Goal: Task Accomplishment & Management: Use online tool/utility

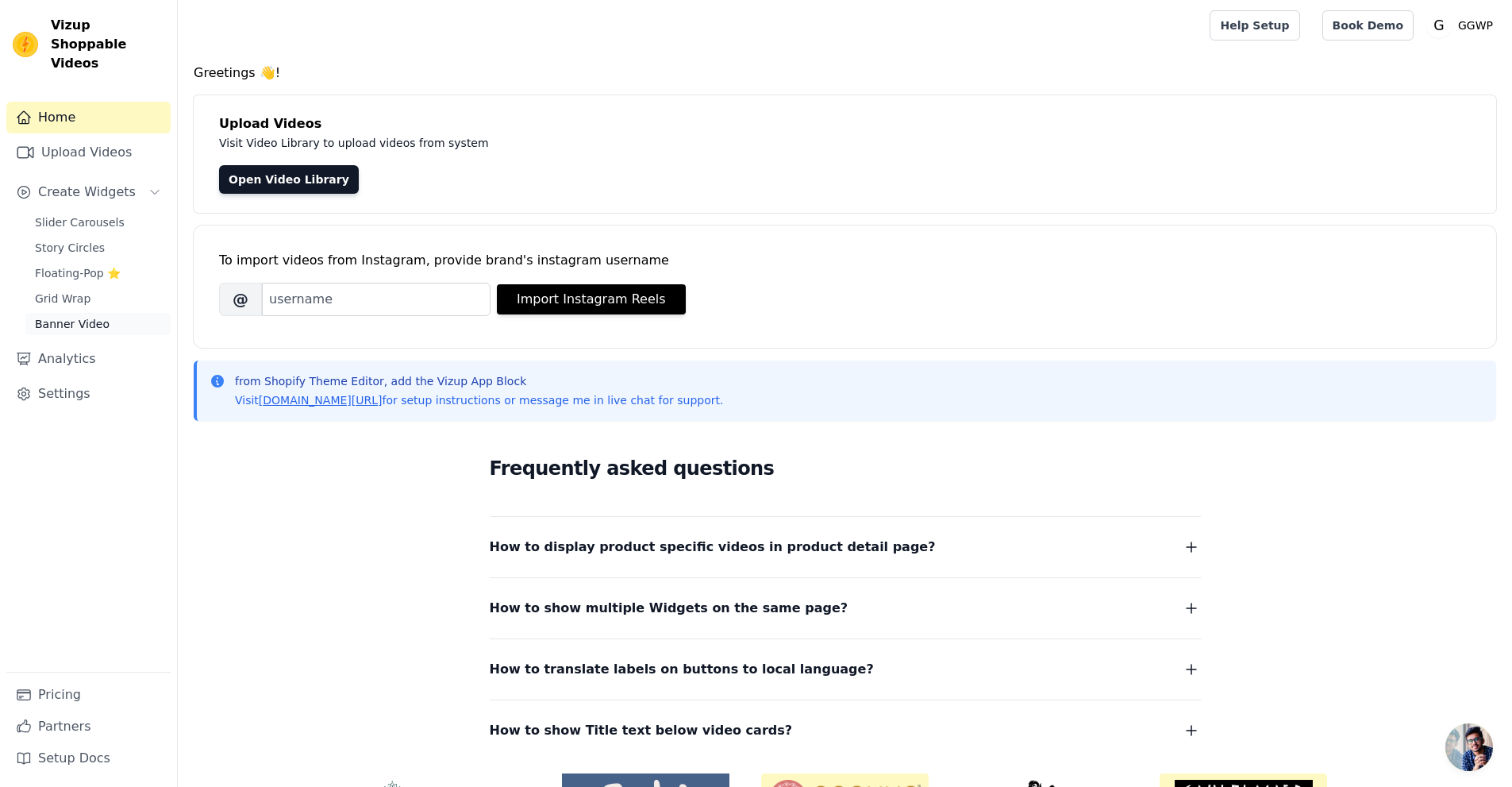
click at [108, 313] on link "Banner Video" at bounding box center [98, 324] width 145 height 22
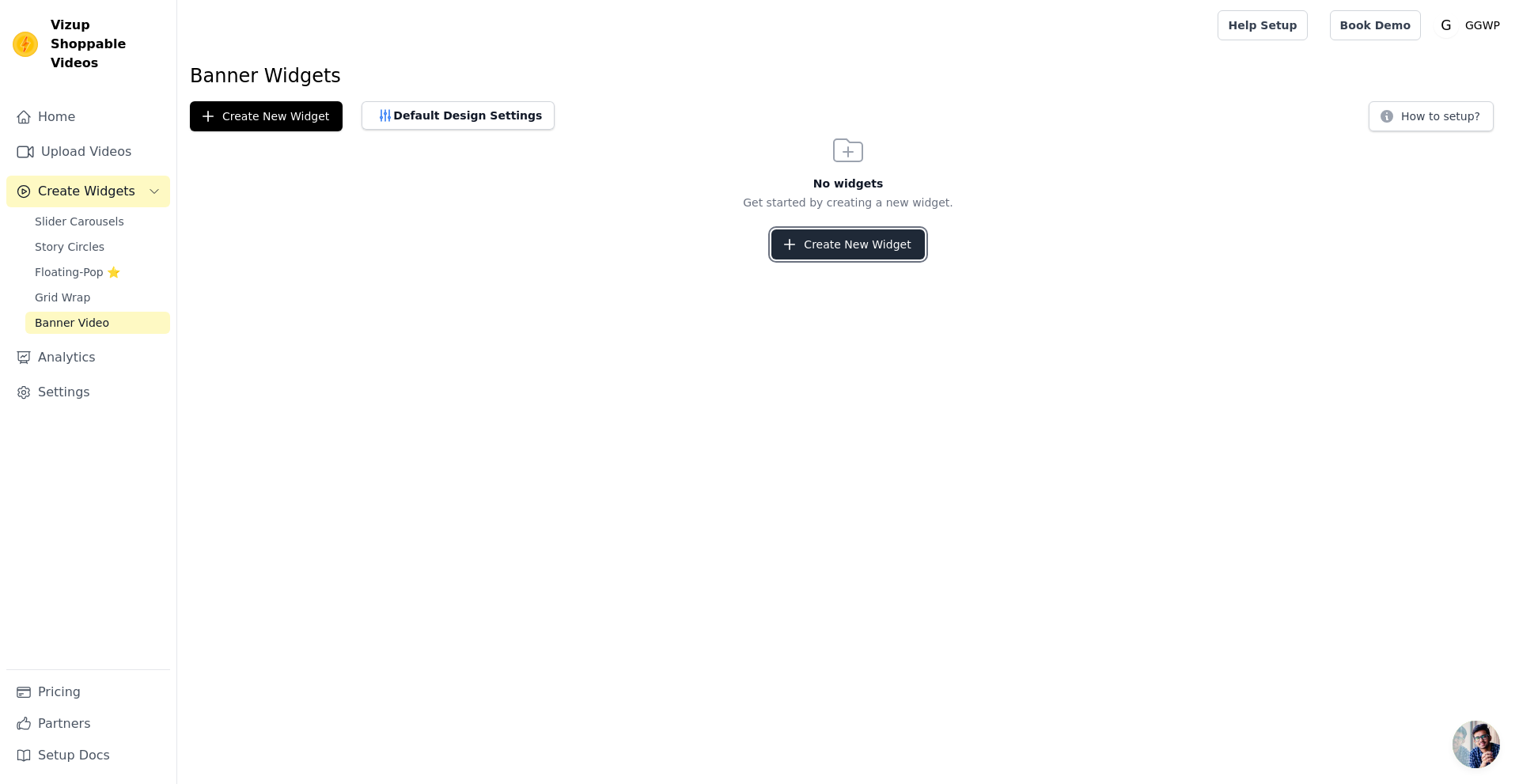
click at [797, 245] on icon "button" at bounding box center [789, 245] width 16 height 16
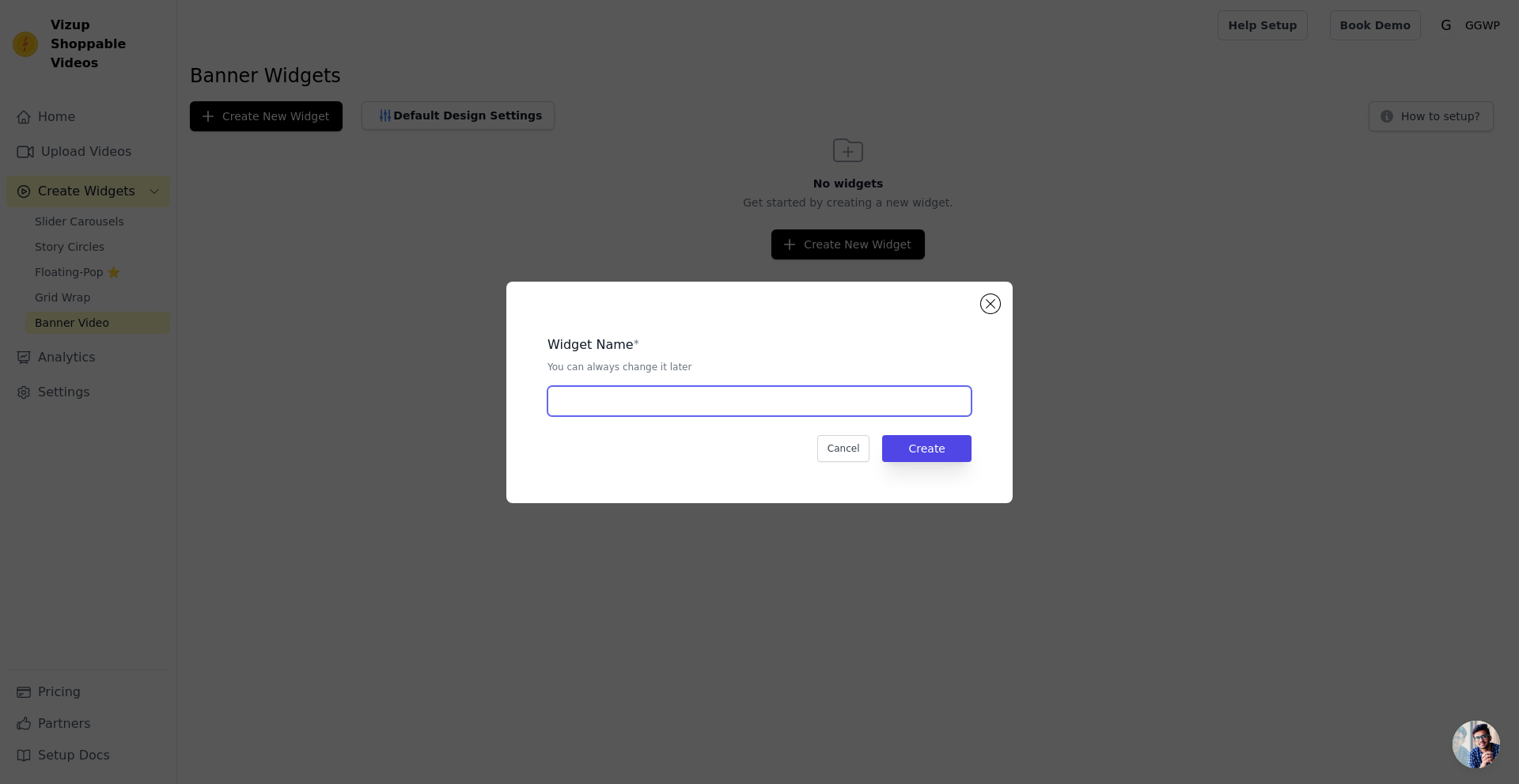
click at [707, 397] on input "text" at bounding box center [760, 401] width 424 height 30
type input "video deneme"
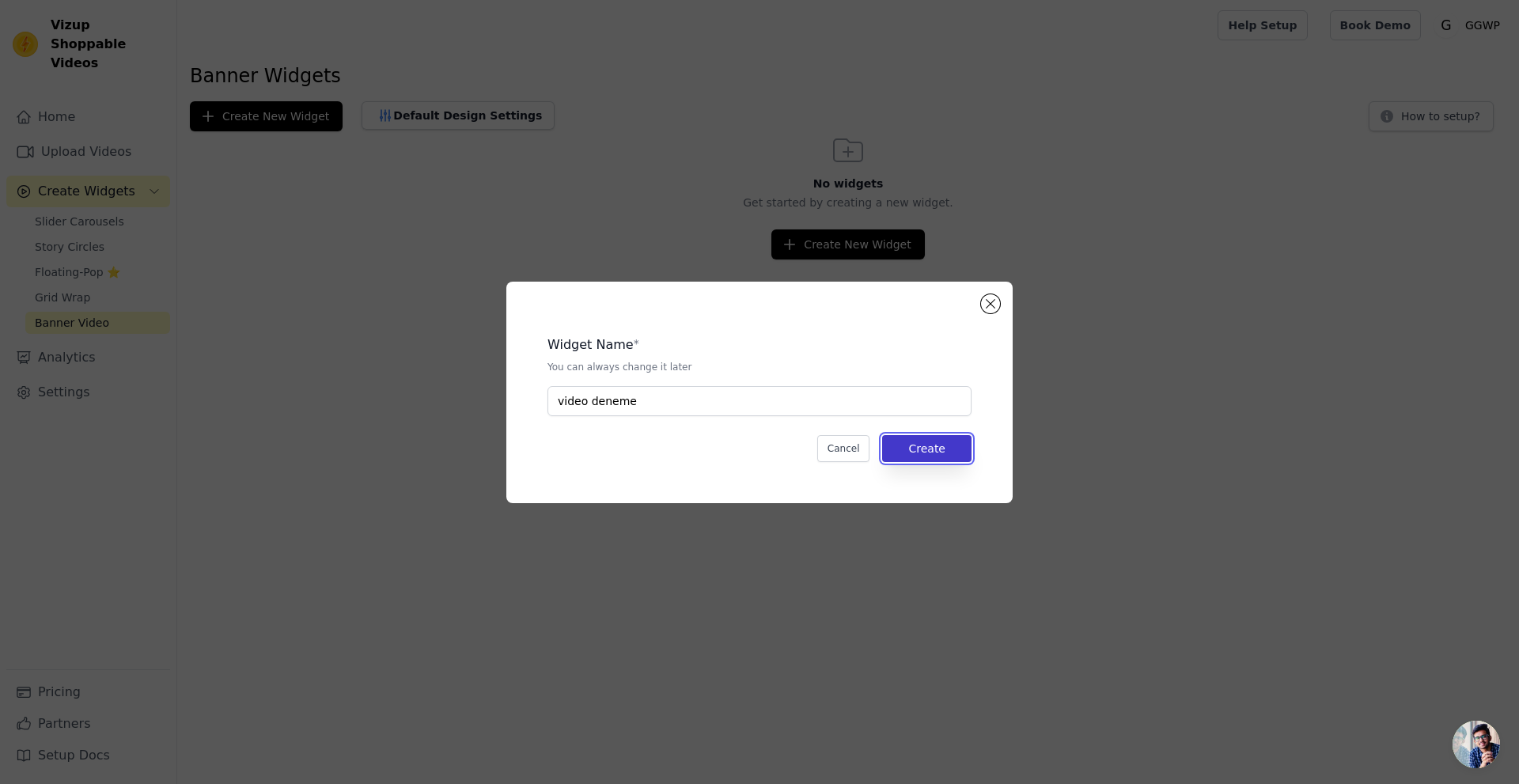
click at [916, 440] on button "Create" at bounding box center [927, 447] width 89 height 27
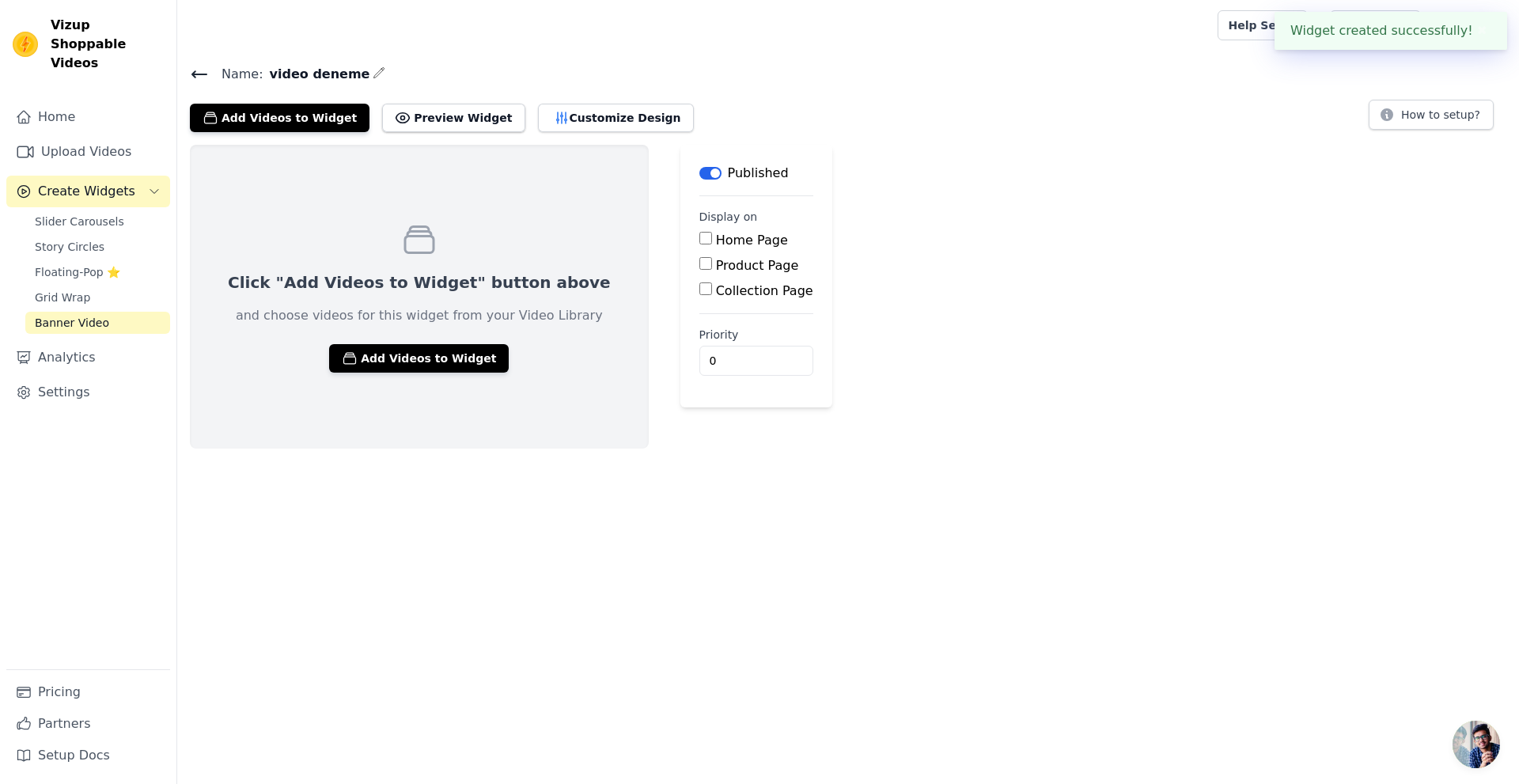
click at [699, 238] on input "Home Page" at bounding box center [705, 238] width 13 height 13
checkbox input "true"
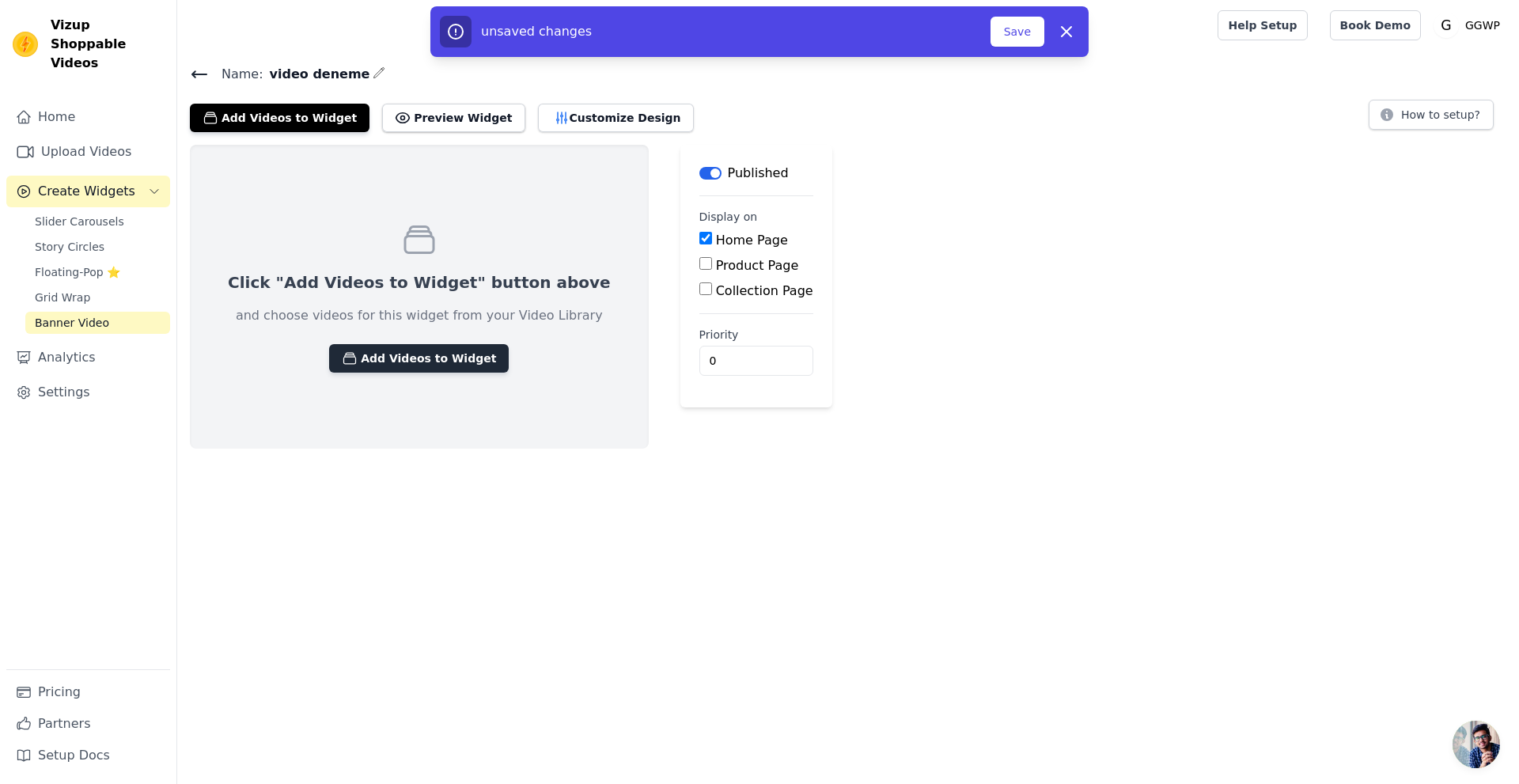
click at [429, 353] on button "Add Videos to Widget" at bounding box center [418, 358] width 179 height 29
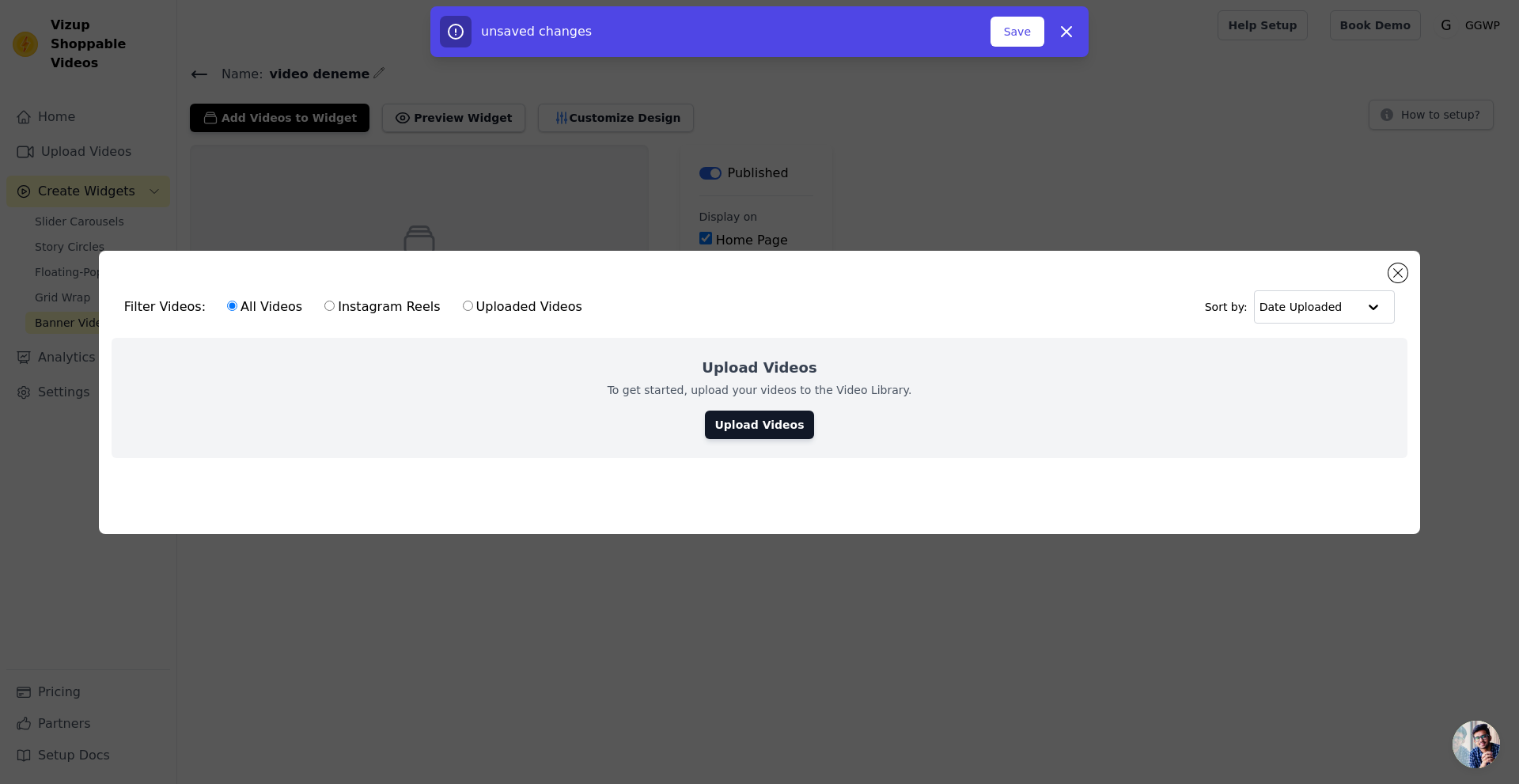
click at [758, 405] on div "Upload Videos To get started, upload your videos to the Video Library. Upload V…" at bounding box center [760, 397] width 1296 height 120
click at [744, 426] on link "Upload Videos" at bounding box center [759, 425] width 108 height 29
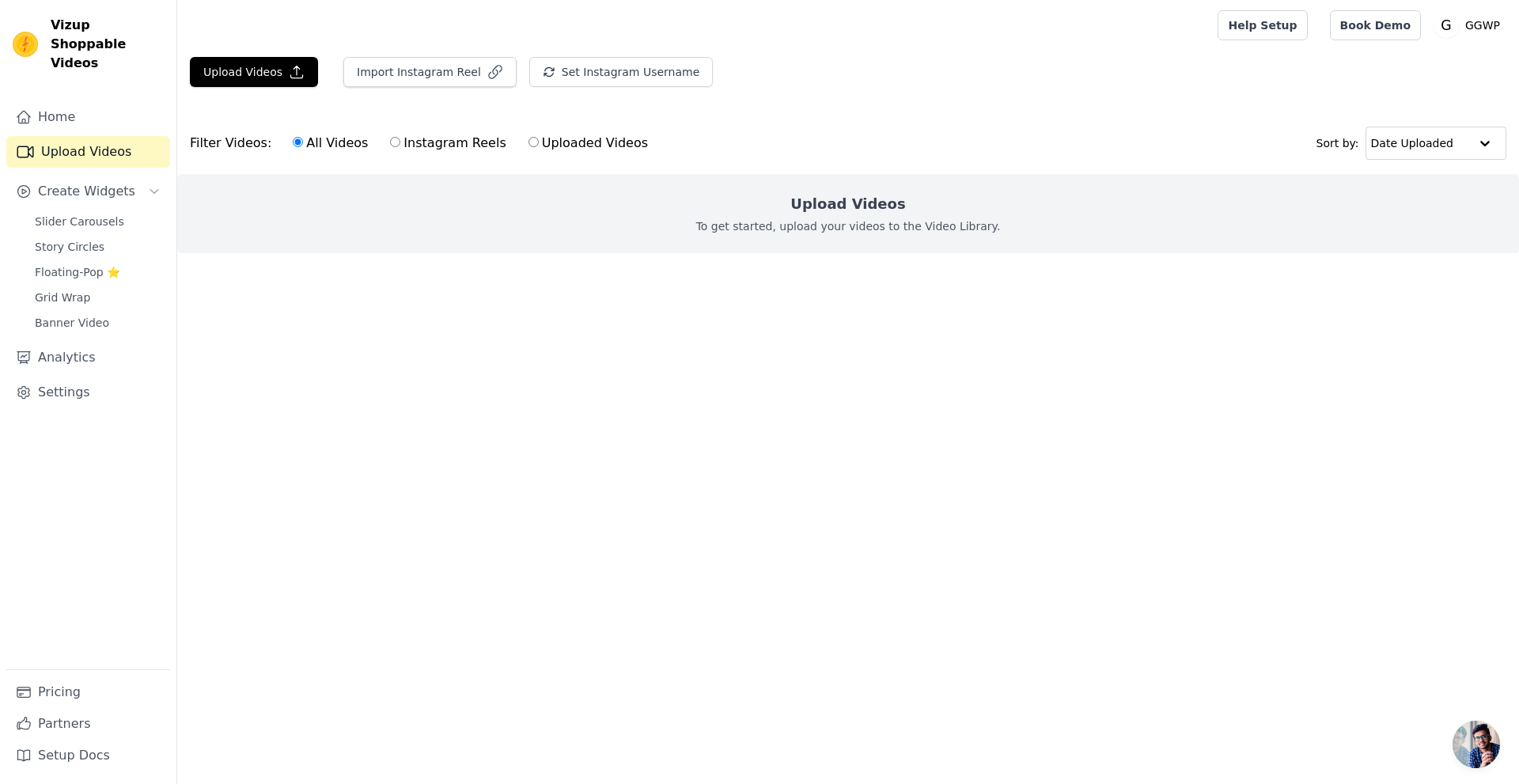
click at [830, 201] on h2 "Upload Videos" at bounding box center [848, 204] width 115 height 22
click at [806, 264] on ul at bounding box center [848, 266] width 1342 height 26
click at [270, 77] on button "Upload Videos" at bounding box center [253, 72] width 128 height 30
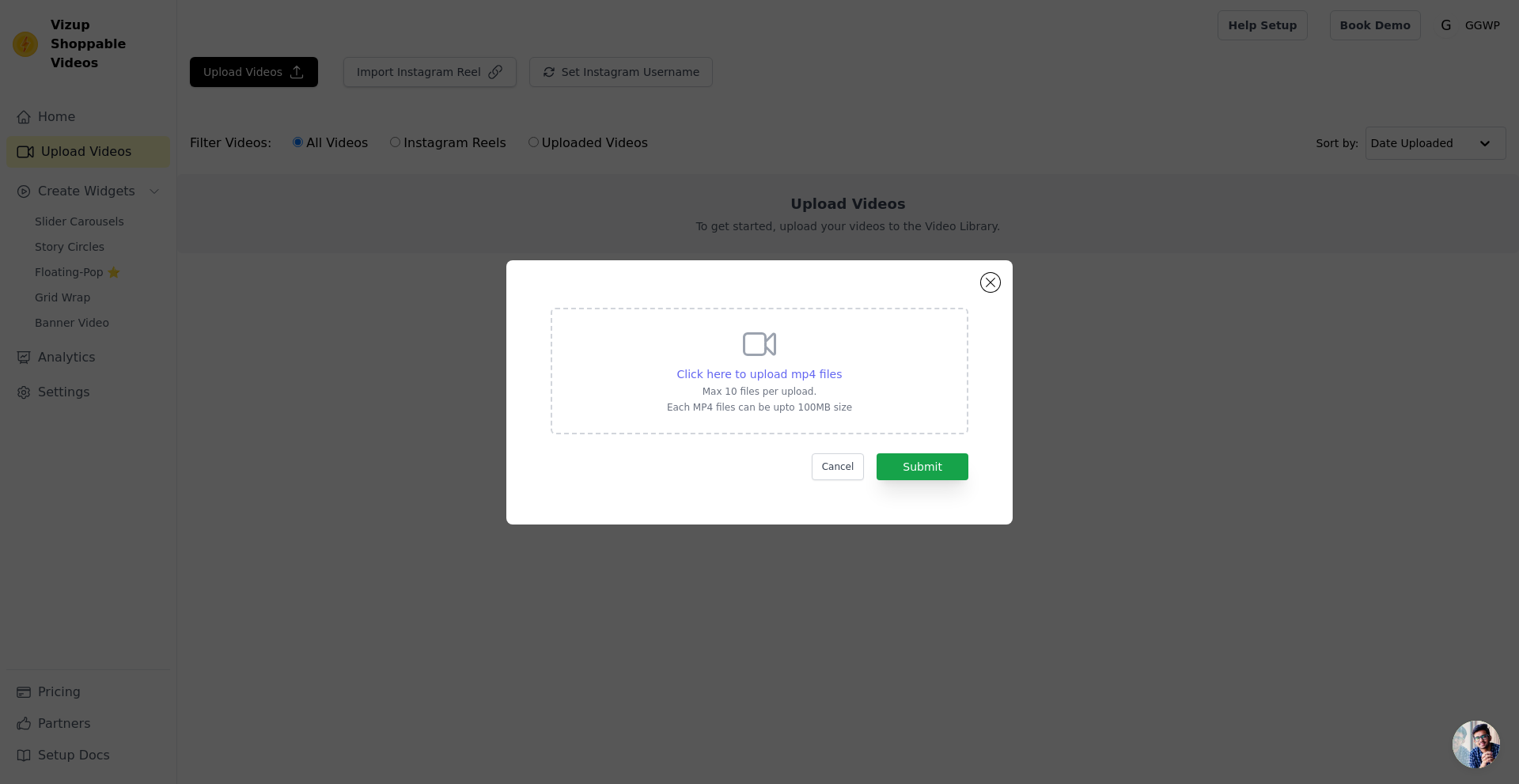
click at [756, 372] on span "Click here to upload mp4 files" at bounding box center [760, 374] width 165 height 13
click at [841, 366] on input "Click here to upload mp4 files Max 10 files per upload. Each MP4 files can be u…" at bounding box center [841, 365] width 1 height 1
type input "C:\fakepath\Savetik_1757607099.mp4"
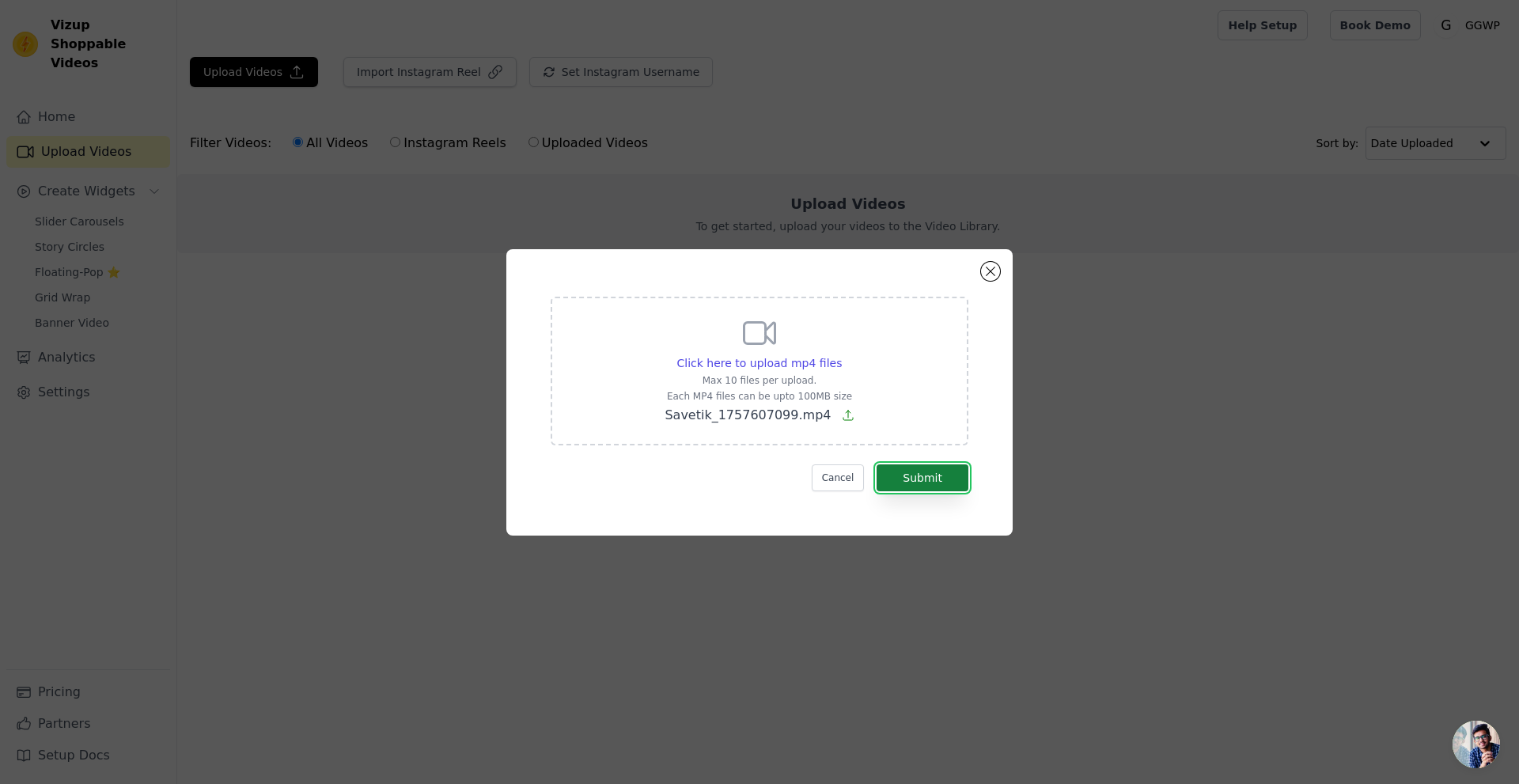
click at [942, 478] on button "Submit" at bounding box center [922, 477] width 92 height 27
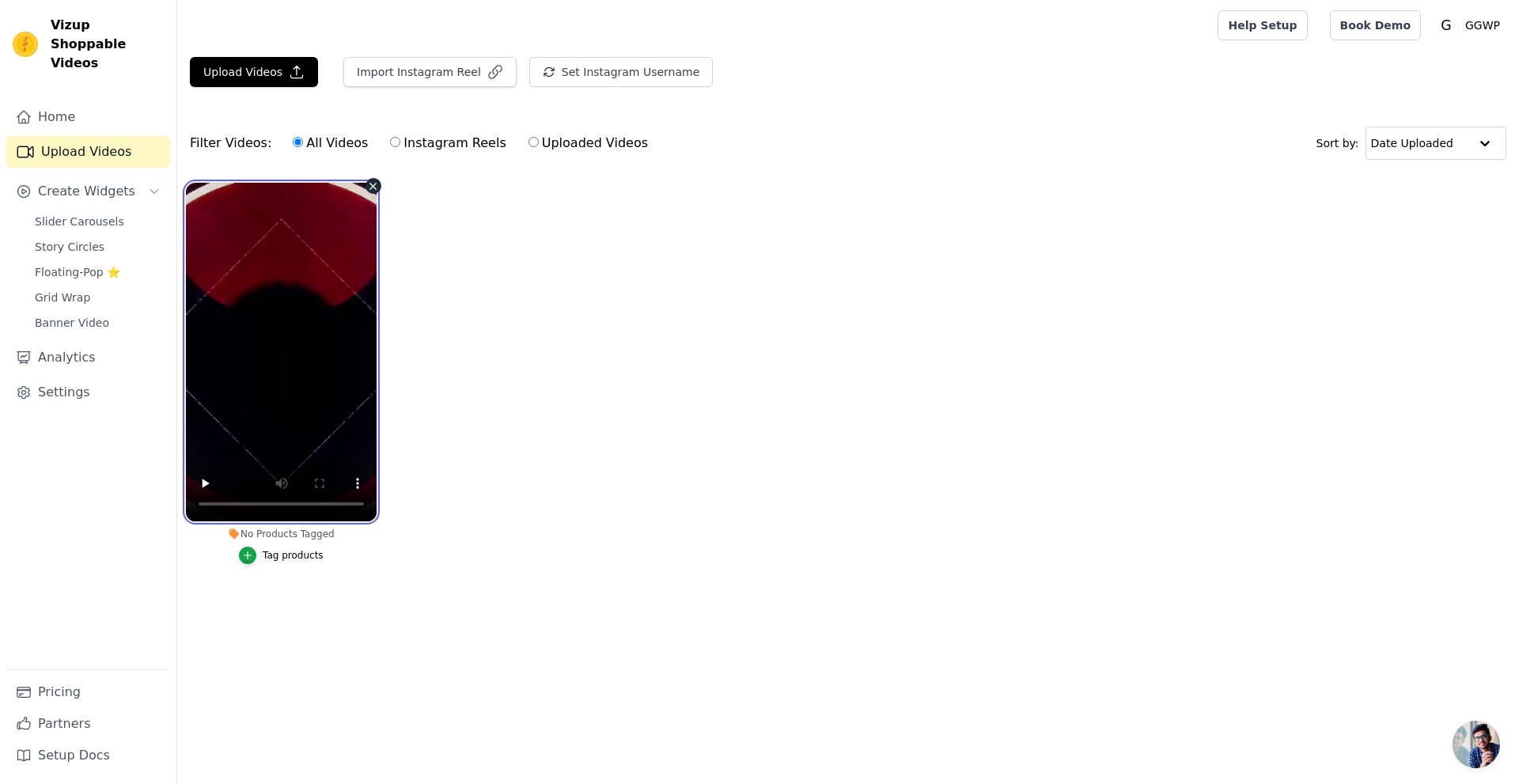
click at [307, 321] on video at bounding box center [281, 352] width 191 height 339
click at [1392, 25] on link "Book Demo" at bounding box center [1375, 25] width 91 height 30
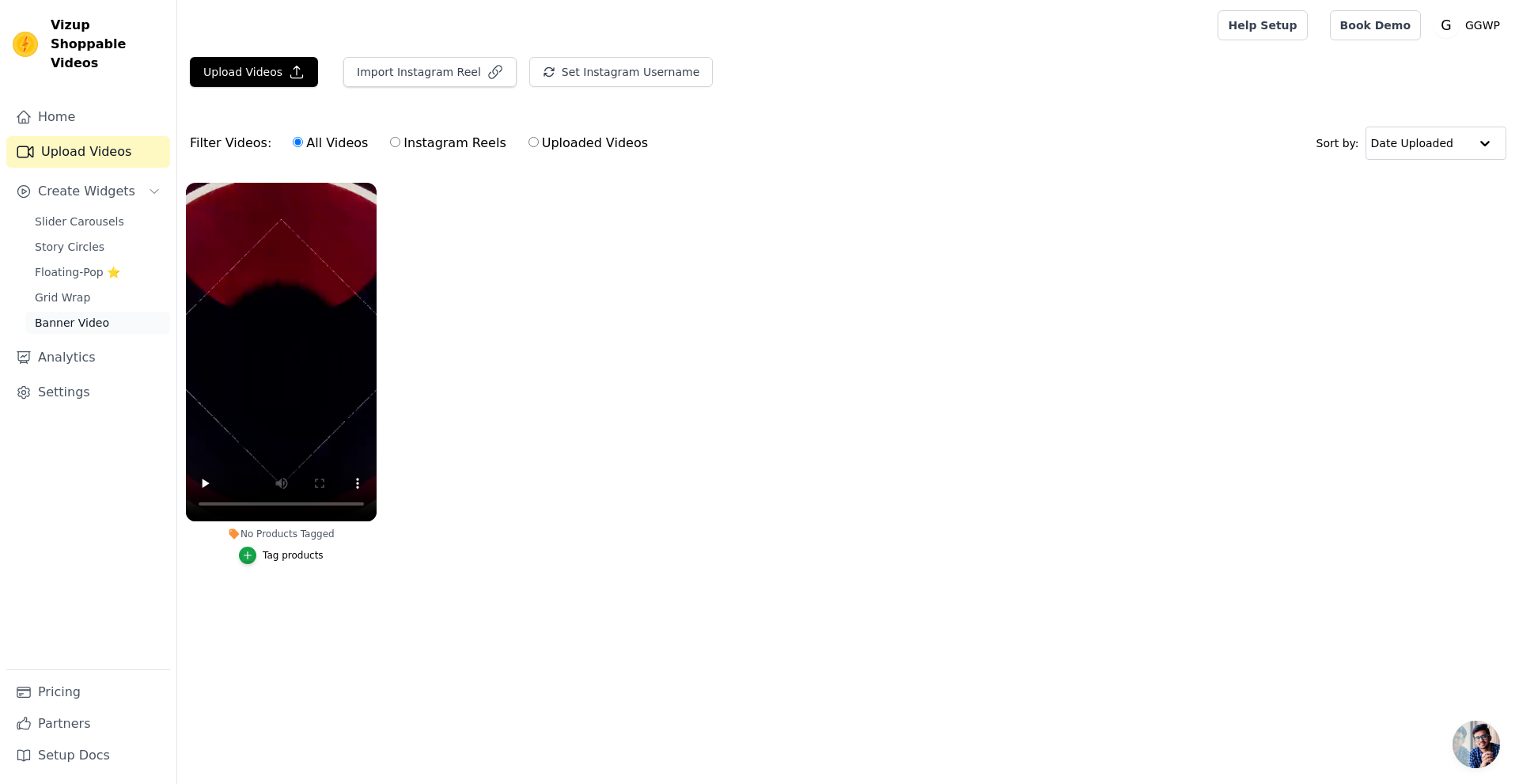
click at [94, 315] on span "Banner Video" at bounding box center [71, 323] width 74 height 16
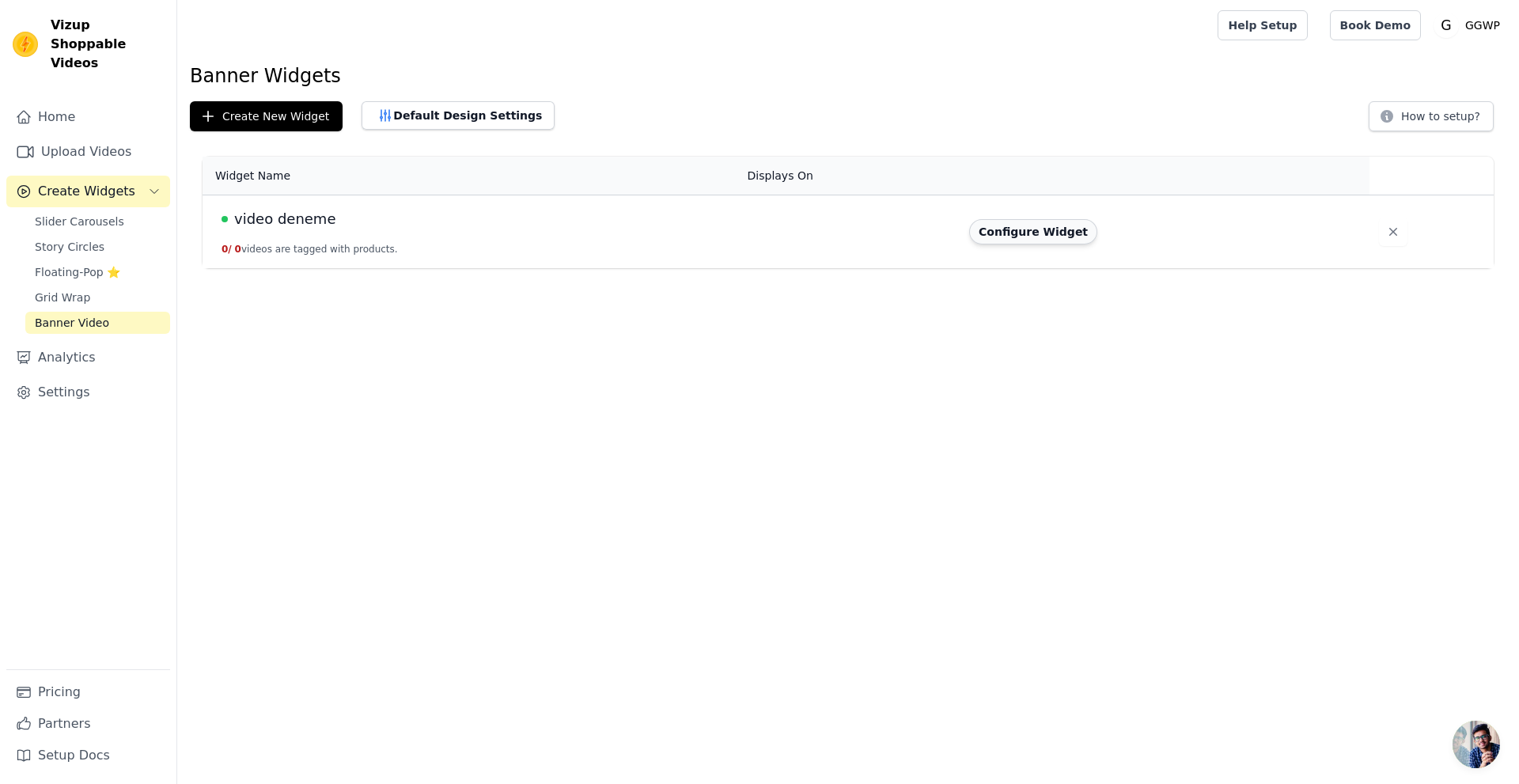
click at [1027, 234] on button "Configure Widget" at bounding box center [1033, 232] width 128 height 26
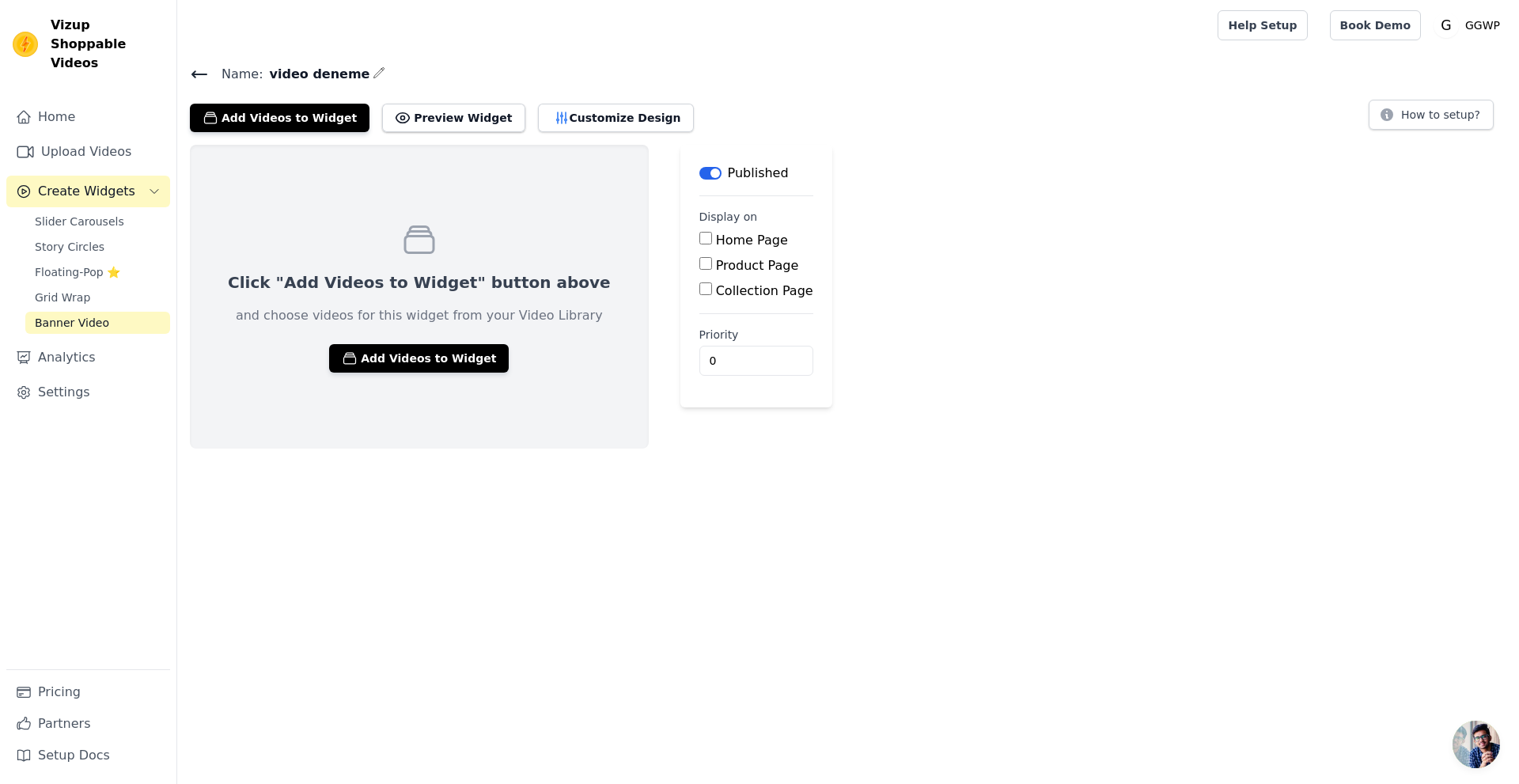
click at [699, 240] on input "Home Page" at bounding box center [705, 238] width 13 height 13
checkbox input "true"
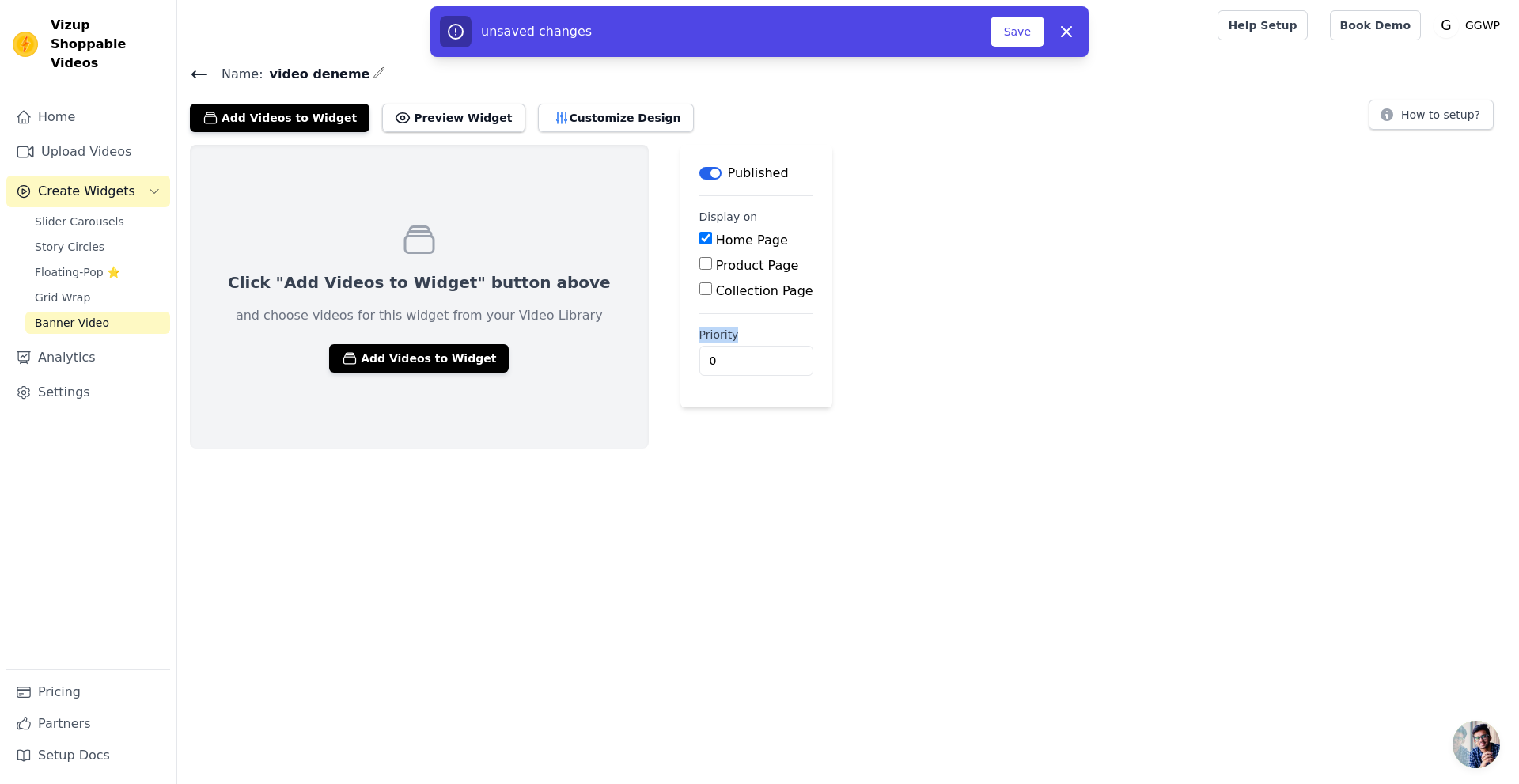
drag, startPoint x: 642, startPoint y: 330, endPoint x: 703, endPoint y: 329, distance: 61.0
click at [703, 329] on label "Priority" at bounding box center [756, 335] width 114 height 16
click at [825, 312] on div "Click "Add Videos to Widget" button above and choose videos for this widget fro…" at bounding box center [848, 296] width 1342 height 304
click at [1017, 32] on button "Save" at bounding box center [1017, 32] width 53 height 30
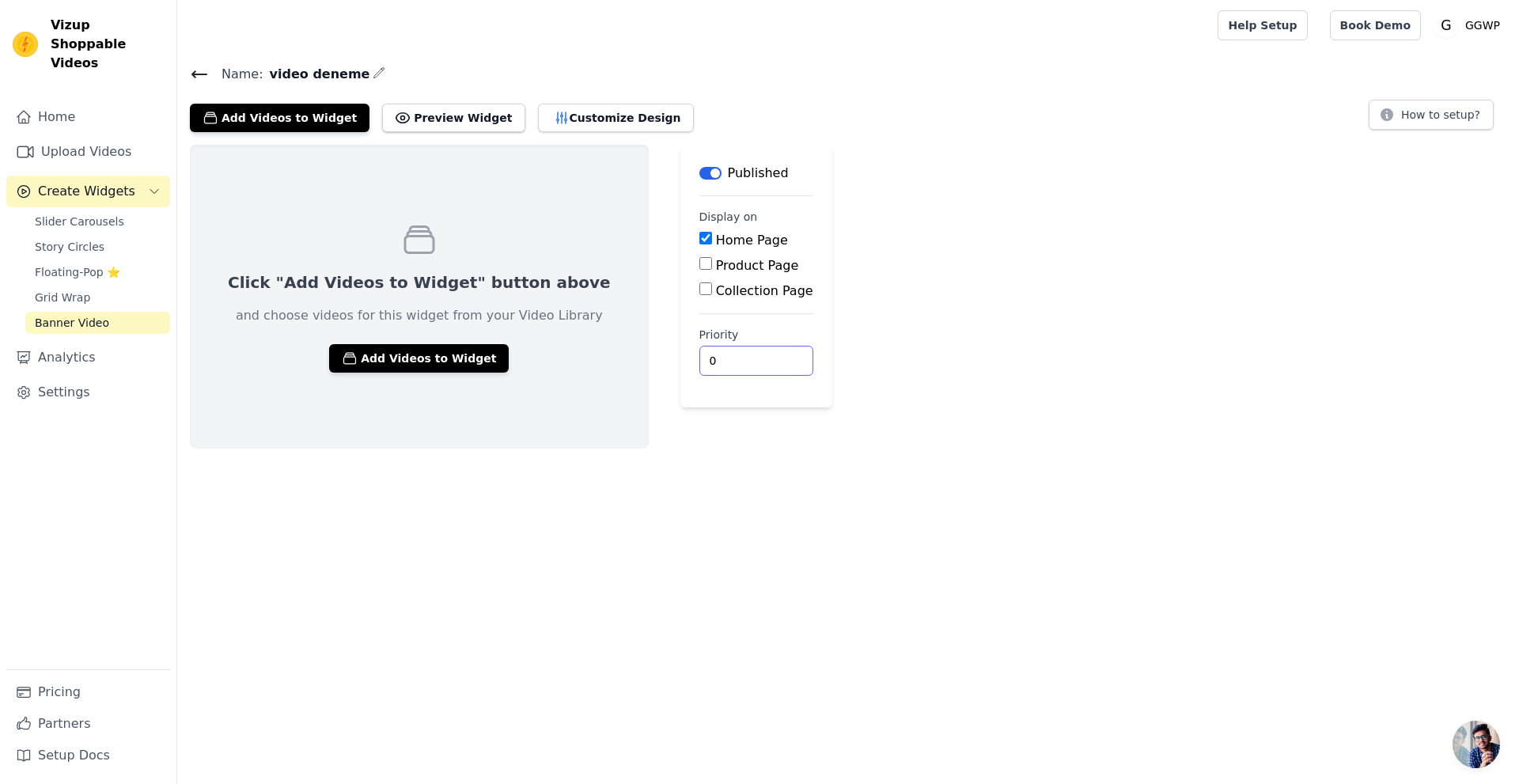
click at [699, 357] on input "0" at bounding box center [756, 360] width 114 height 30
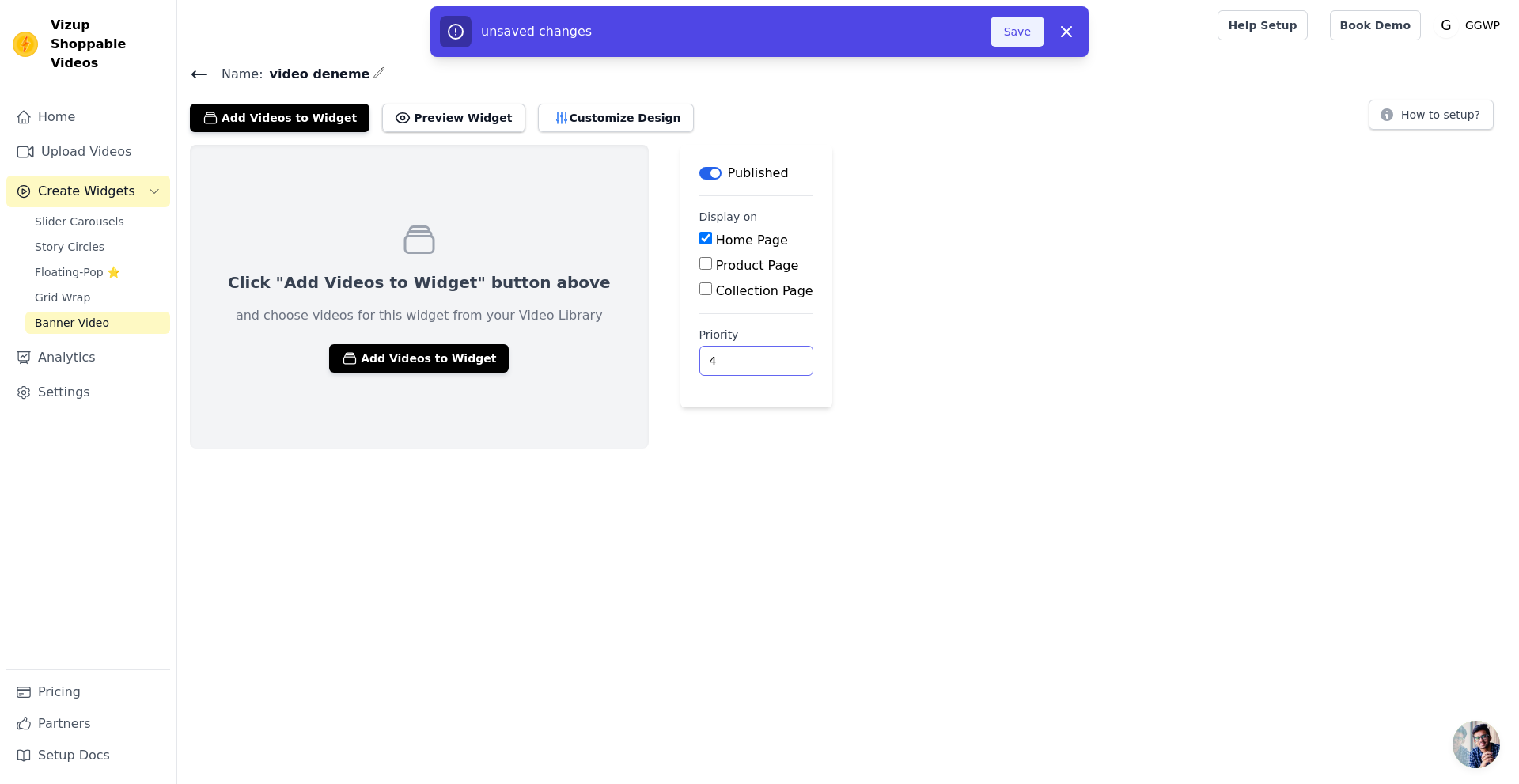
type input "4"
click at [1014, 26] on button "Save" at bounding box center [1017, 32] width 53 height 30
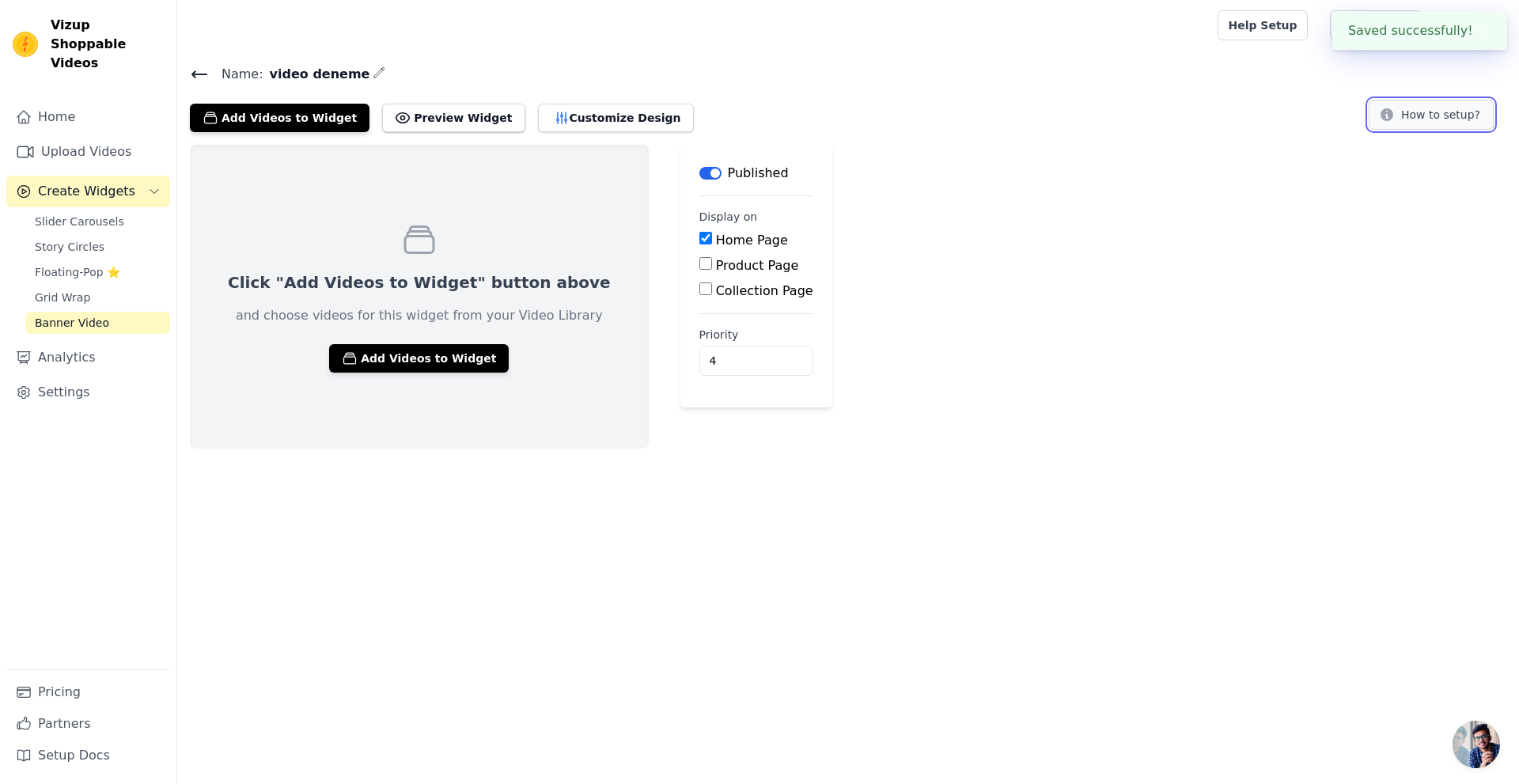
click at [1414, 112] on button "How to setup?" at bounding box center [1431, 115] width 125 height 30
click at [113, 312] on link "Banner Video" at bounding box center [98, 323] width 145 height 22
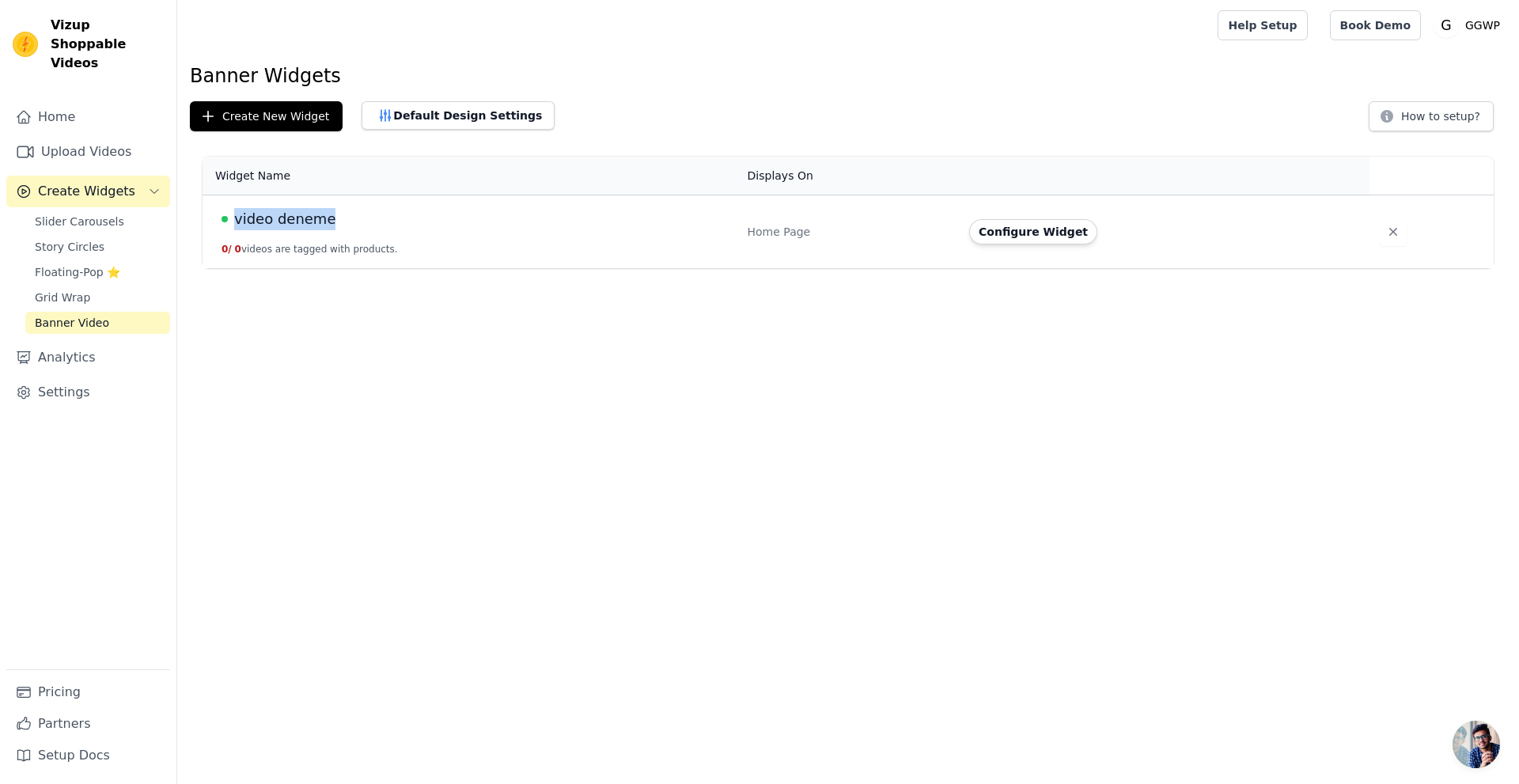
drag, startPoint x: 232, startPoint y: 219, endPoint x: 327, endPoint y: 211, distance: 95.3
click at [327, 211] on div "video deneme" at bounding box center [475, 219] width 507 height 22
copy span "video deneme"
click at [1023, 232] on button "Configure Widget" at bounding box center [1033, 232] width 128 height 26
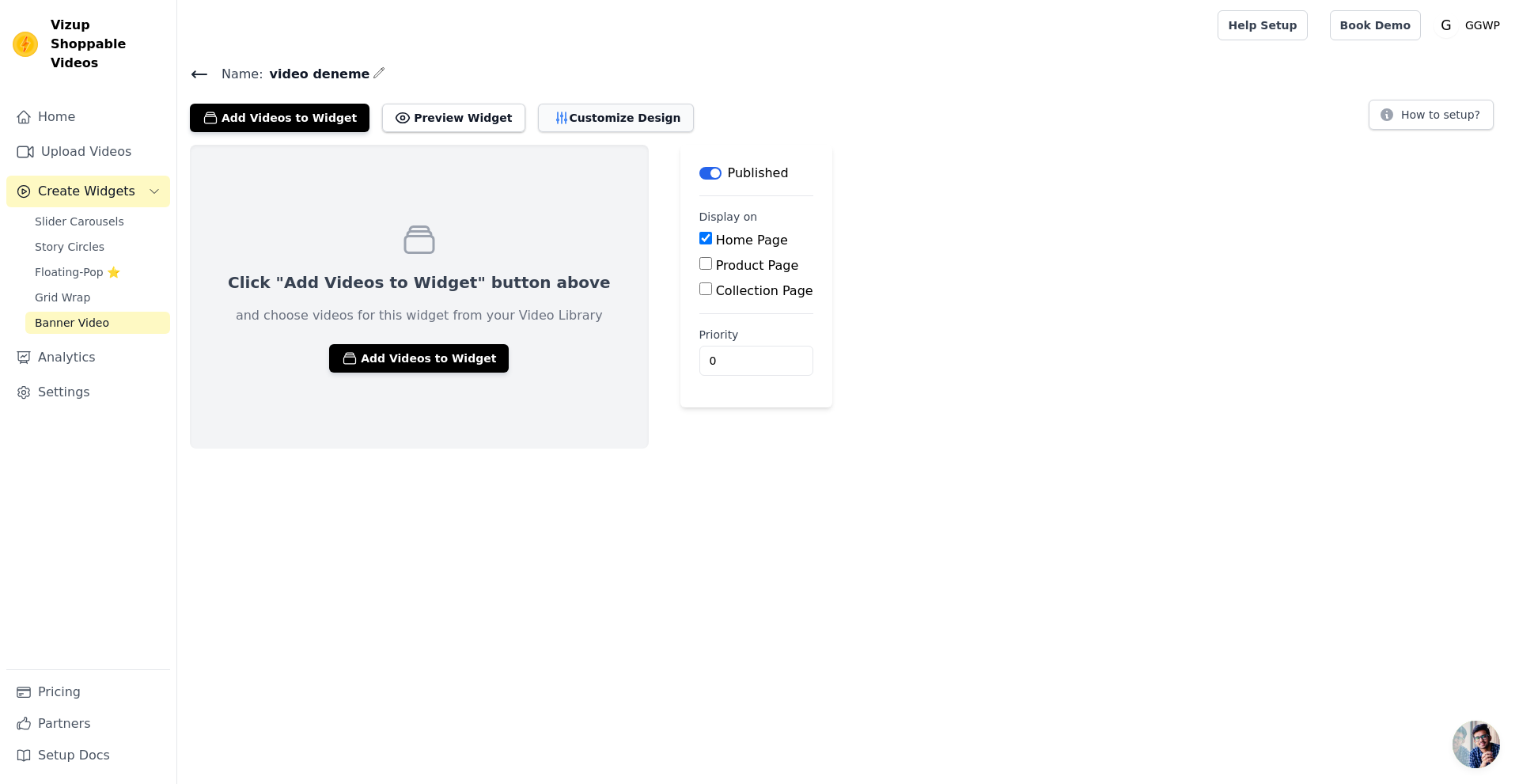
click at [557, 117] on button "Customize Design" at bounding box center [615, 118] width 155 height 29
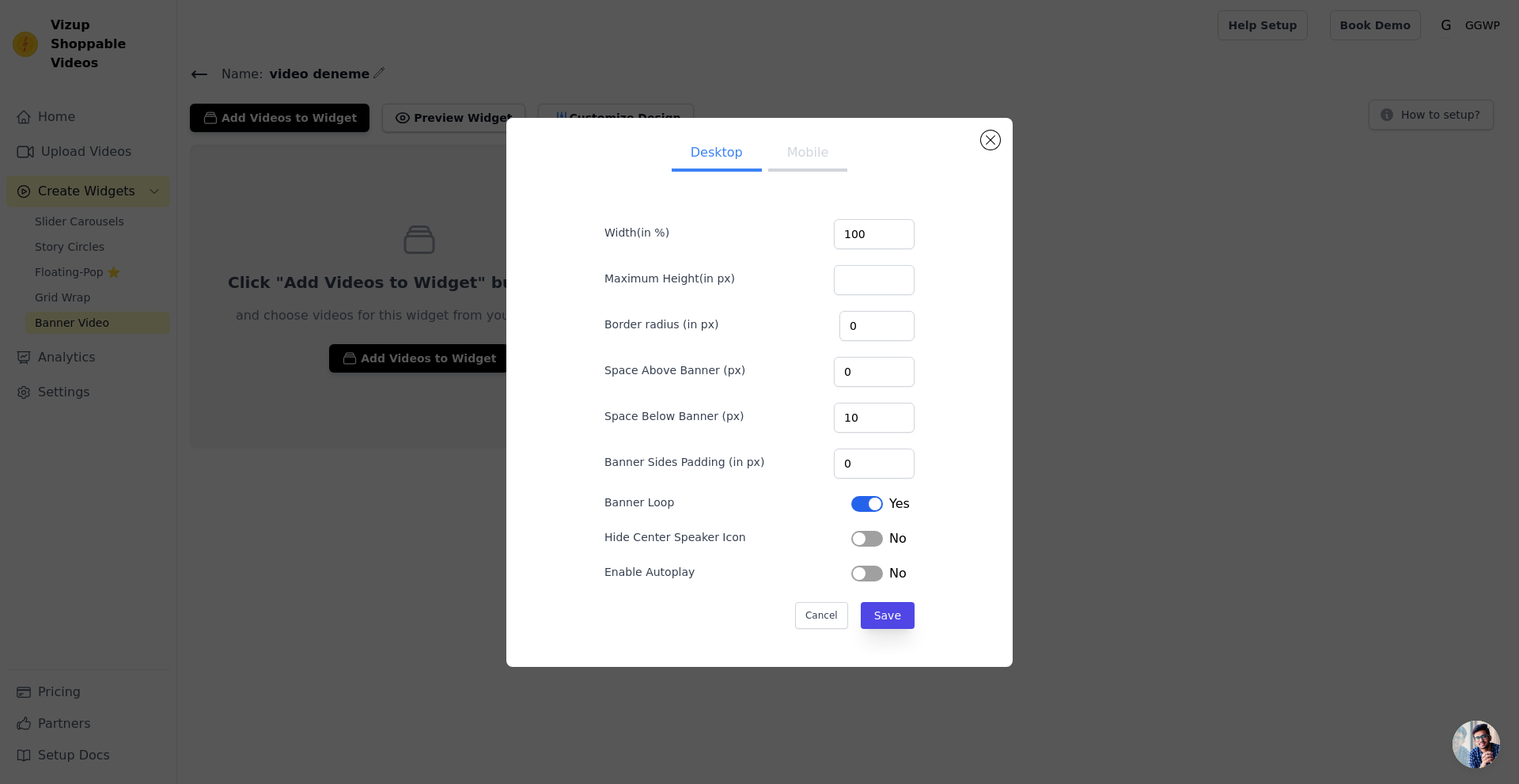
click at [857, 579] on button "Label" at bounding box center [867, 573] width 32 height 16
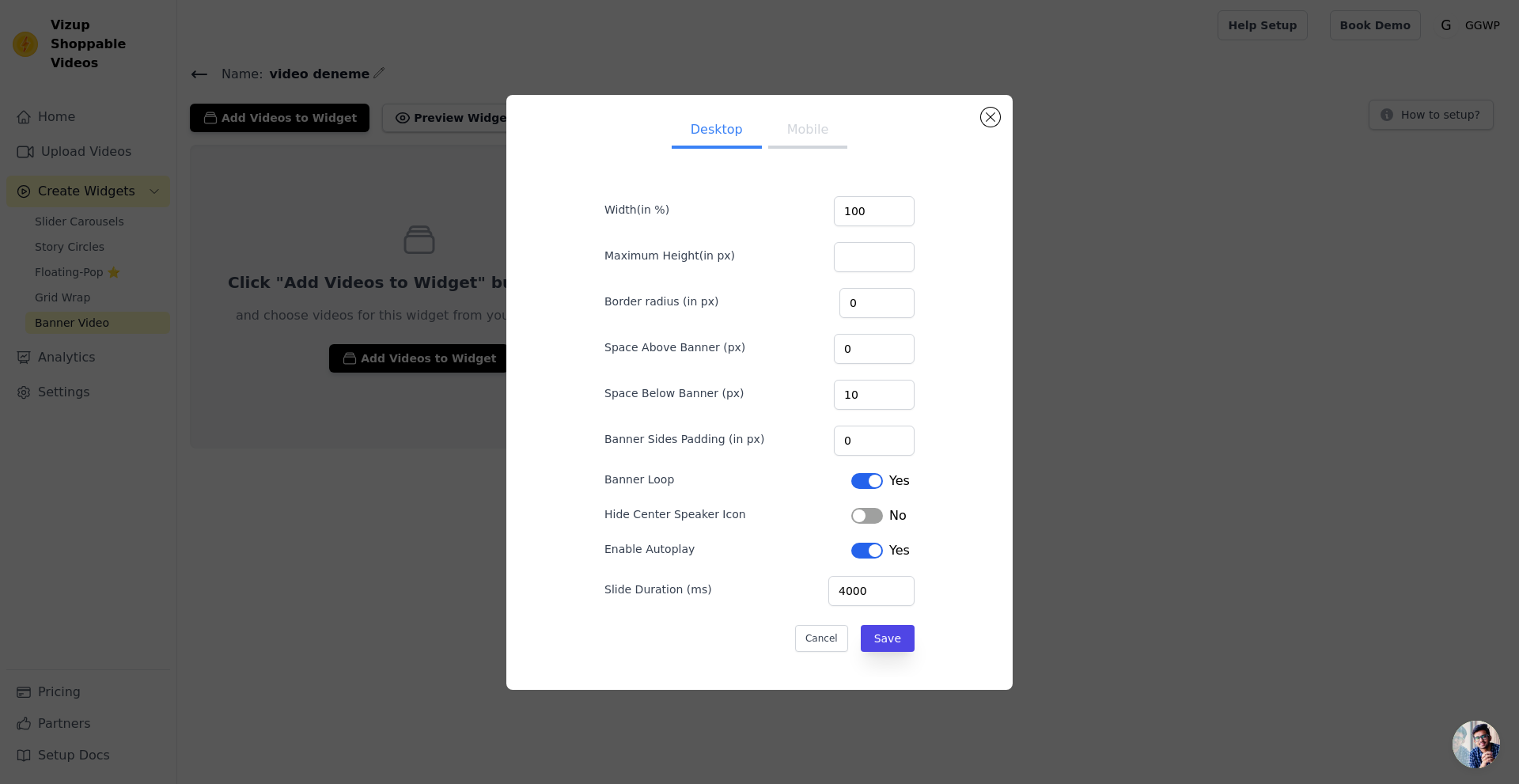
click at [809, 137] on button "Mobile" at bounding box center [808, 131] width 79 height 35
click at [876, 636] on button "Save" at bounding box center [887, 637] width 53 height 27
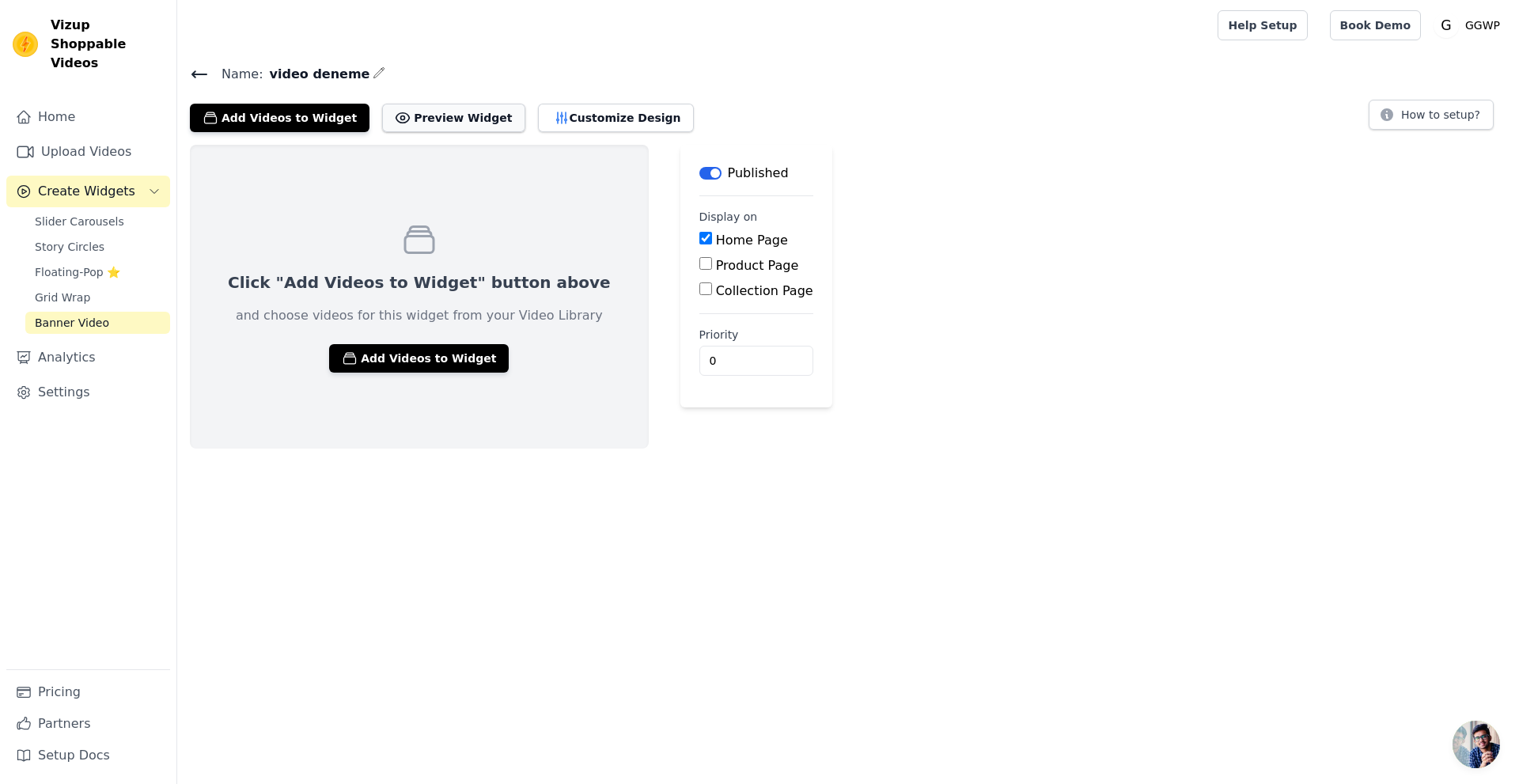
click at [427, 120] on button "Preview Widget" at bounding box center [454, 118] width 143 height 29
click at [415, 362] on button "Add Videos to Widget" at bounding box center [418, 358] width 179 height 29
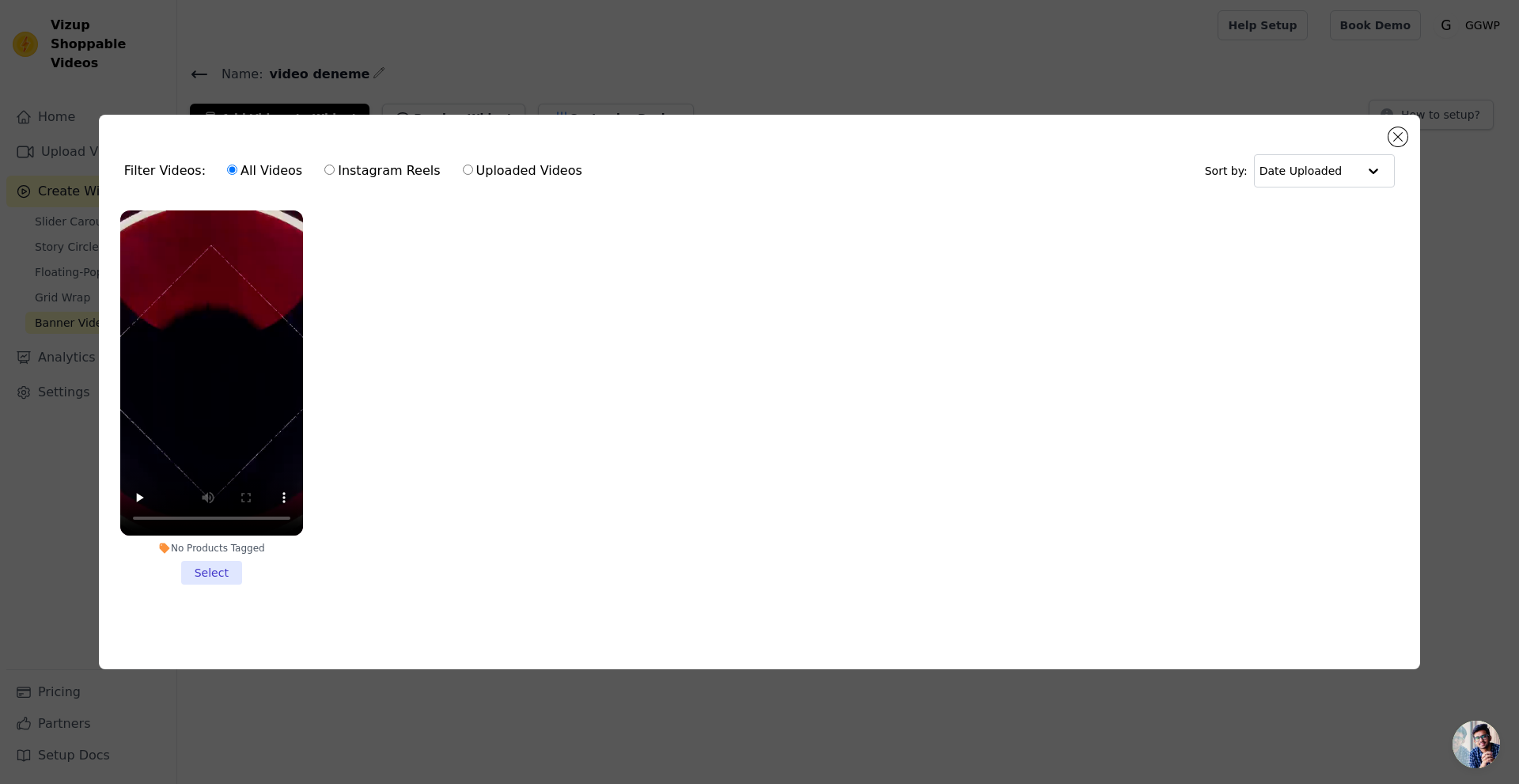
click at [211, 560] on li "No Products Tagged Select" at bounding box center [211, 398] width 183 height 374
click at [0, 0] on input "No Products Tagged Select" at bounding box center [0, 0] width 0 height 0
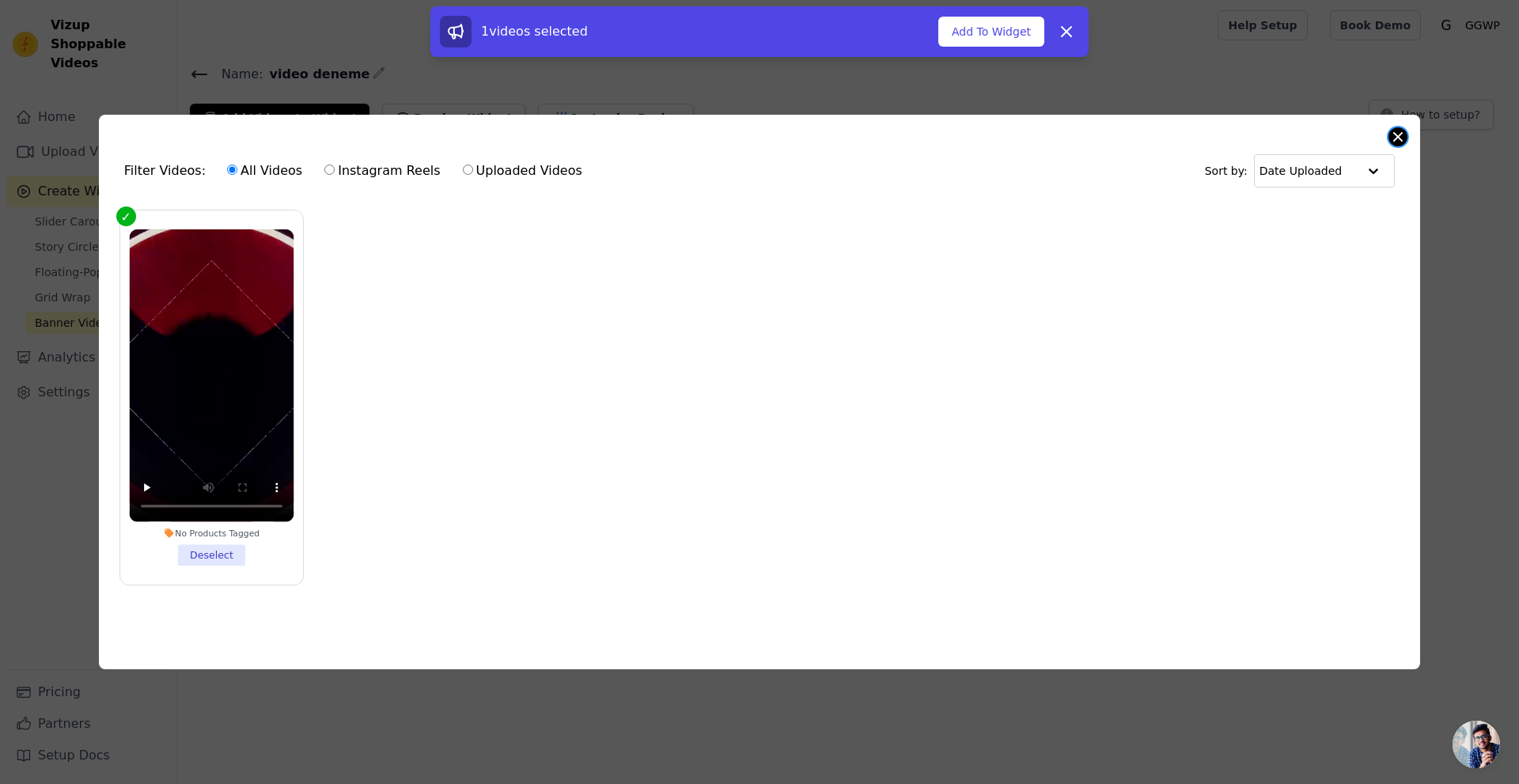
click at [1390, 128] on button "Close modal" at bounding box center [1397, 137] width 19 height 19
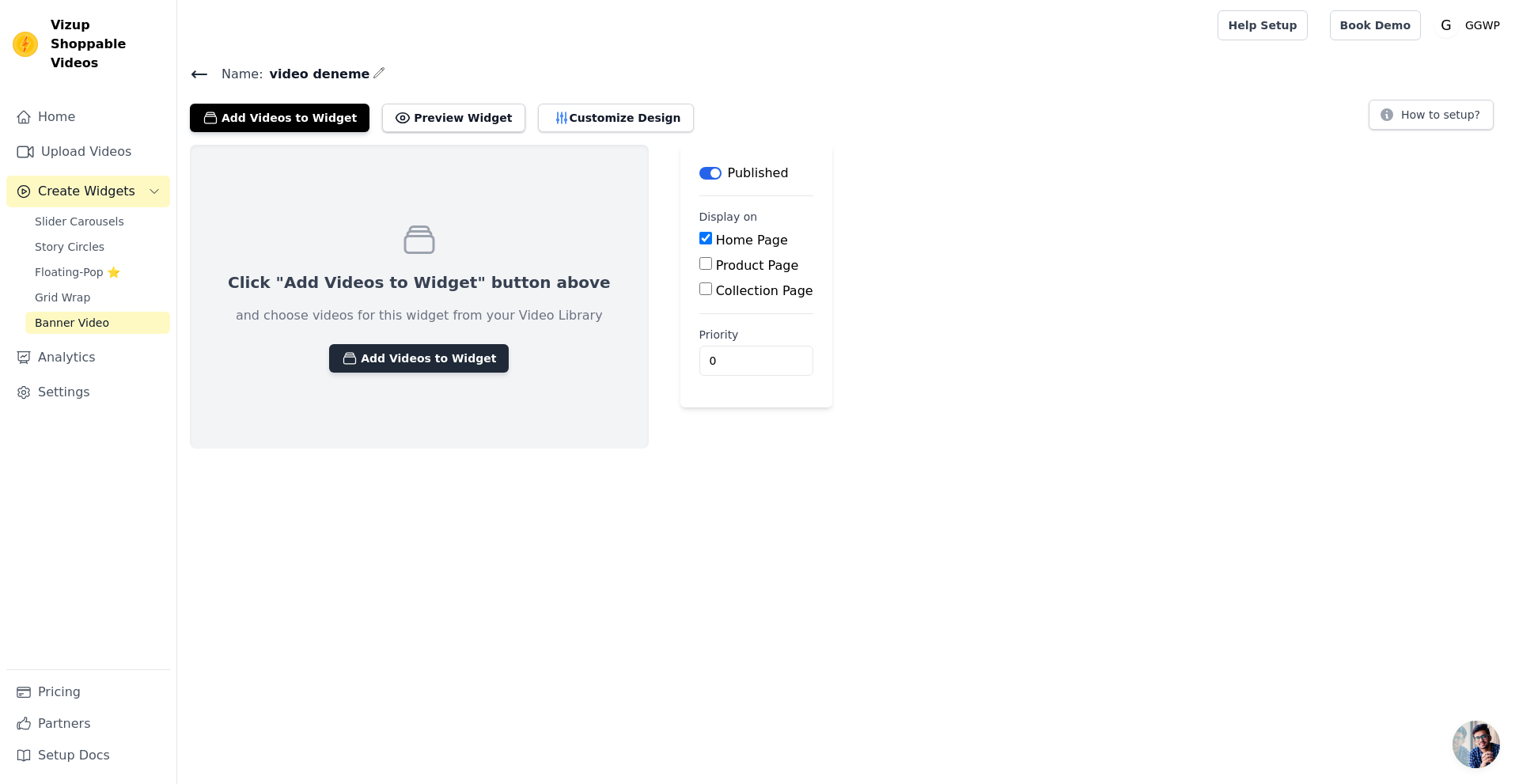
click at [370, 361] on button "Add Videos to Widget" at bounding box center [418, 358] width 179 height 29
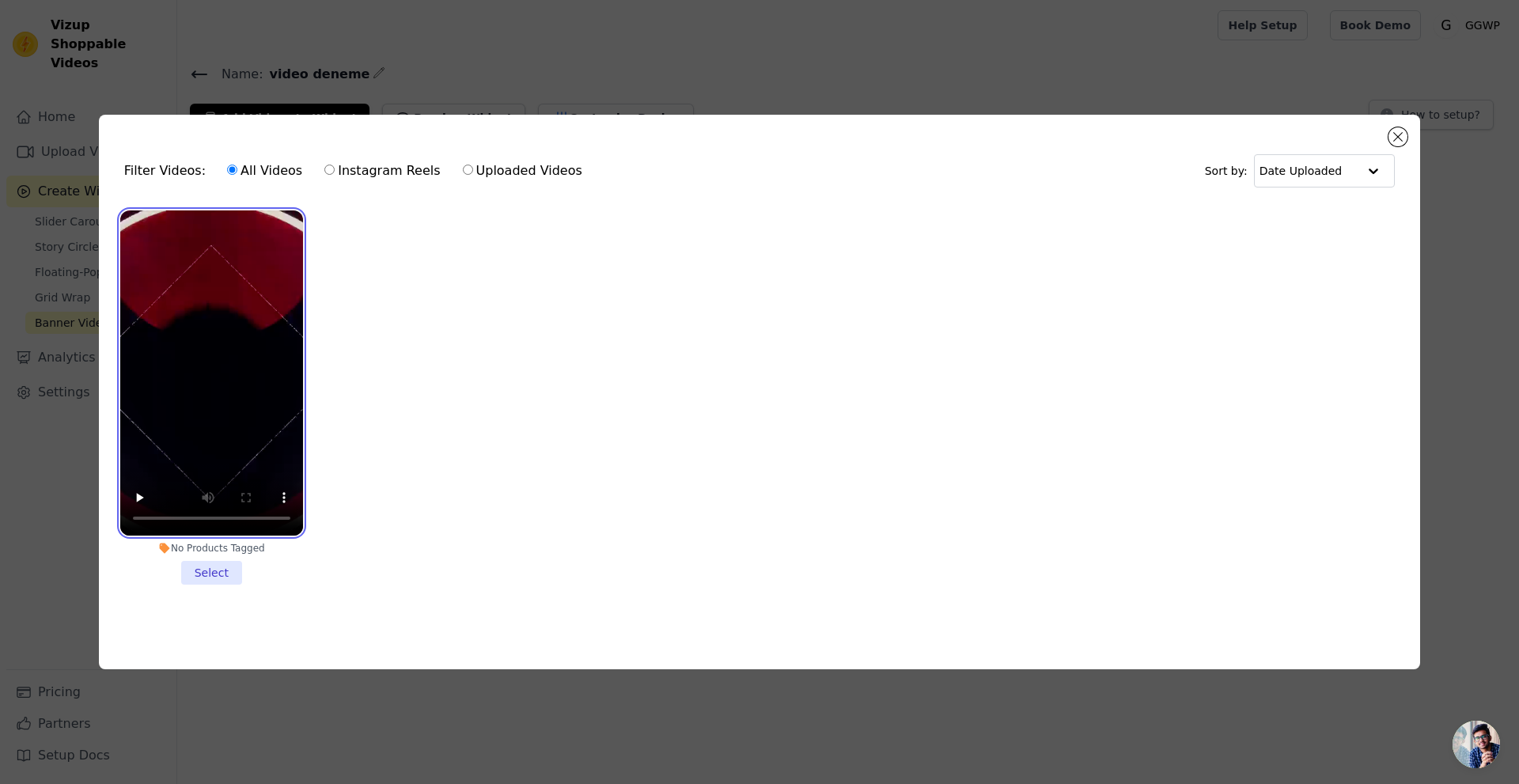
click at [144, 321] on video at bounding box center [211, 373] width 183 height 325
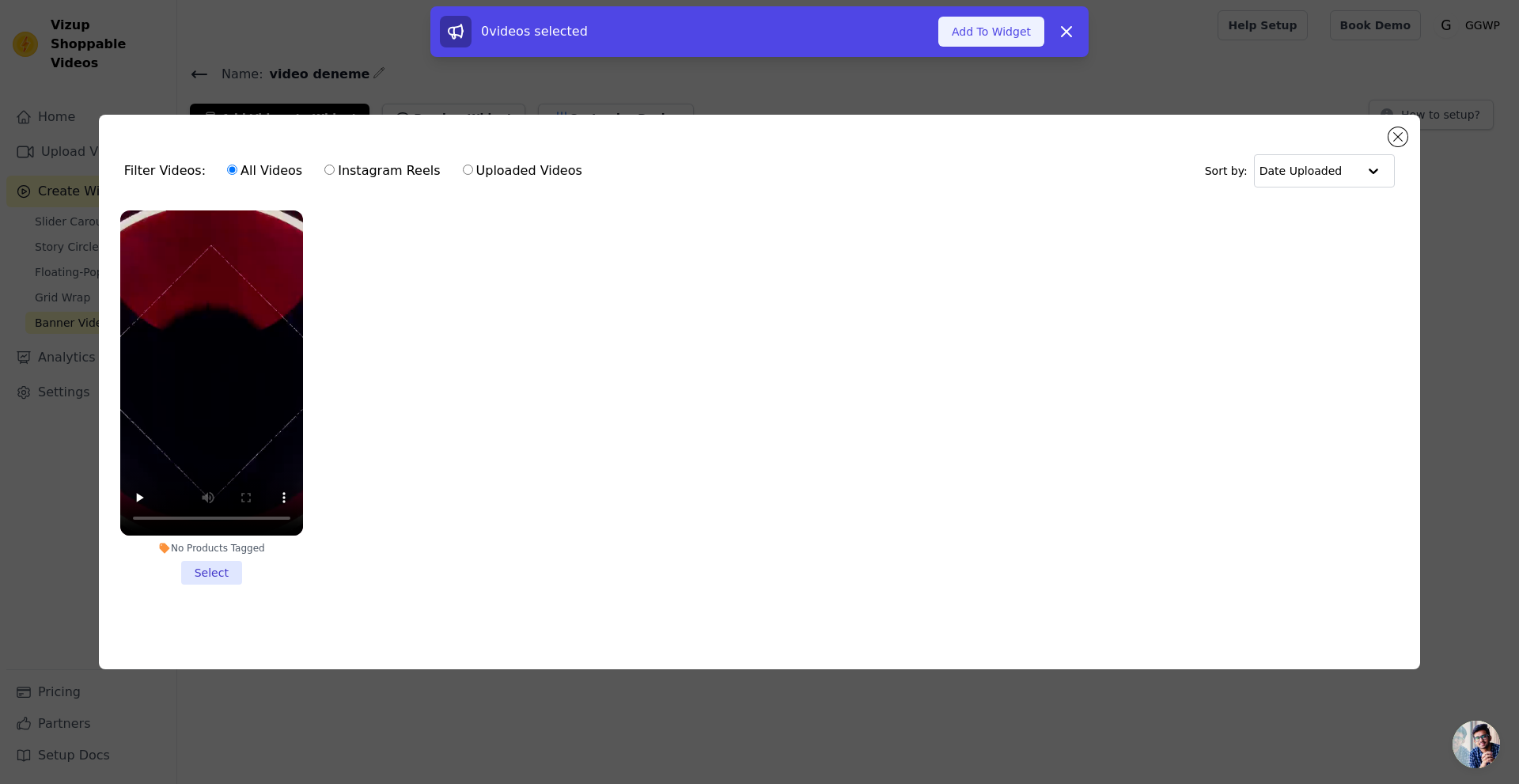
click at [959, 33] on button "Add To Widget" at bounding box center [991, 32] width 106 height 30
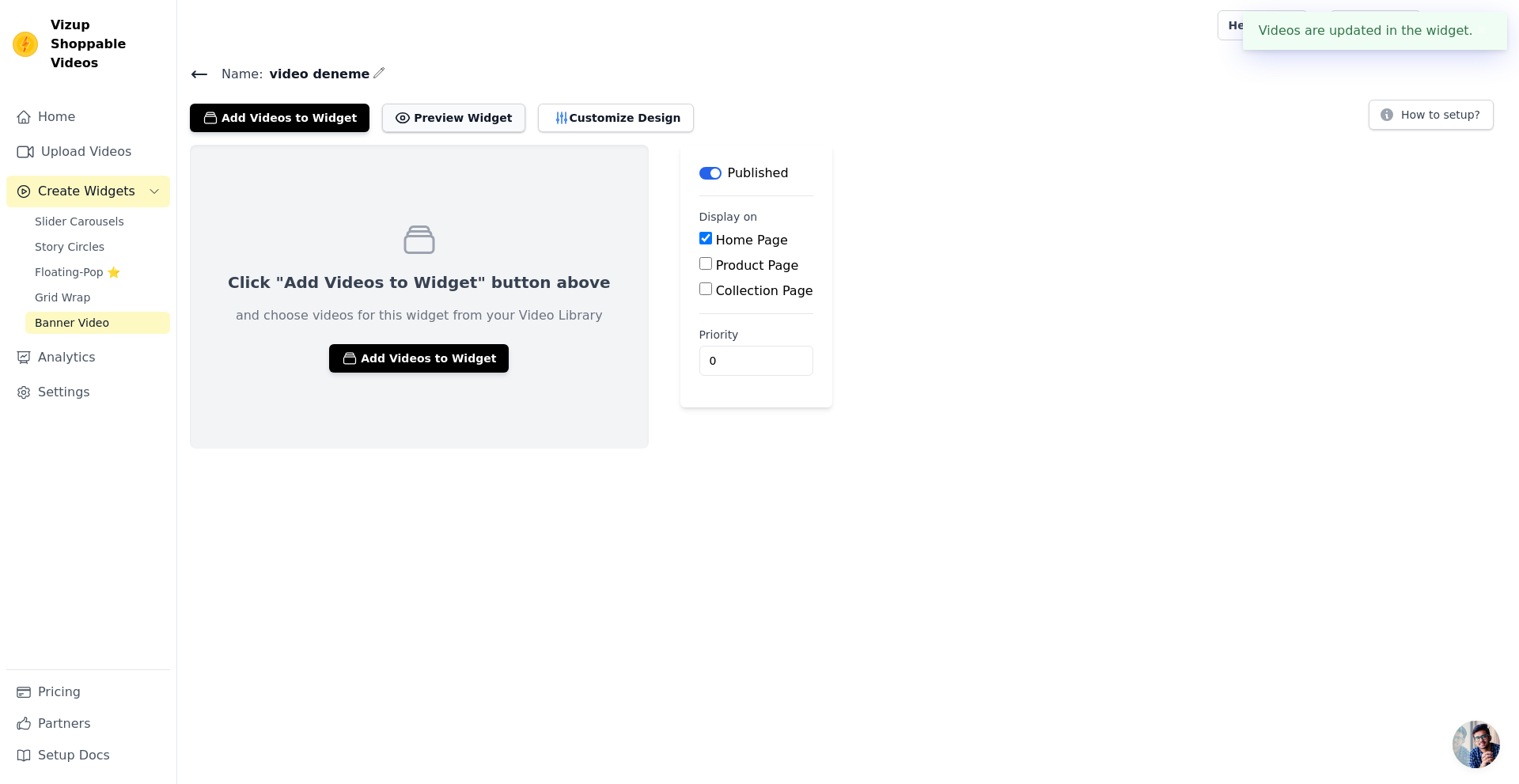
click at [442, 118] on button "Preview Widget" at bounding box center [454, 118] width 143 height 29
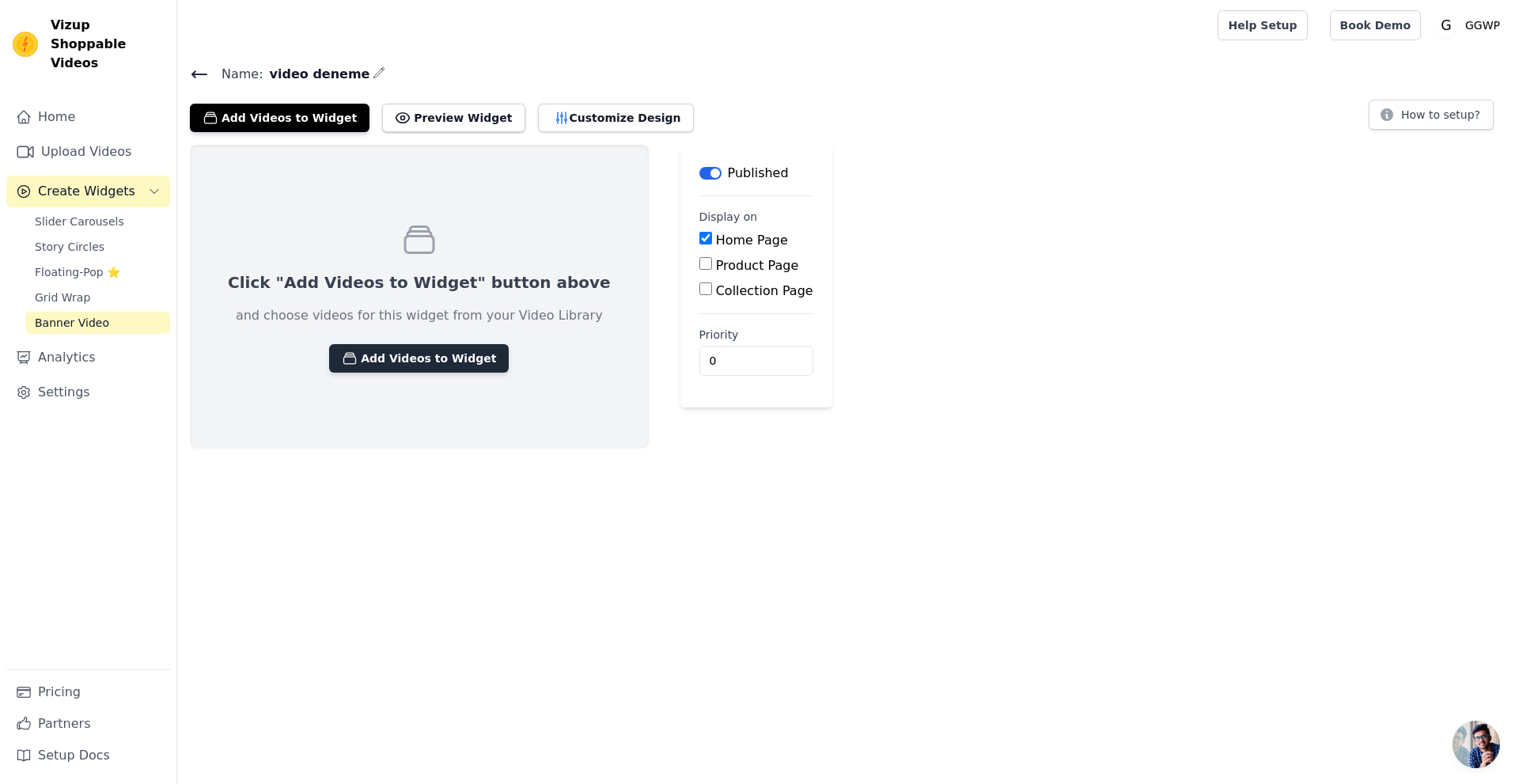
click at [386, 355] on button "Add Videos to Widget" at bounding box center [418, 358] width 179 height 29
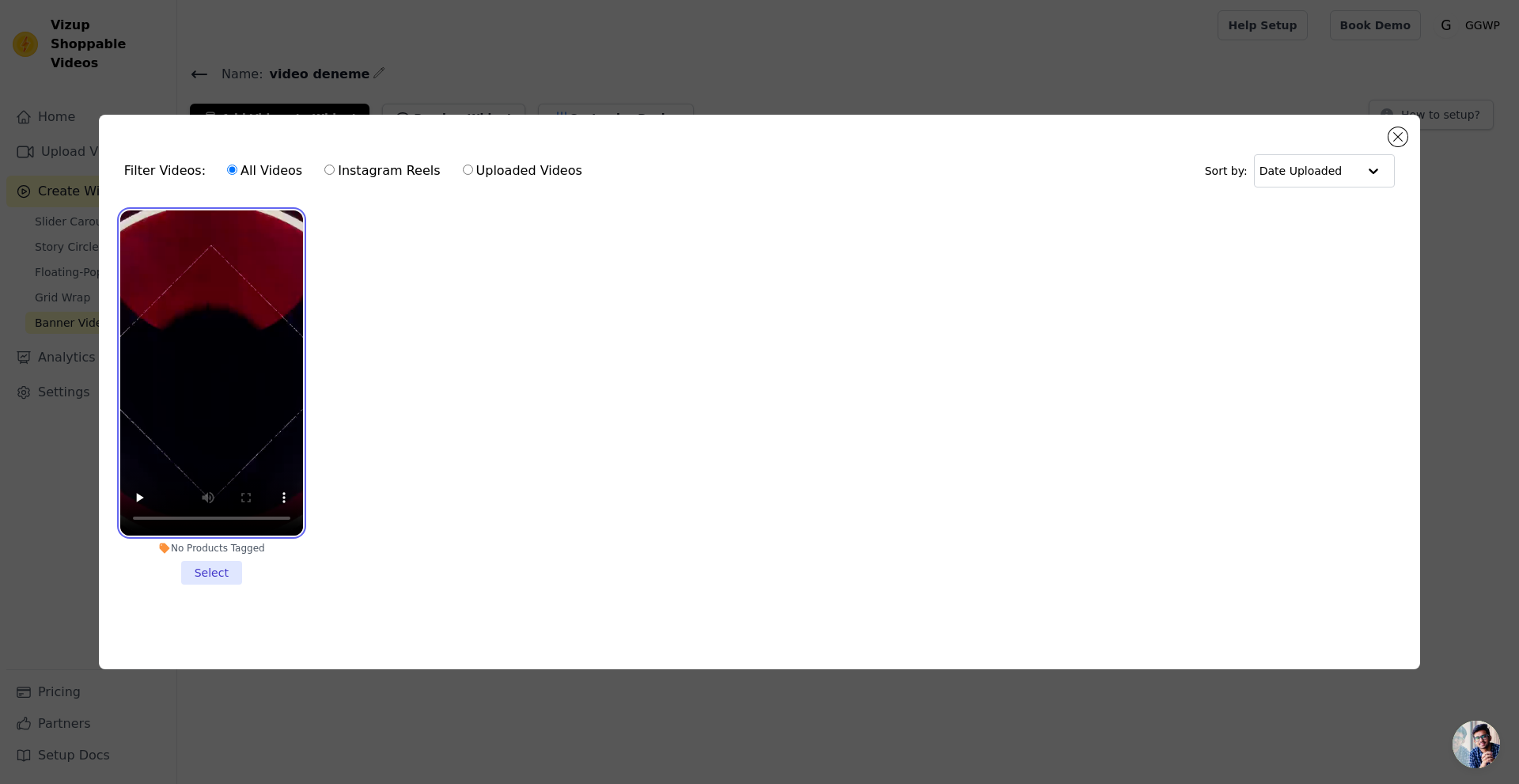
click at [231, 331] on video at bounding box center [211, 373] width 183 height 325
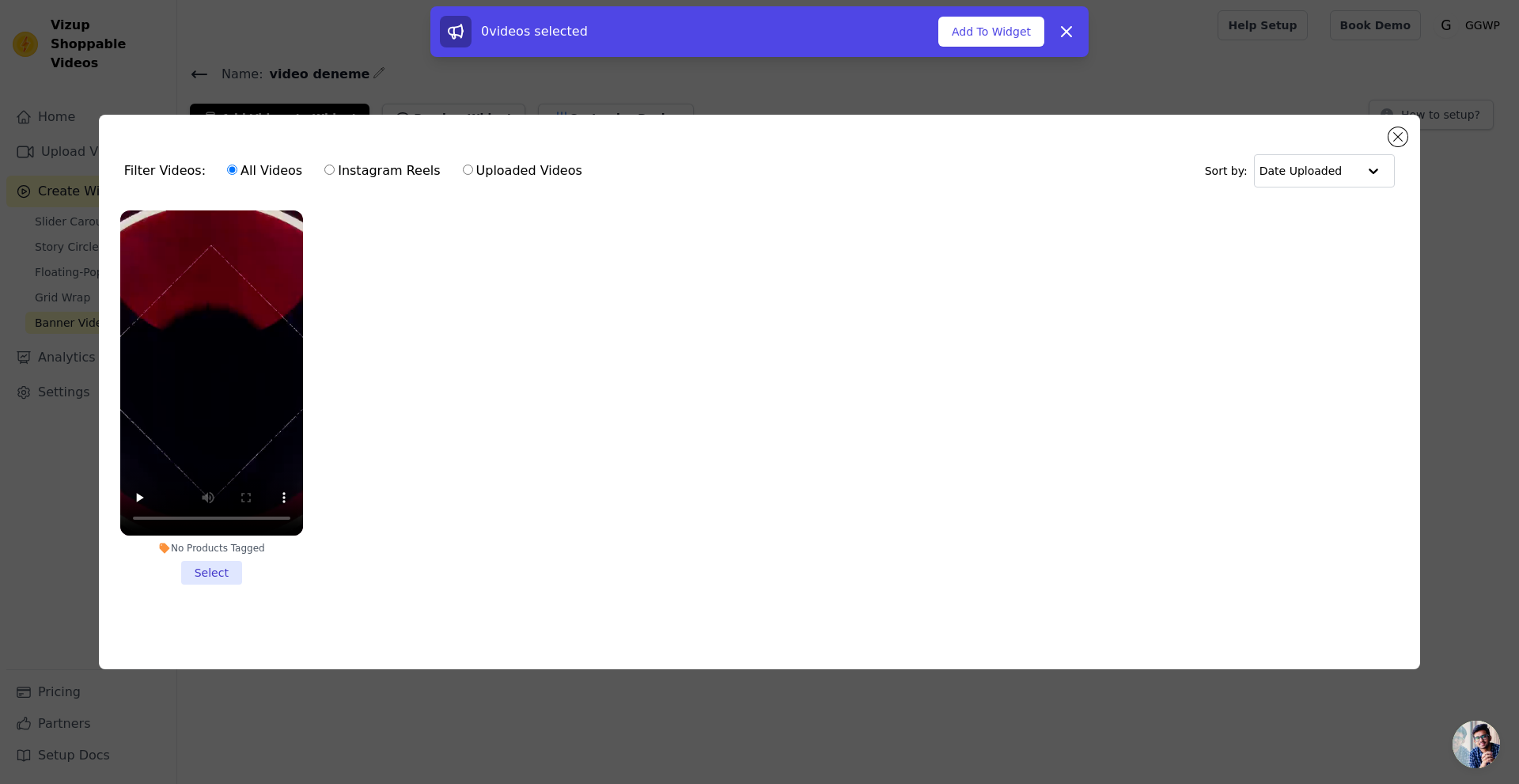
click at [211, 565] on li "No Products Tagged Select" at bounding box center [211, 398] width 183 height 374
click at [0, 0] on input "No Products Tagged Select" at bounding box center [0, 0] width 0 height 0
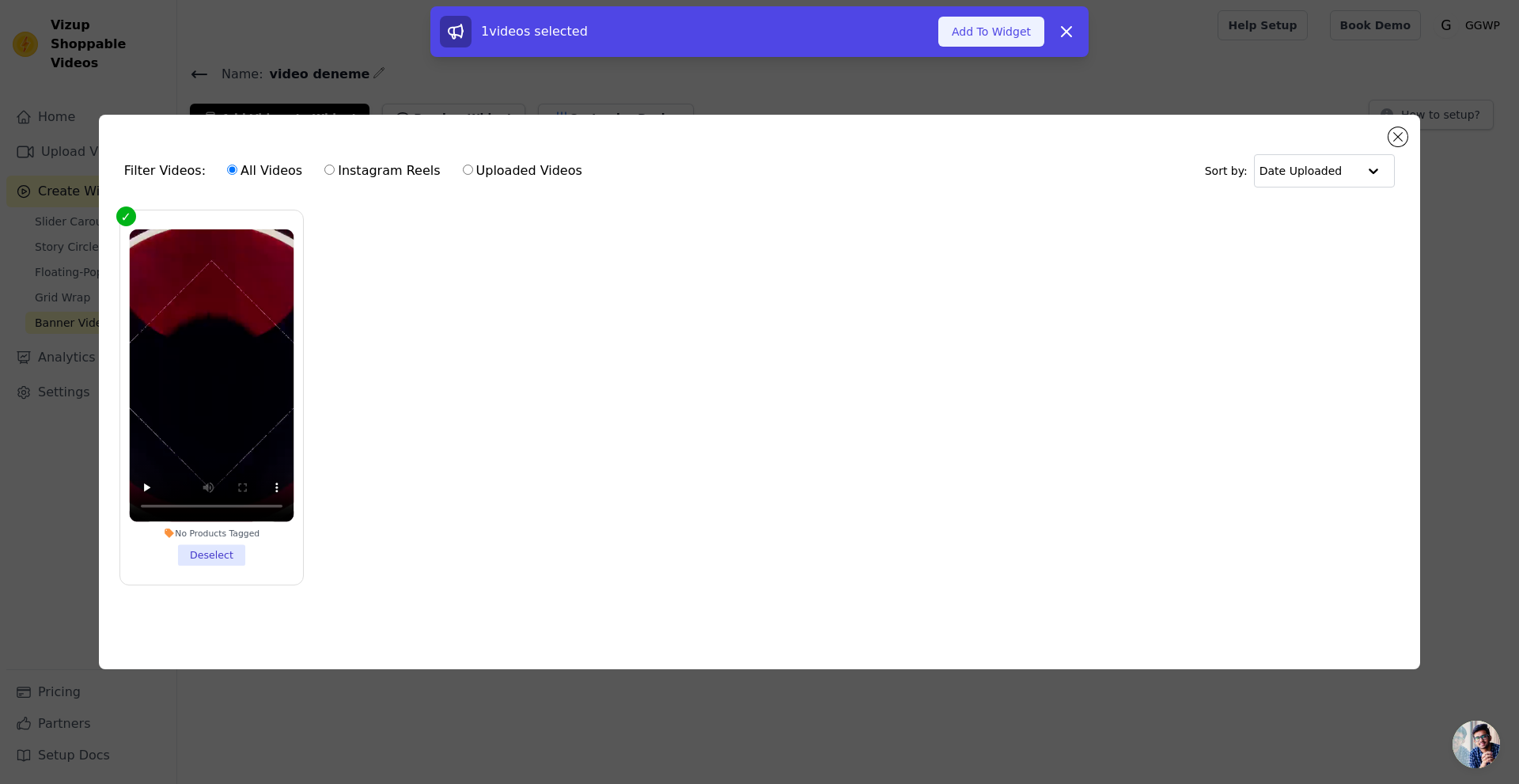
click at [993, 33] on button "Add To Widget" at bounding box center [991, 32] width 106 height 30
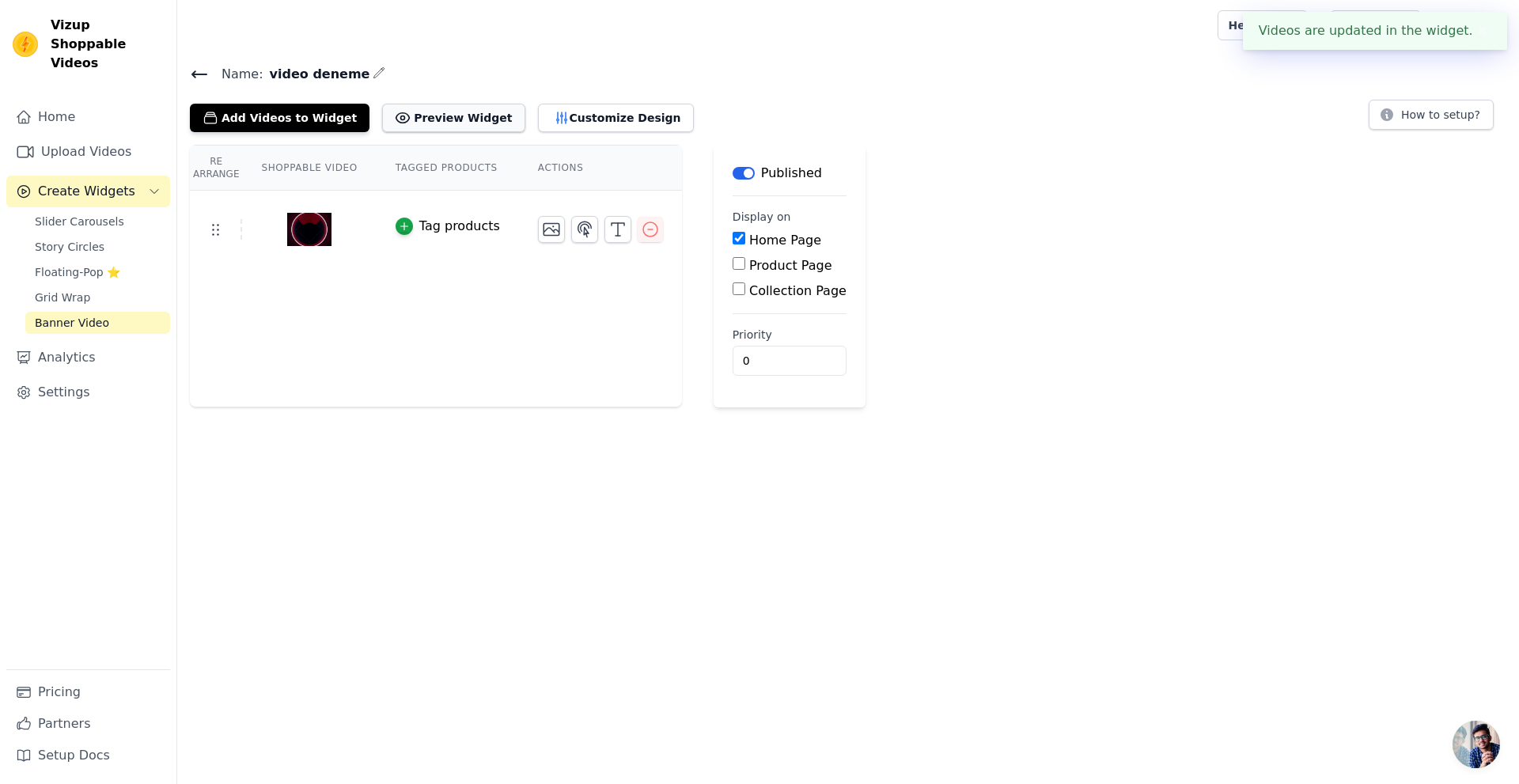
click at [438, 119] on button "Preview Widget" at bounding box center [454, 118] width 143 height 29
click at [592, 118] on button "Customize Design" at bounding box center [615, 118] width 155 height 29
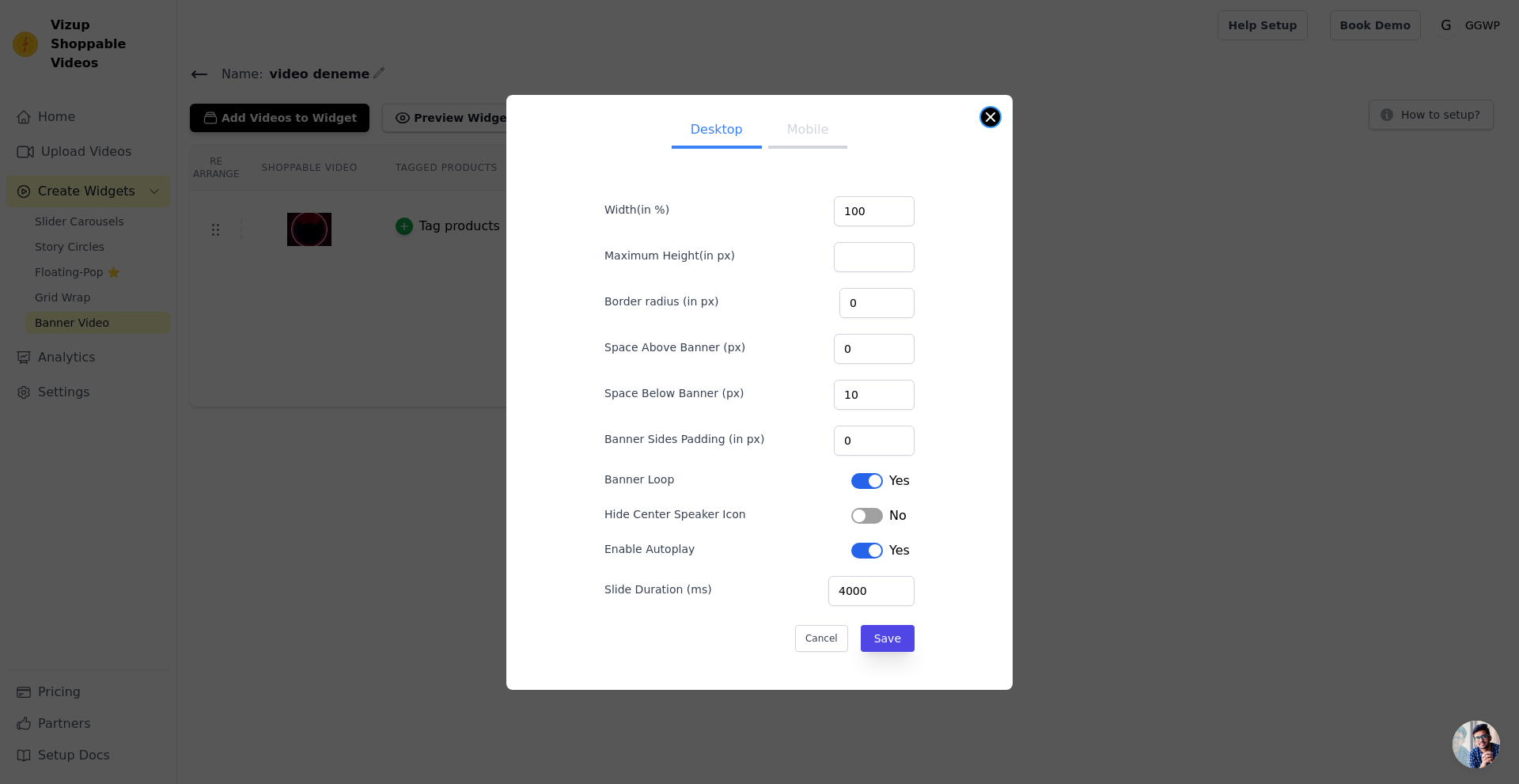
click at [993, 122] on button "Close modal" at bounding box center [990, 117] width 19 height 19
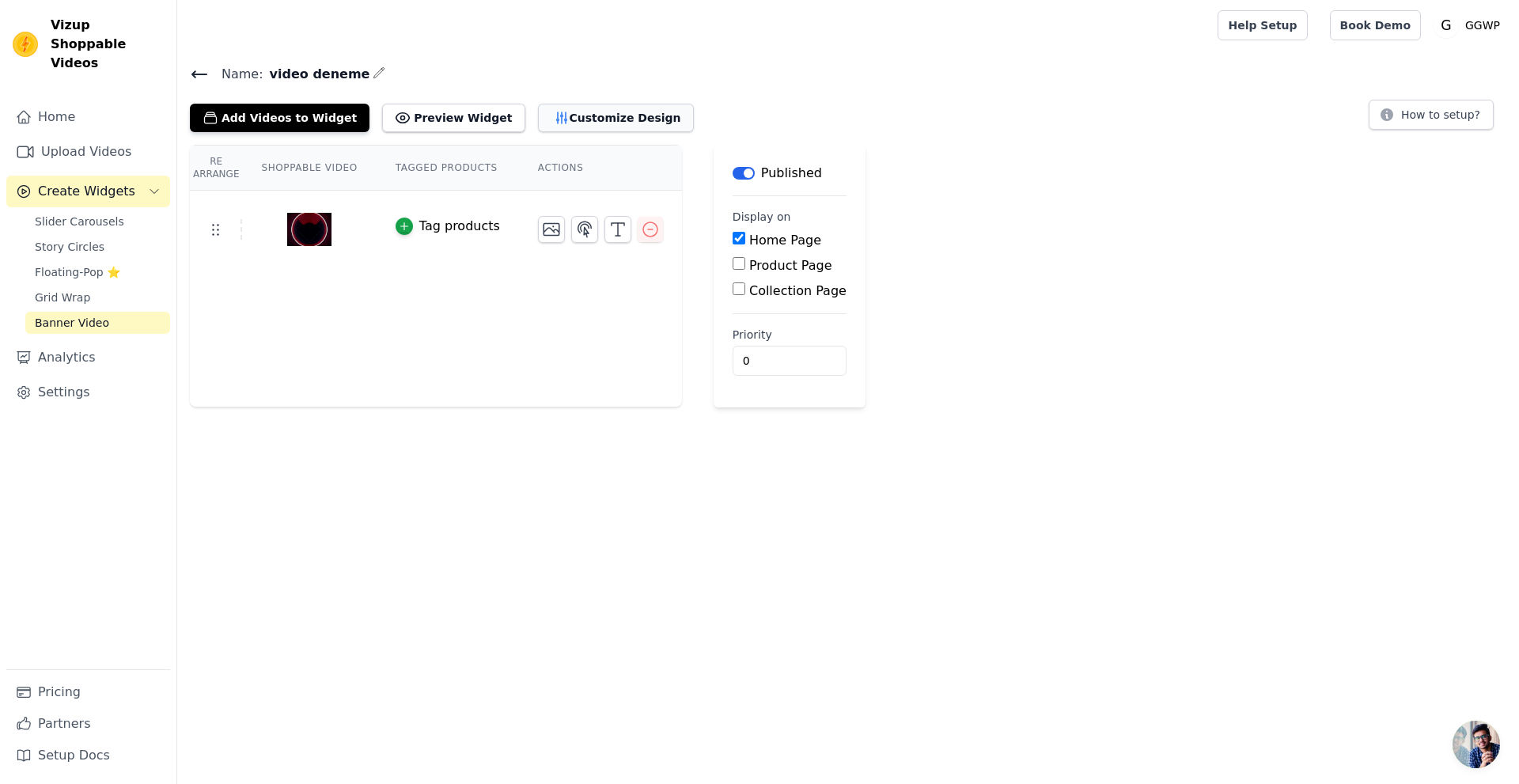
click at [572, 116] on button "Customize Design" at bounding box center [615, 118] width 155 height 29
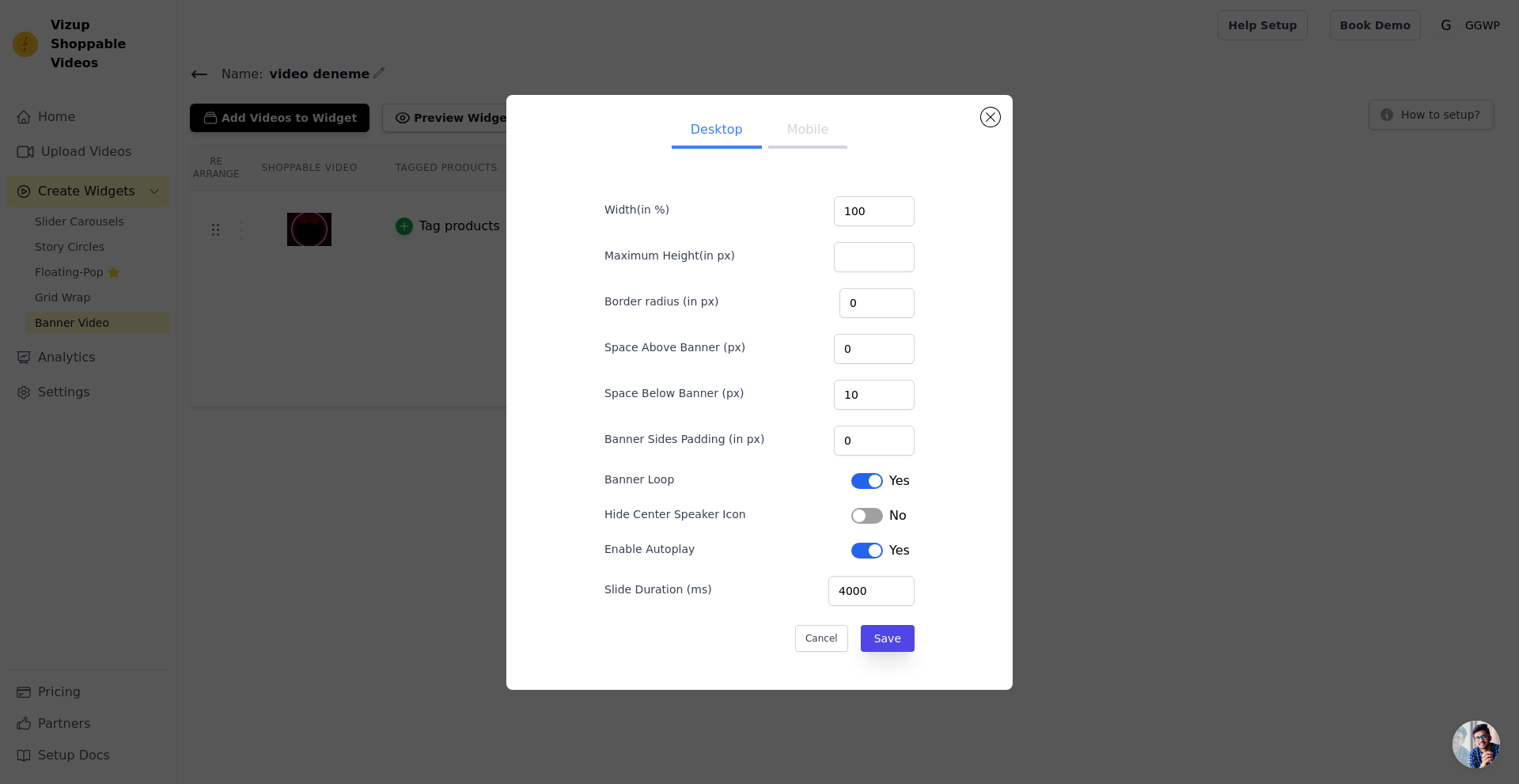
click at [799, 131] on button "Mobile" at bounding box center [808, 131] width 79 height 35
click at [715, 134] on button "Desktop" at bounding box center [716, 131] width 90 height 35
click at [891, 398] on input "9" at bounding box center [874, 395] width 81 height 30
click at [891, 398] on input "8" at bounding box center [874, 395] width 81 height 30
click at [891, 398] on input "7" at bounding box center [874, 395] width 81 height 30
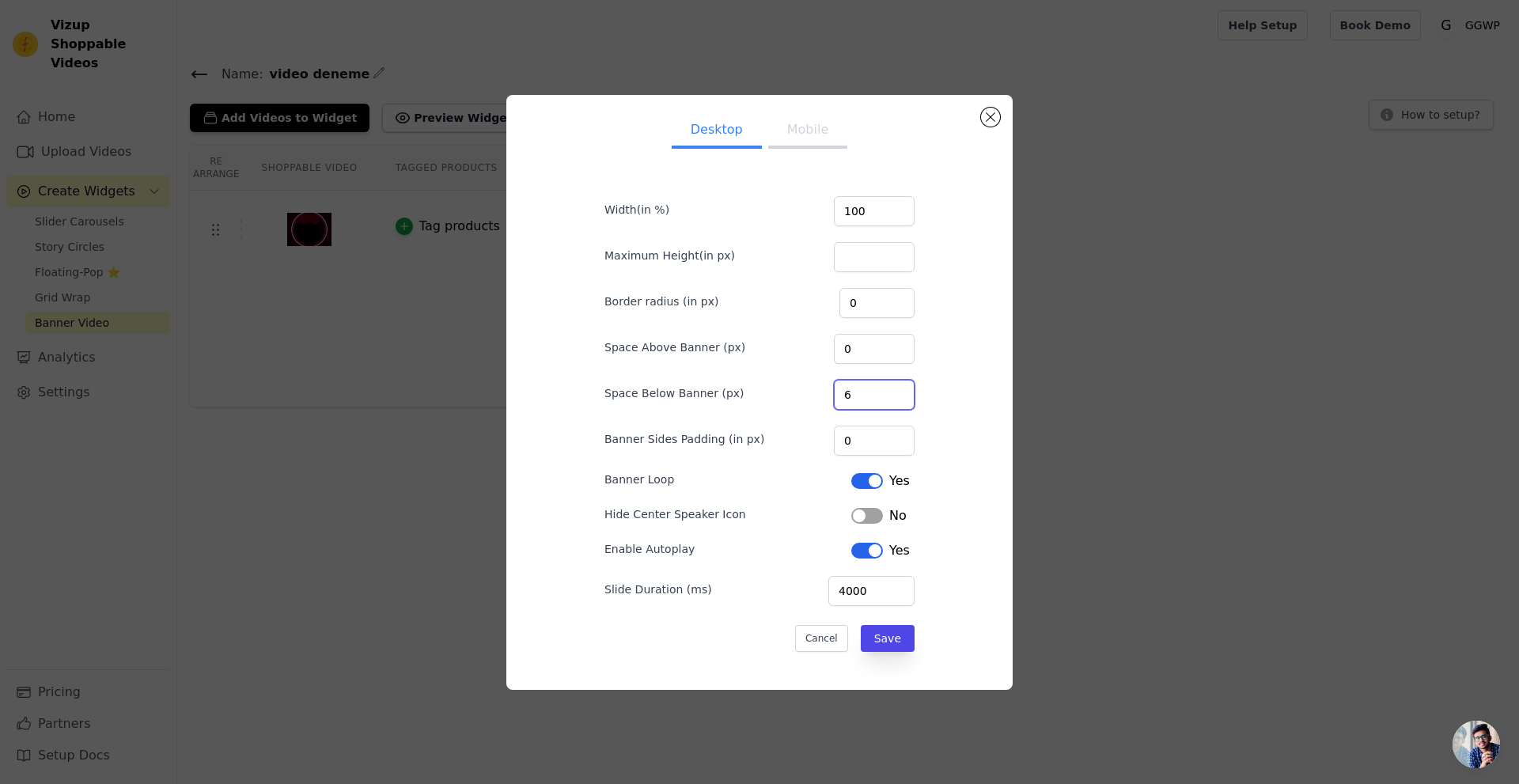
click at [891, 398] on input "6" at bounding box center [874, 395] width 81 height 30
click at [891, 398] on input "5" at bounding box center [874, 395] width 81 height 30
click at [891, 398] on input "4" at bounding box center [874, 395] width 81 height 30
click at [891, 398] on input "3" at bounding box center [874, 395] width 81 height 30
click at [891, 398] on input "2" at bounding box center [874, 395] width 81 height 30
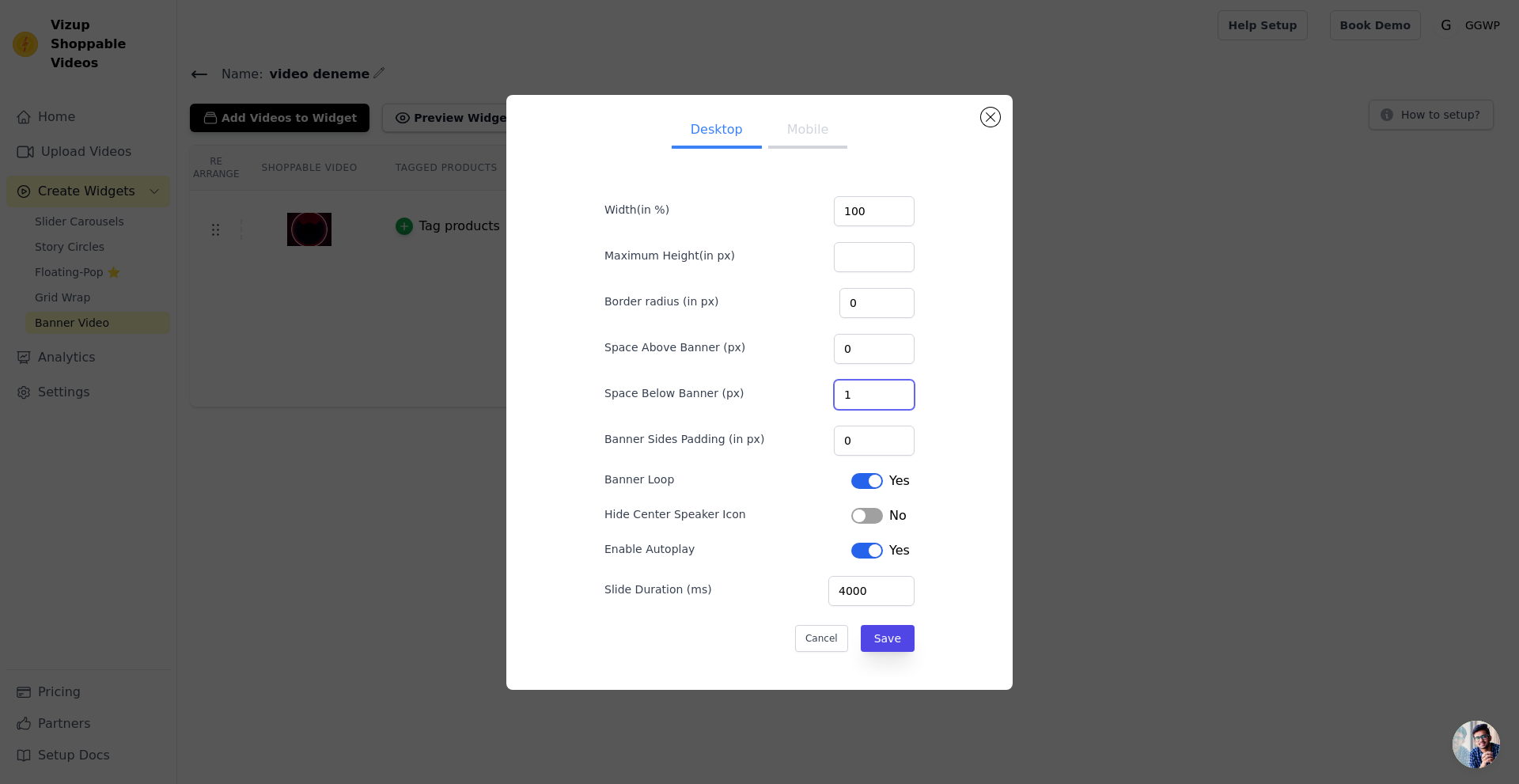
click at [891, 398] on input "1" at bounding box center [874, 395] width 81 height 30
type input "0"
click at [891, 398] on input "0" at bounding box center [874, 395] width 81 height 30
click at [891, 639] on button "Save" at bounding box center [887, 637] width 53 height 27
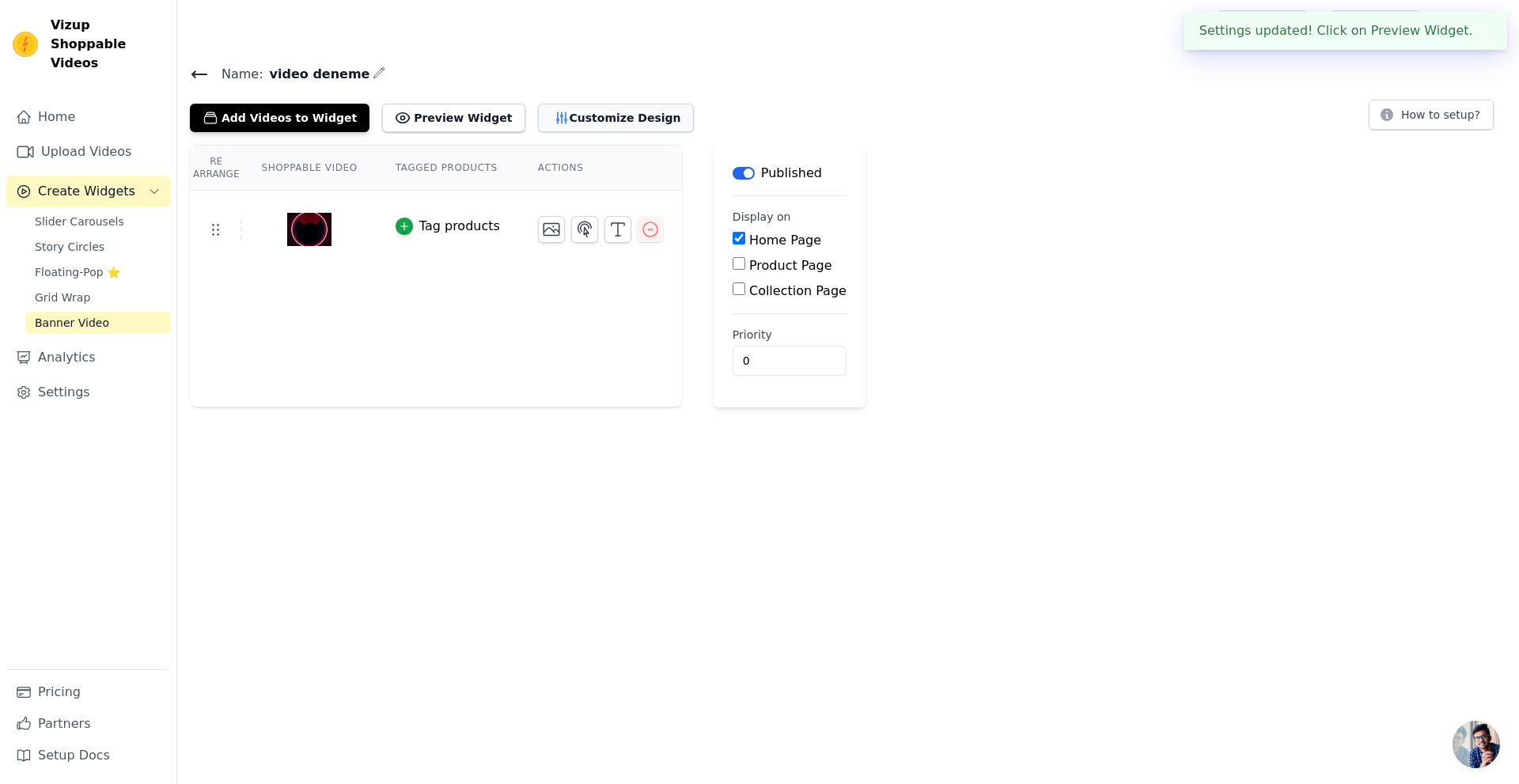
click at [571, 120] on button "Customize Design" at bounding box center [615, 118] width 155 height 29
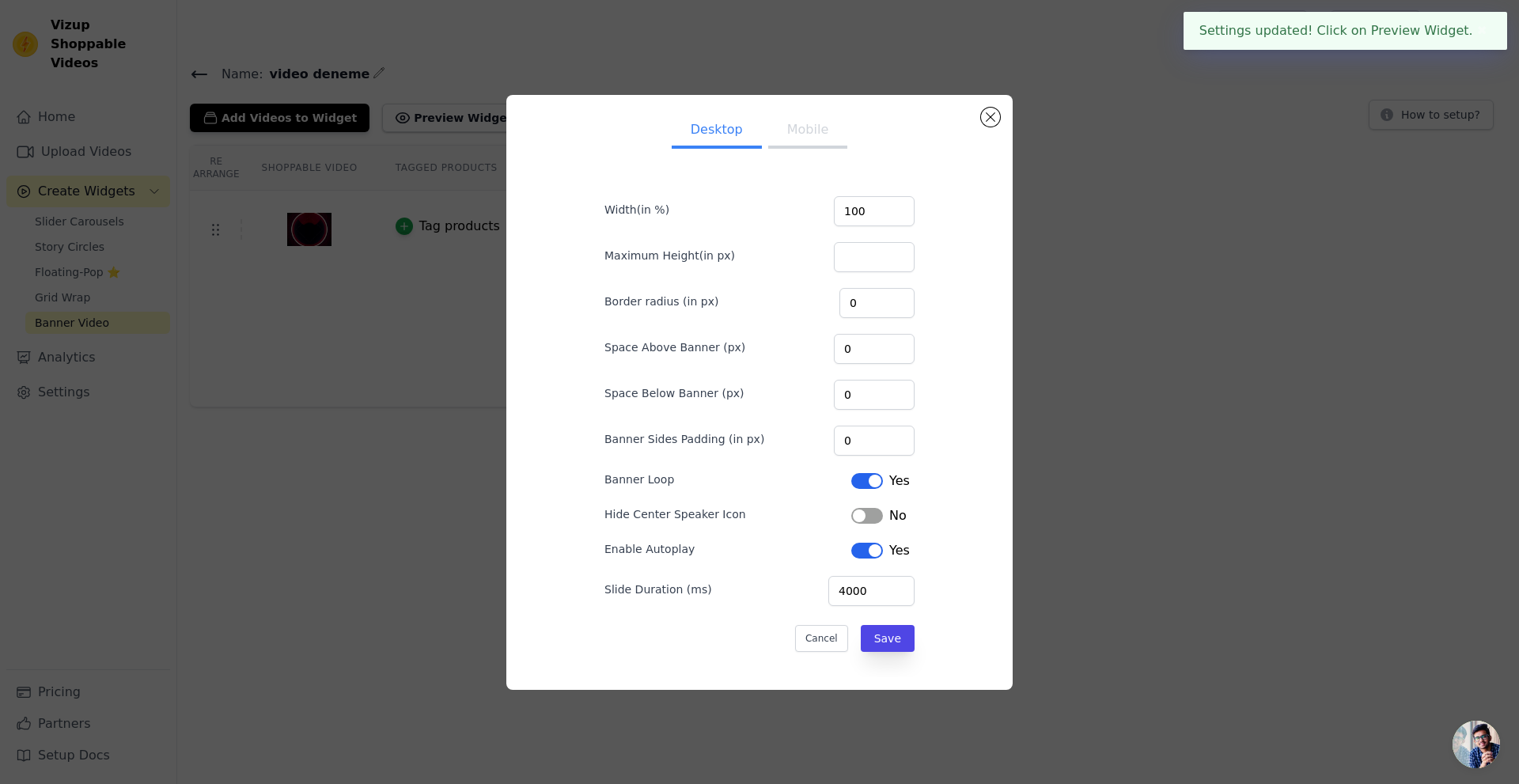
click at [782, 137] on button "Mobile" at bounding box center [808, 131] width 79 height 35
click at [866, 399] on input "10" at bounding box center [874, 395] width 81 height 30
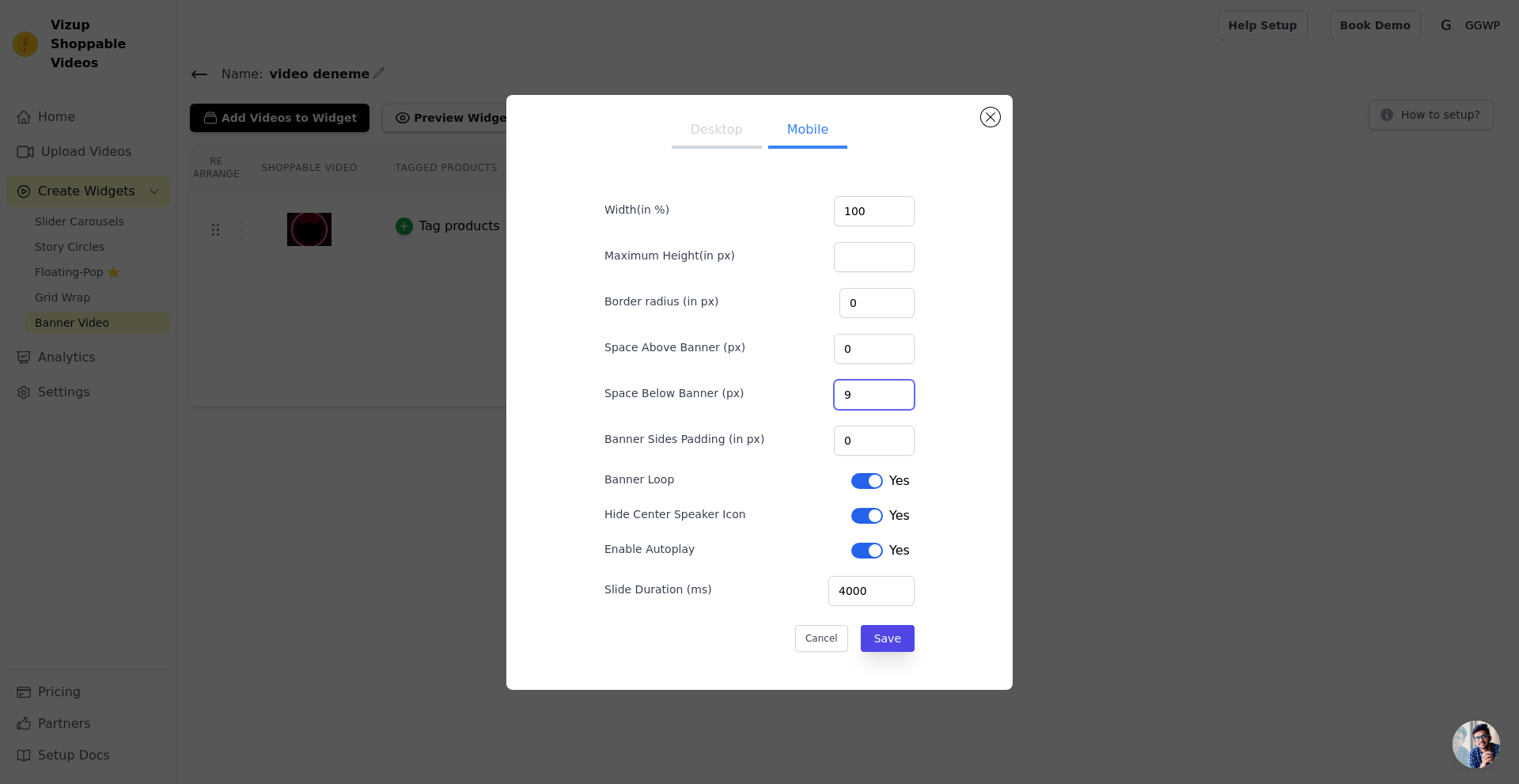
click at [890, 398] on input "9" at bounding box center [874, 395] width 81 height 30
click at [890, 398] on input "8" at bounding box center [874, 395] width 81 height 30
click at [890, 398] on input "7" at bounding box center [874, 395] width 81 height 30
click at [890, 398] on input "6" at bounding box center [874, 395] width 81 height 30
click at [890, 398] on input "5" at bounding box center [874, 395] width 81 height 30
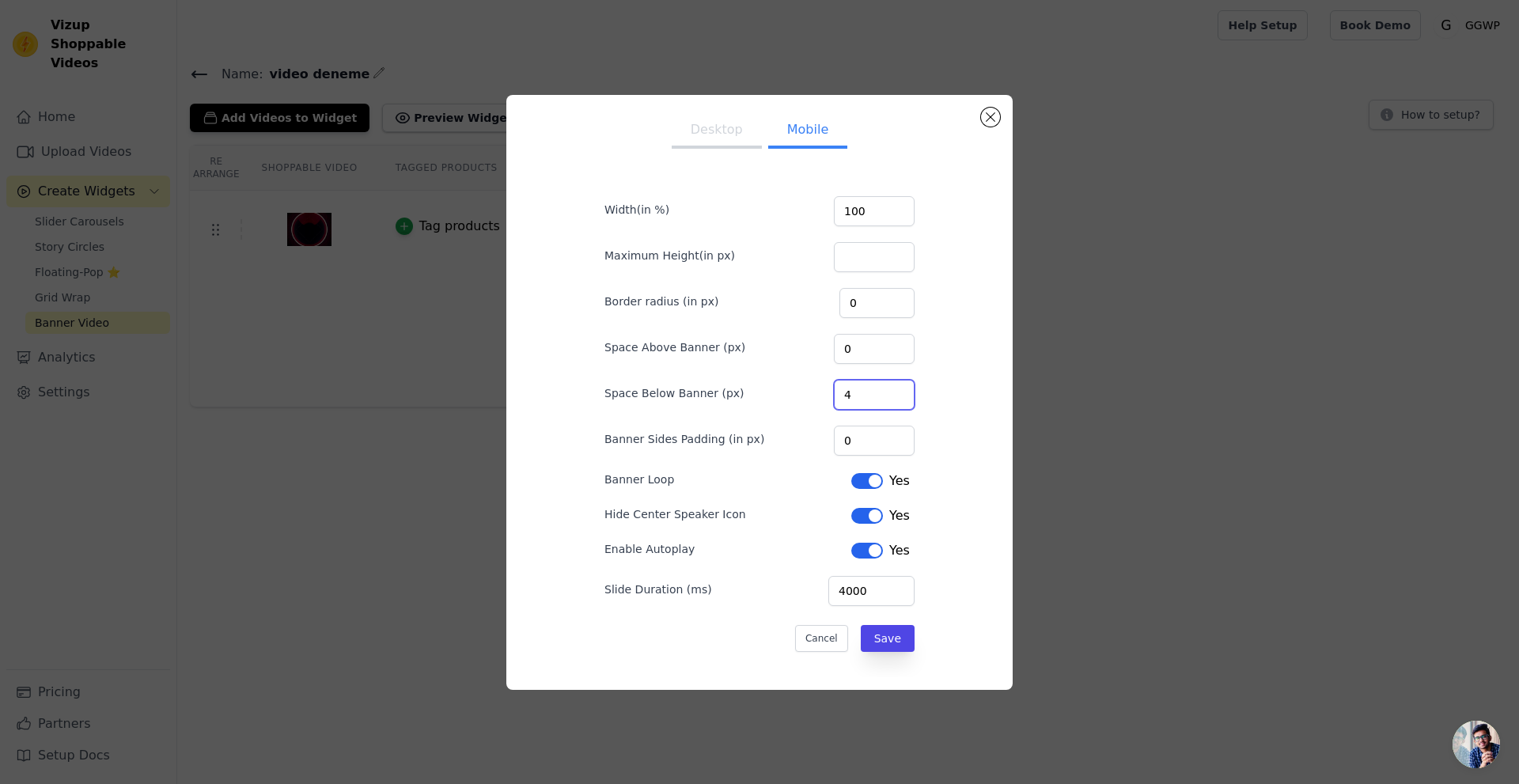
click at [890, 398] on input "4" at bounding box center [874, 395] width 81 height 30
click at [890, 398] on input "3" at bounding box center [874, 395] width 81 height 30
click at [890, 398] on input "2" at bounding box center [874, 395] width 81 height 30
click at [890, 398] on input "1" at bounding box center [874, 395] width 81 height 30
type input "0"
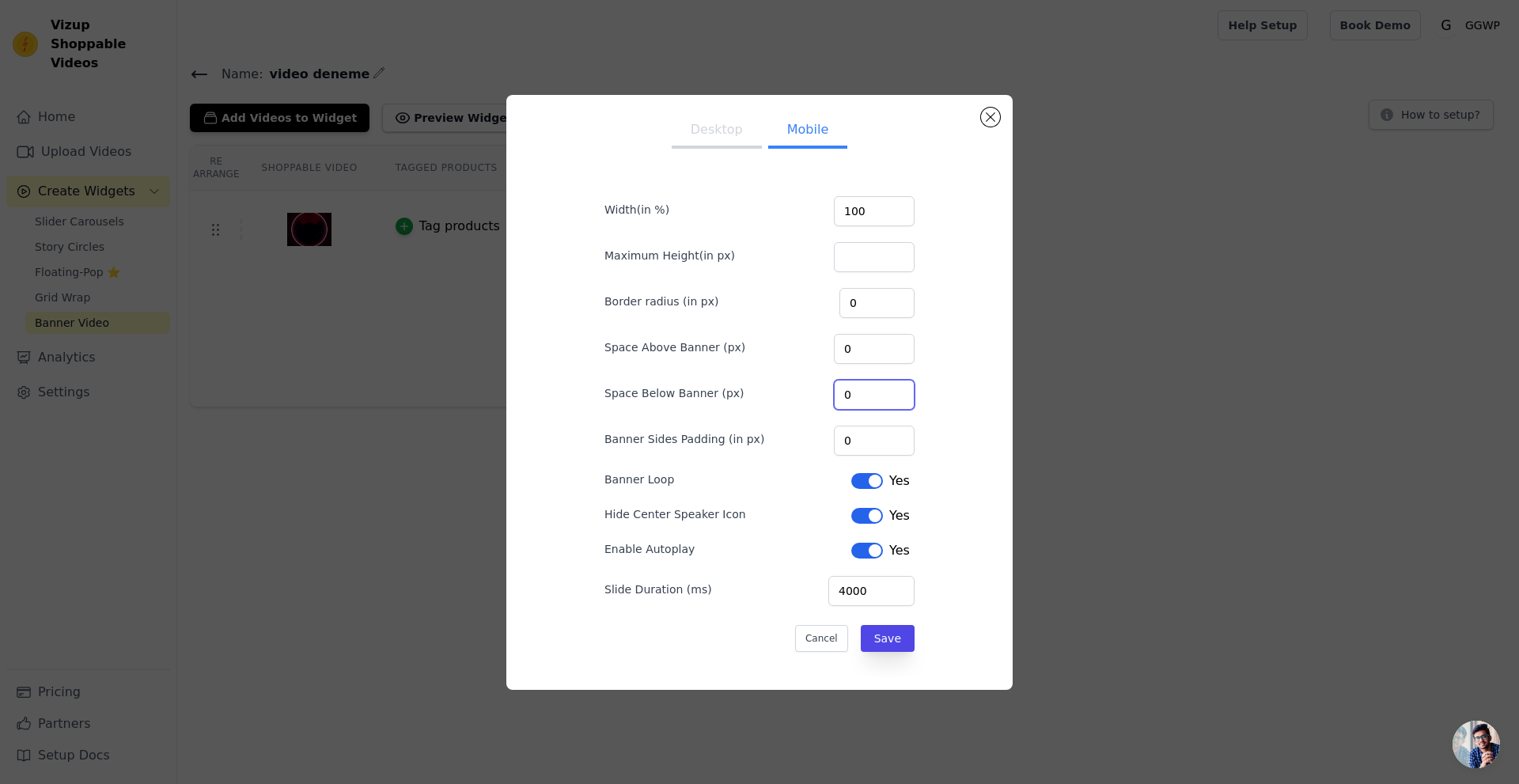
click at [890, 398] on input "0" at bounding box center [874, 395] width 81 height 30
click at [878, 632] on button "Save" at bounding box center [887, 637] width 53 height 27
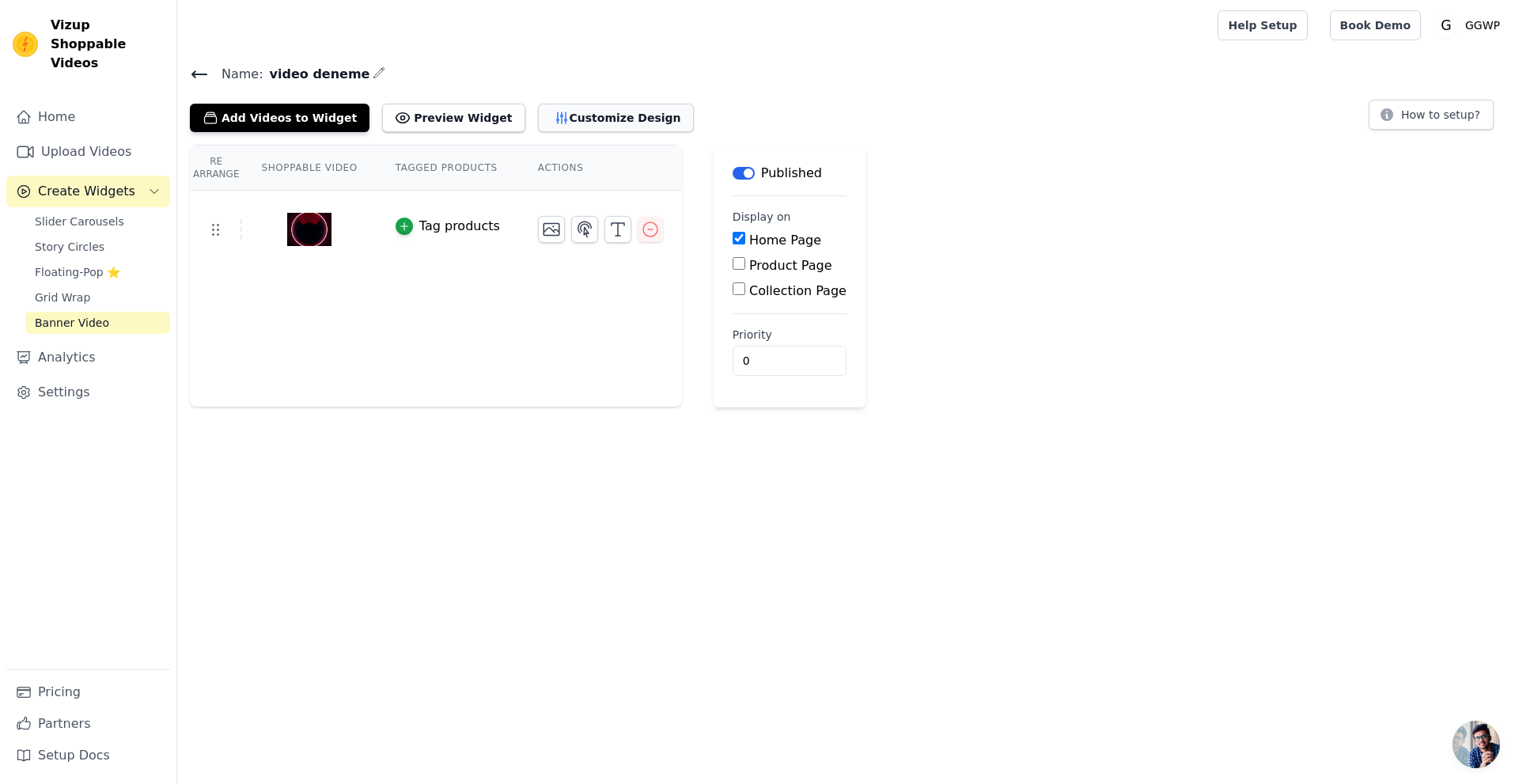
click at [546, 111] on button "Customize Design" at bounding box center [615, 118] width 155 height 29
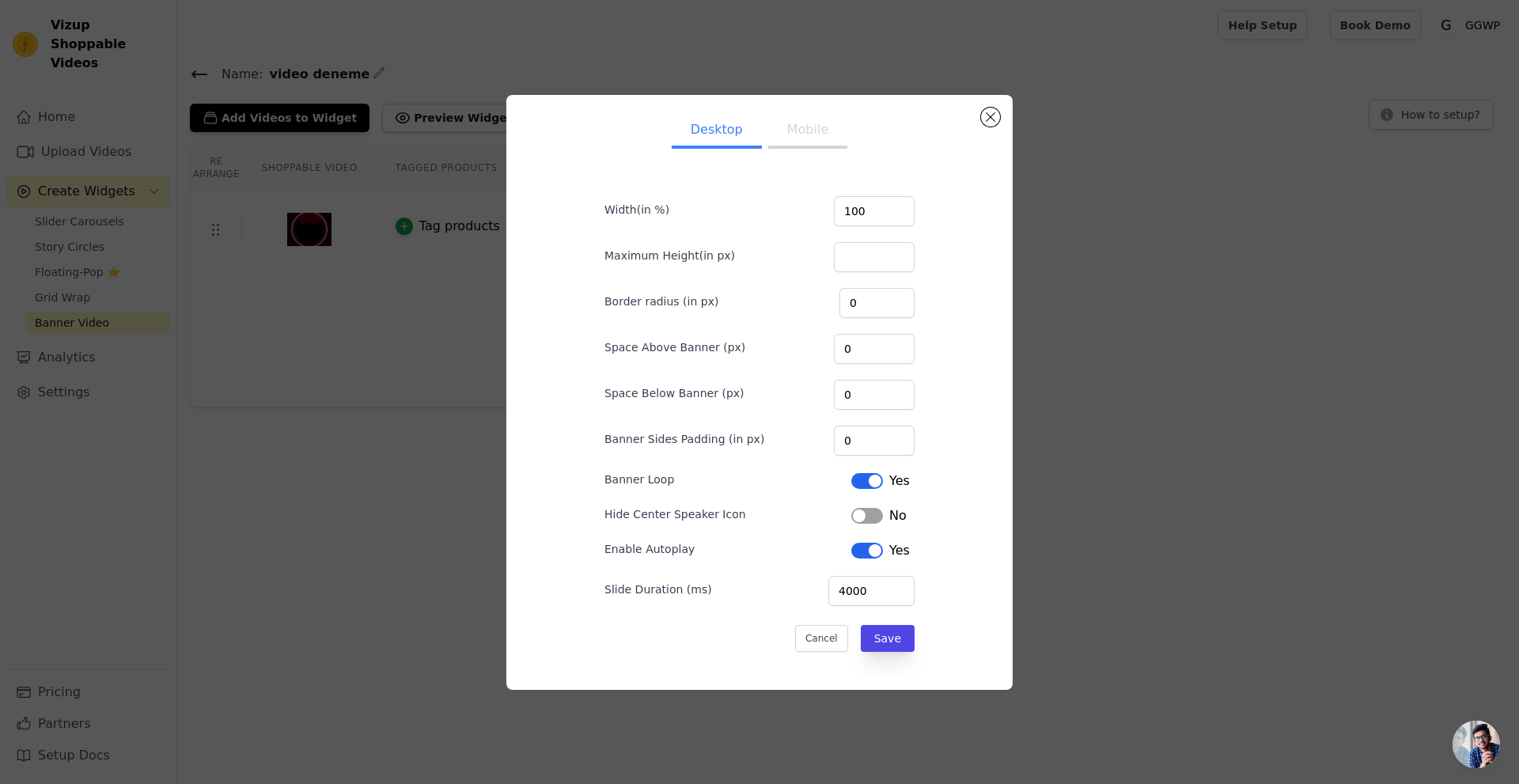
click at [789, 125] on button "Mobile" at bounding box center [808, 131] width 79 height 35
click at [993, 114] on button "Close modal" at bounding box center [990, 117] width 19 height 19
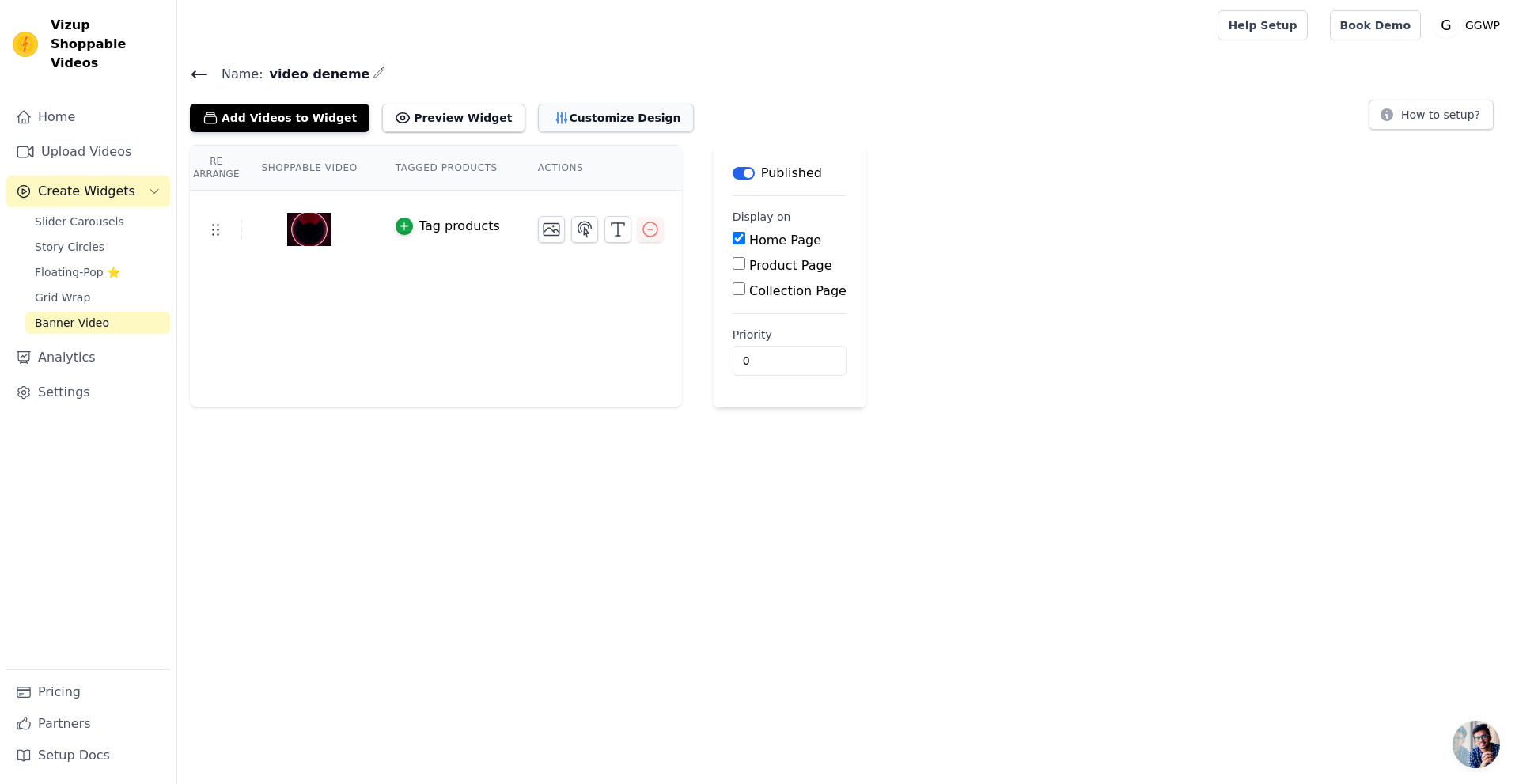
click at [554, 119] on button "Customize Design" at bounding box center [615, 118] width 155 height 29
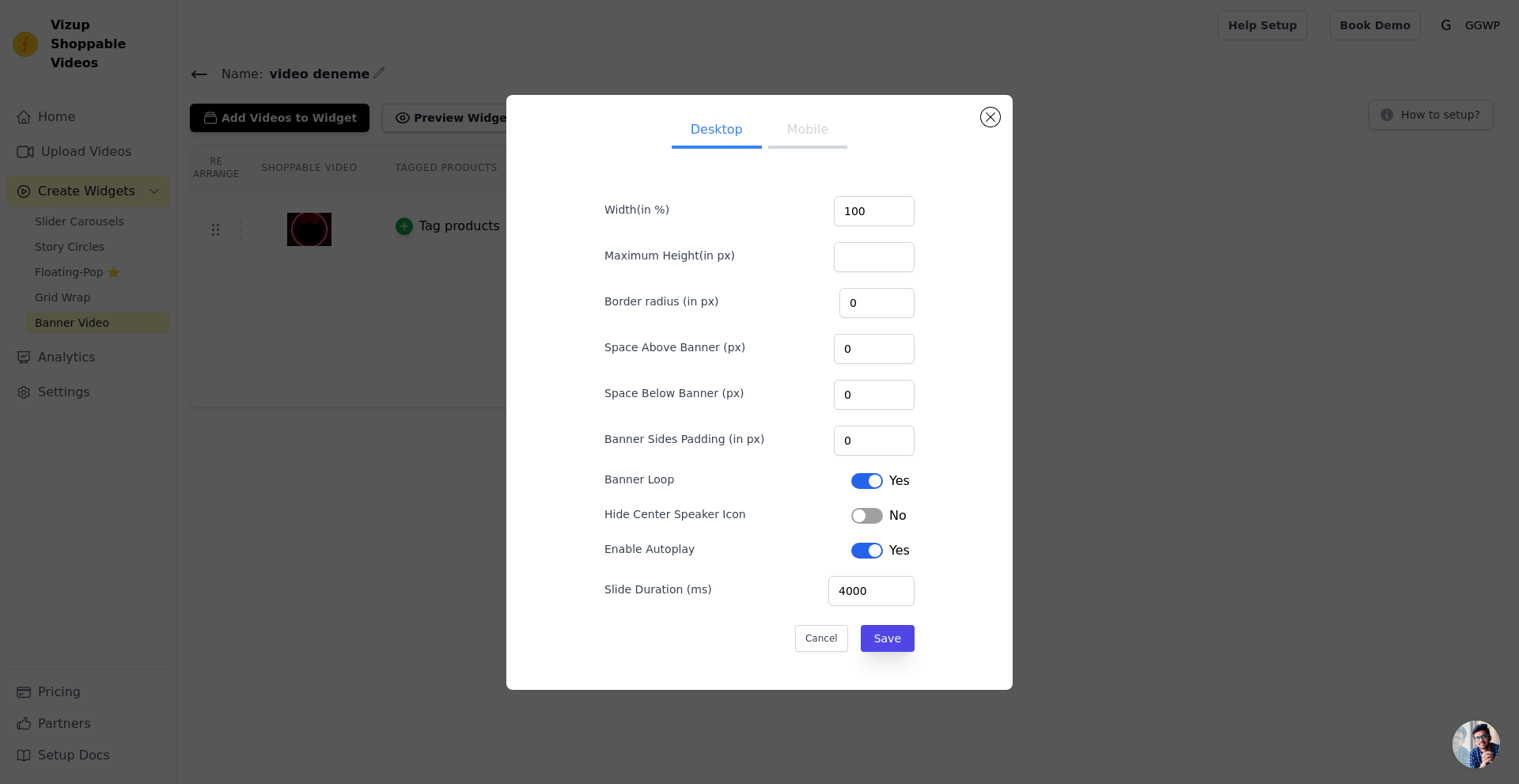
click at [788, 147] on button "Mobile" at bounding box center [808, 131] width 79 height 35
click at [993, 116] on button "Close modal" at bounding box center [990, 117] width 19 height 19
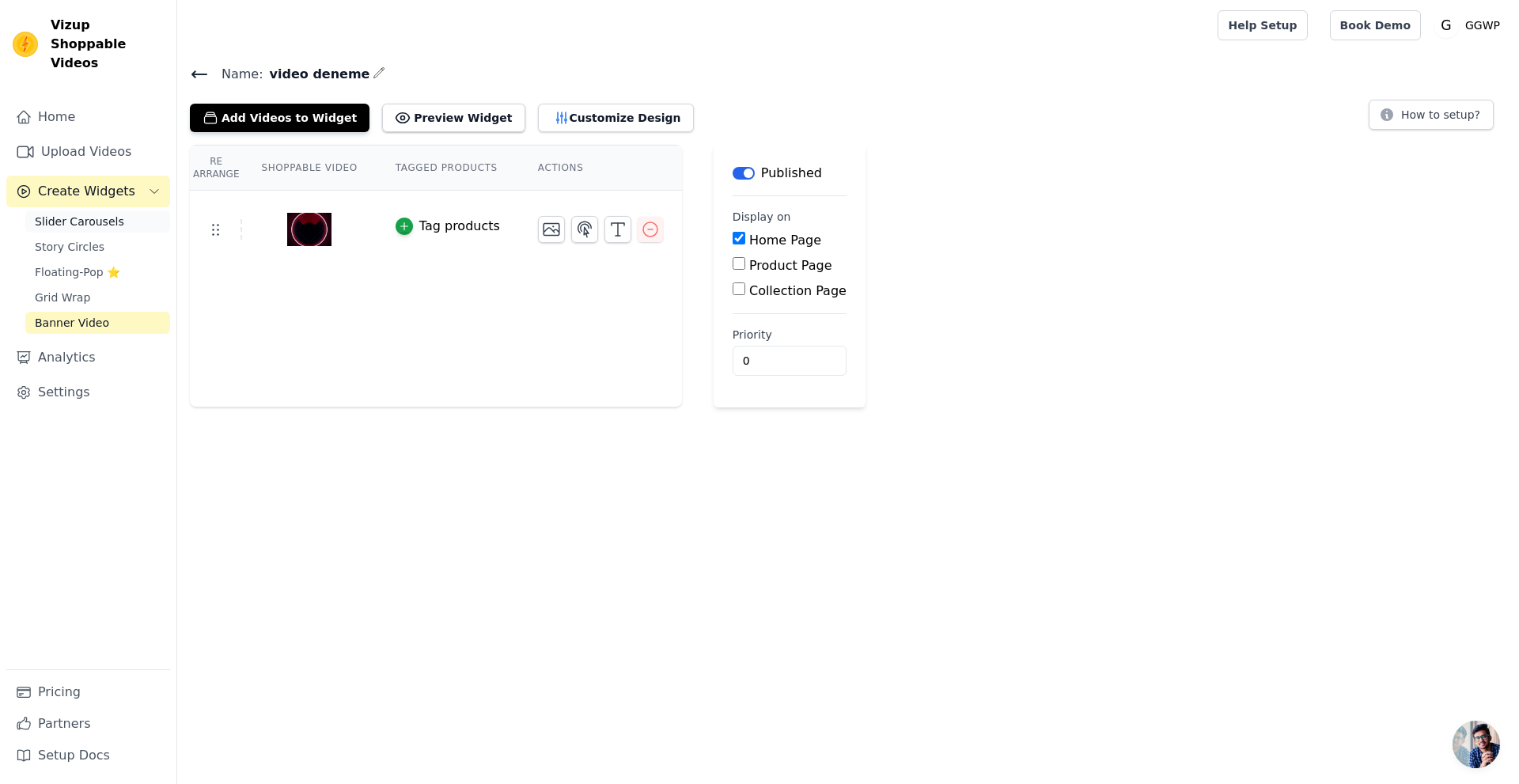
click at [96, 214] on span "Slider Carousels" at bounding box center [79, 222] width 89 height 16
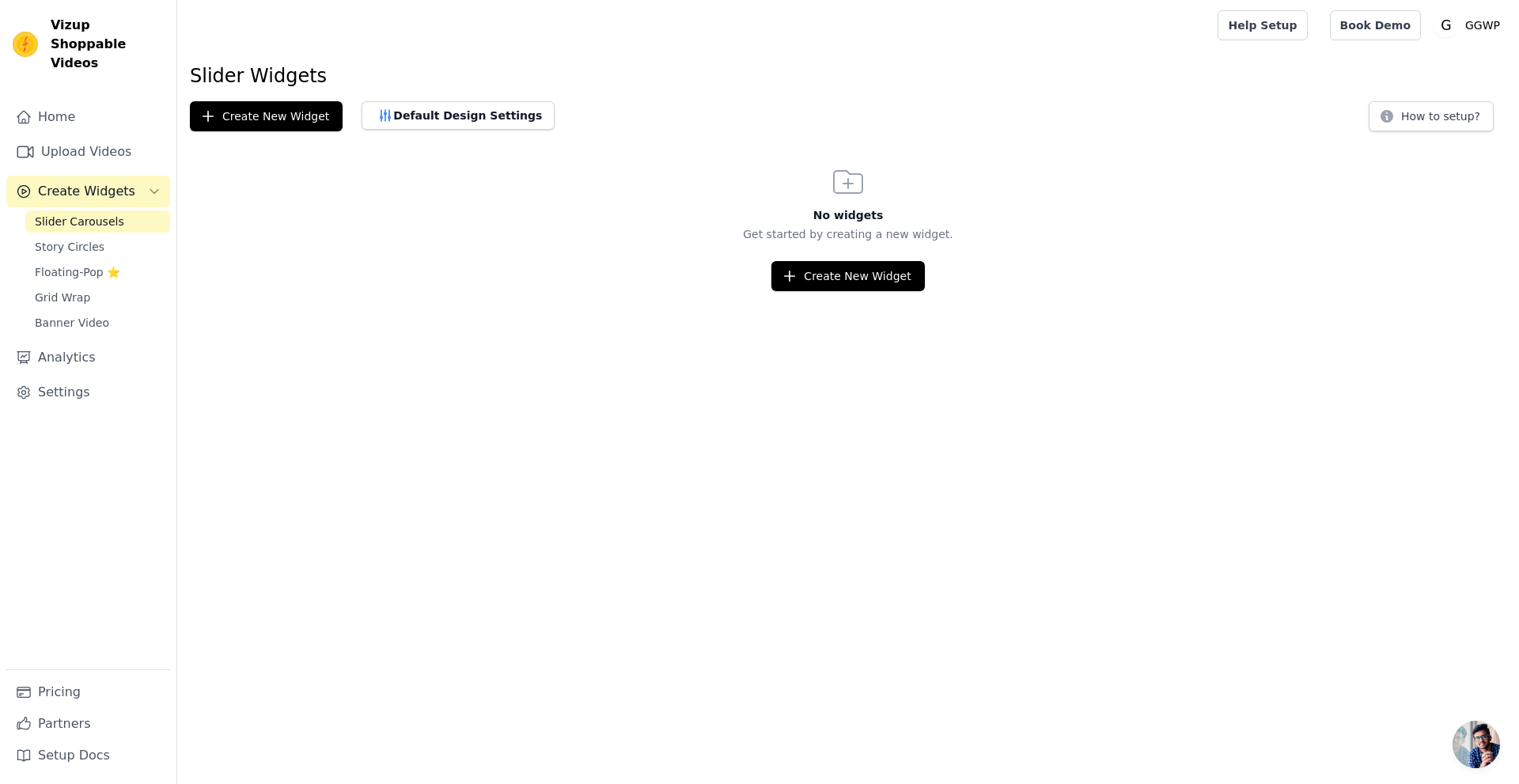
click at [154, 190] on icon "Sidebar" at bounding box center [154, 192] width 8 height 4
click at [76, 101] on link "Home" at bounding box center [87, 117] width 163 height 32
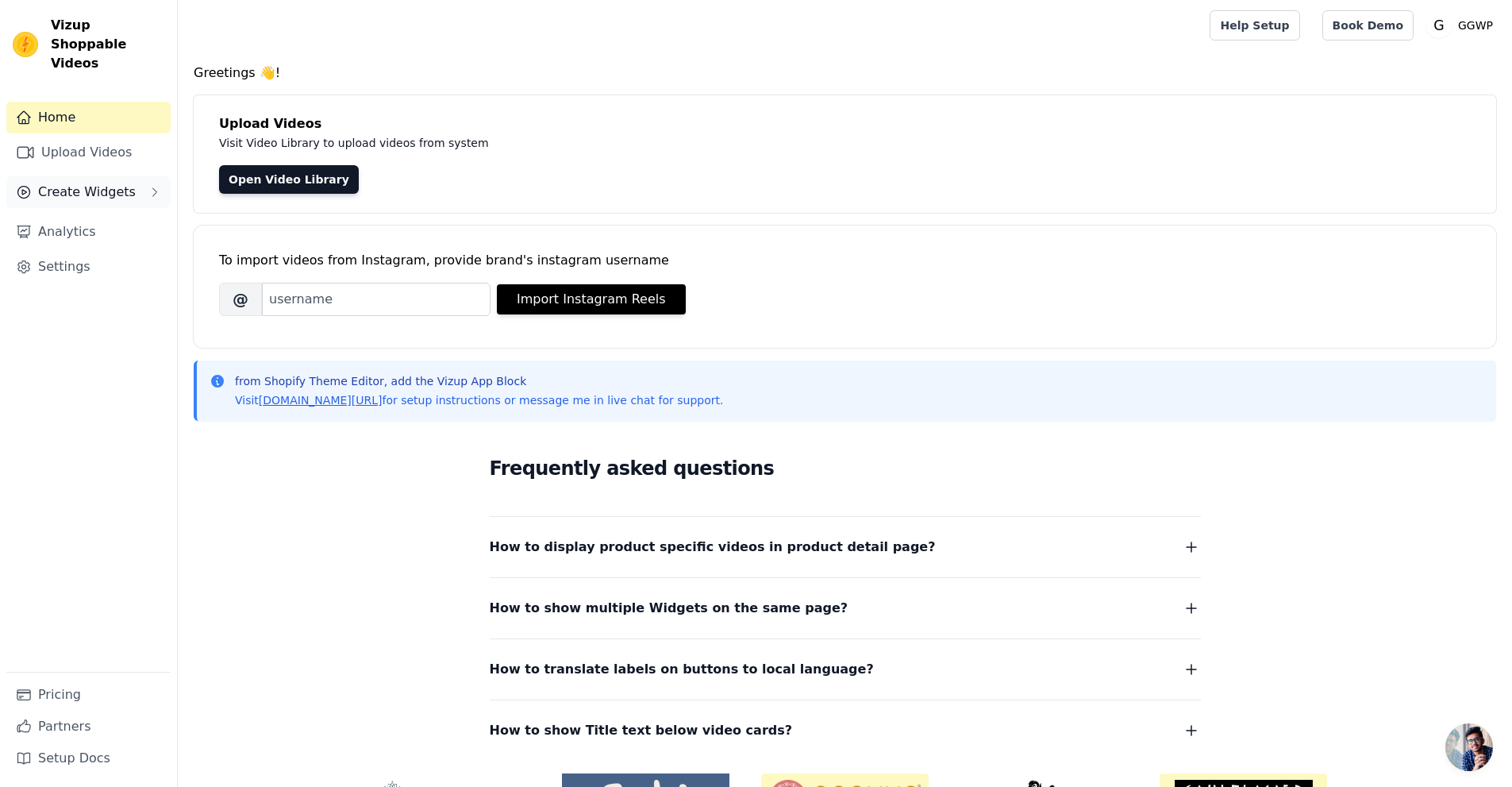
click at [104, 183] on span "Create Widgets" at bounding box center [86, 192] width 97 height 19
click at [101, 212] on link "Slider Carousels" at bounding box center [98, 223] width 145 height 22
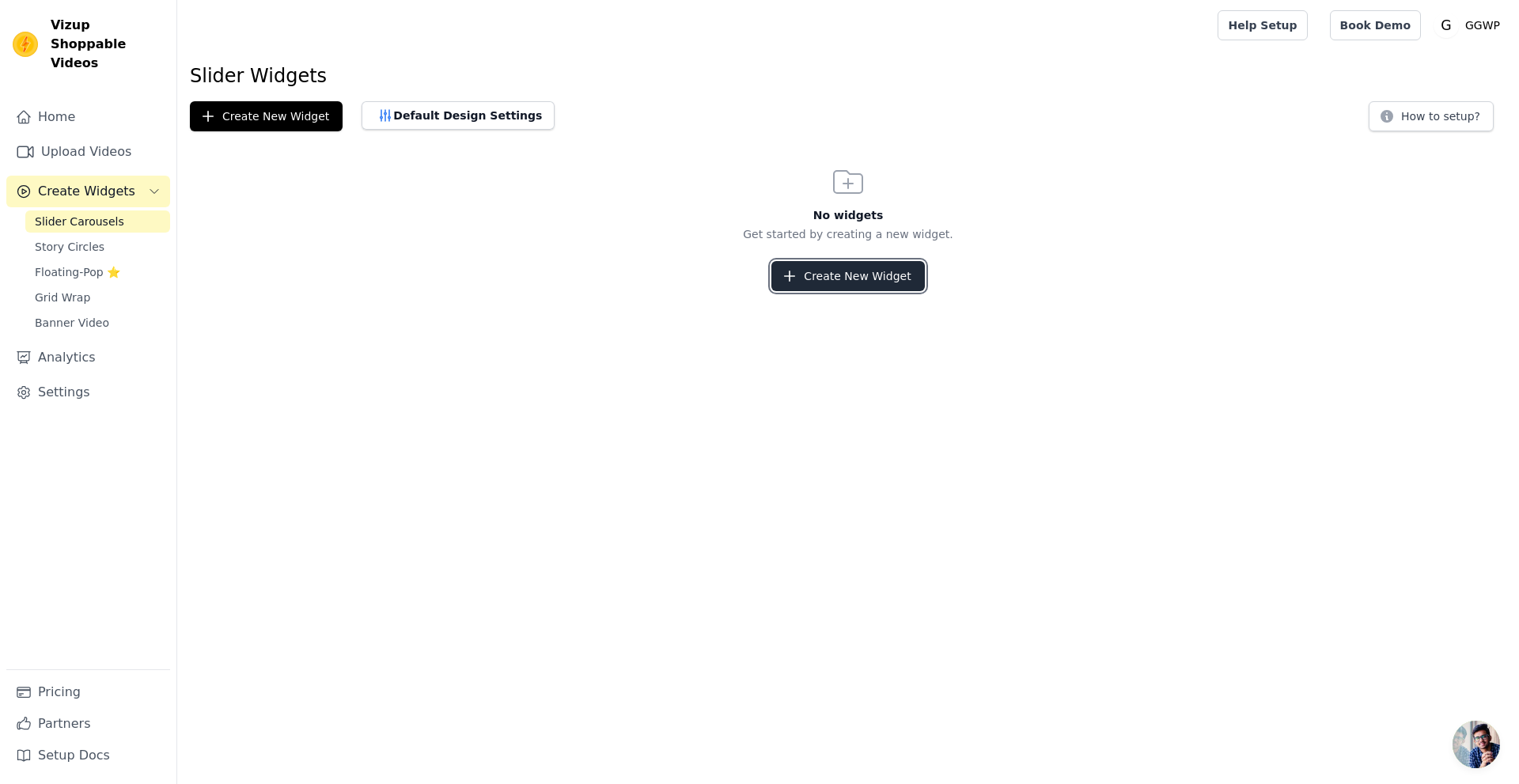
click at [849, 267] on button "Create New Widget" at bounding box center [848, 276] width 152 height 30
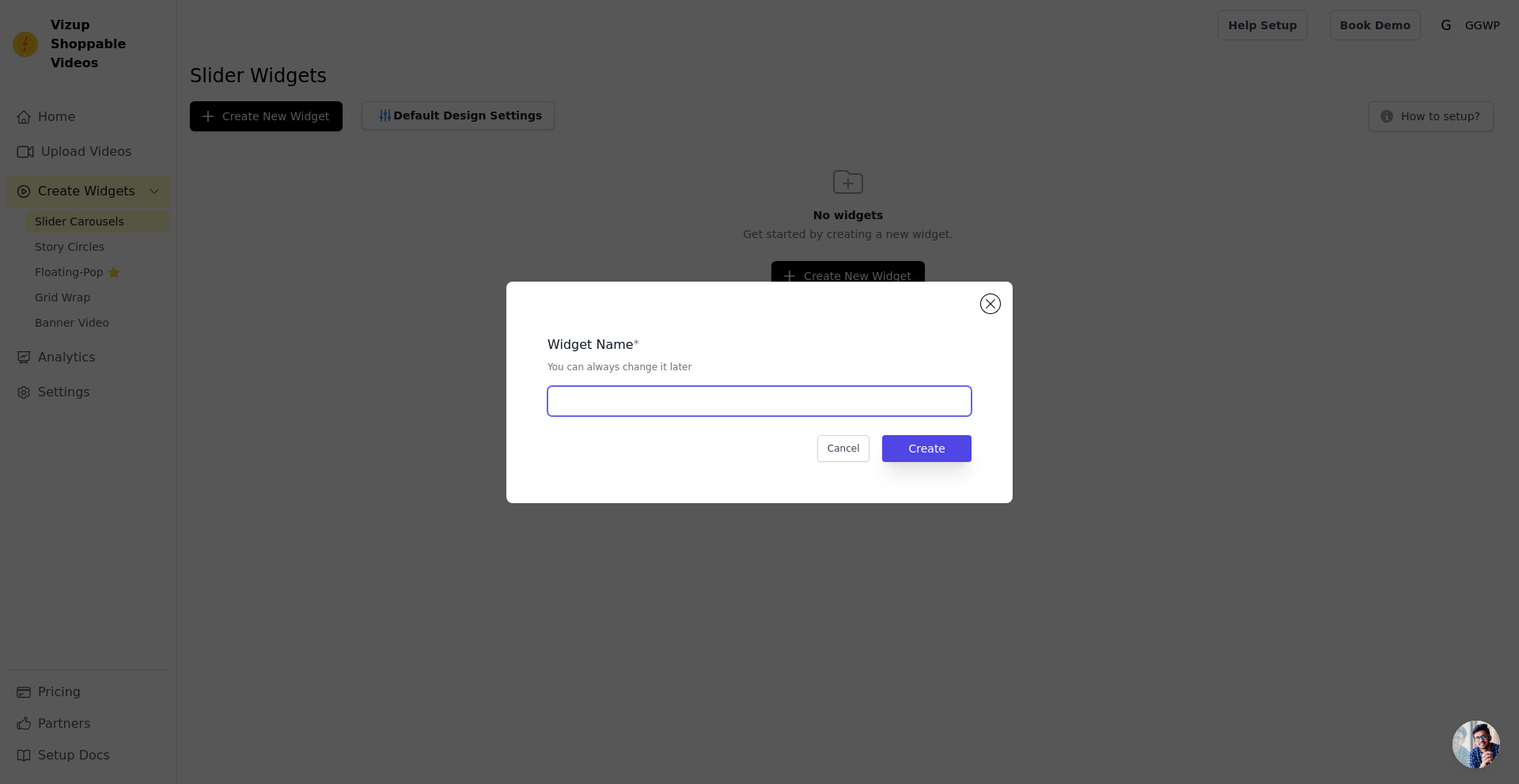
click at [654, 398] on input "text" at bounding box center [760, 401] width 424 height 30
type input "a"
type input "Kataloglar"
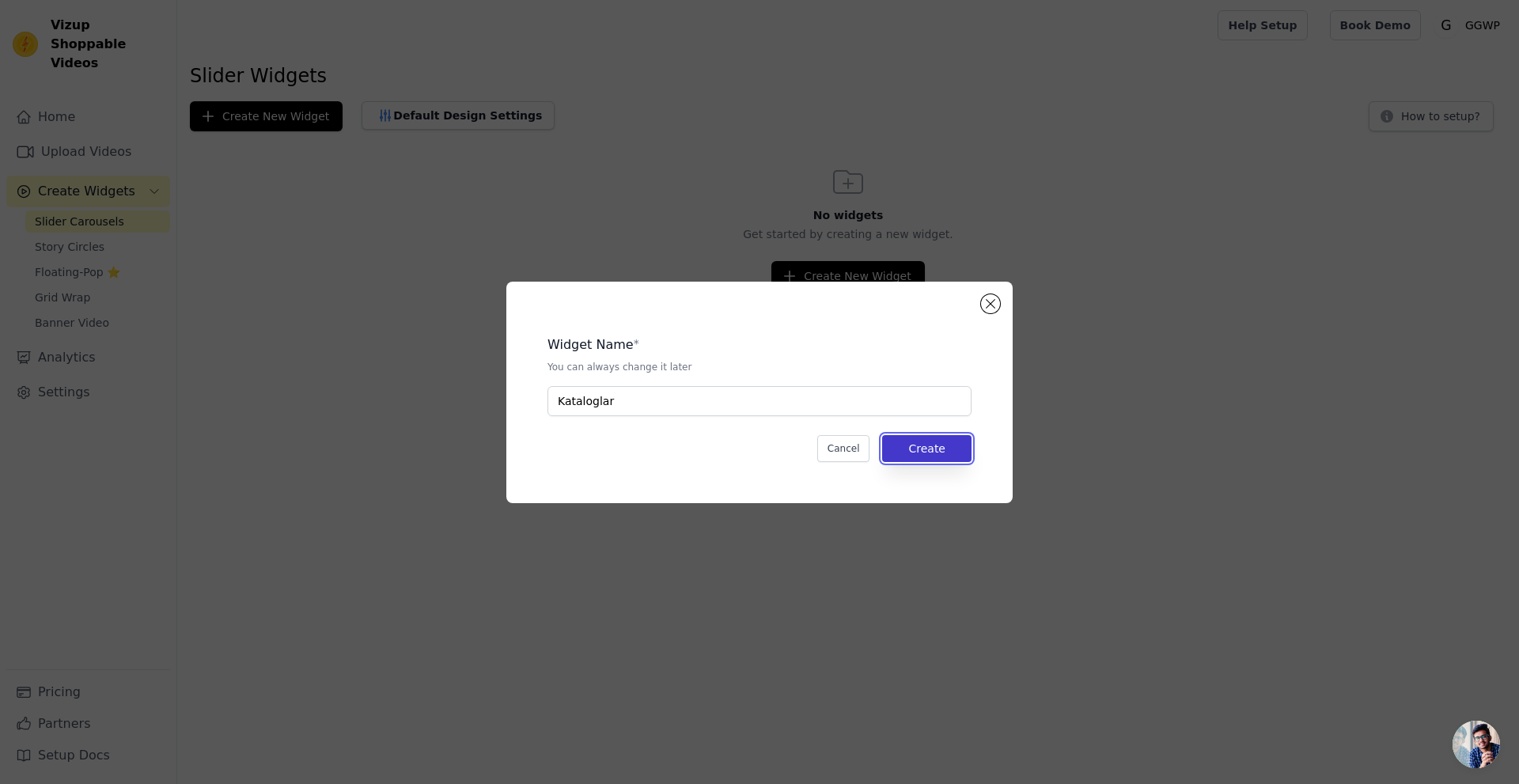
click at [931, 441] on button "Create" at bounding box center [927, 447] width 89 height 27
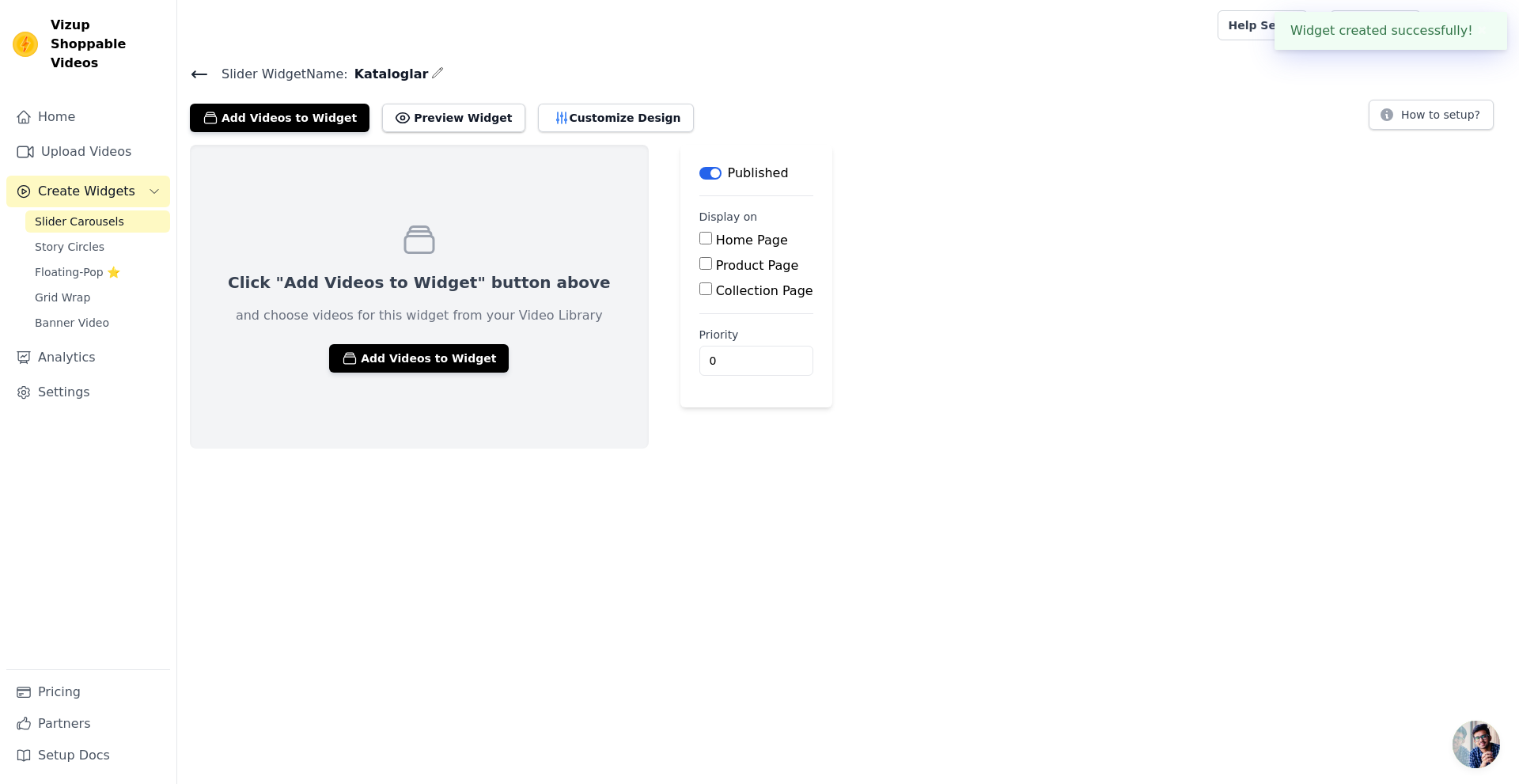
click at [699, 239] on input "Home Page" at bounding box center [705, 238] width 13 height 13
checkbox input "true"
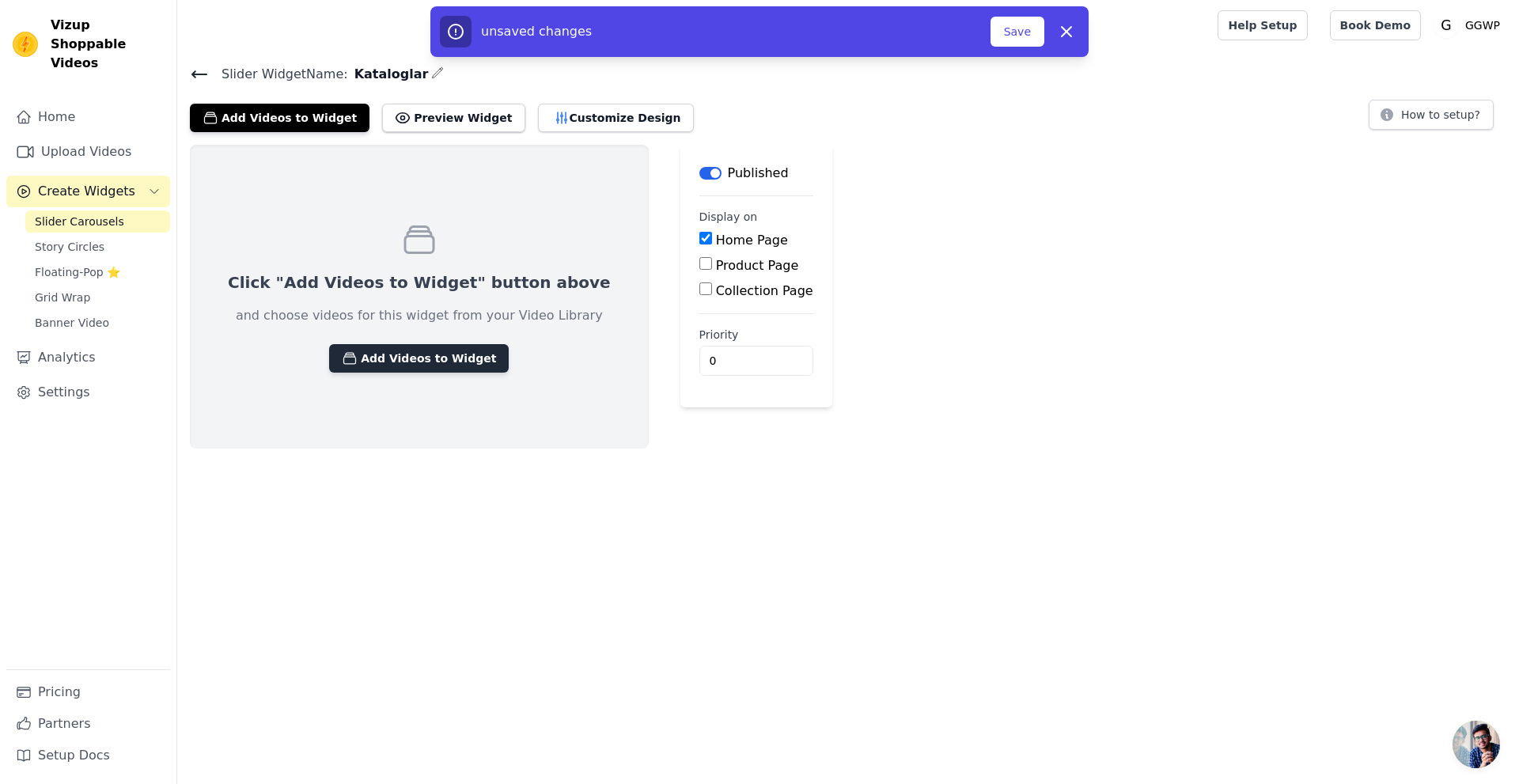
click at [441, 359] on button "Add Videos to Widget" at bounding box center [418, 358] width 179 height 29
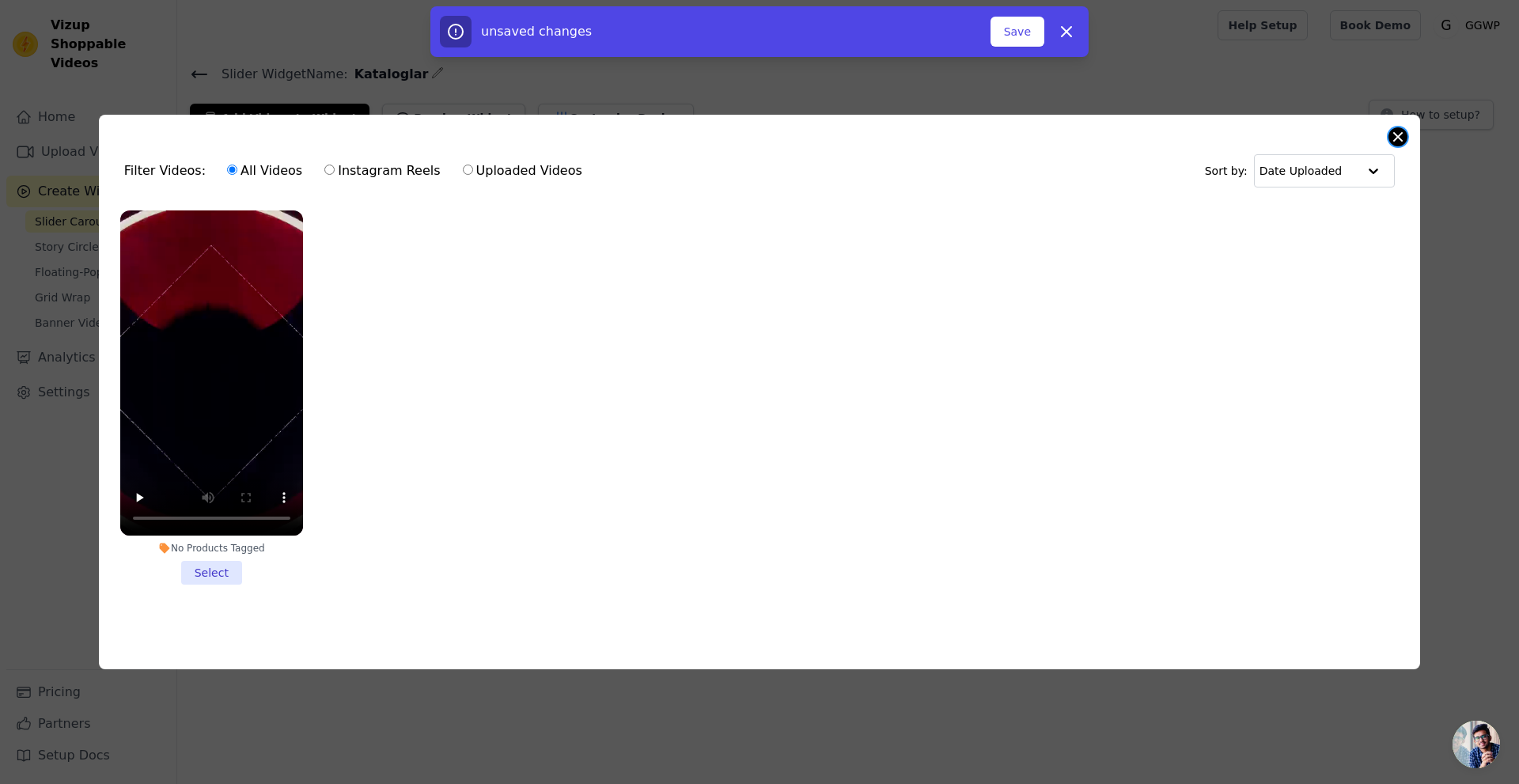
click at [1404, 129] on button "Close modal" at bounding box center [1397, 137] width 19 height 19
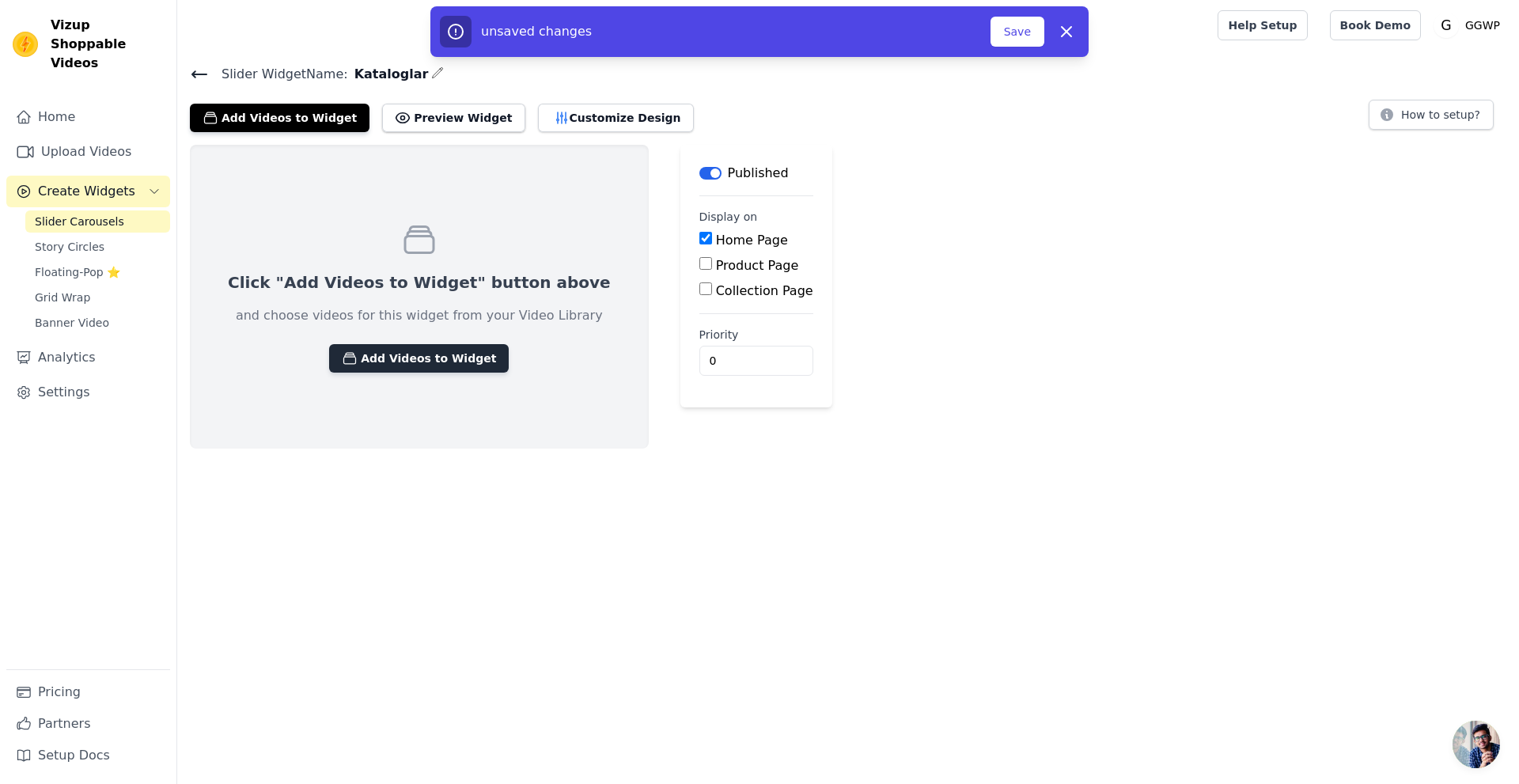
click at [384, 357] on button "Add Videos to Widget" at bounding box center [418, 358] width 179 height 29
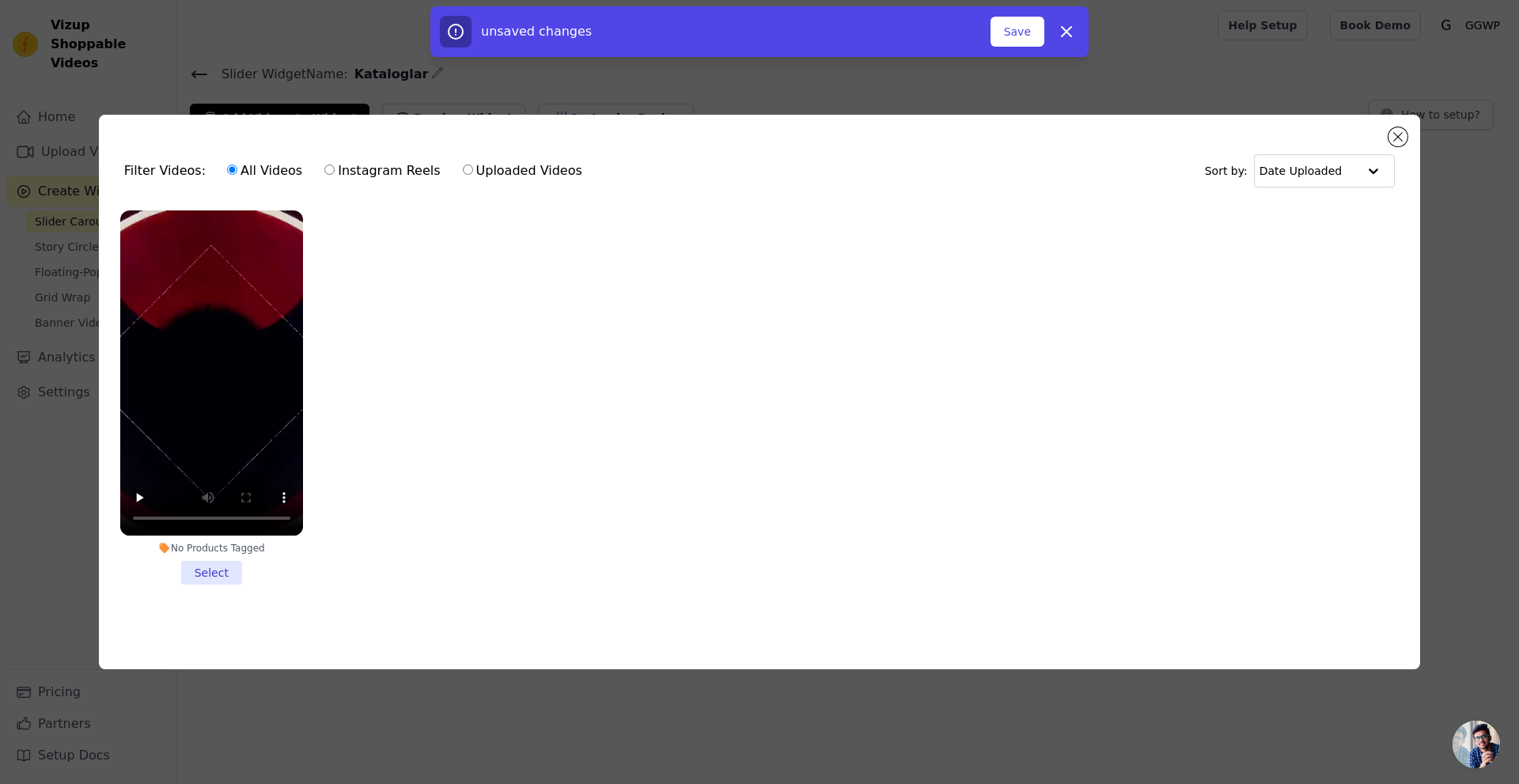
click at [483, 161] on label "Uploaded Videos" at bounding box center [523, 170] width 121 height 21
click at [473, 164] on input "Uploaded Videos" at bounding box center [467, 169] width 10 height 10
radio input "true"
click at [481, 172] on label "Uploaded Videos" at bounding box center [523, 170] width 121 height 21
click at [473, 172] on input "Uploaded Videos" at bounding box center [467, 169] width 10 height 10
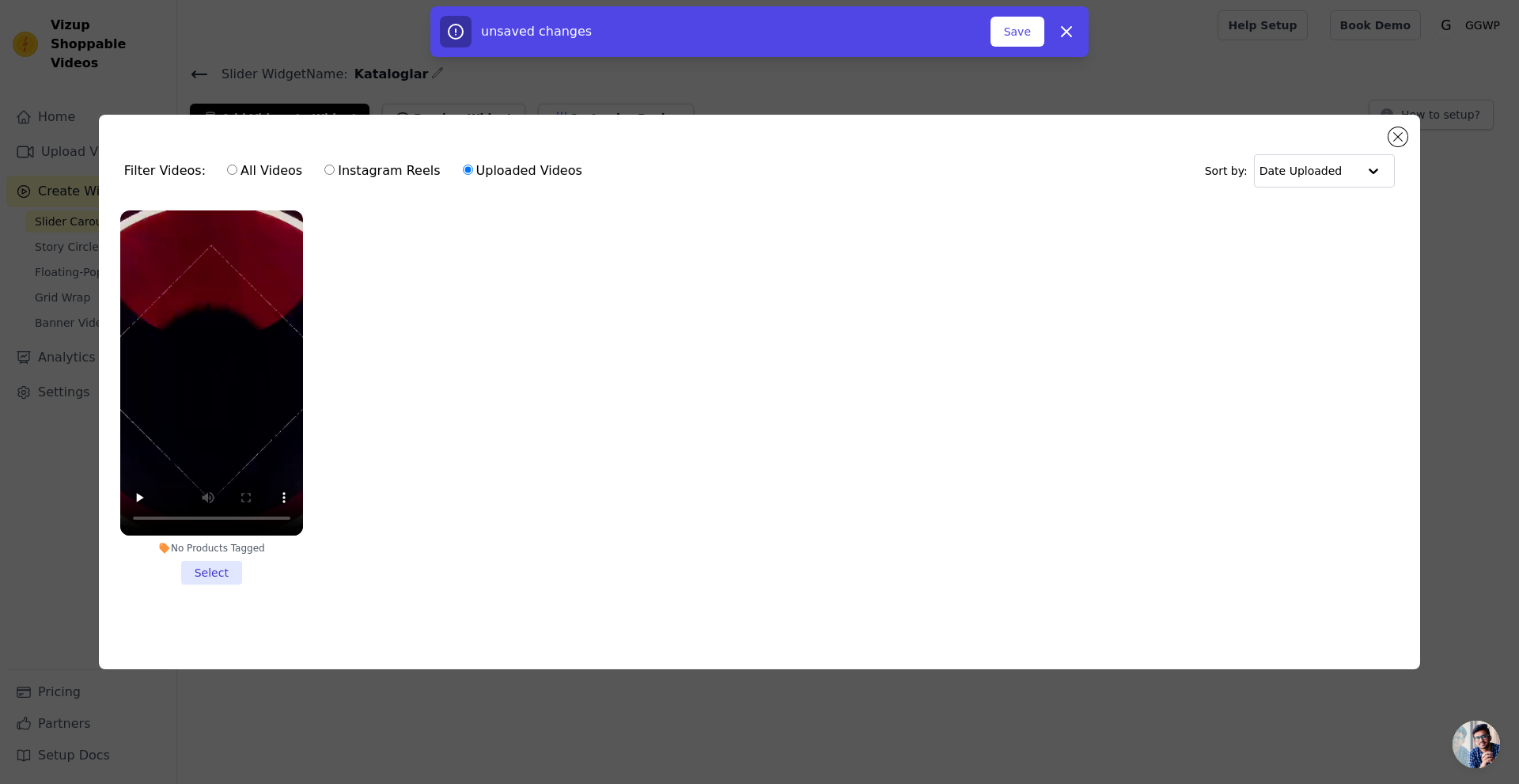
click at [487, 169] on label "Uploaded Videos" at bounding box center [523, 170] width 121 height 21
click at [473, 169] on input "Uploaded Videos" at bounding box center [467, 169] width 10 height 10
click at [1057, 27] on icon "button" at bounding box center [1065, 31] width 19 height 19
checkbox input "false"
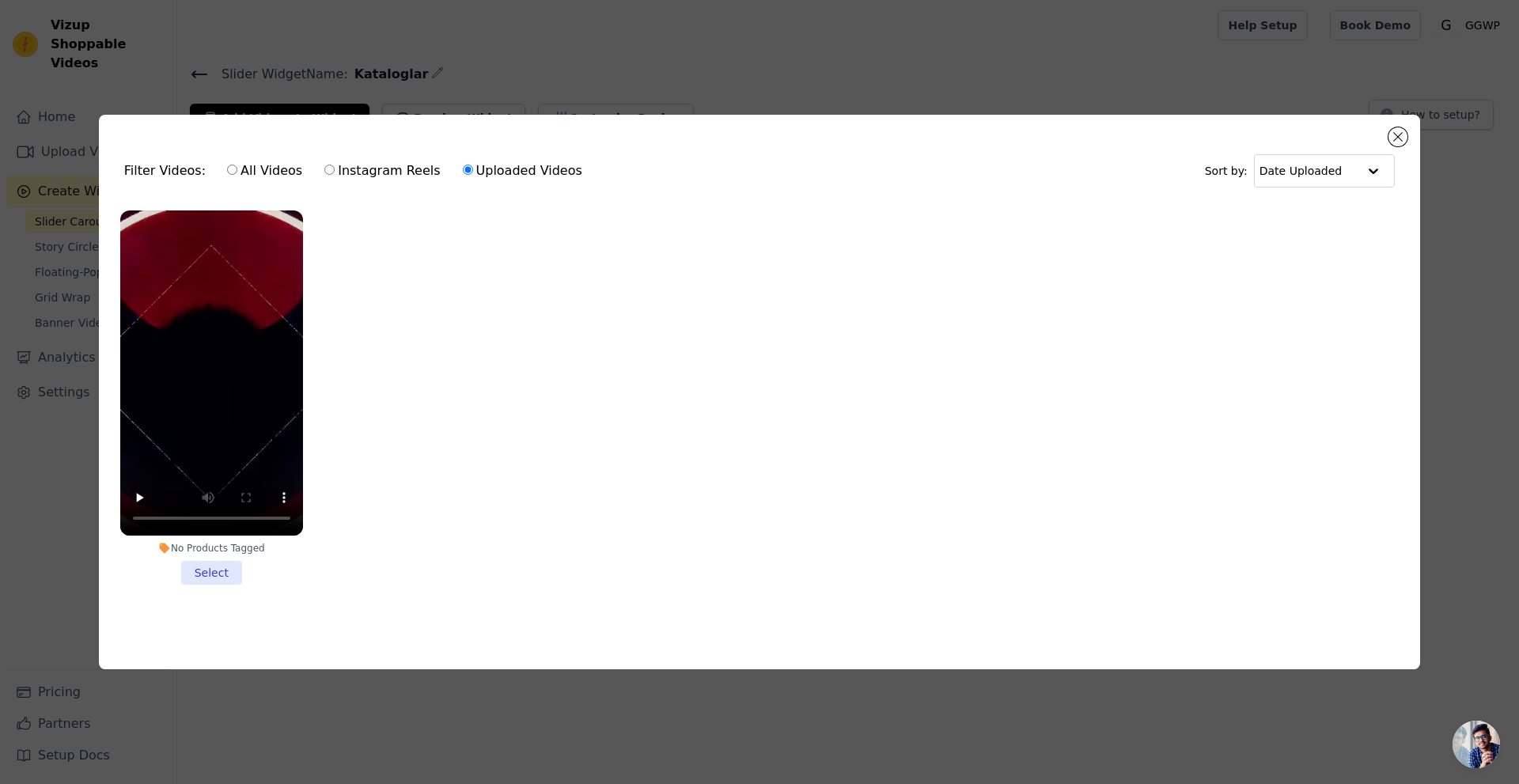
click at [1393, 142] on div "Filter Videos: All Videos Instagram Reels Uploaded Videos Sort by: Date Uploaded" at bounding box center [760, 170] width 1296 height 61
click at [1398, 133] on button "Close modal" at bounding box center [1397, 137] width 19 height 19
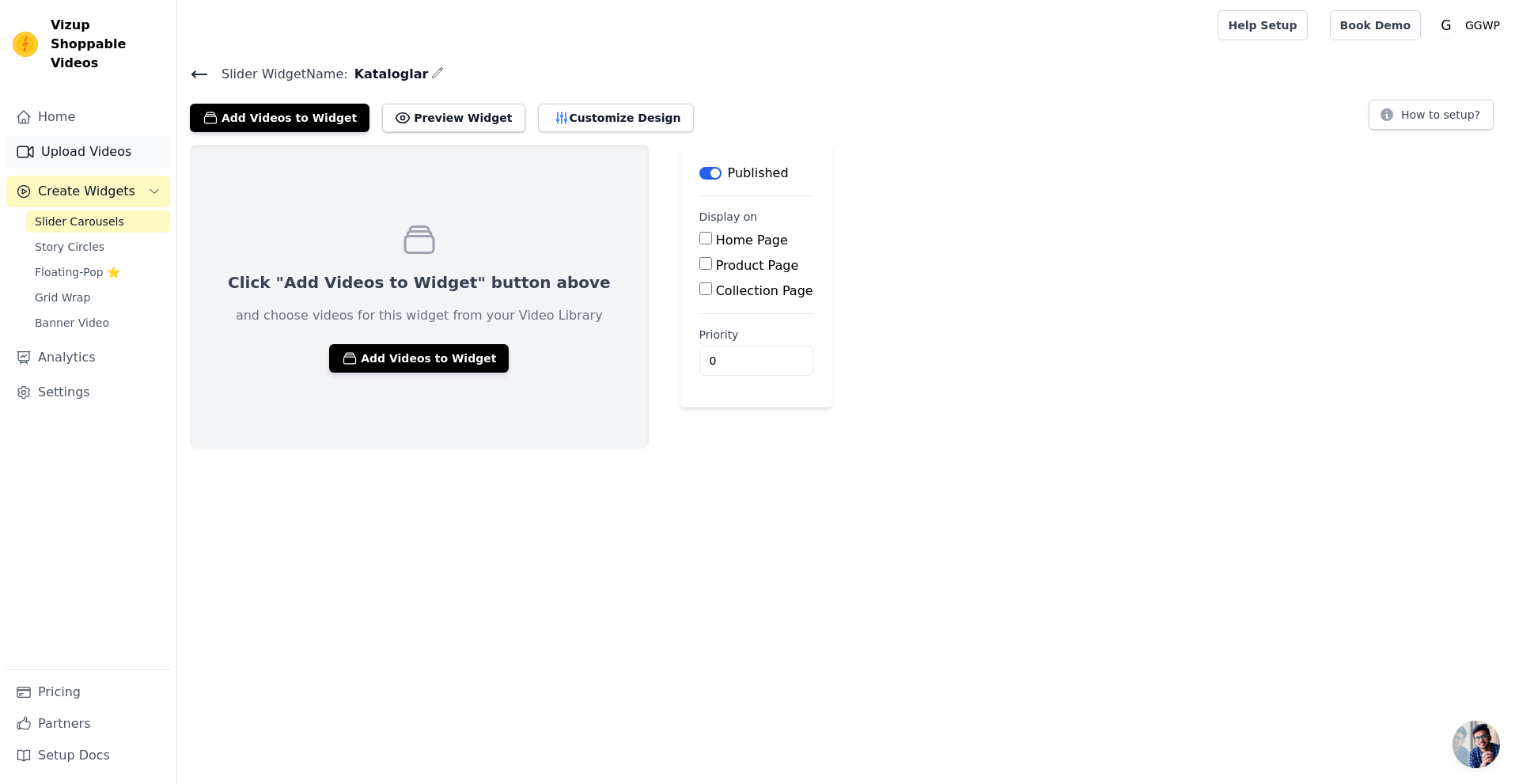
click at [96, 136] on link "Upload Videos" at bounding box center [87, 151] width 163 height 32
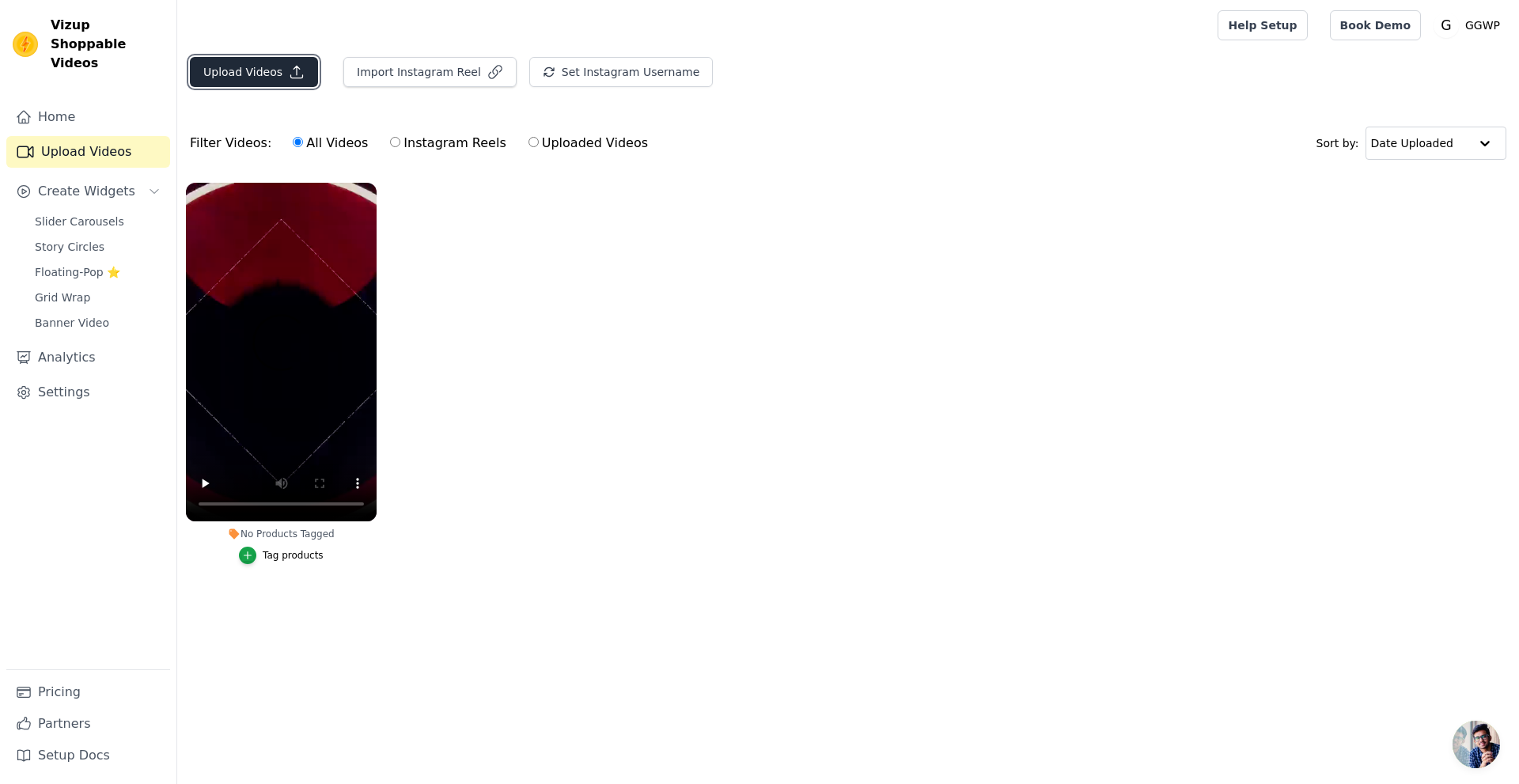
click at [281, 76] on button "Upload Videos" at bounding box center [253, 72] width 128 height 30
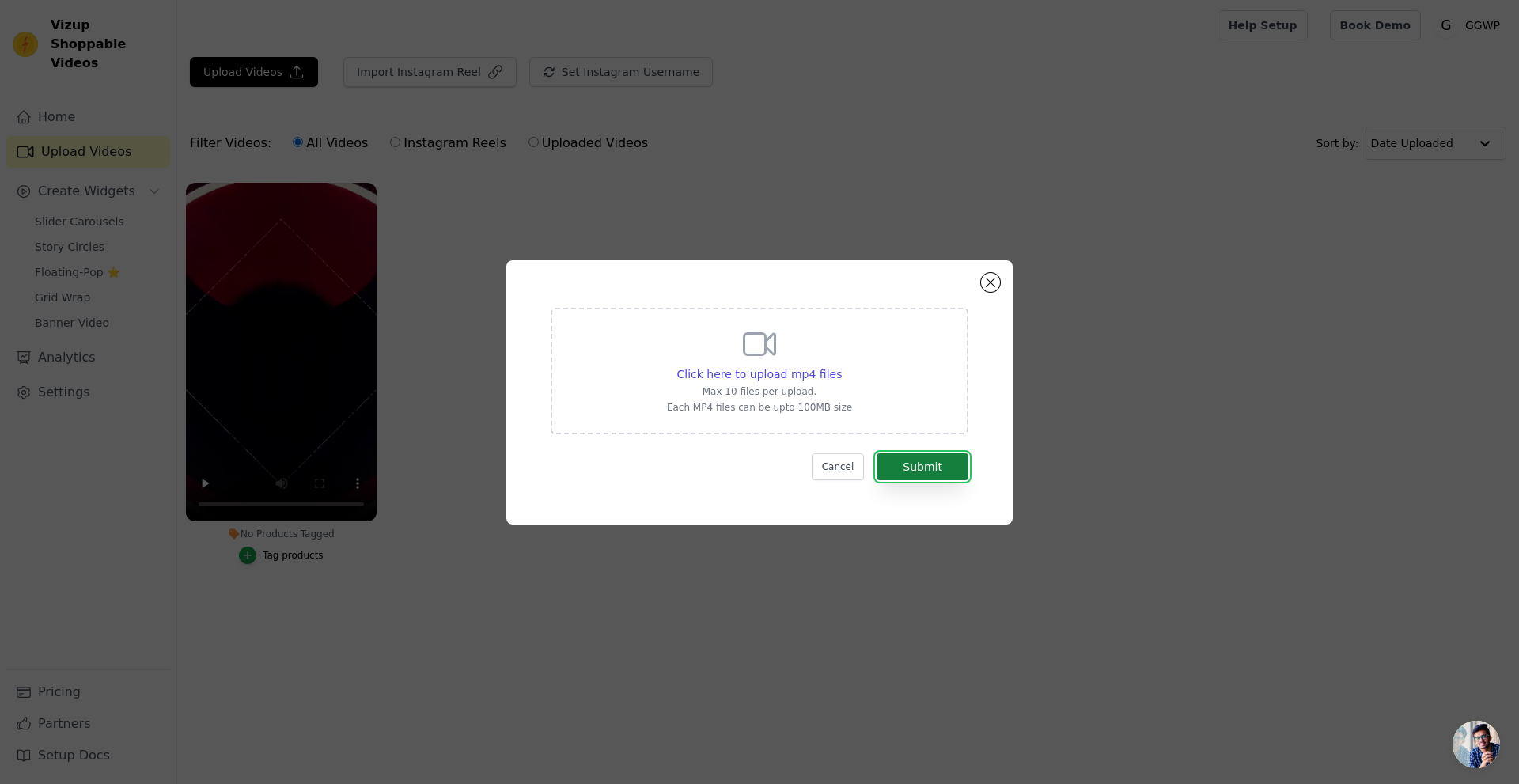
click at [909, 468] on button "Submit" at bounding box center [922, 466] width 92 height 27
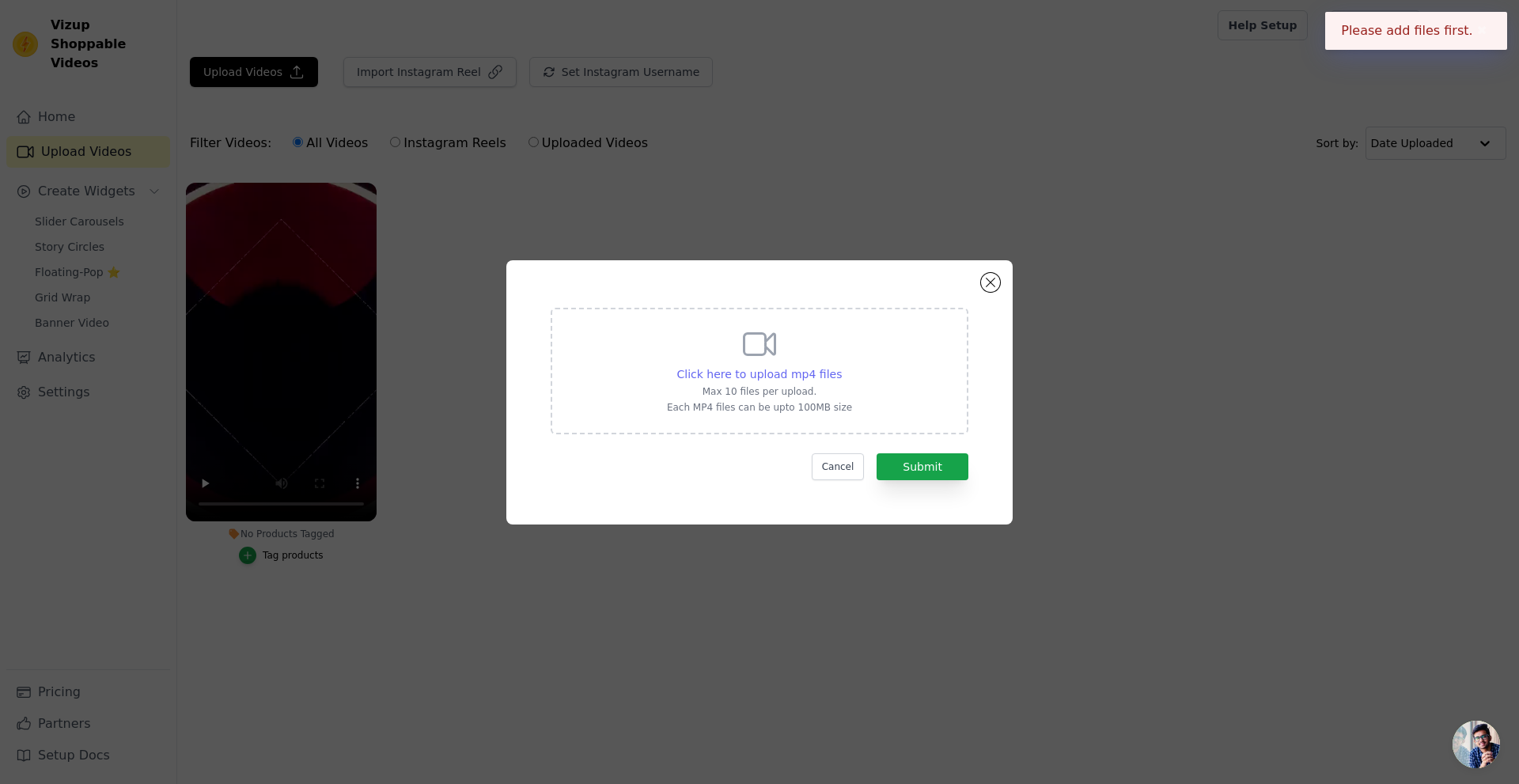
click at [784, 368] on span "Click here to upload mp4 files" at bounding box center [760, 374] width 165 height 13
click at [841, 366] on input "Click here to upload mp4 files Max 10 files per upload. Each MP4 files can be u…" at bounding box center [841, 365] width 1 height 1
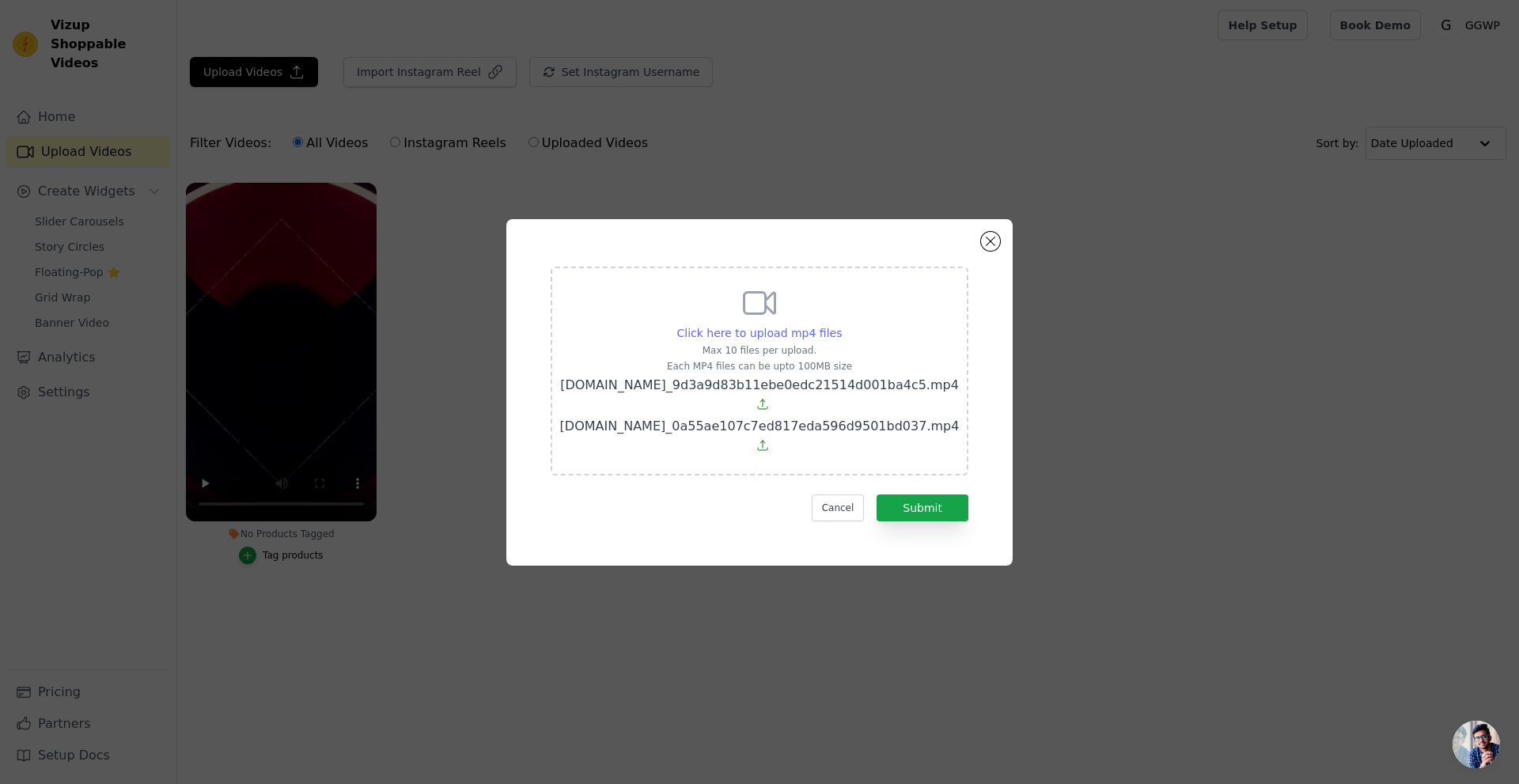
click at [785, 340] on span "Click here to upload mp4 files" at bounding box center [760, 333] width 165 height 13
click at [841, 325] on input "Click here to upload mp4 files Max 10 files per upload. Each MP4 files can be u…" at bounding box center [841, 325] width 1 height 1
type input "C:\fakepath\vecteezy_neon-katana-sword-beautiful-samurai-s-blade-with-black_321…"
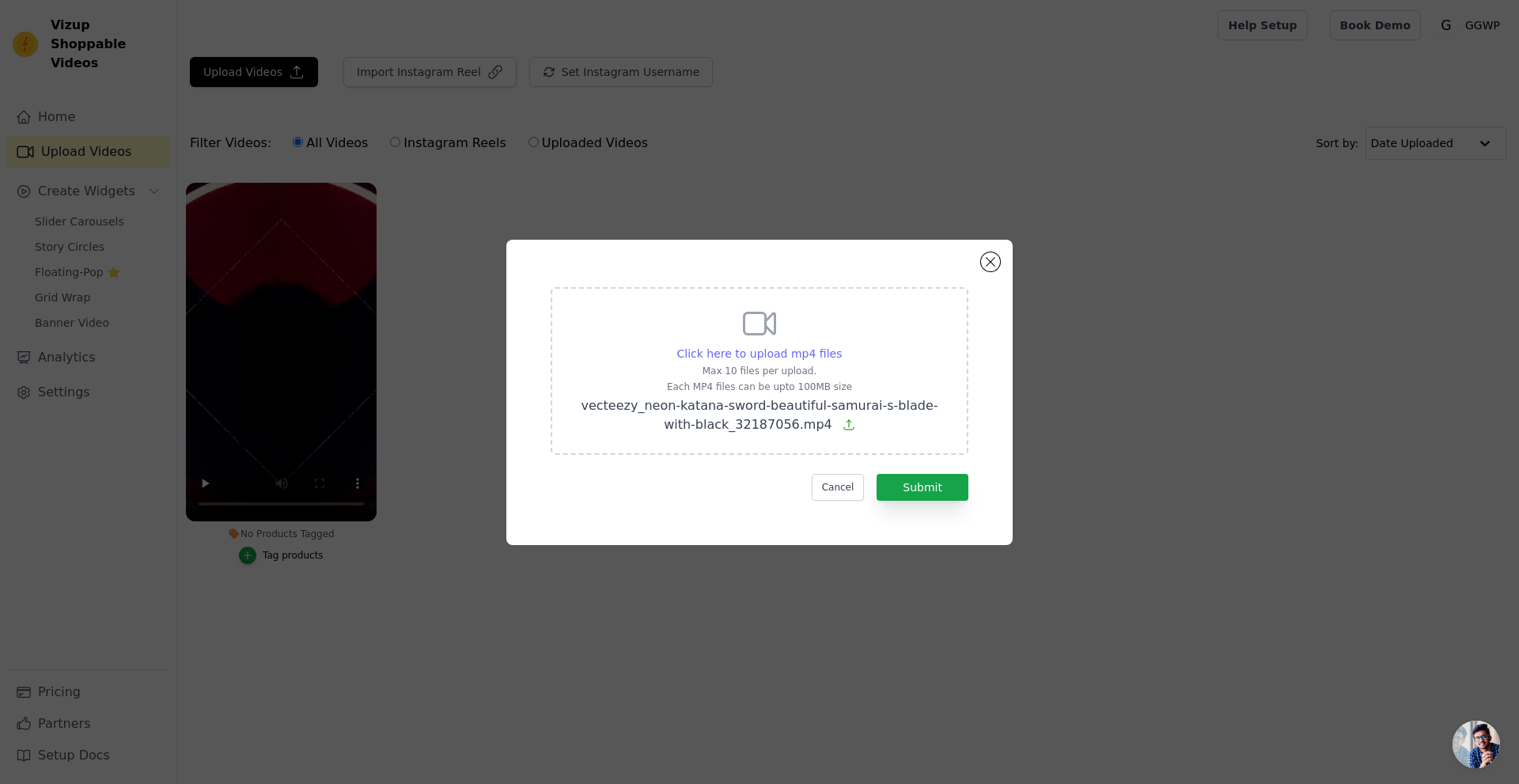
click at [793, 352] on span "Click here to upload mp4 files" at bounding box center [760, 353] width 165 height 13
click at [841, 345] on input "Click here to upload mp4 files Max 10 files per upload. Each MP4 files can be u…" at bounding box center [841, 344] width 1 height 1
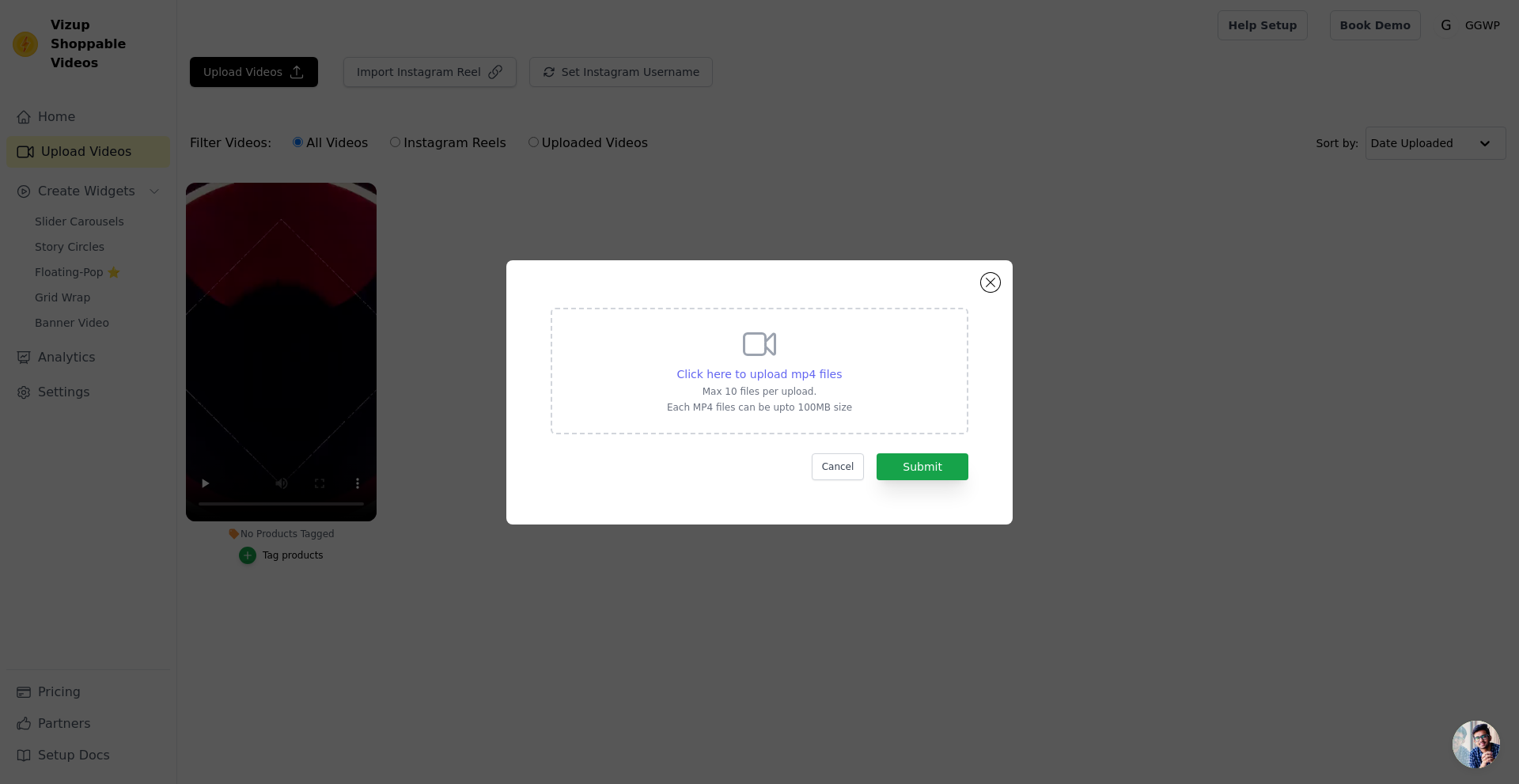
click at [795, 369] on span "Click here to upload mp4 files" at bounding box center [760, 374] width 165 height 13
click at [841, 366] on input "Click here to upload mp4 files Max 10 files per upload. Each MP4 files can be u…" at bounding box center [841, 365] width 1 height 1
type input "C:\fakepath\indirpin.com.tr_f0d1761df5cac21ac629f13fa3c8c2b7.mp4"
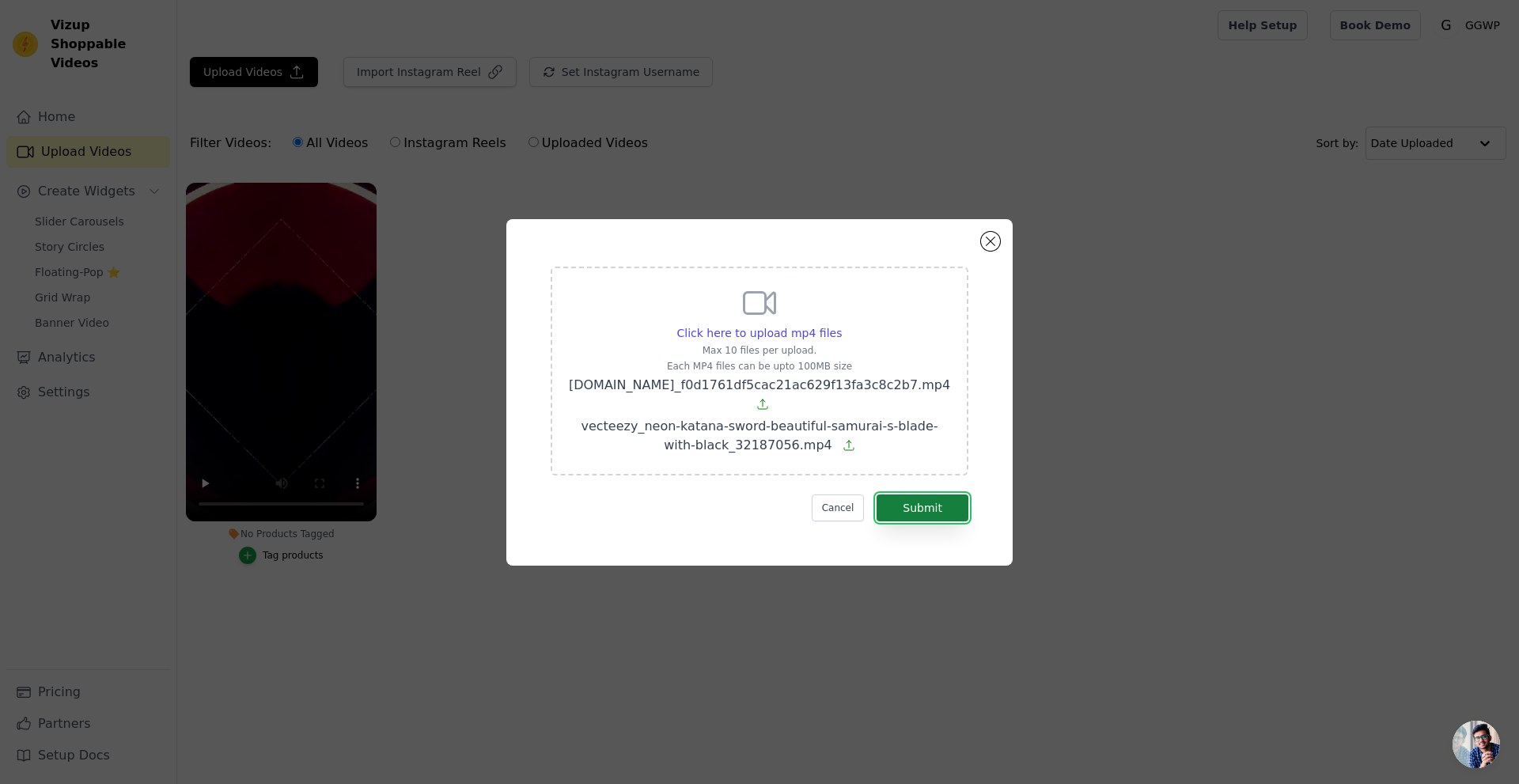
click at [907, 500] on button "Submit" at bounding box center [922, 507] width 92 height 27
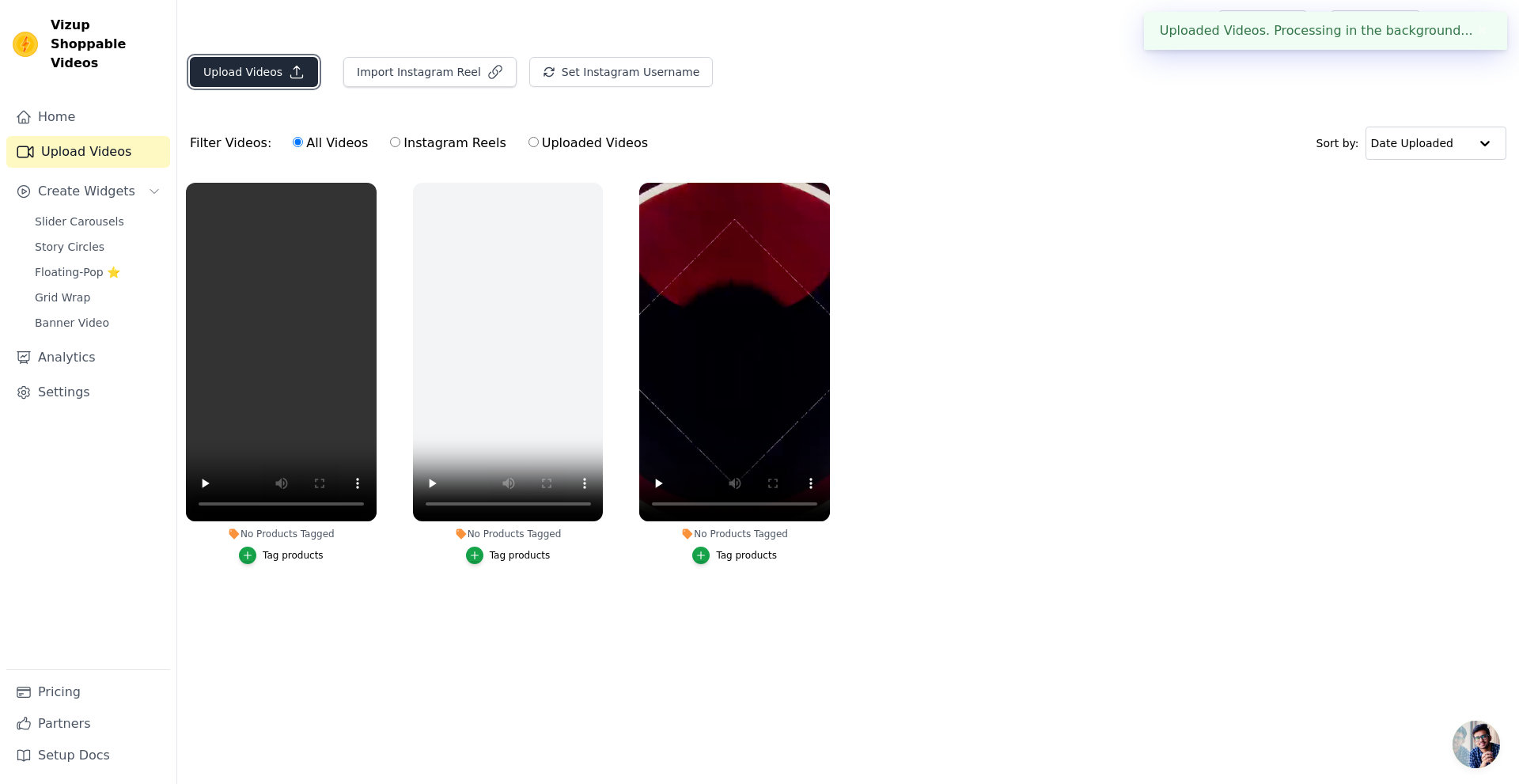
click at [275, 73] on button "Upload Videos" at bounding box center [253, 72] width 128 height 30
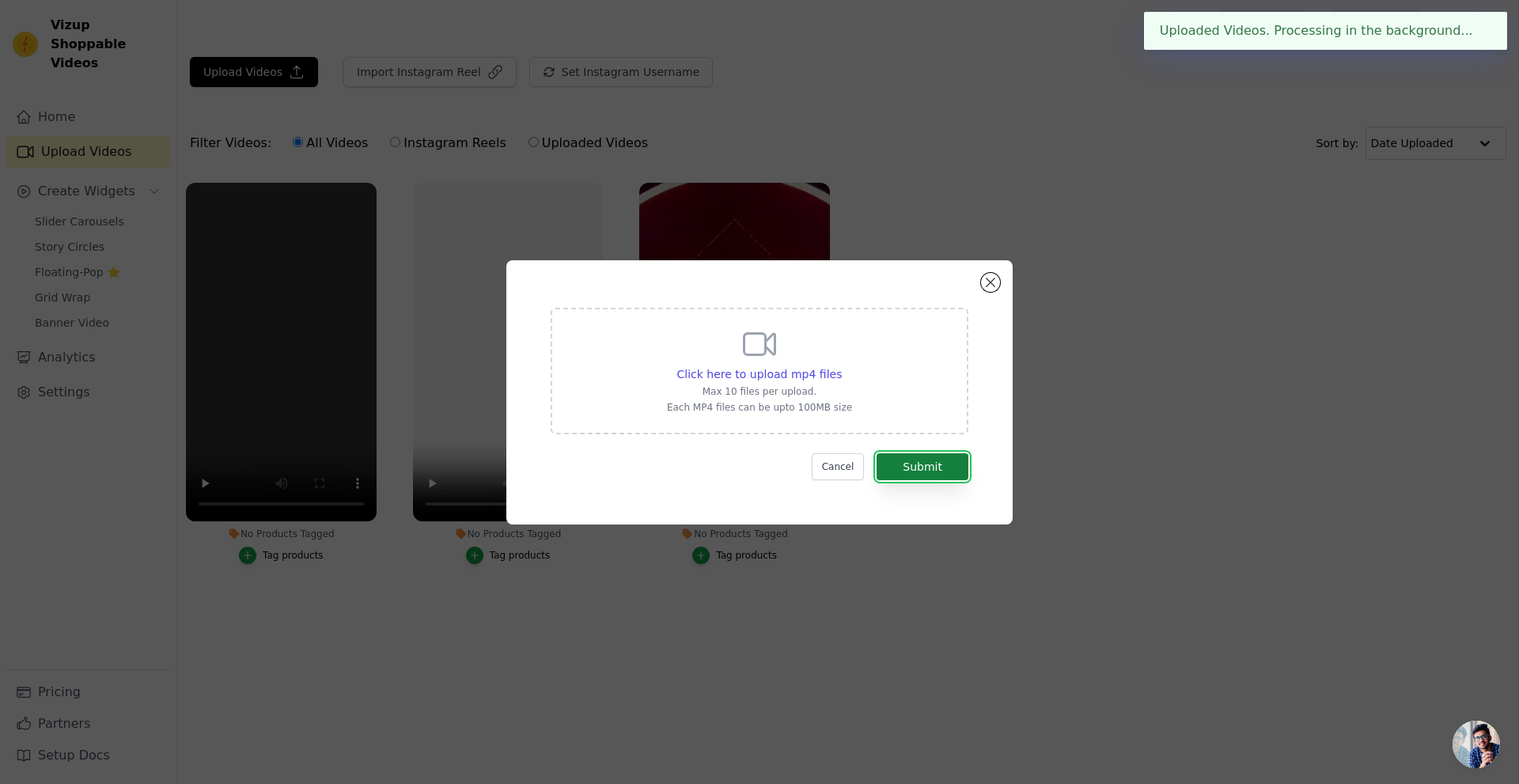
click at [915, 465] on button "Submit" at bounding box center [922, 466] width 92 height 27
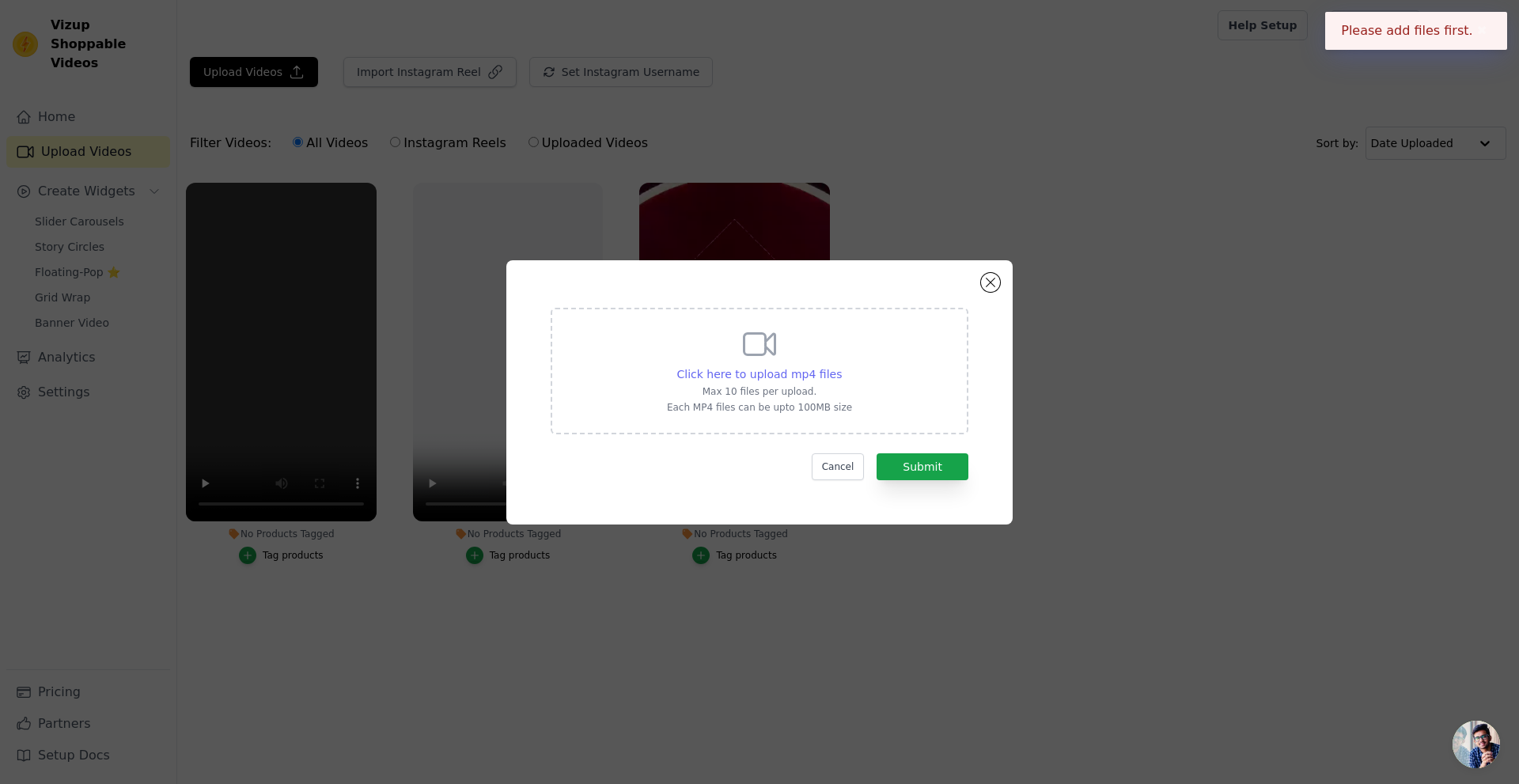
click at [806, 371] on span "Click here to upload mp4 files" at bounding box center [760, 374] width 165 height 13
click at [841, 366] on input "Click here to upload mp4 files Max 10 files per upload. Each MP4 files can be u…" at bounding box center [841, 365] width 1 height 1
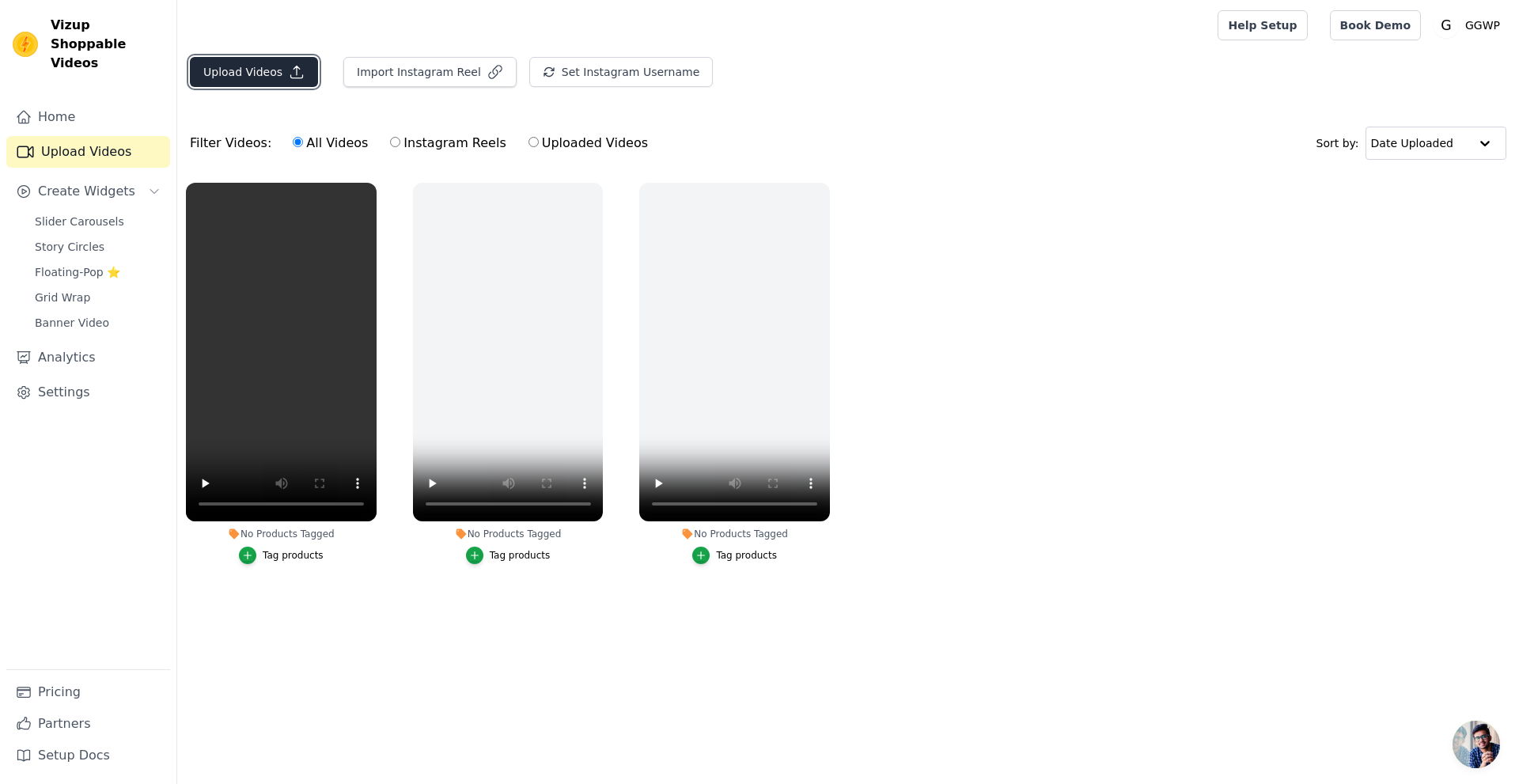
click at [238, 65] on button "Upload Videos" at bounding box center [253, 72] width 128 height 30
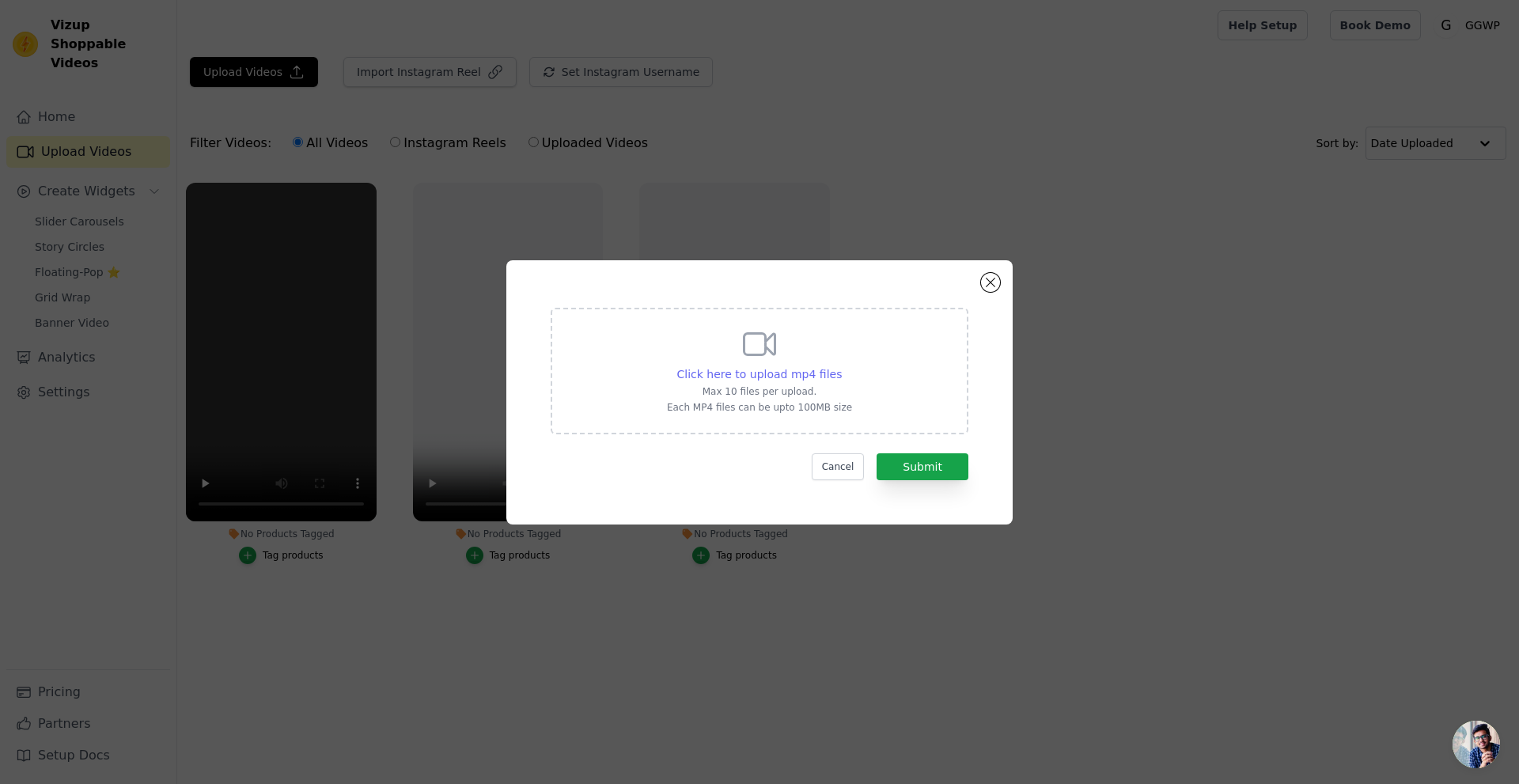
click at [795, 370] on span "Click here to upload mp4 files" at bounding box center [760, 374] width 165 height 13
click at [841, 366] on input "Click here to upload mp4 files Max 10 files per upload. Each MP4 files can be u…" at bounding box center [841, 365] width 1 height 1
type input "C:\fakepath\indirpin.com.tr_9d3a9d83b11ebe0edc21514d001ba4c5.mp4"
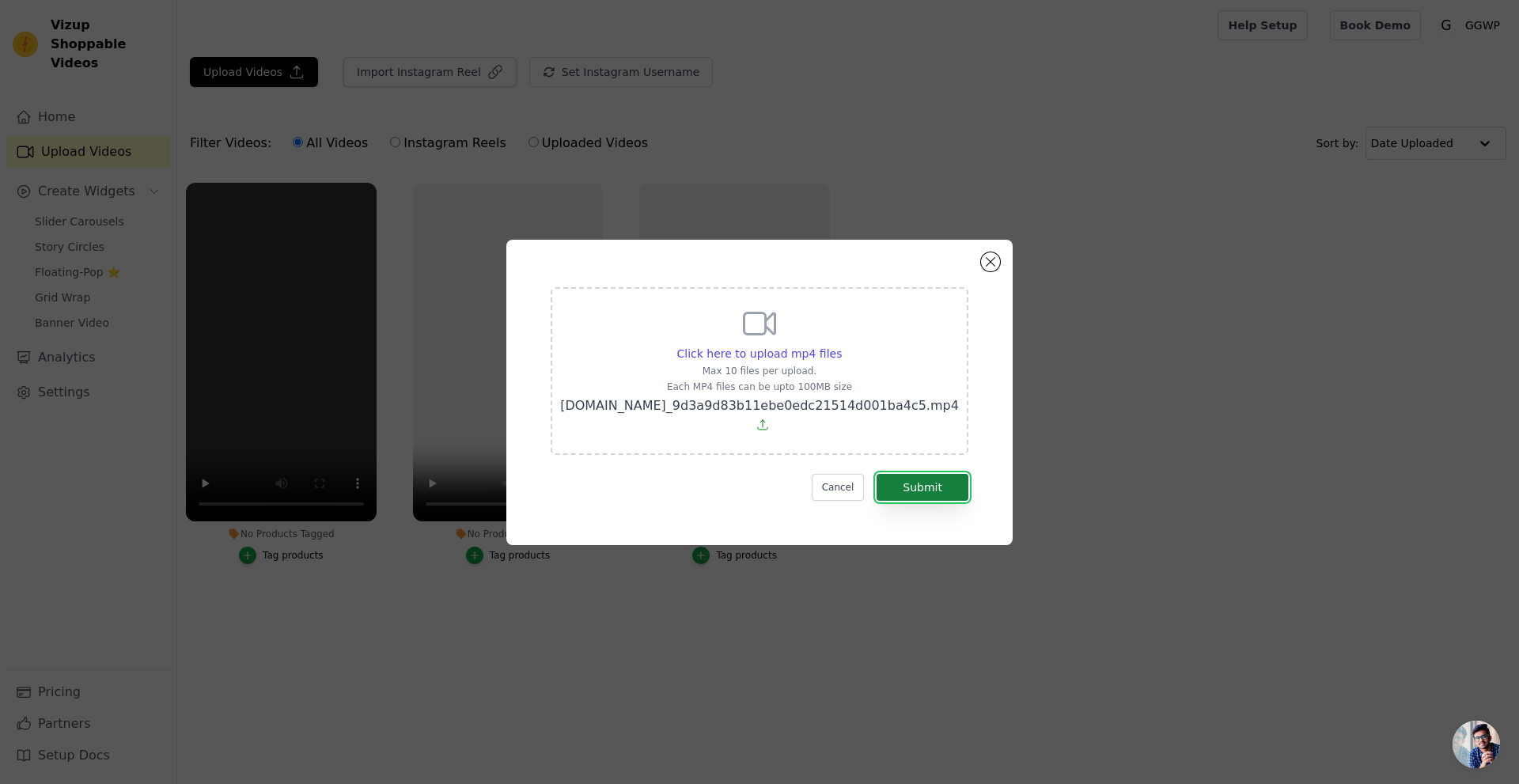
click at [932, 484] on button "Submit" at bounding box center [922, 487] width 92 height 27
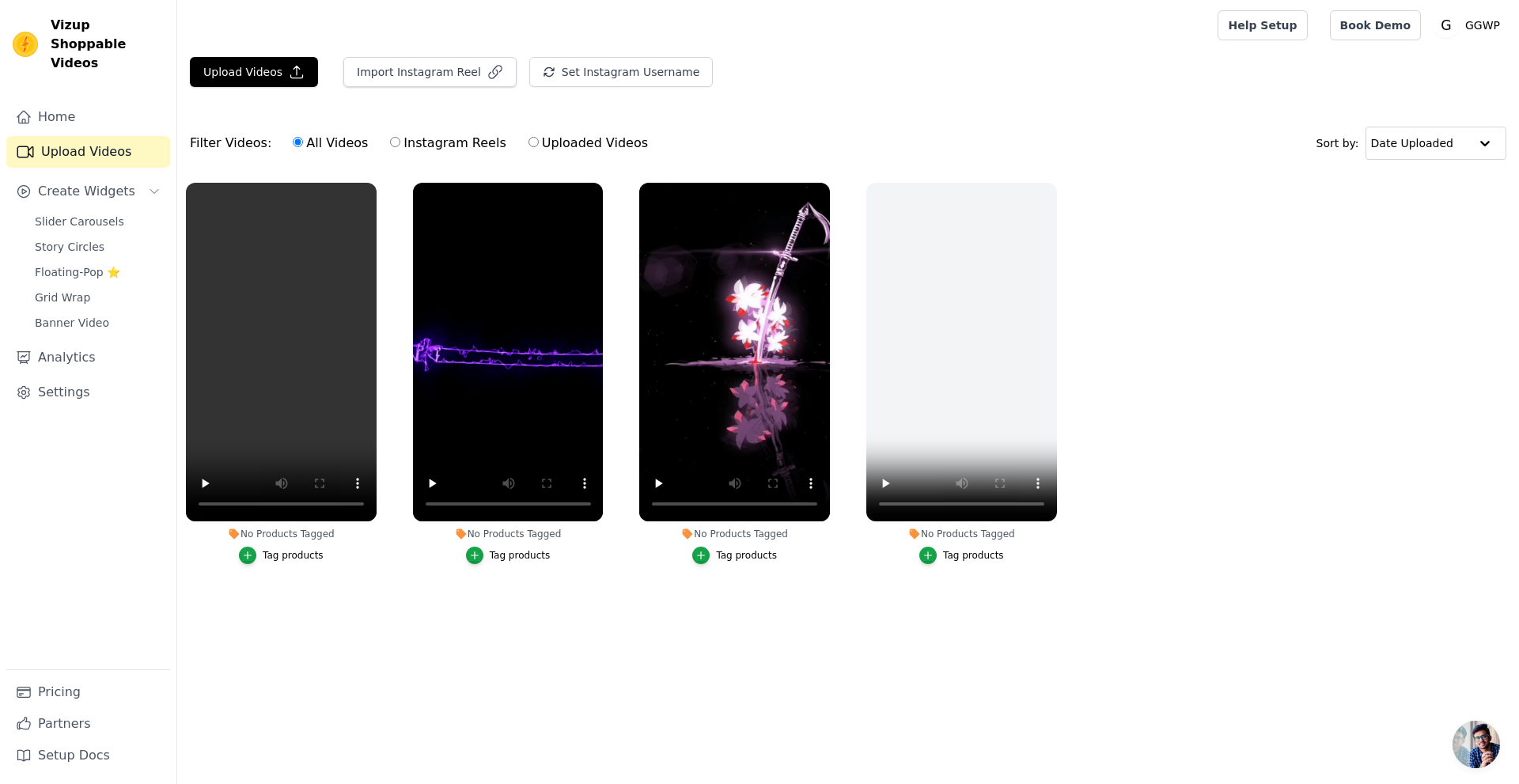
click at [96, 214] on span "Slider Carousels" at bounding box center [79, 222] width 89 height 16
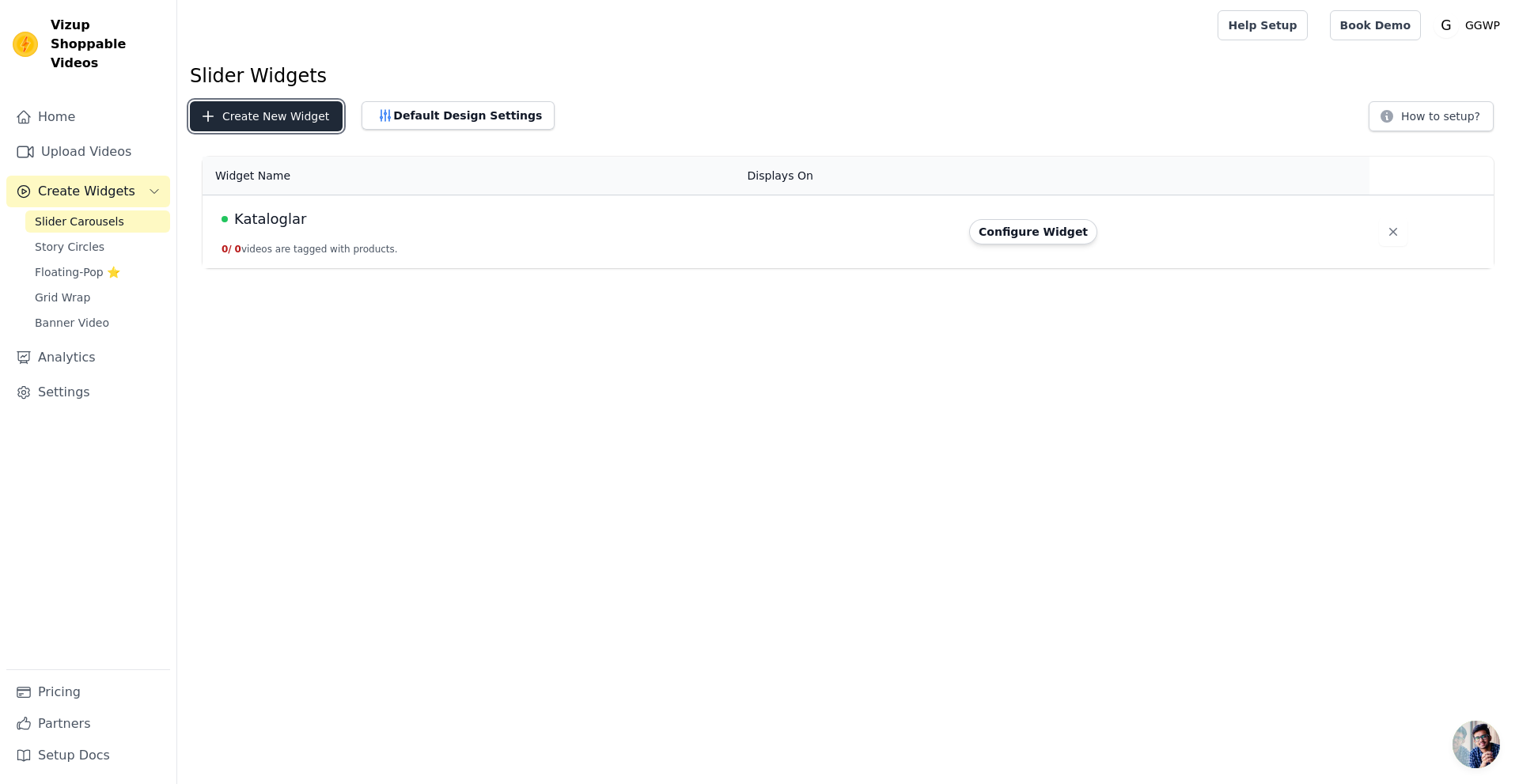
click at [249, 111] on button "Create New Widget" at bounding box center [266, 116] width 152 height 30
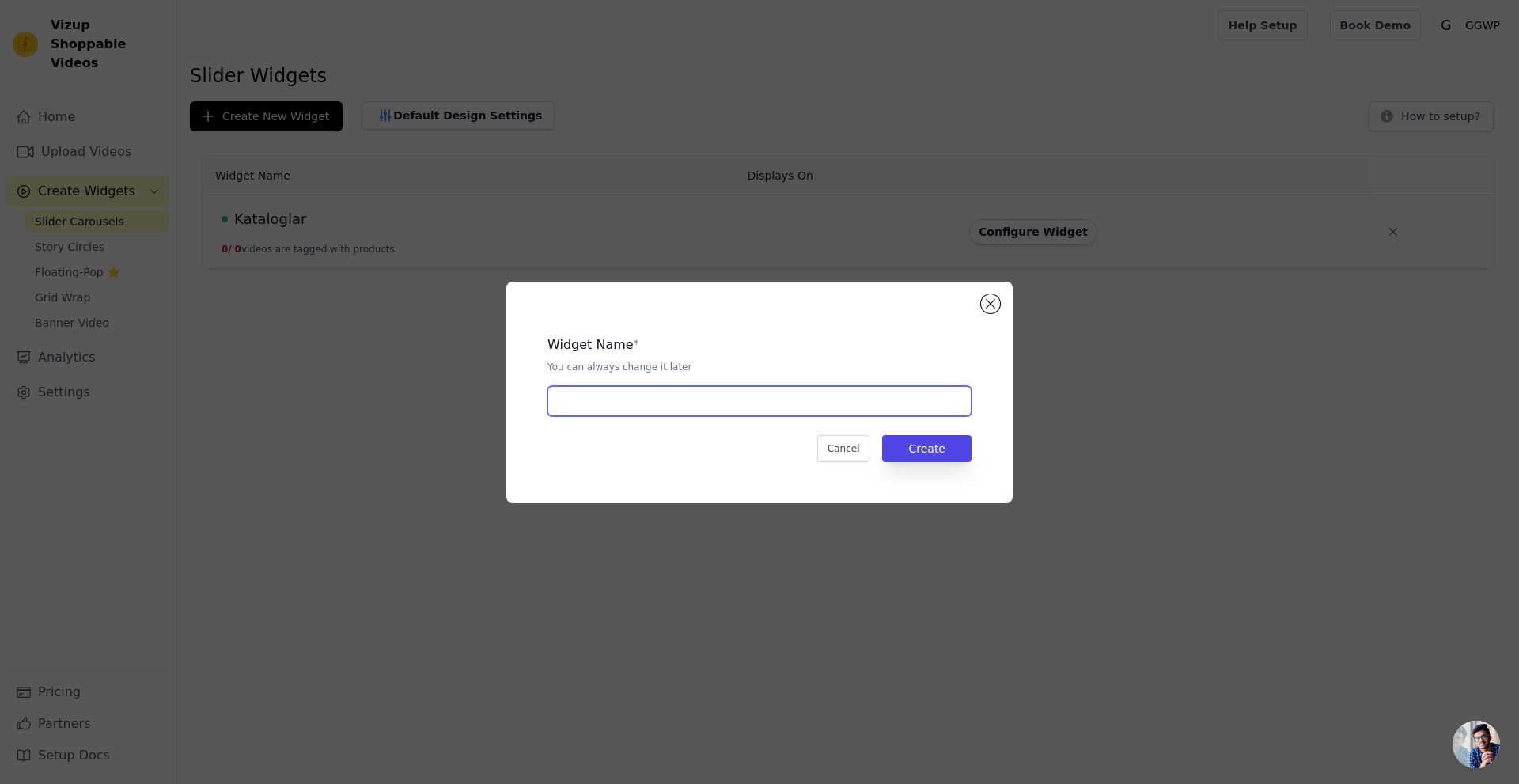
click at [773, 395] on input "text" at bounding box center [760, 401] width 424 height 30
type input "Kataloglar"
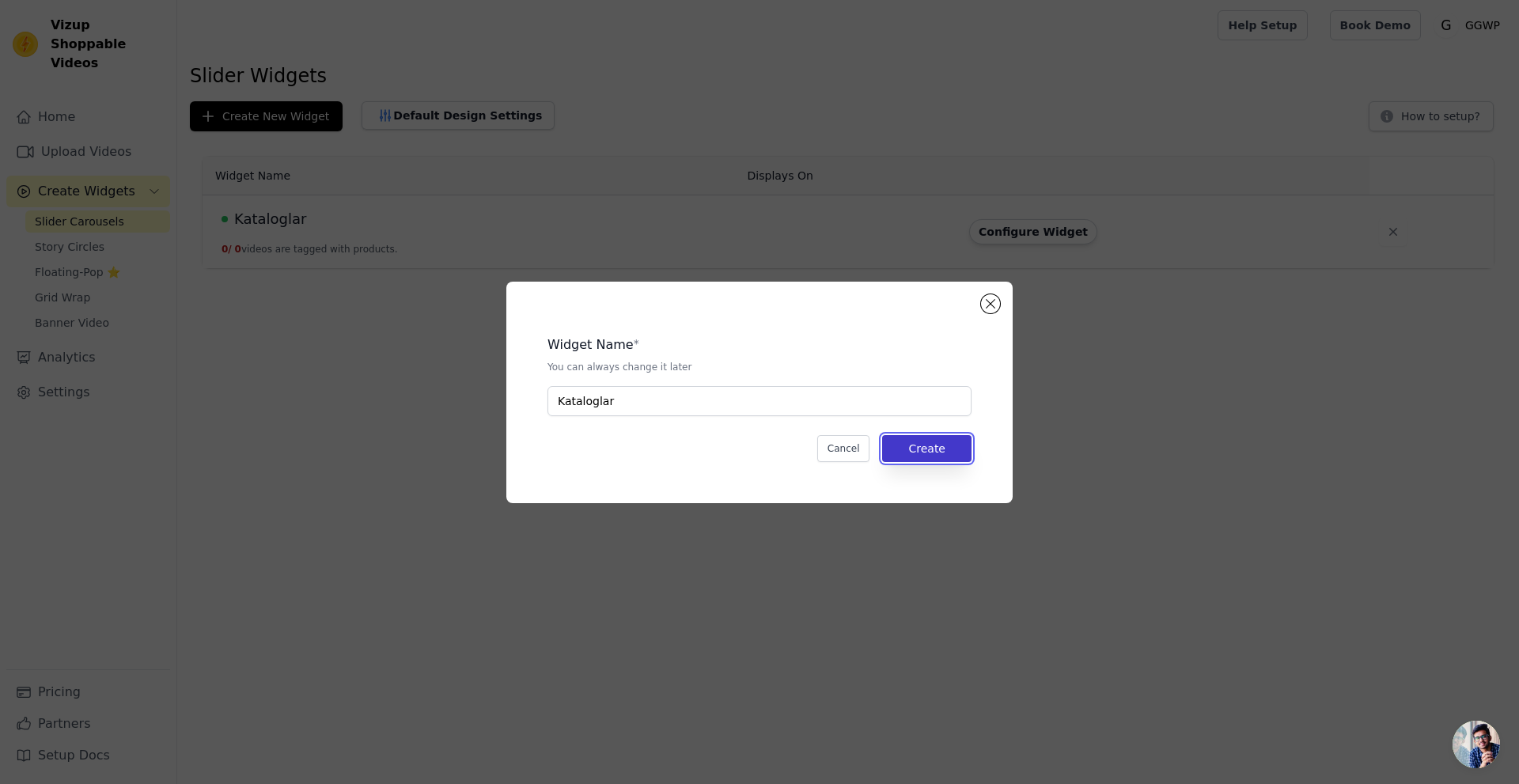
click at [921, 441] on button "Create" at bounding box center [927, 447] width 89 height 27
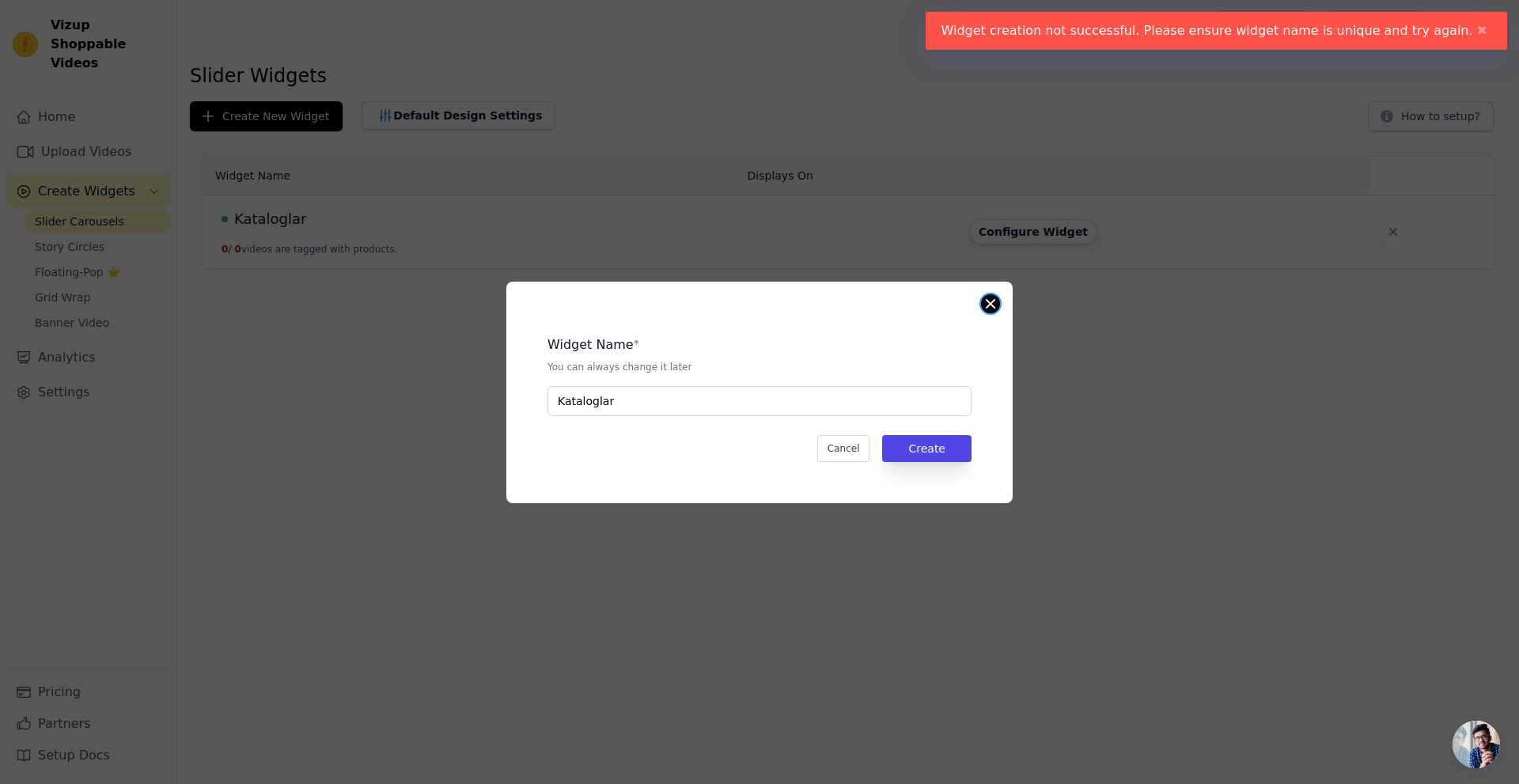
click at [992, 305] on button "Close modal" at bounding box center [990, 303] width 19 height 19
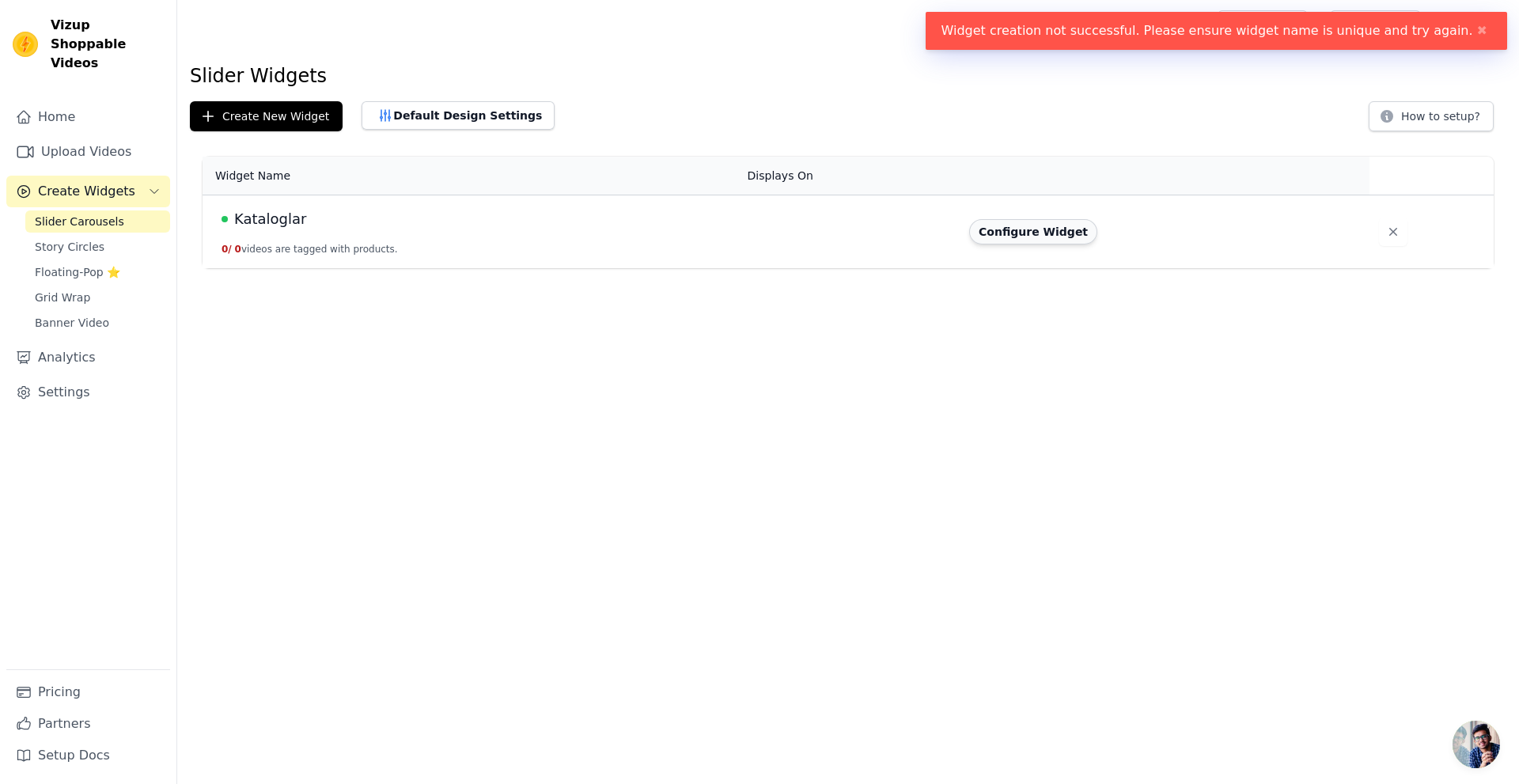
click at [1041, 235] on button "Configure Widget" at bounding box center [1033, 232] width 128 height 26
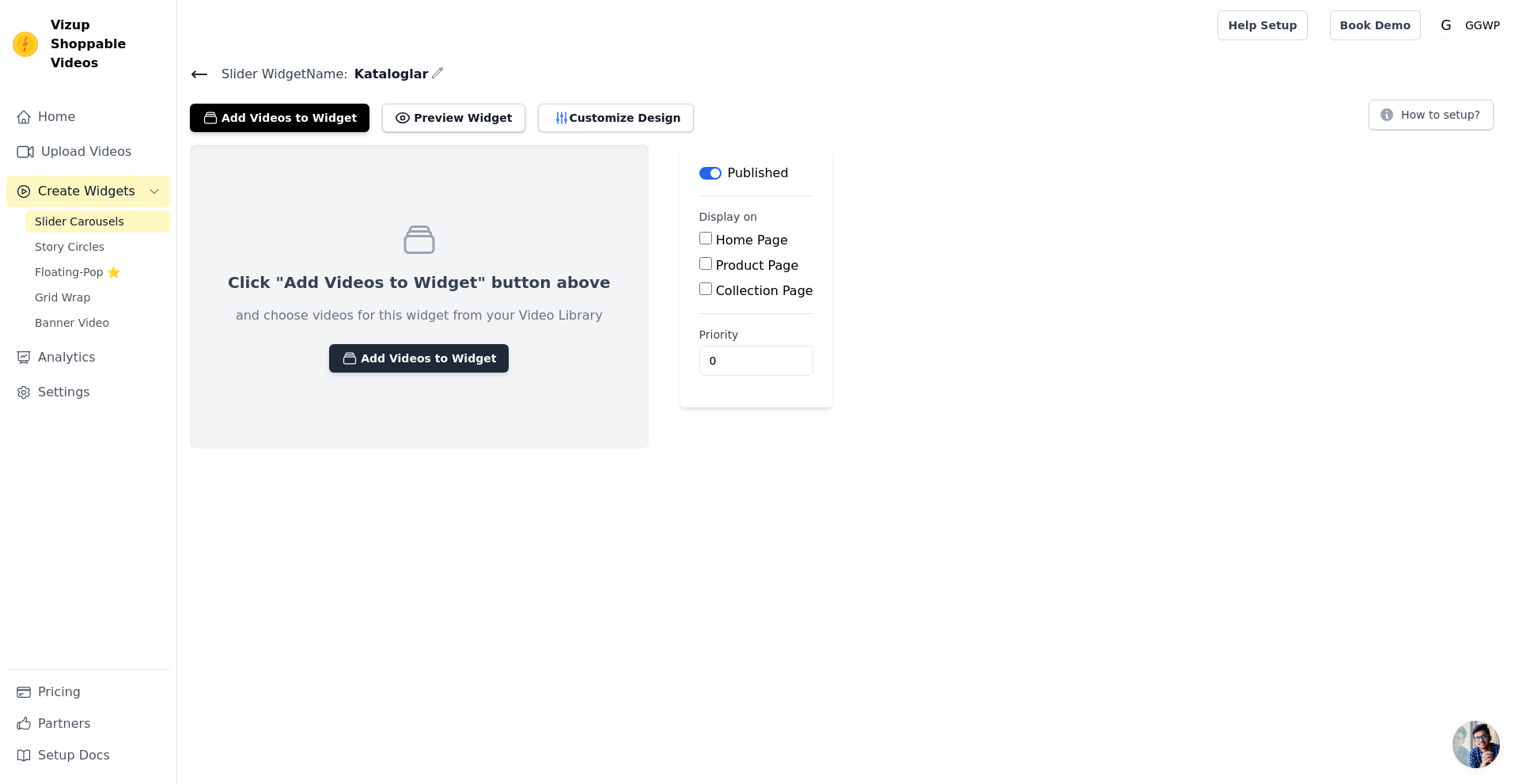
click at [417, 350] on button "Add Videos to Widget" at bounding box center [418, 358] width 179 height 29
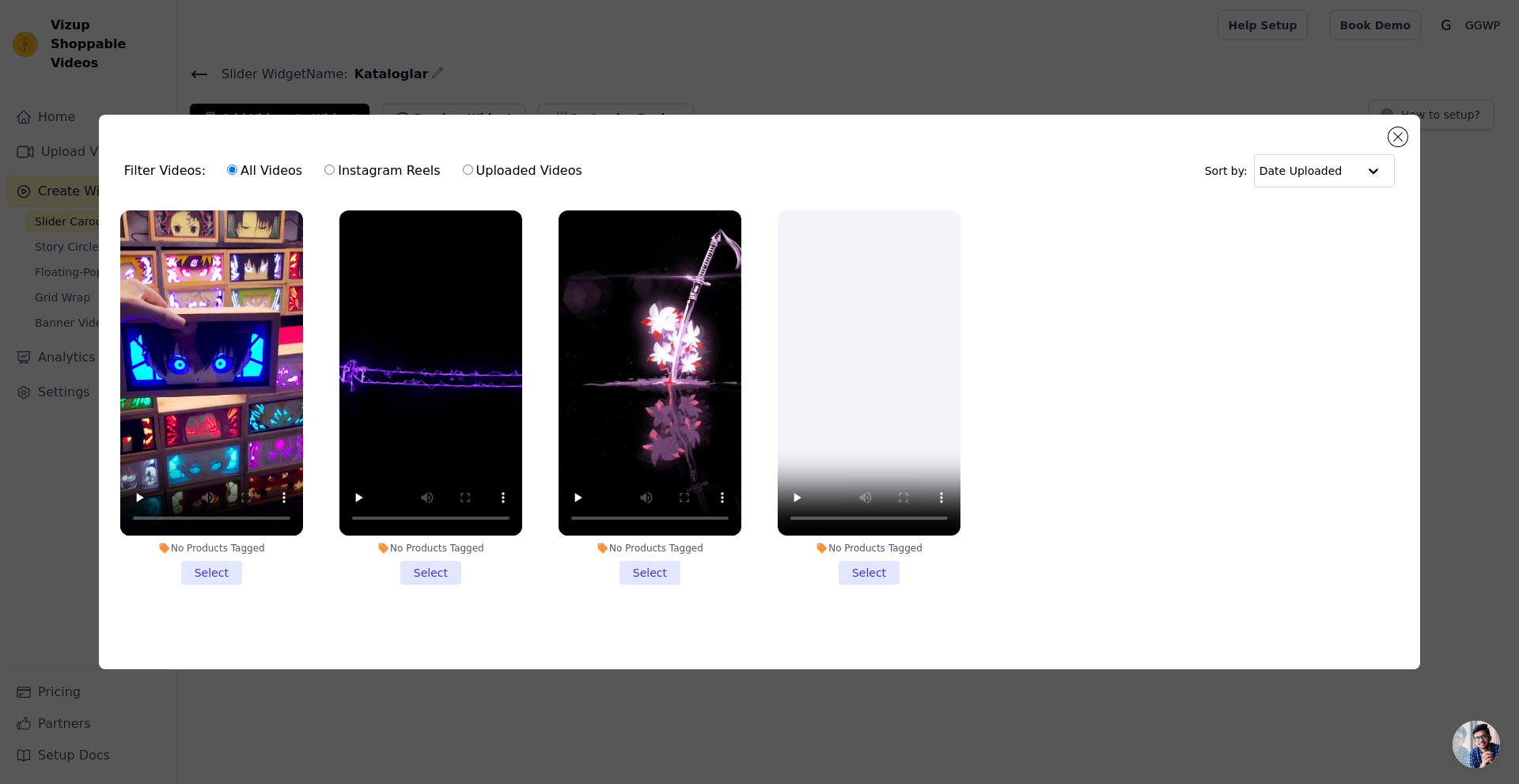
click at [210, 572] on li "No Products Tagged Select" at bounding box center [211, 398] width 183 height 374
click at [0, 0] on input "No Products Tagged Select" at bounding box center [0, 0] width 0 height 0
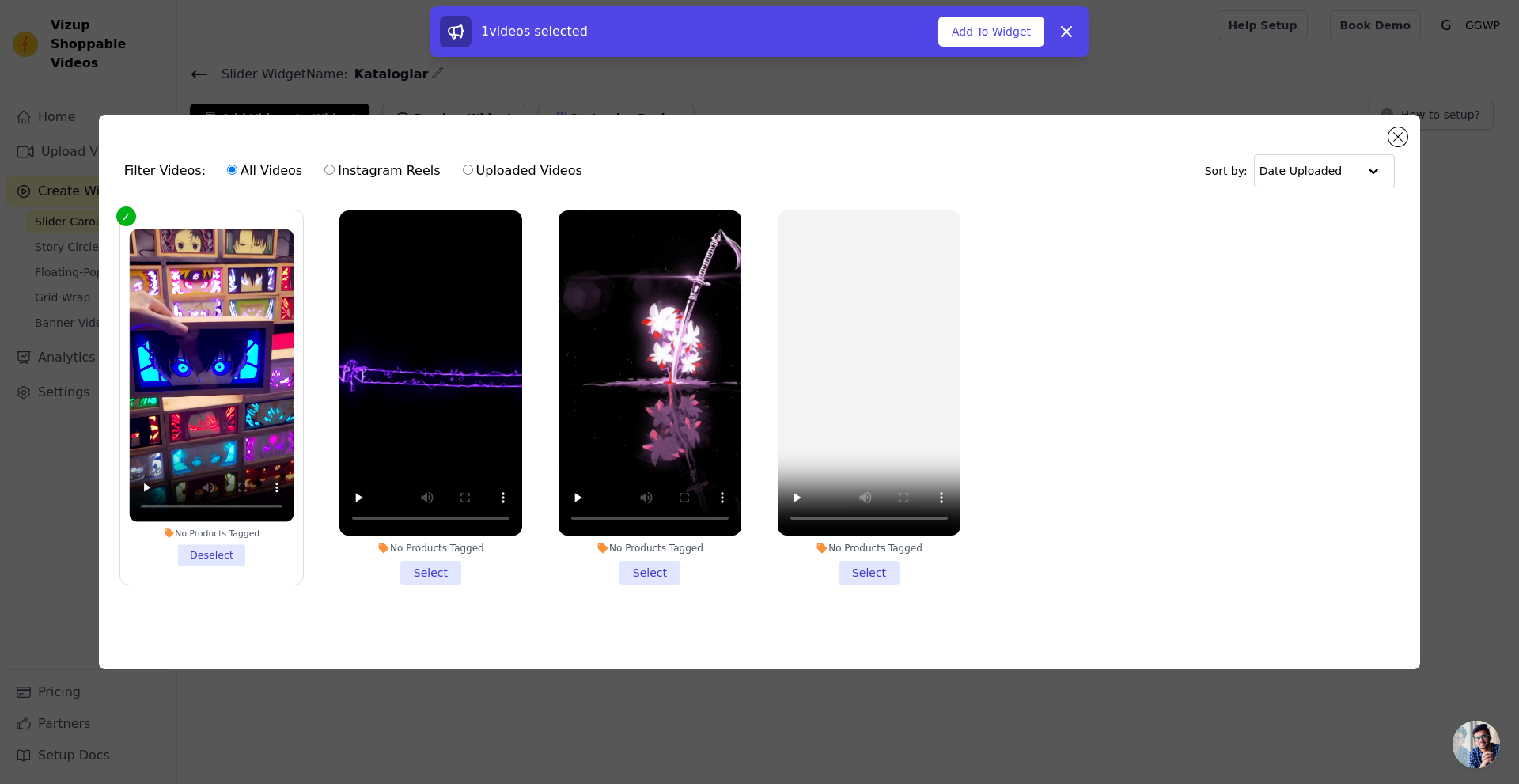
click at [427, 576] on li "No Products Tagged Select" at bounding box center [431, 398] width 183 height 374
click at [0, 0] on input "No Products Tagged Select" at bounding box center [0, 0] width 0 height 0
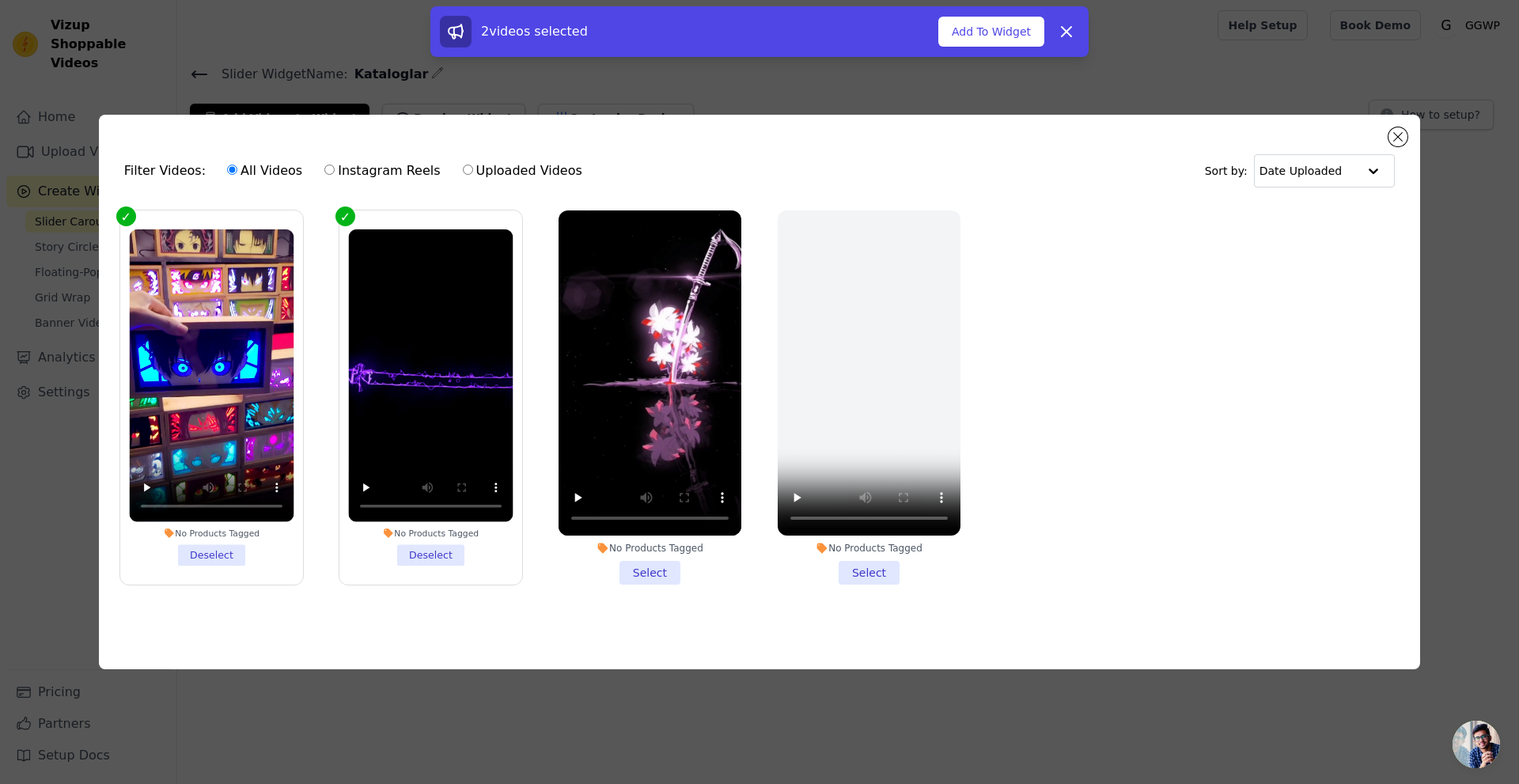
click at [648, 569] on li "No Products Tagged Select" at bounding box center [650, 398] width 183 height 374
click at [0, 0] on input "No Products Tagged Select" at bounding box center [0, 0] width 0 height 0
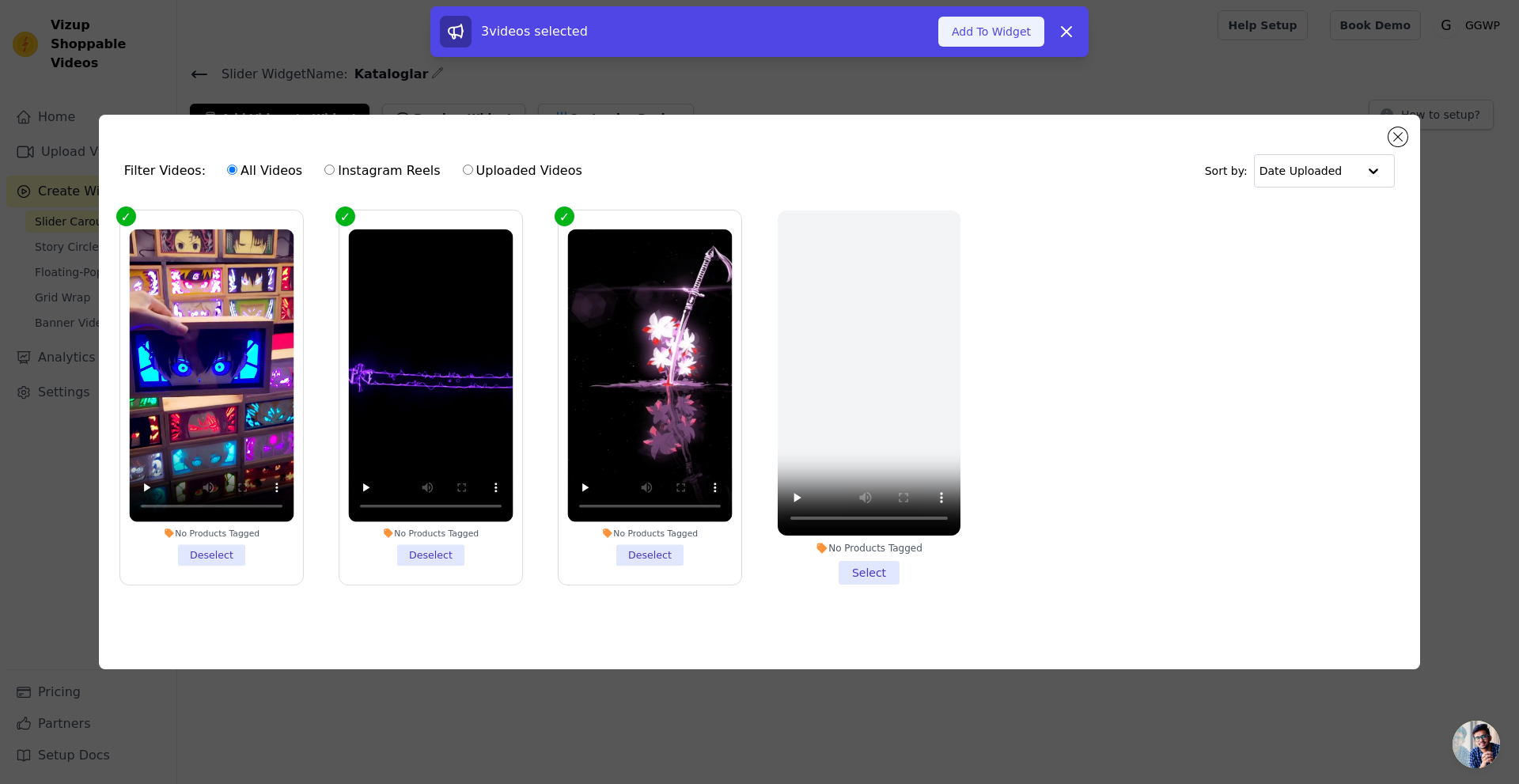
click at [982, 29] on button "Add To Widget" at bounding box center [991, 32] width 106 height 30
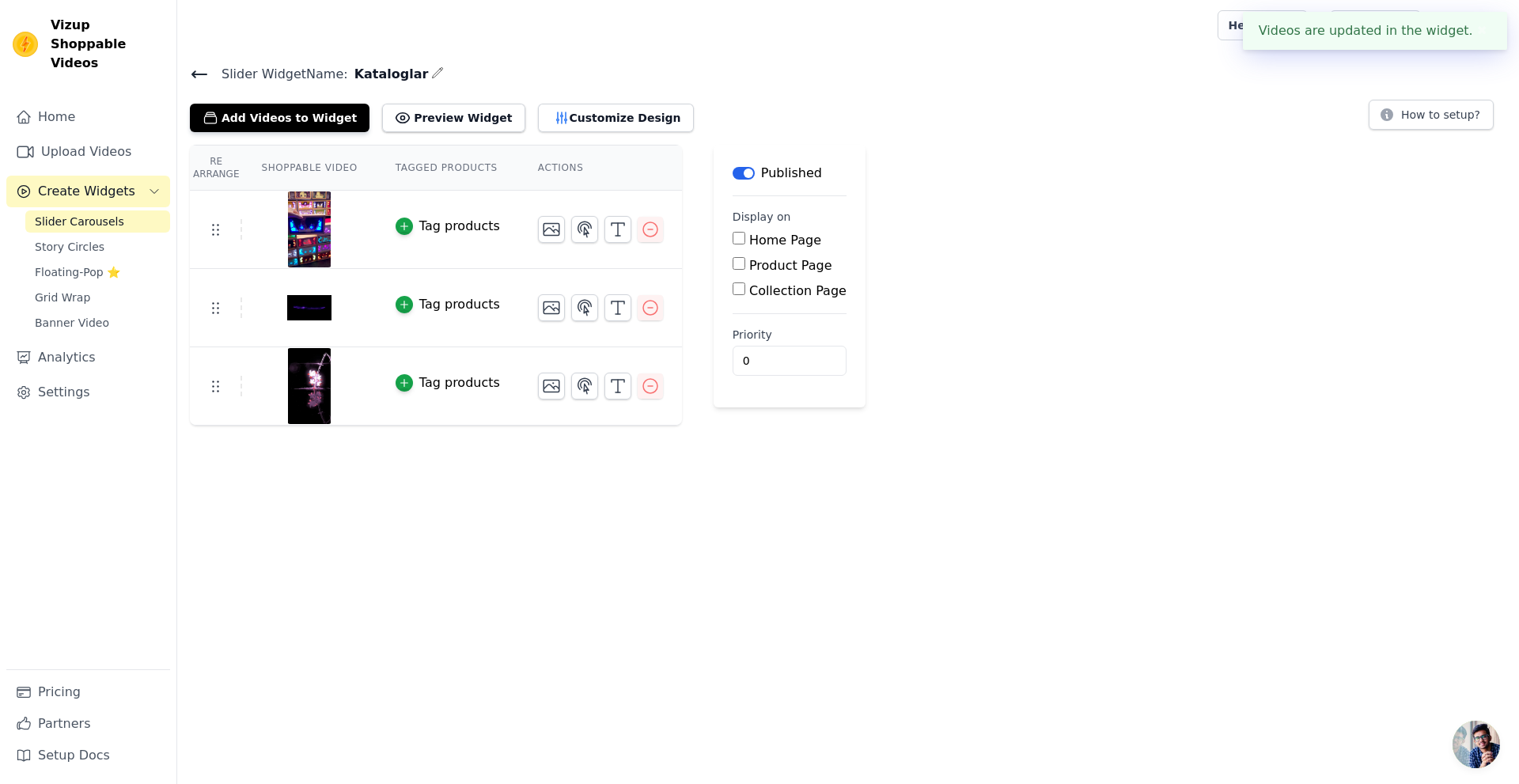
click at [733, 237] on input "Home Page" at bounding box center [739, 238] width 13 height 13
checkbox input "true"
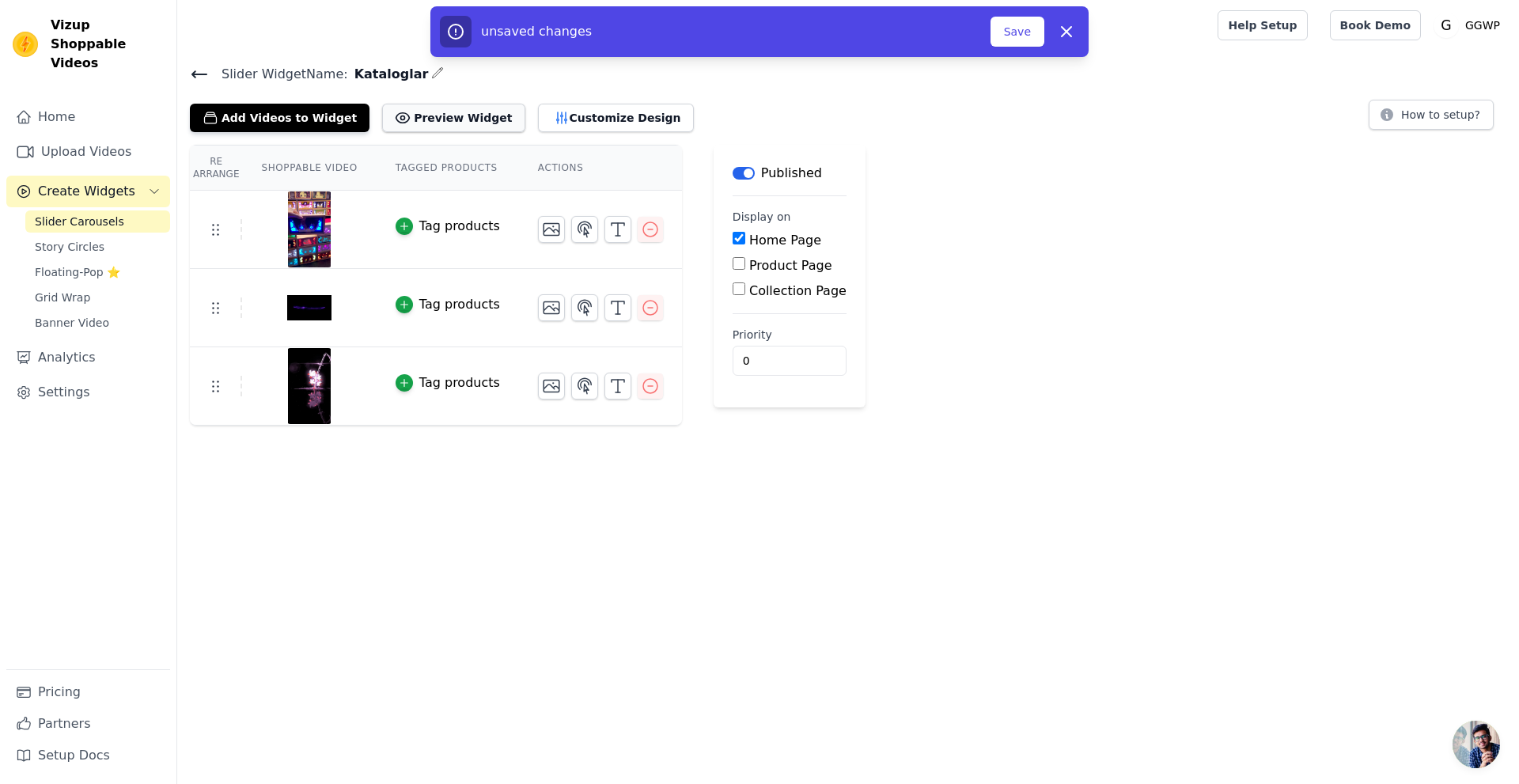
click at [432, 125] on button "Preview Widget" at bounding box center [454, 118] width 143 height 29
click at [538, 163] on th "Actions" at bounding box center [600, 168] width 163 height 46
click at [575, 224] on icon "button" at bounding box center [584, 229] width 19 height 19
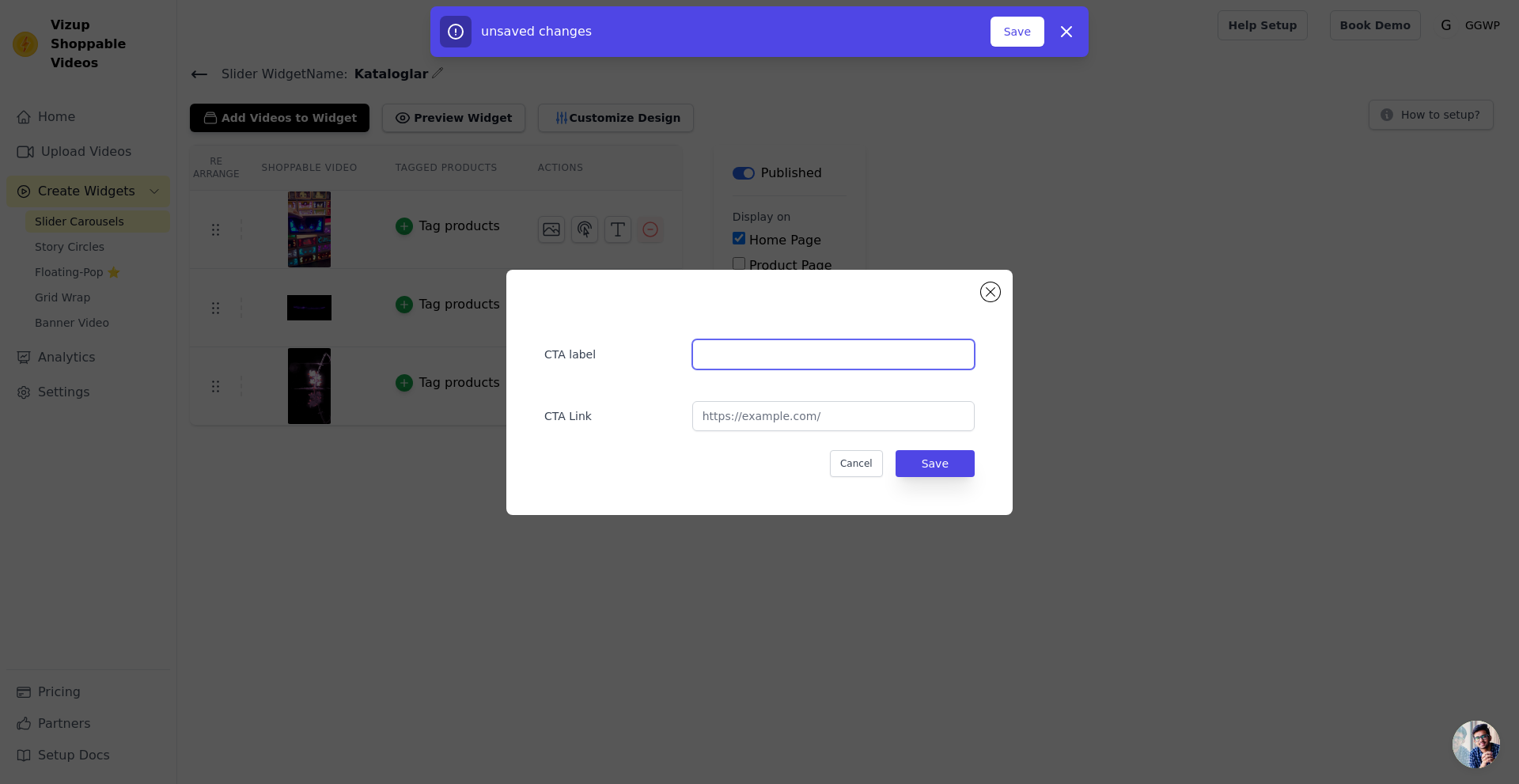
click at [772, 361] on input "text" at bounding box center [833, 354] width 282 height 30
click at [993, 292] on button "Close modal" at bounding box center [990, 291] width 19 height 19
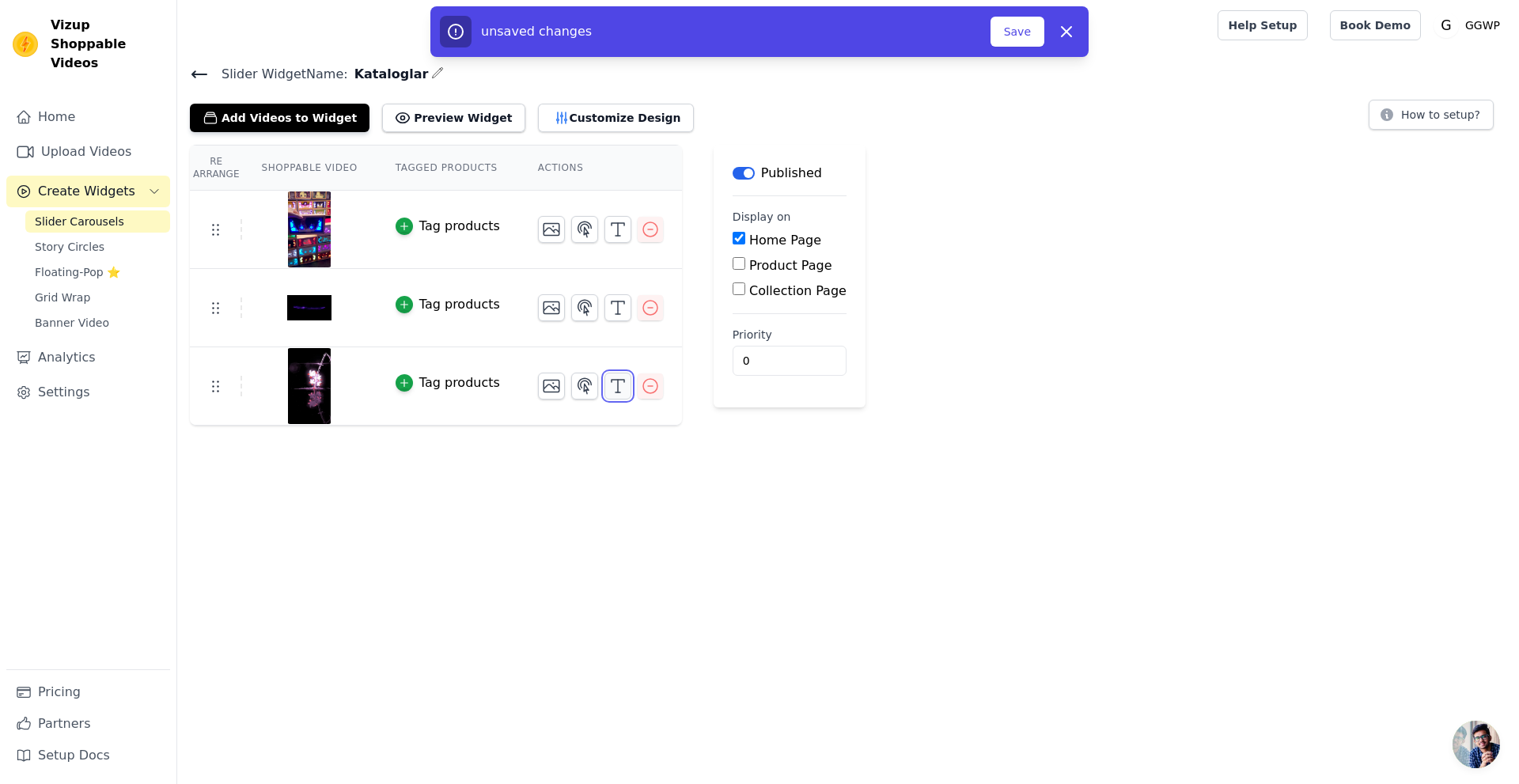
click at [608, 383] on icon "button" at bounding box center [617, 385] width 19 height 19
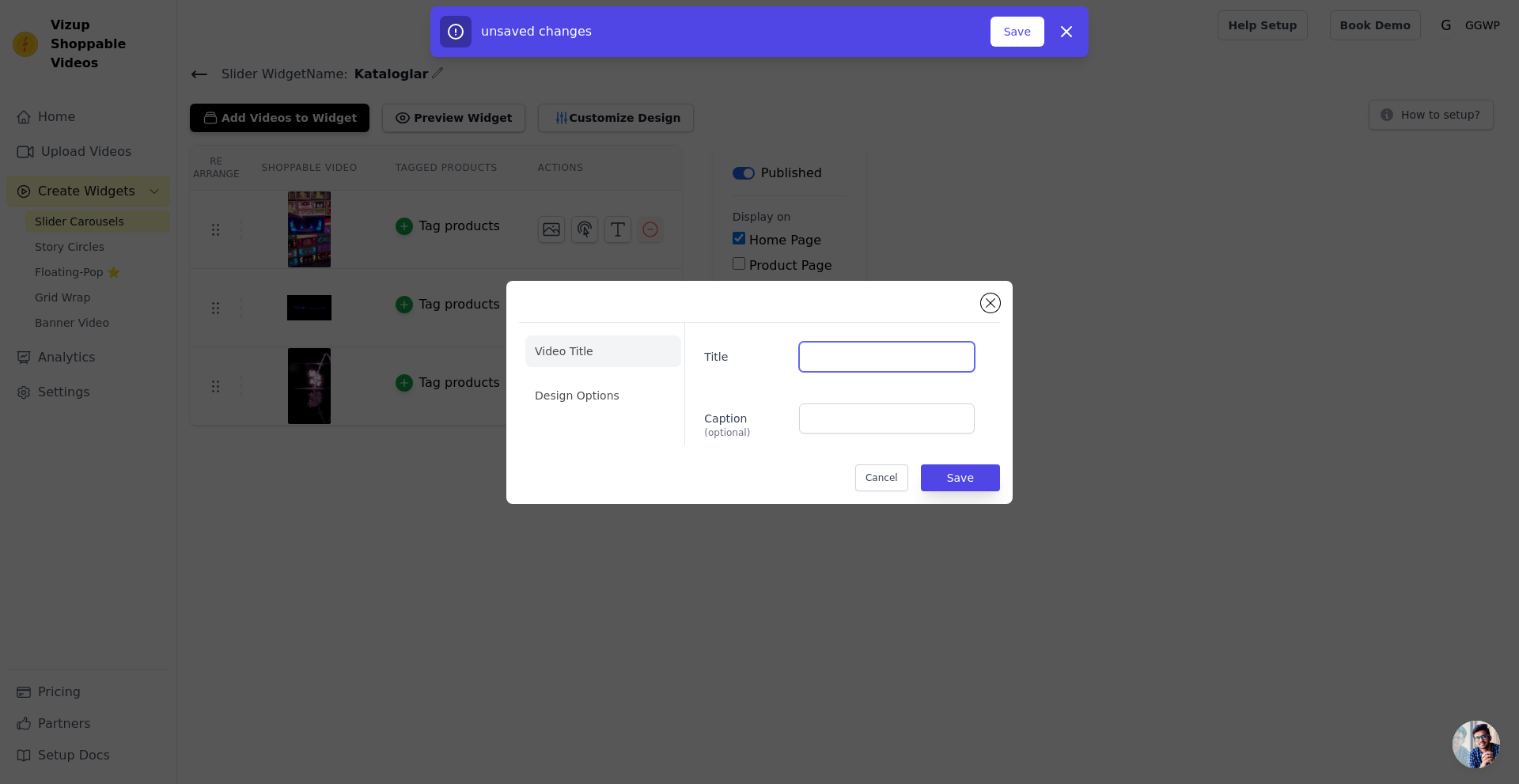
click at [842, 355] on input "Title" at bounding box center [886, 356] width 175 height 30
type input "Katana"
click at [960, 482] on button "Save" at bounding box center [961, 477] width 79 height 27
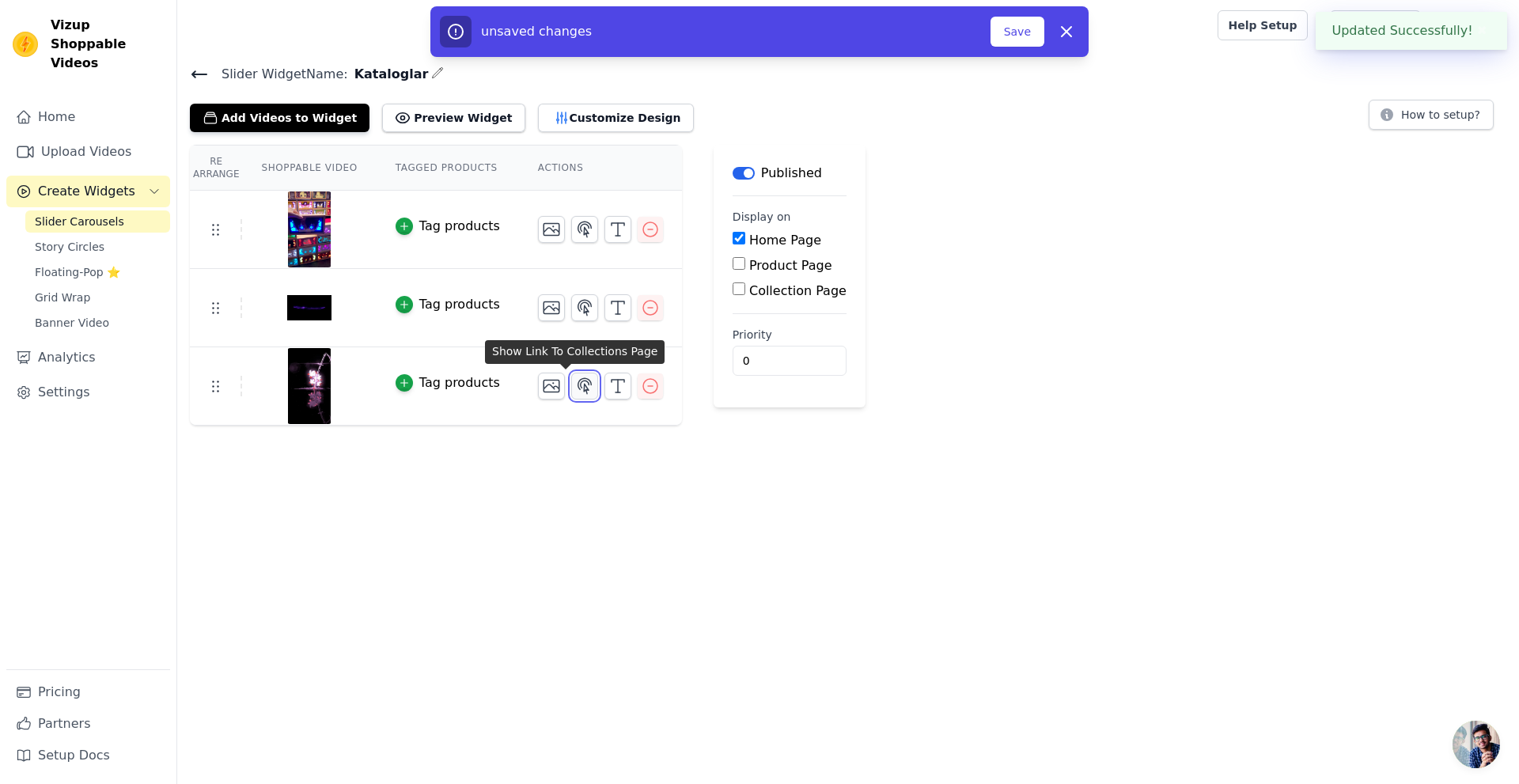
click at [575, 384] on icon "button" at bounding box center [584, 385] width 19 height 19
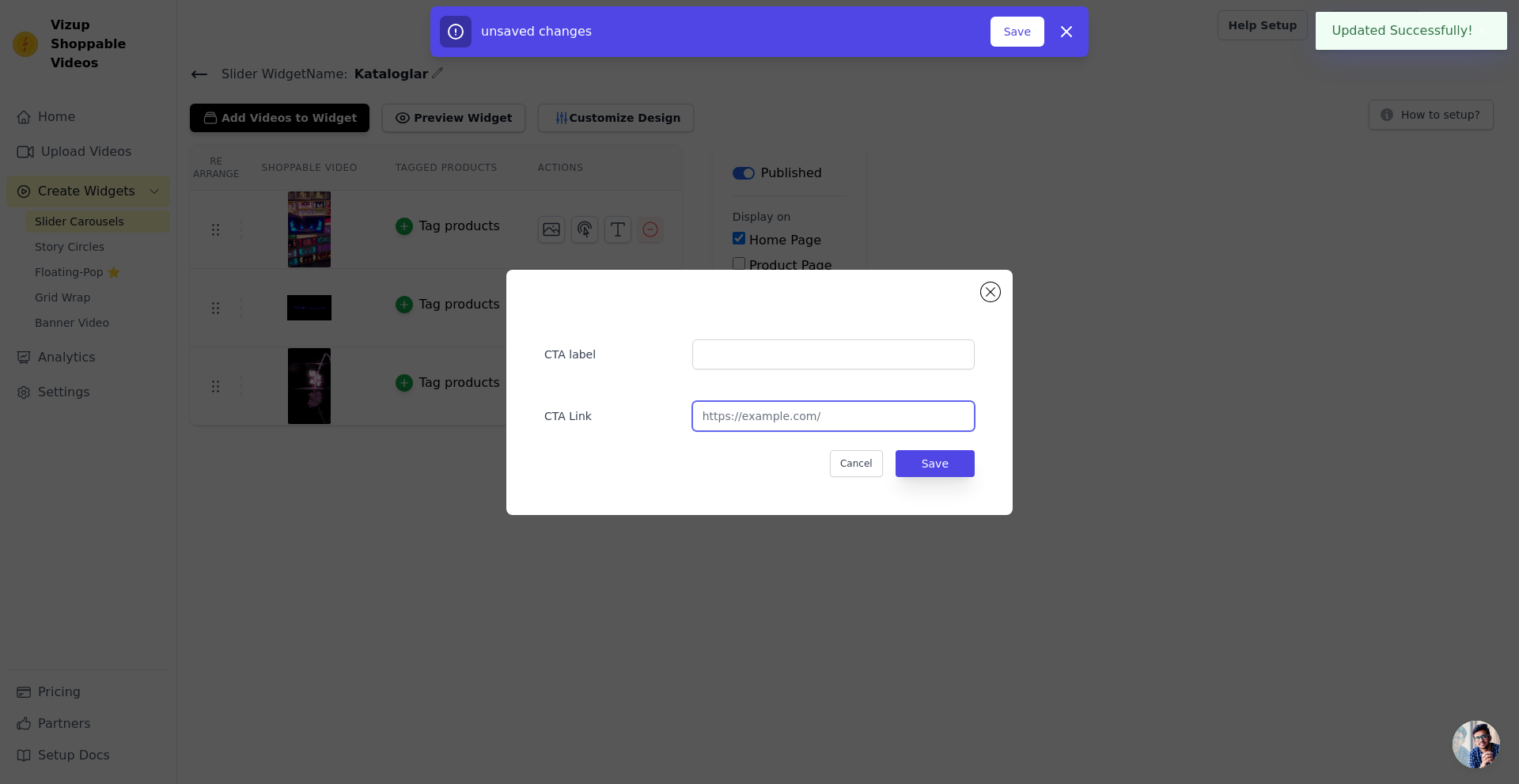
click at [777, 423] on input "url" at bounding box center [833, 416] width 282 height 30
click at [759, 414] on input "url" at bounding box center [833, 416] width 282 height 30
paste input "https://rxuevd-ey.myshopify.com/collections/frontpage"
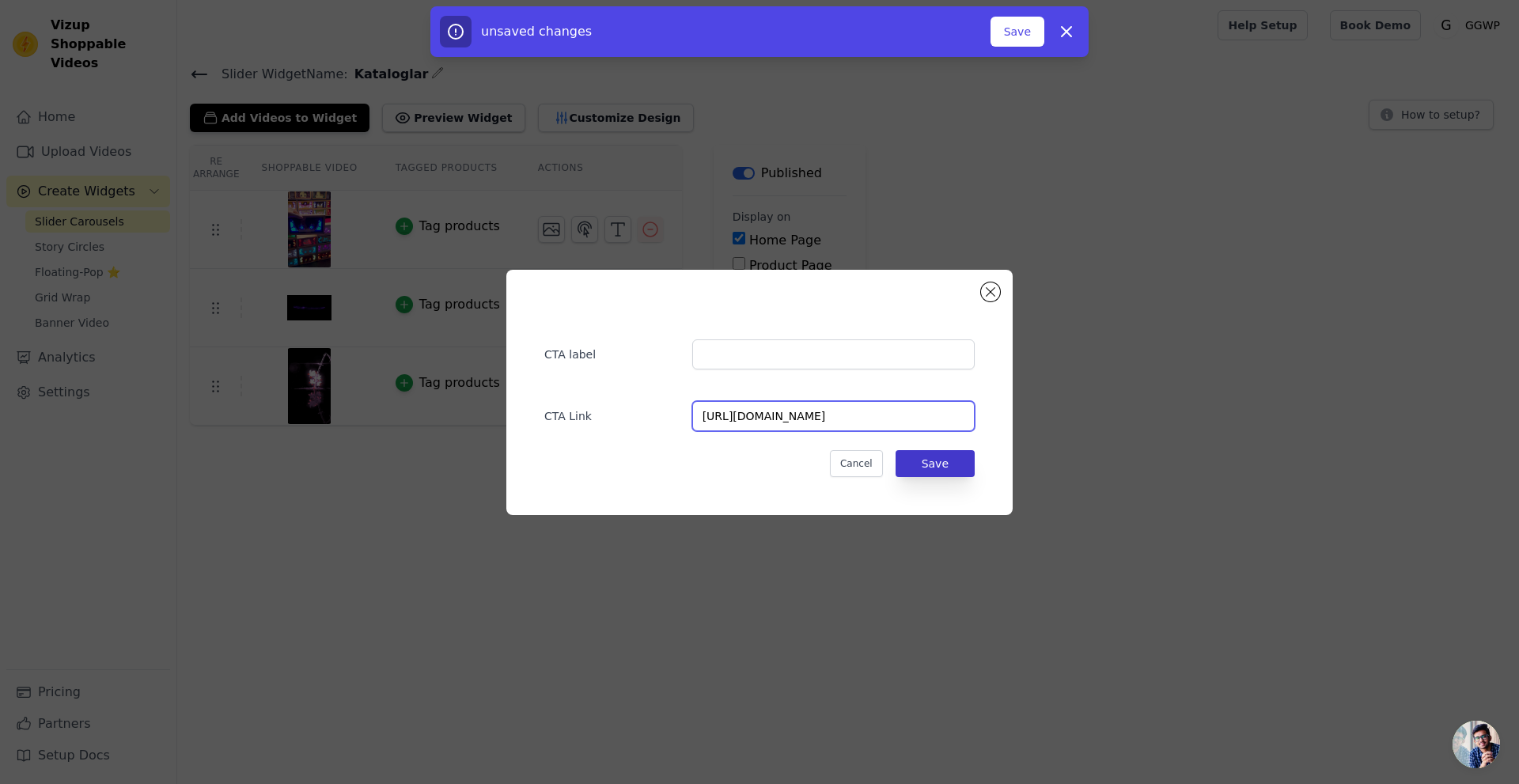
type input "https://rxuevd-ey.myshopify.com/collections/frontpage"
click at [929, 457] on button "Save" at bounding box center [935, 463] width 79 height 27
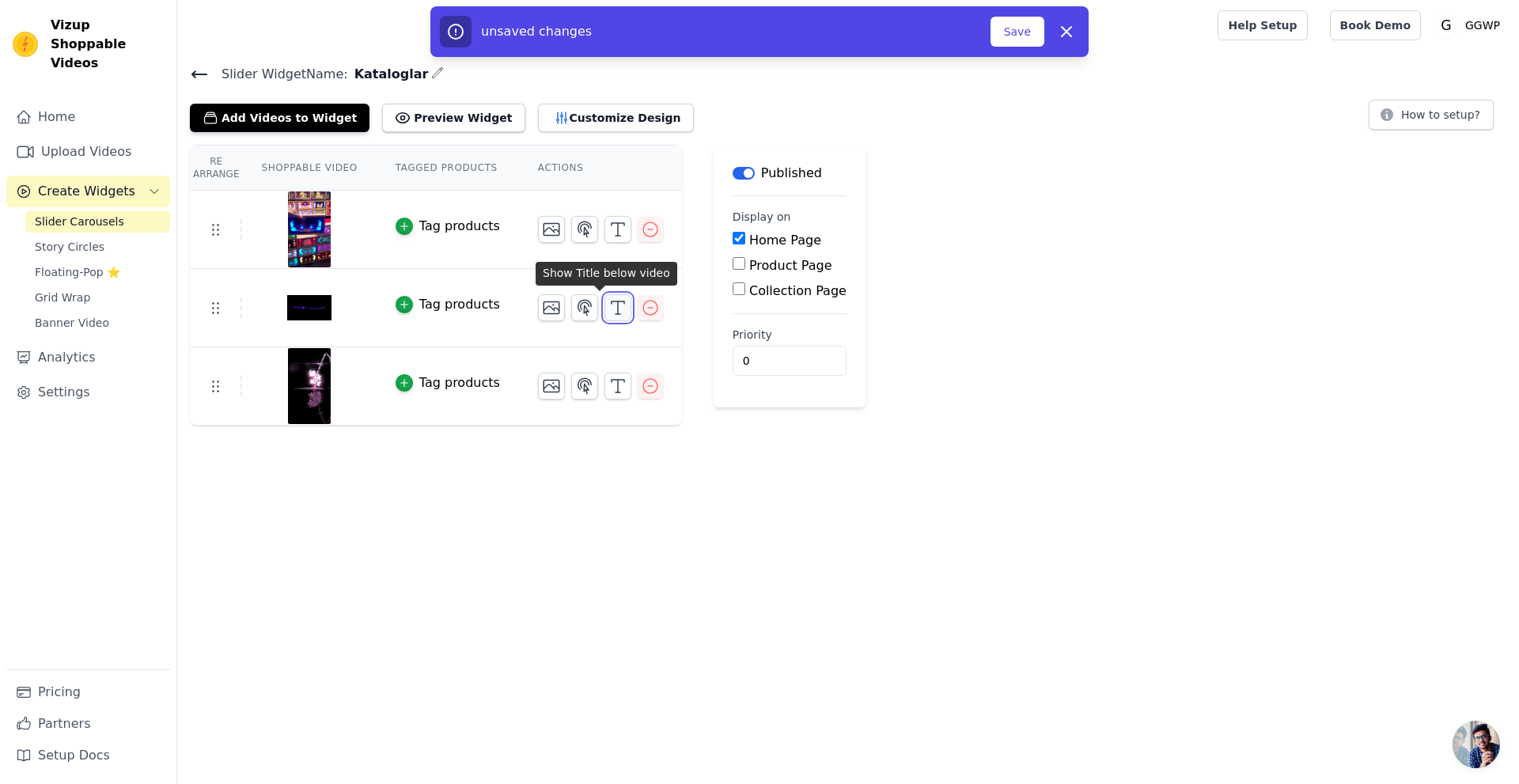
click at [618, 304] on line "button" at bounding box center [618, 307] width 0 height 13
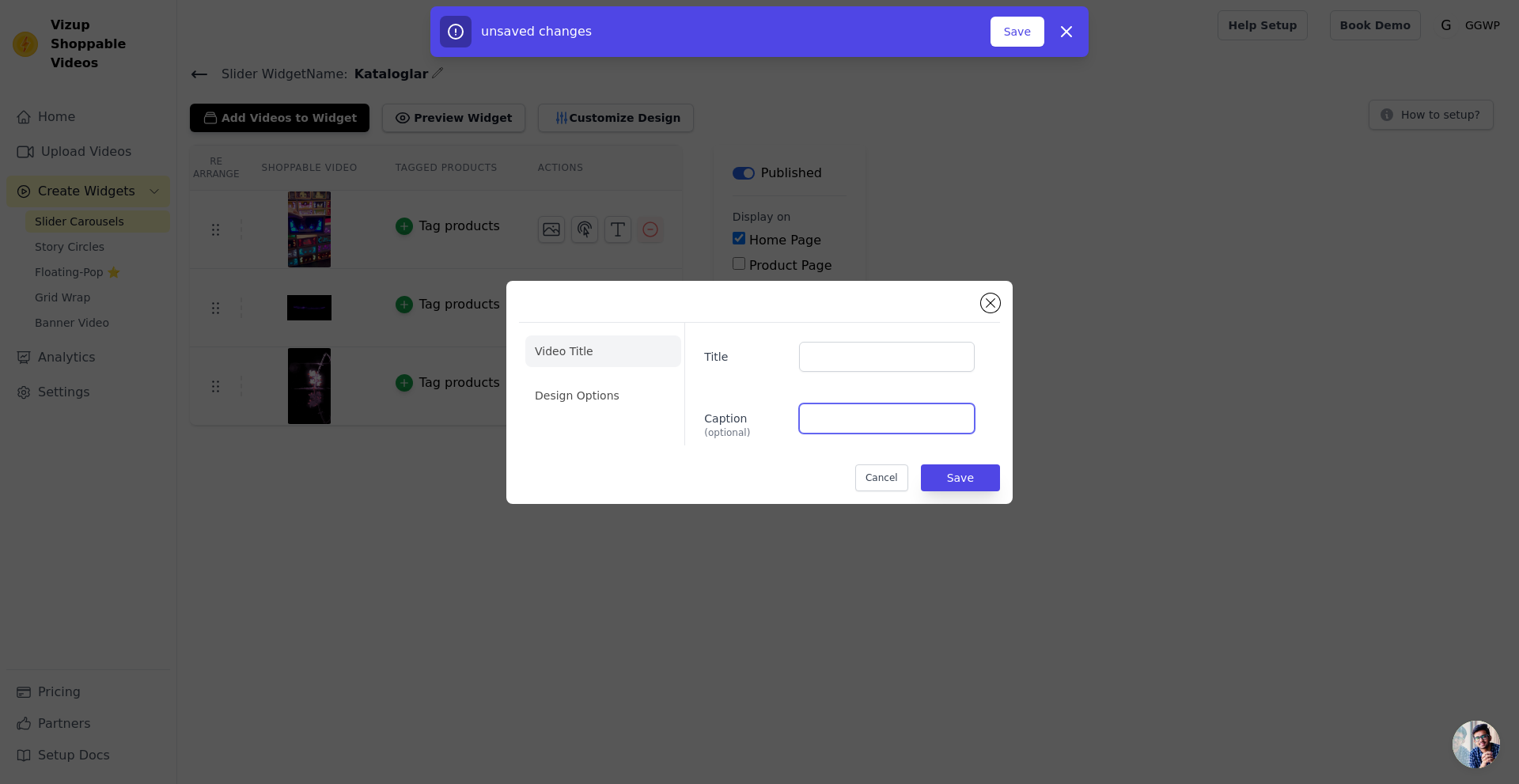
click at [857, 424] on input "Caption (optional)" at bounding box center [886, 419] width 175 height 30
type input "Led Katana"
click at [970, 477] on button "Save" at bounding box center [961, 477] width 79 height 27
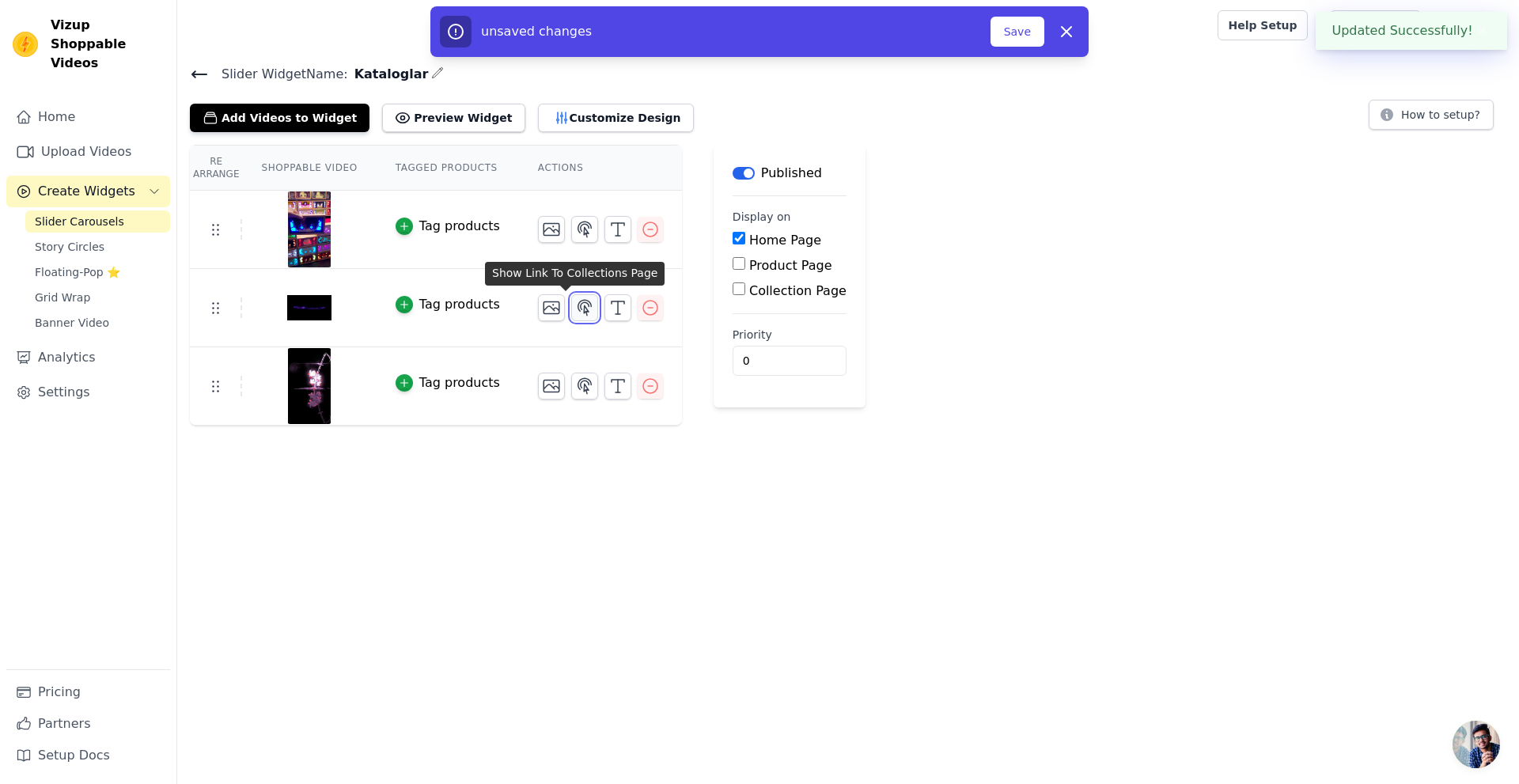
click at [578, 313] on icon "button" at bounding box center [585, 307] width 14 height 15
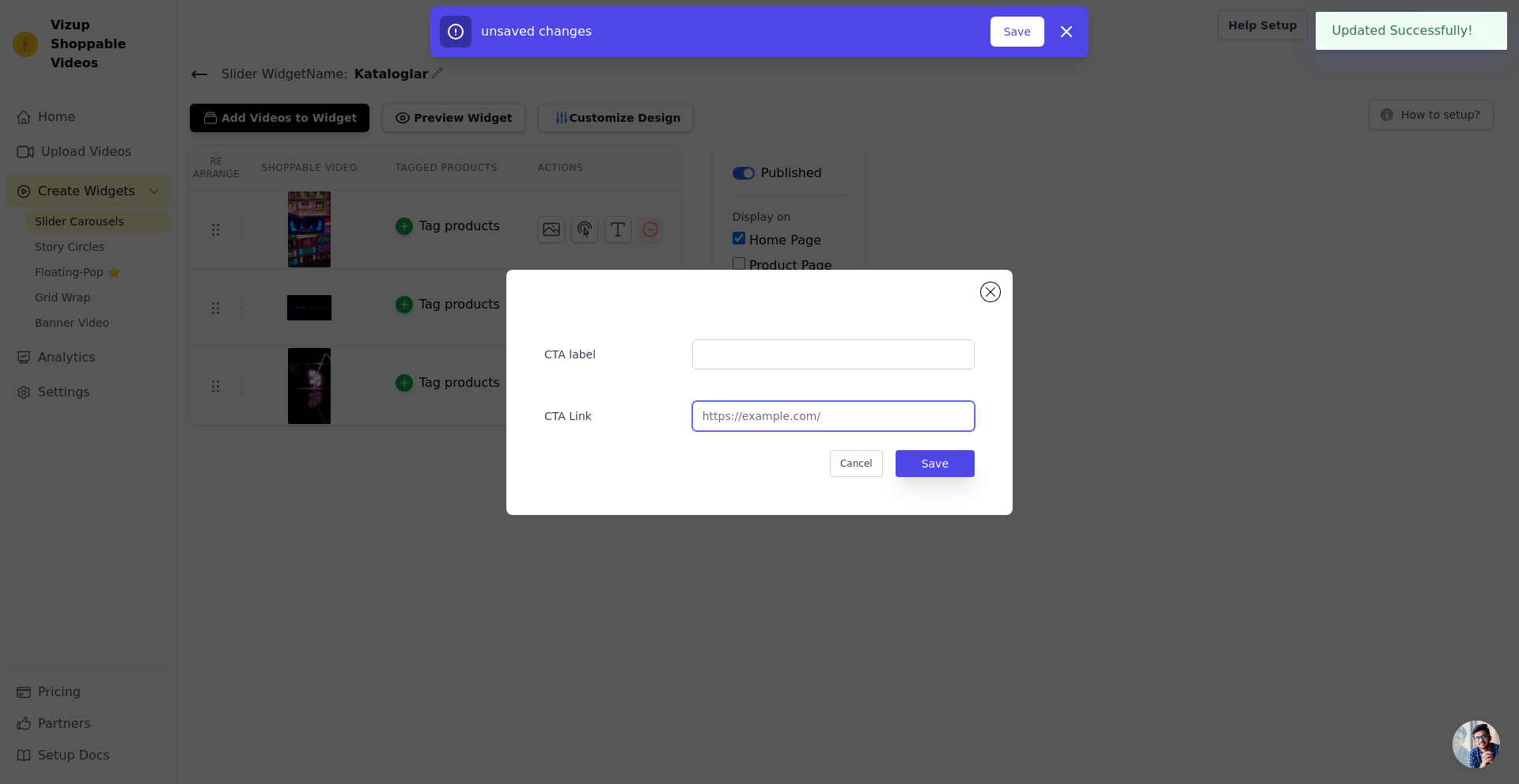
click at [807, 421] on input "url" at bounding box center [833, 416] width 282 height 30
click at [738, 418] on input "url" at bounding box center [833, 416] width 282 height 30
paste input "https://rxuevd-ey.myshopify.com/collections/led-katana"
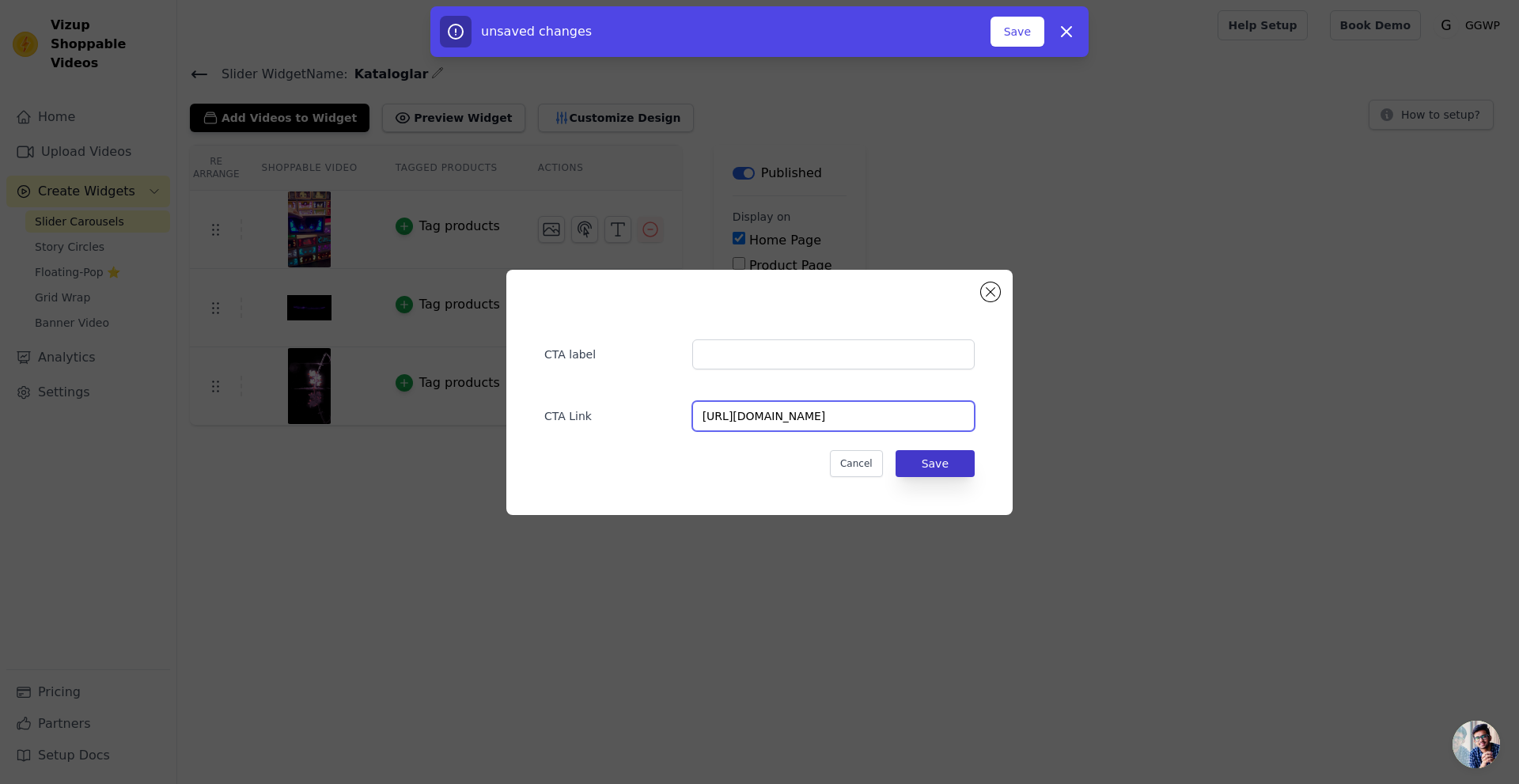
type input "https://rxuevd-ey.myshopify.com/collections/led-katana"
click at [955, 462] on button "Save" at bounding box center [935, 463] width 79 height 27
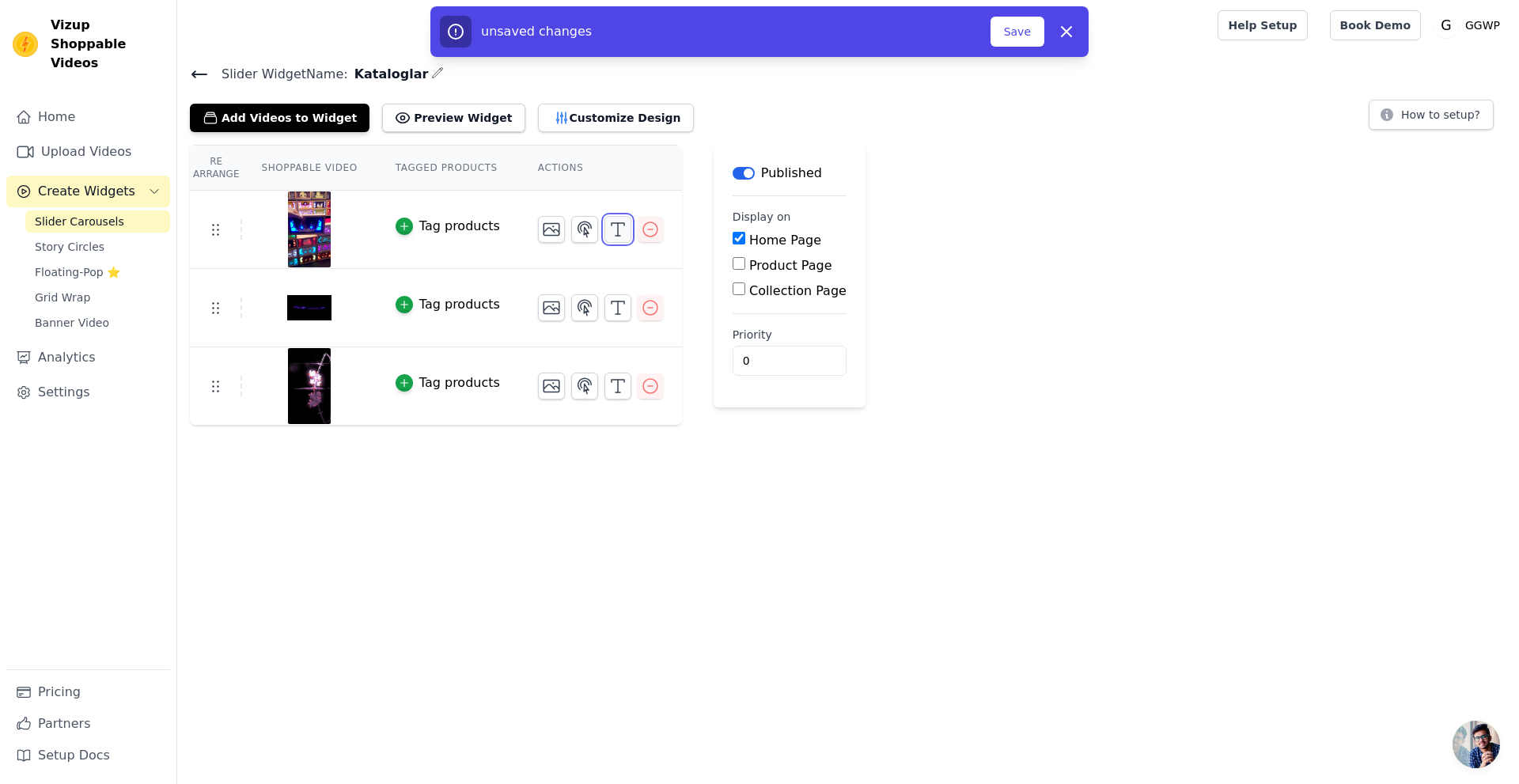
click at [608, 232] on icon "button" at bounding box center [617, 229] width 19 height 19
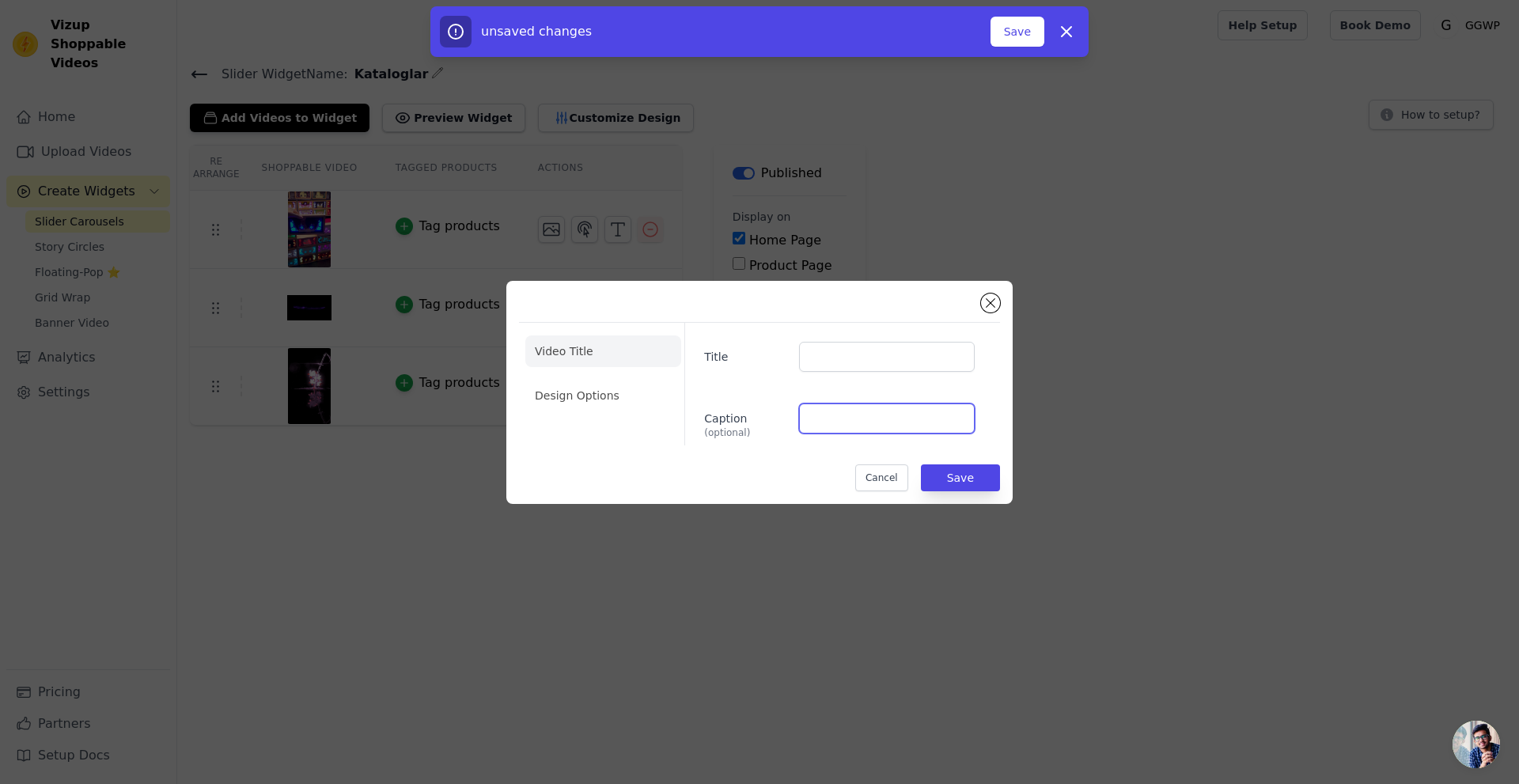
click at [829, 411] on input "Caption (optional)" at bounding box center [886, 419] width 175 height 30
type input "Anime Light"
click at [970, 478] on button "Save" at bounding box center [961, 477] width 79 height 27
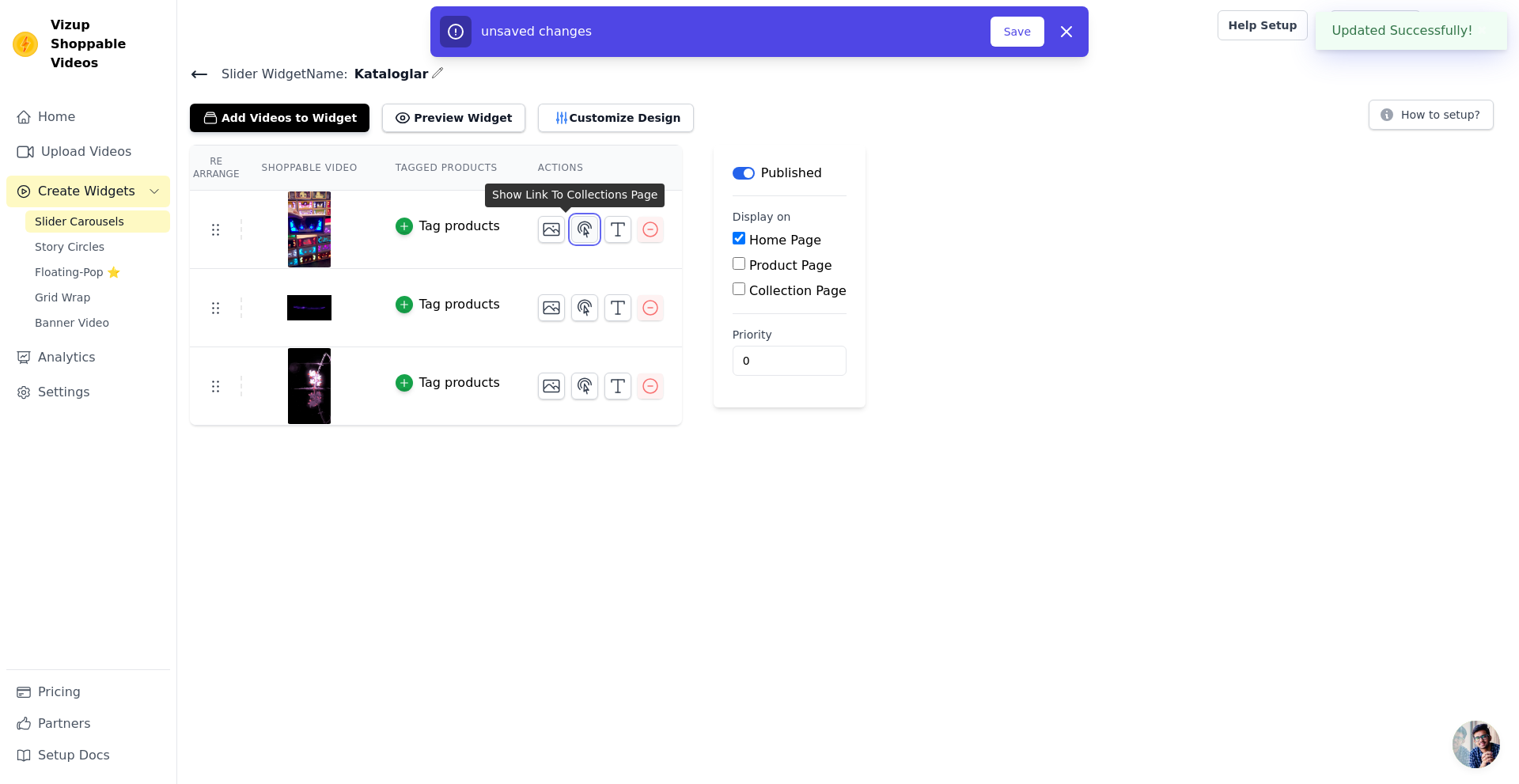
click at [575, 232] on icon "button" at bounding box center [584, 229] width 19 height 19
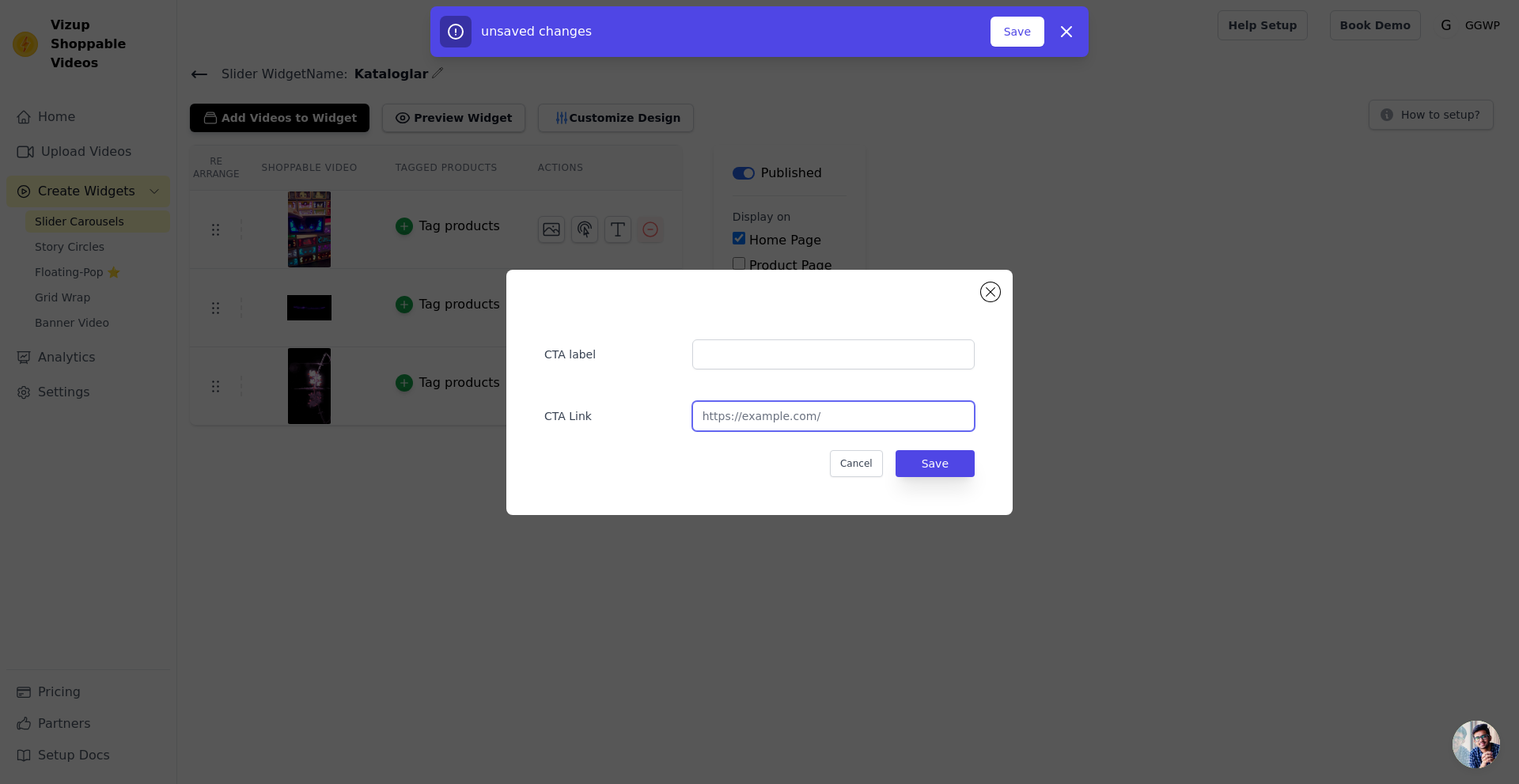
click at [819, 412] on input "url" at bounding box center [833, 416] width 282 height 30
paste input "https://rxuevd-ey.myshopify.com/collections/anime-decor"
type input "https://rxuevd-ey.myshopify.com/collections/anime-decor"
click at [947, 462] on button "Save" at bounding box center [935, 463] width 79 height 27
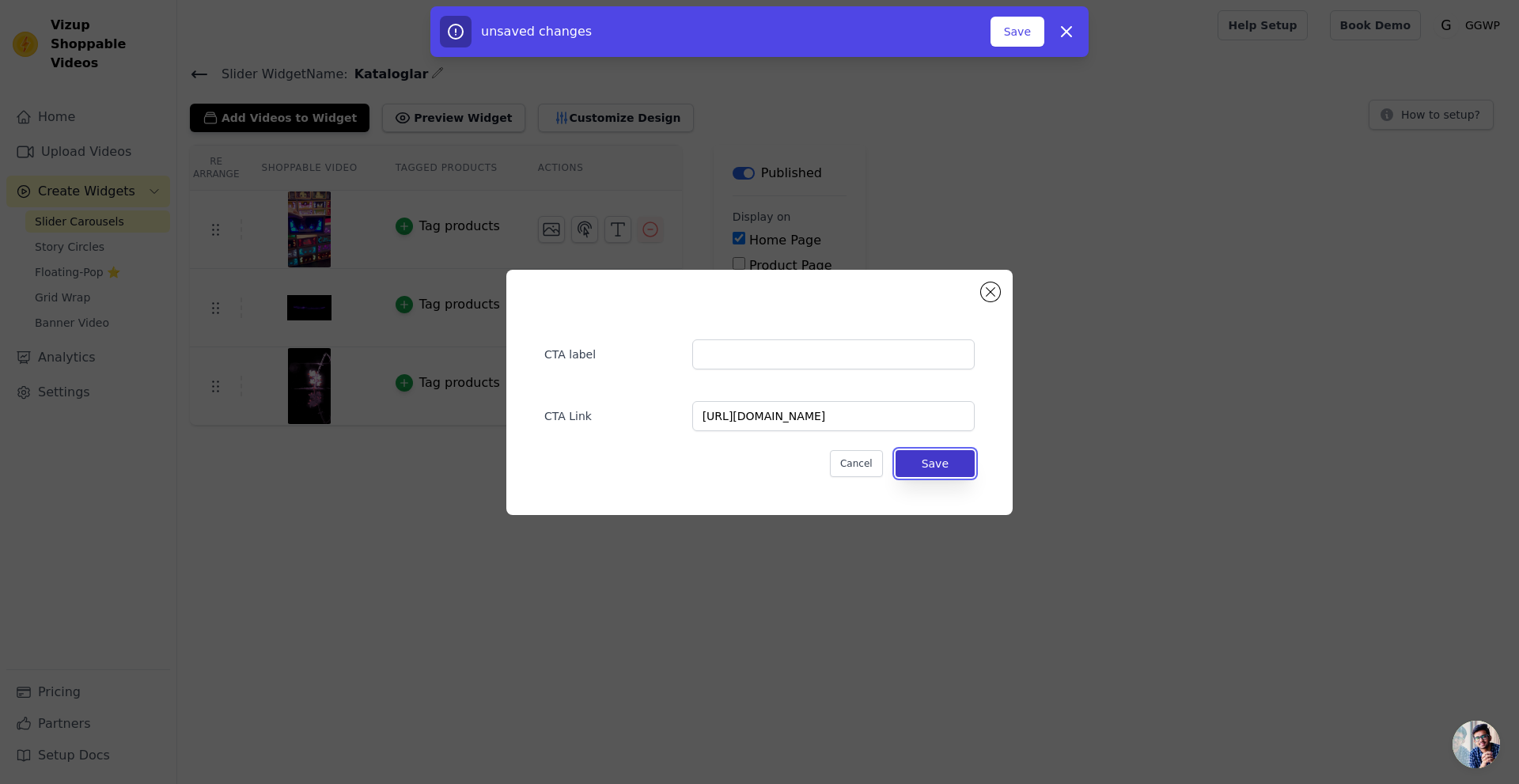
scroll to position [0, 0]
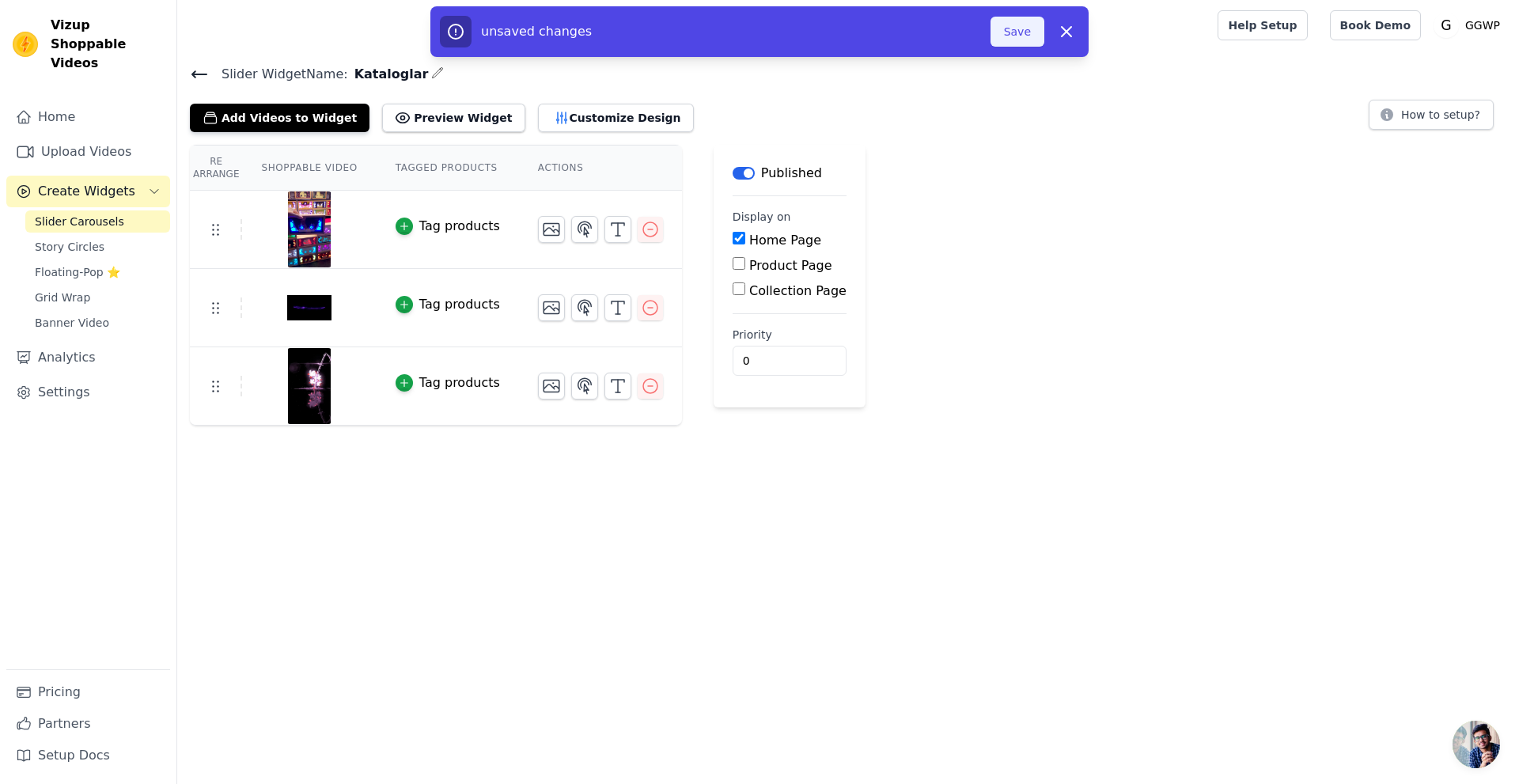
click at [1021, 31] on button "Save" at bounding box center [1017, 32] width 53 height 30
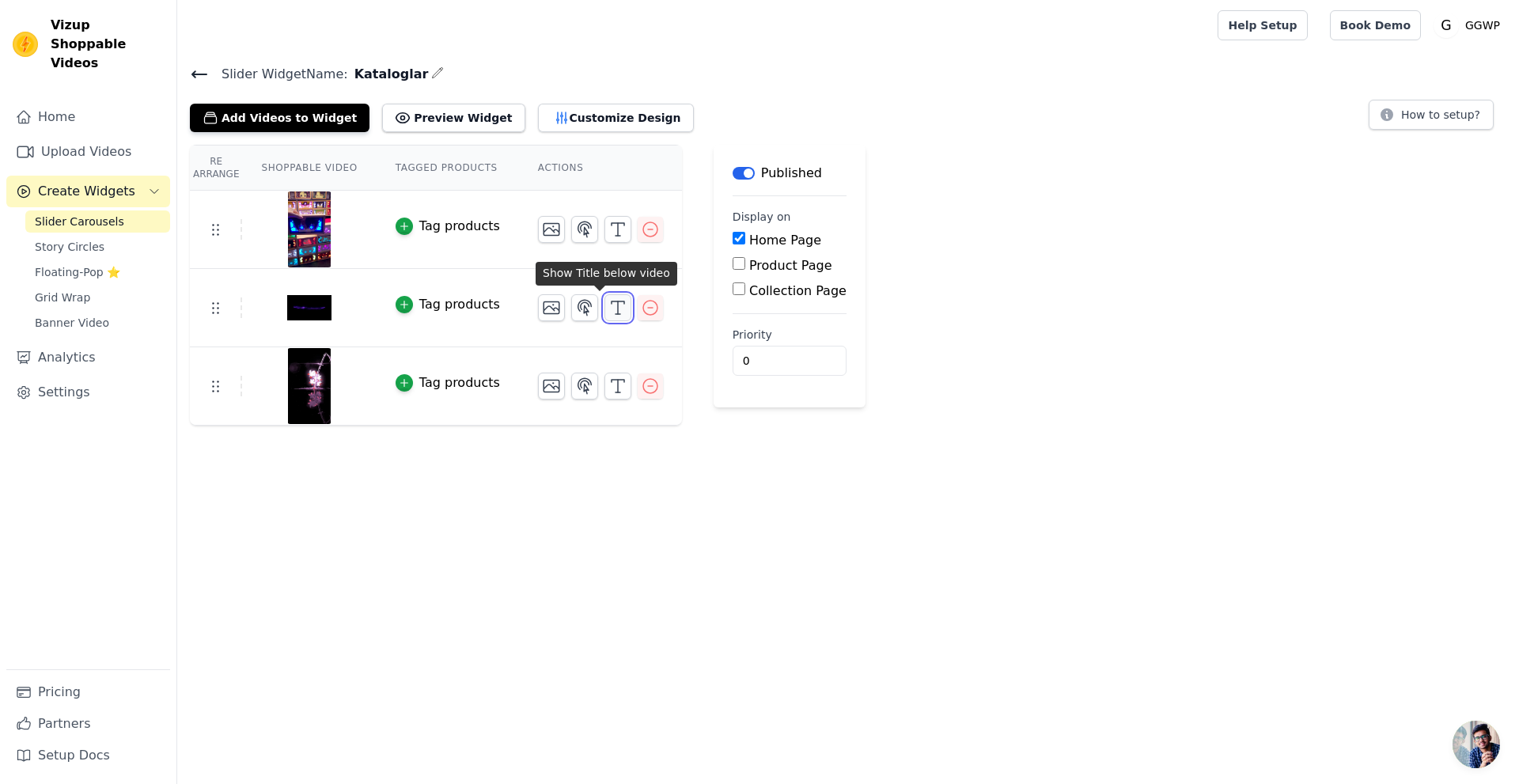
click at [608, 306] on icon "button" at bounding box center [617, 307] width 19 height 19
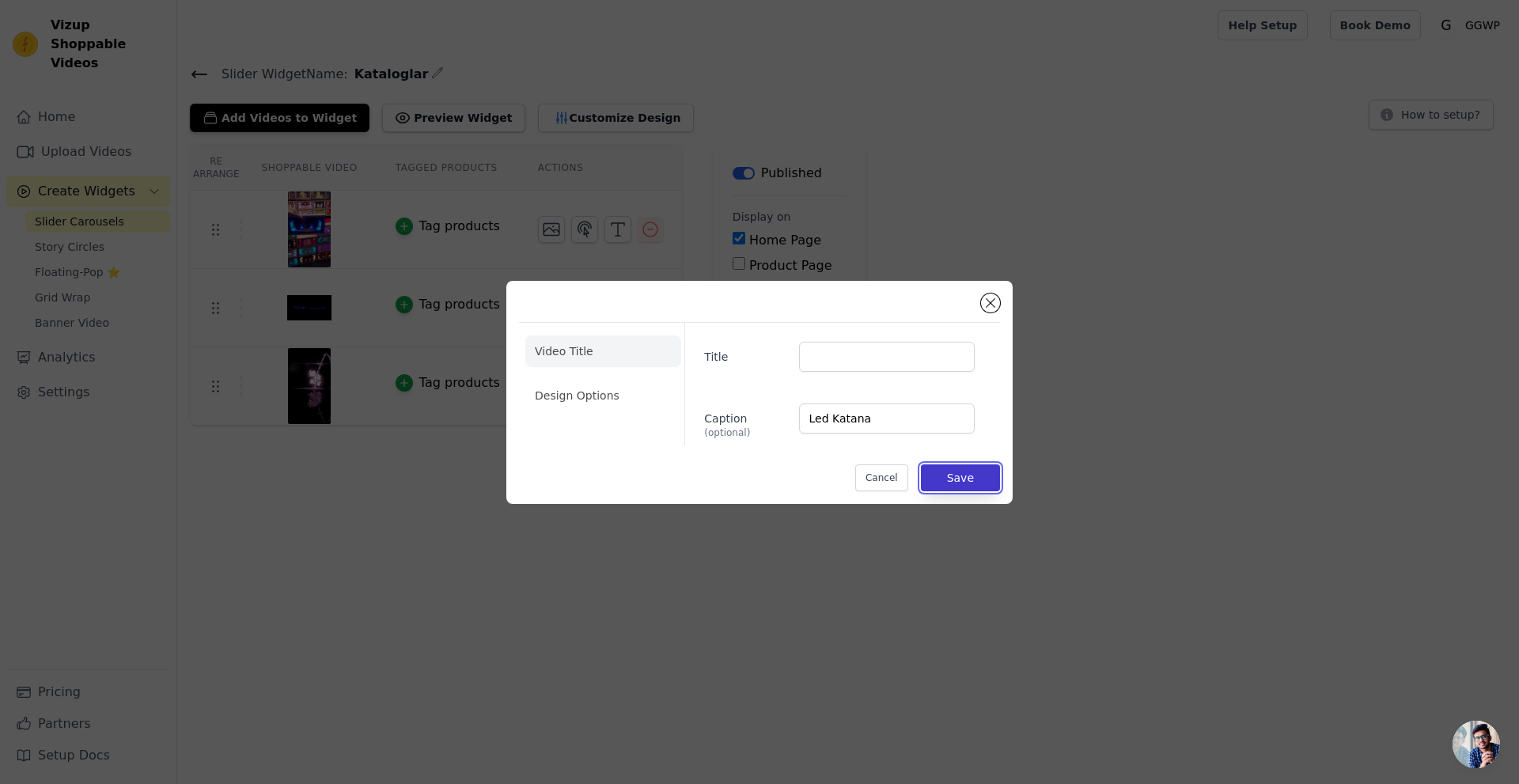
click at [970, 474] on button "Save" at bounding box center [961, 477] width 79 height 27
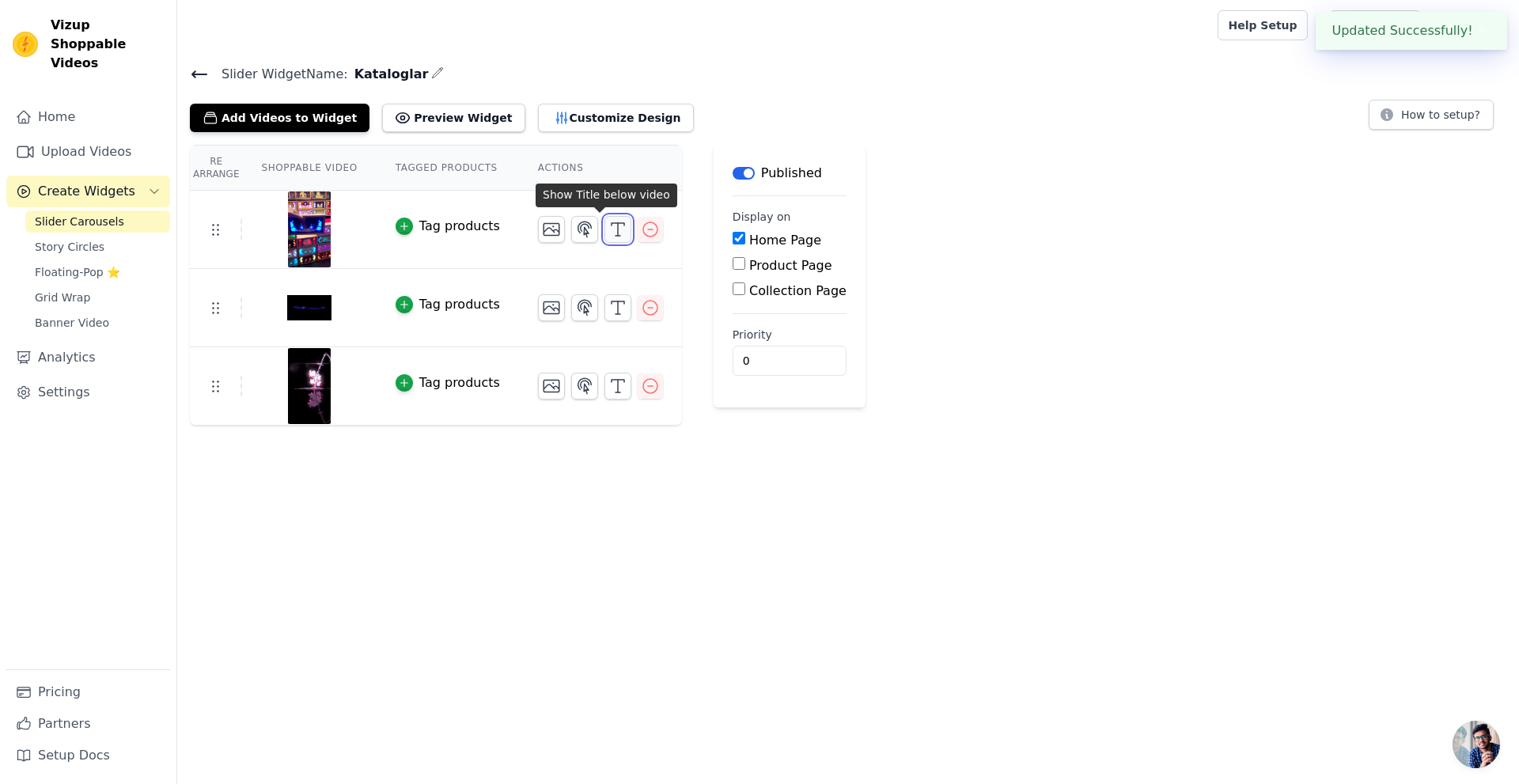
click at [608, 230] on icon "button" at bounding box center [617, 229] width 19 height 19
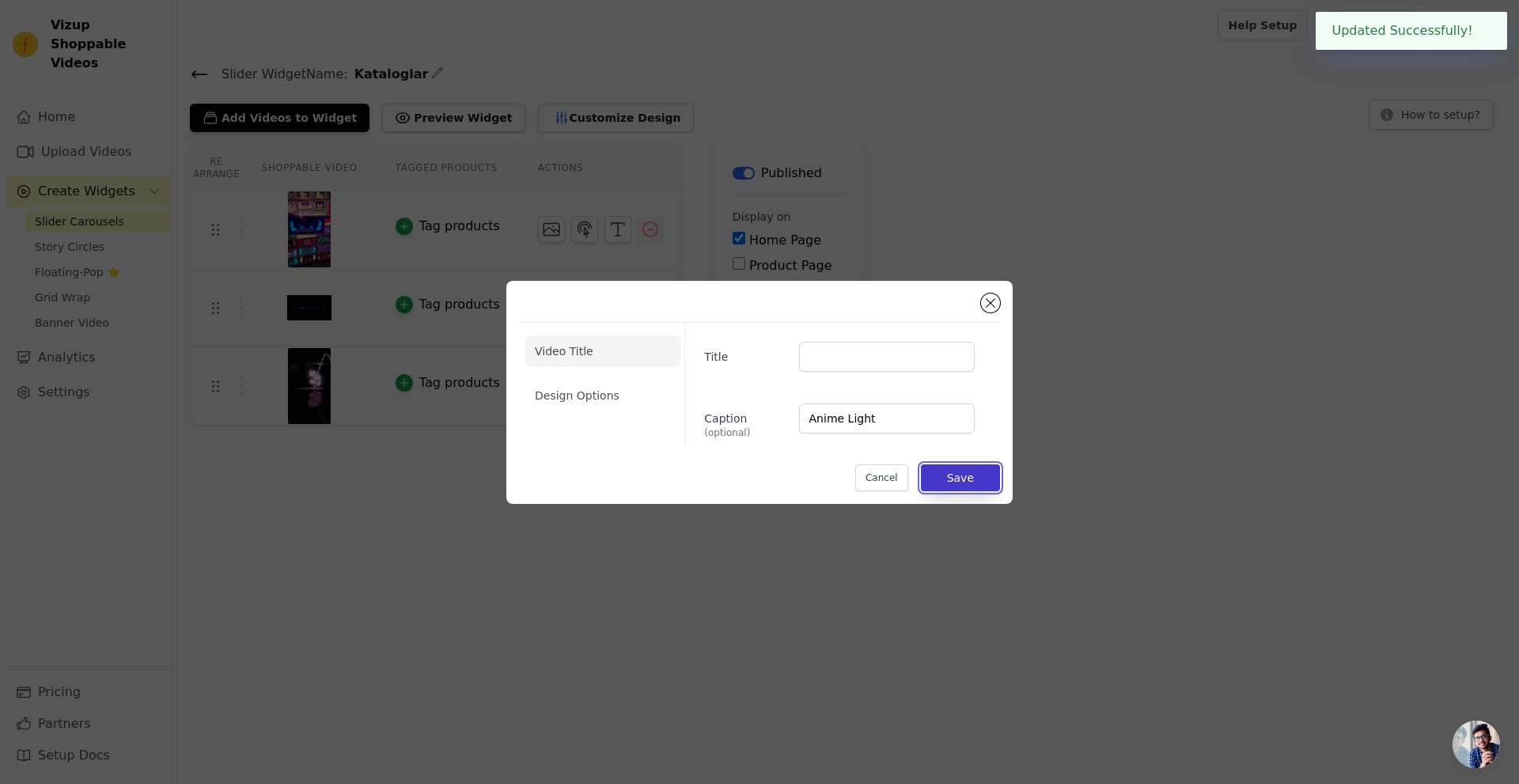
click at [946, 470] on button "Save" at bounding box center [961, 477] width 79 height 27
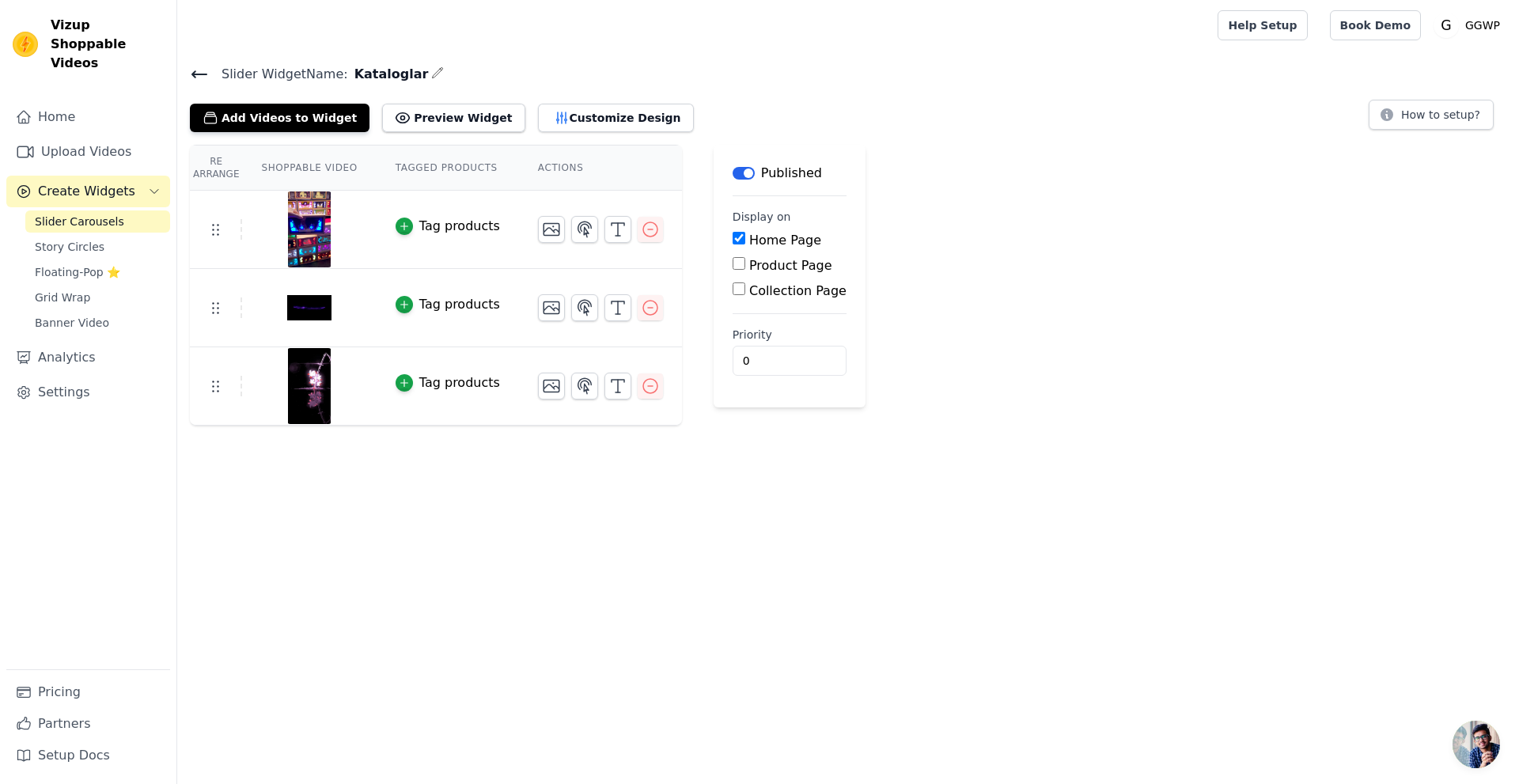
click at [433, 74] on icon "button" at bounding box center [438, 72] width 10 height 10
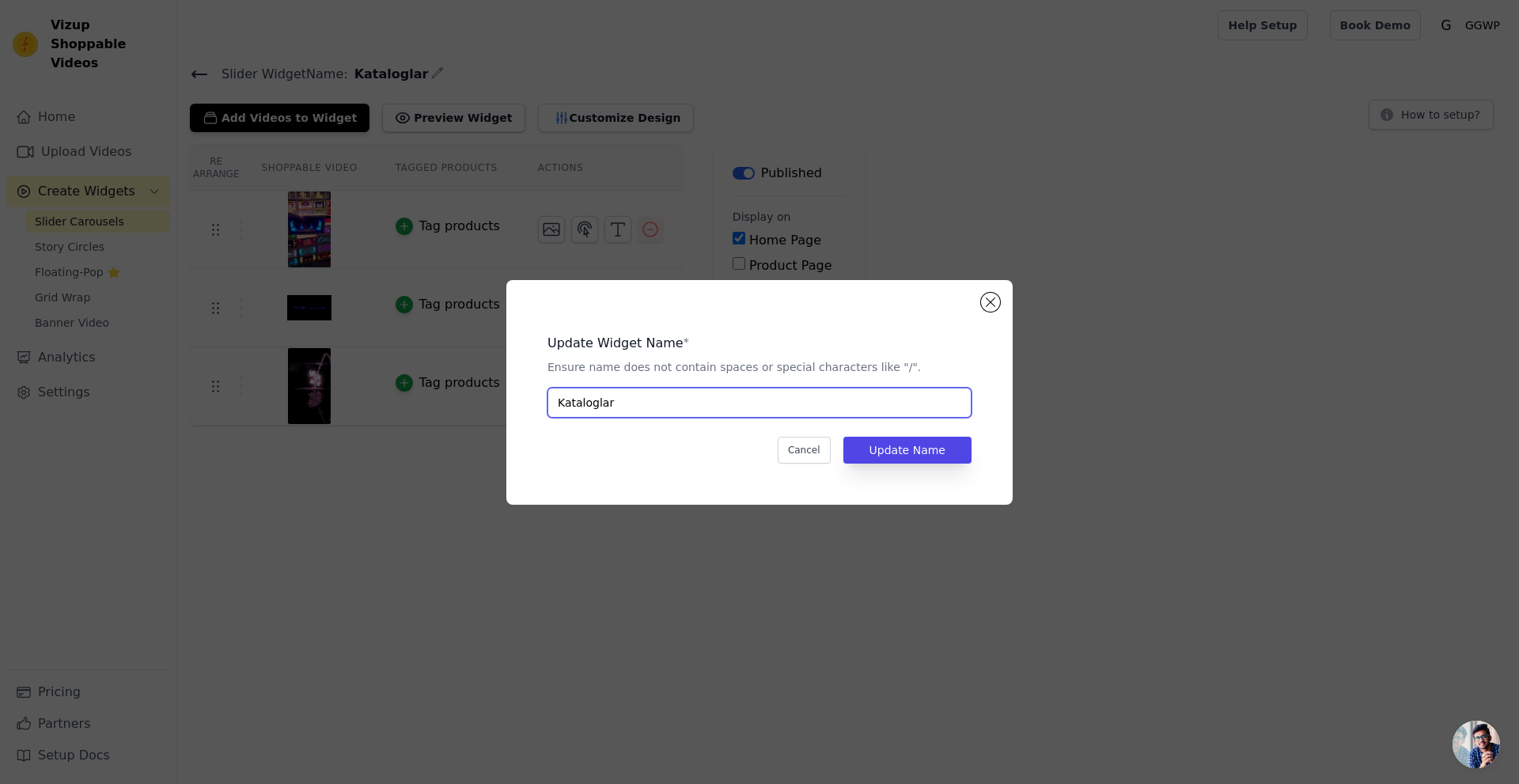
click at [624, 411] on input "Kataloglar" at bounding box center [760, 403] width 424 height 30
click at [998, 297] on button "Close modal" at bounding box center [990, 302] width 19 height 19
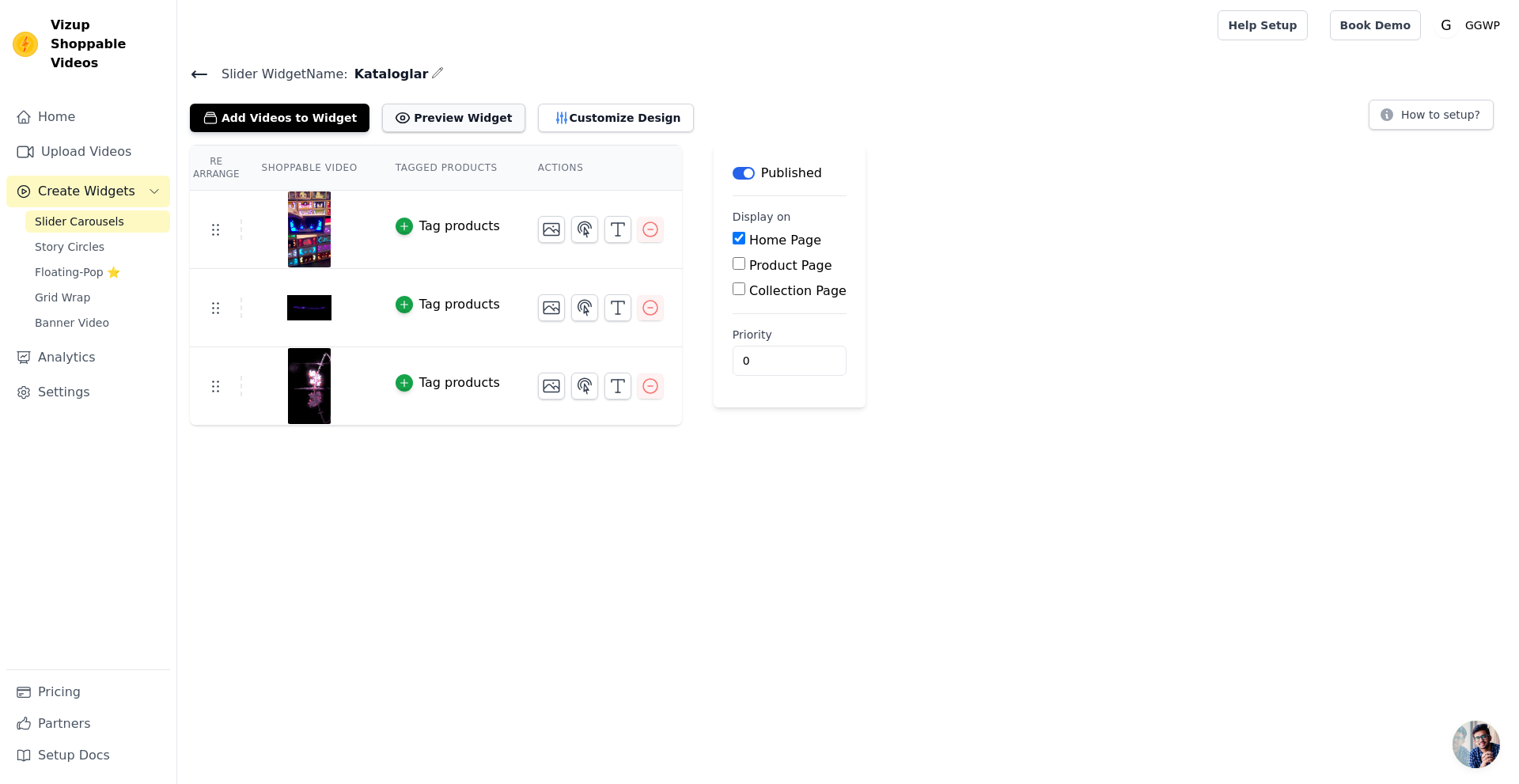
click at [434, 116] on button "Preview Widget" at bounding box center [454, 118] width 143 height 29
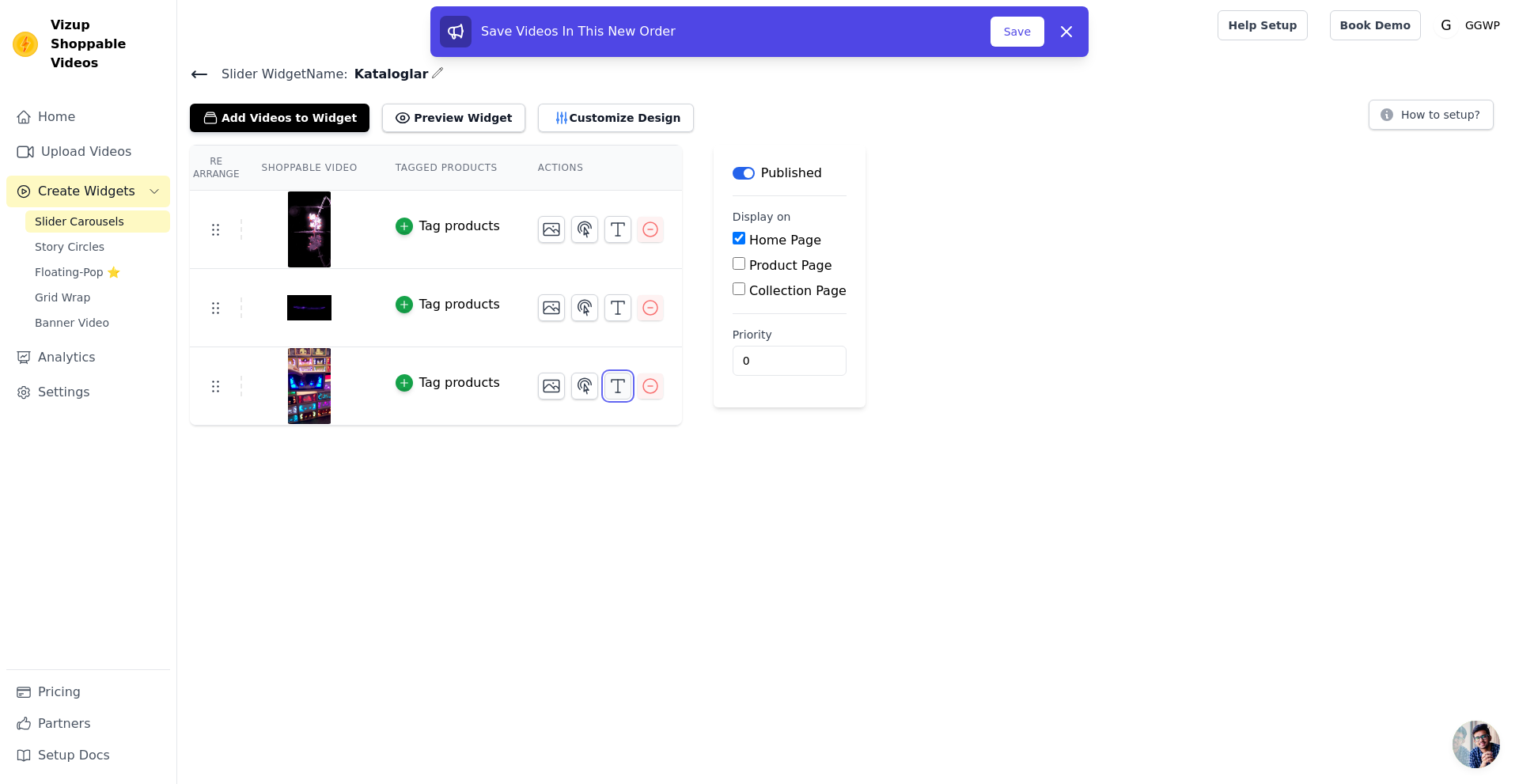
click at [608, 384] on icon "button" at bounding box center [617, 385] width 19 height 19
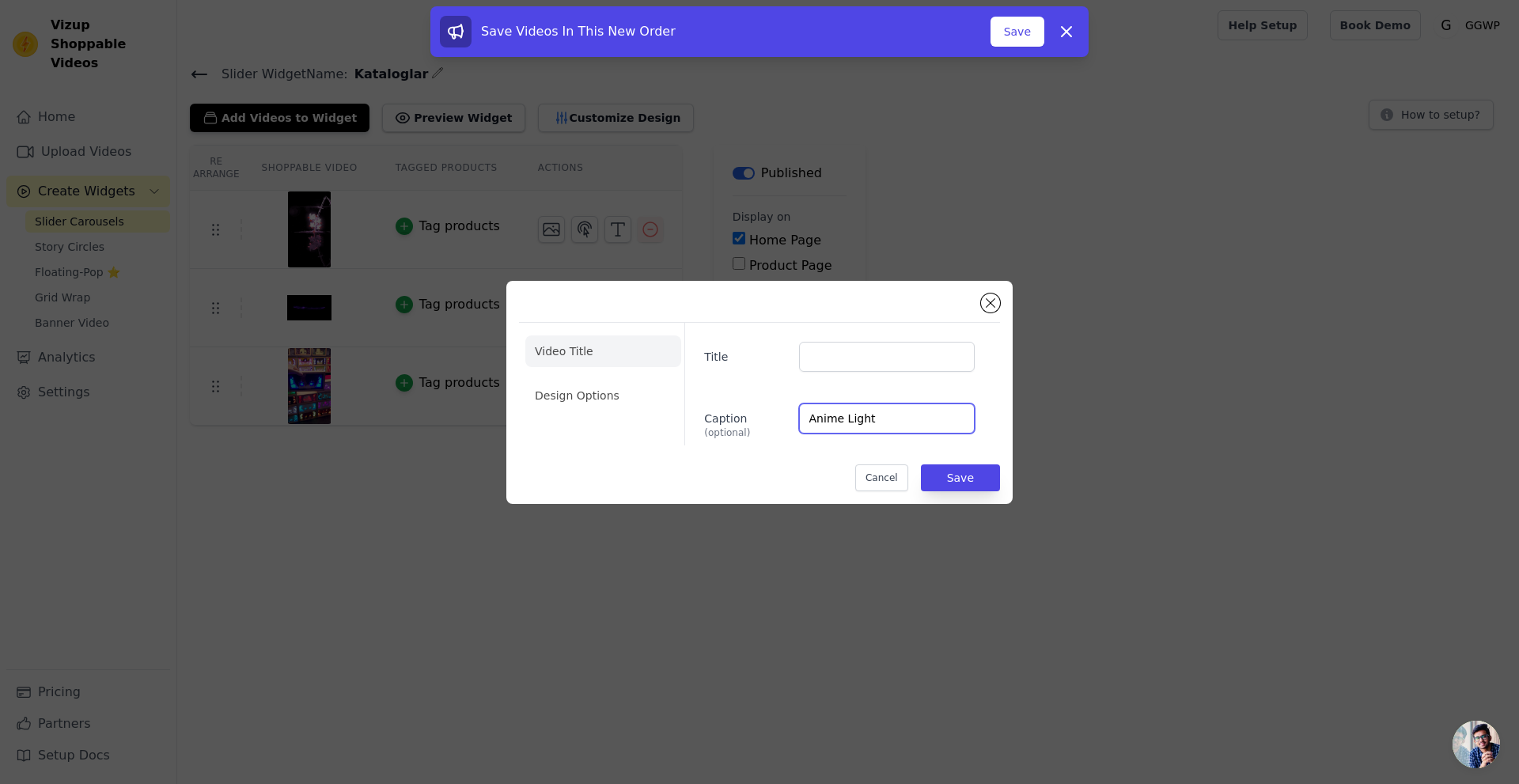
click at [874, 419] on input "Anime Light" at bounding box center [886, 419] width 175 height 30
click at [856, 348] on input "Title" at bounding box center [886, 356] width 175 height 30
paste input "Anime Light"
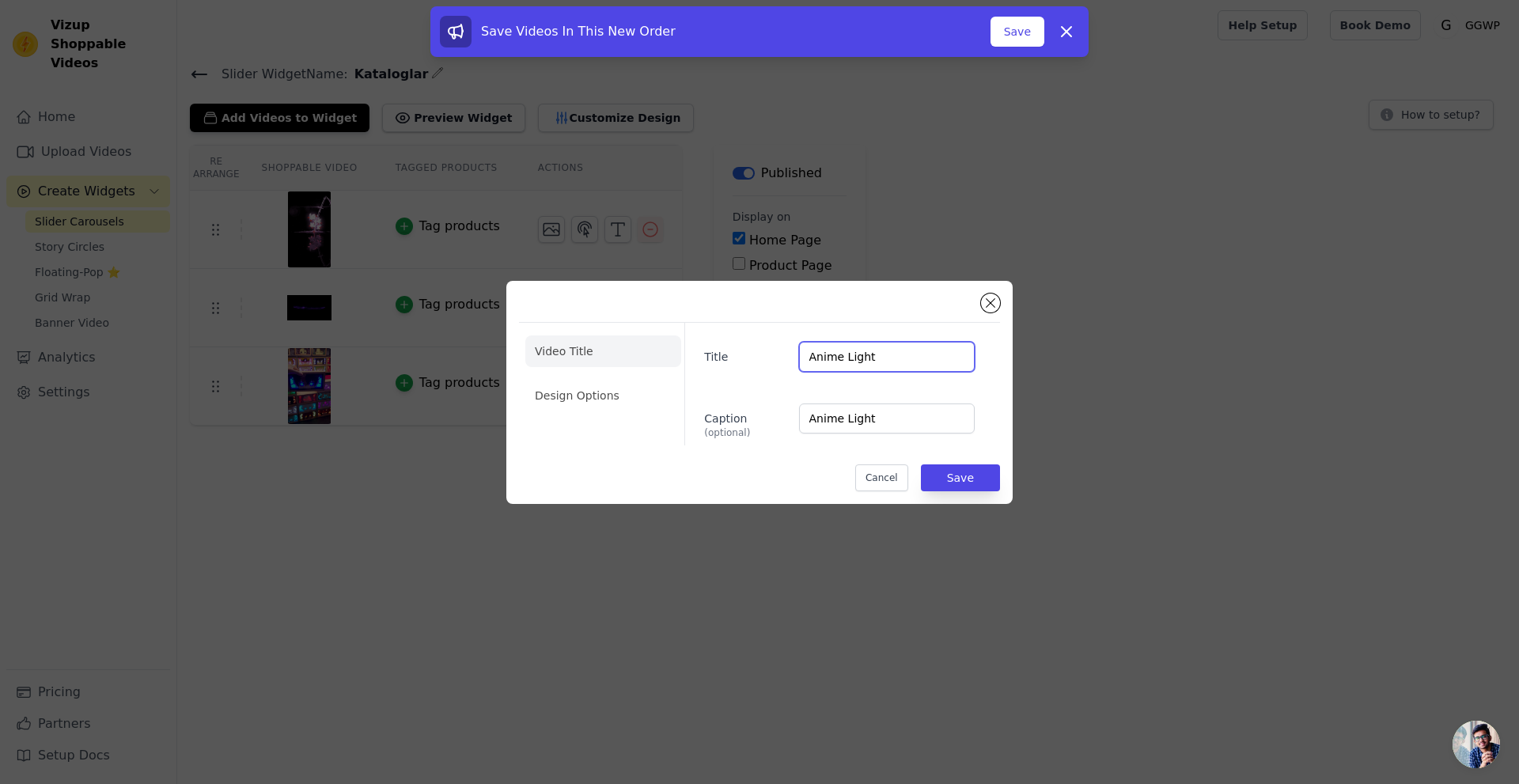
type input "Anime Light"
click at [893, 424] on input "Anime Light" at bounding box center [886, 419] width 175 height 30
click at [974, 478] on button "Save" at bounding box center [961, 477] width 79 height 27
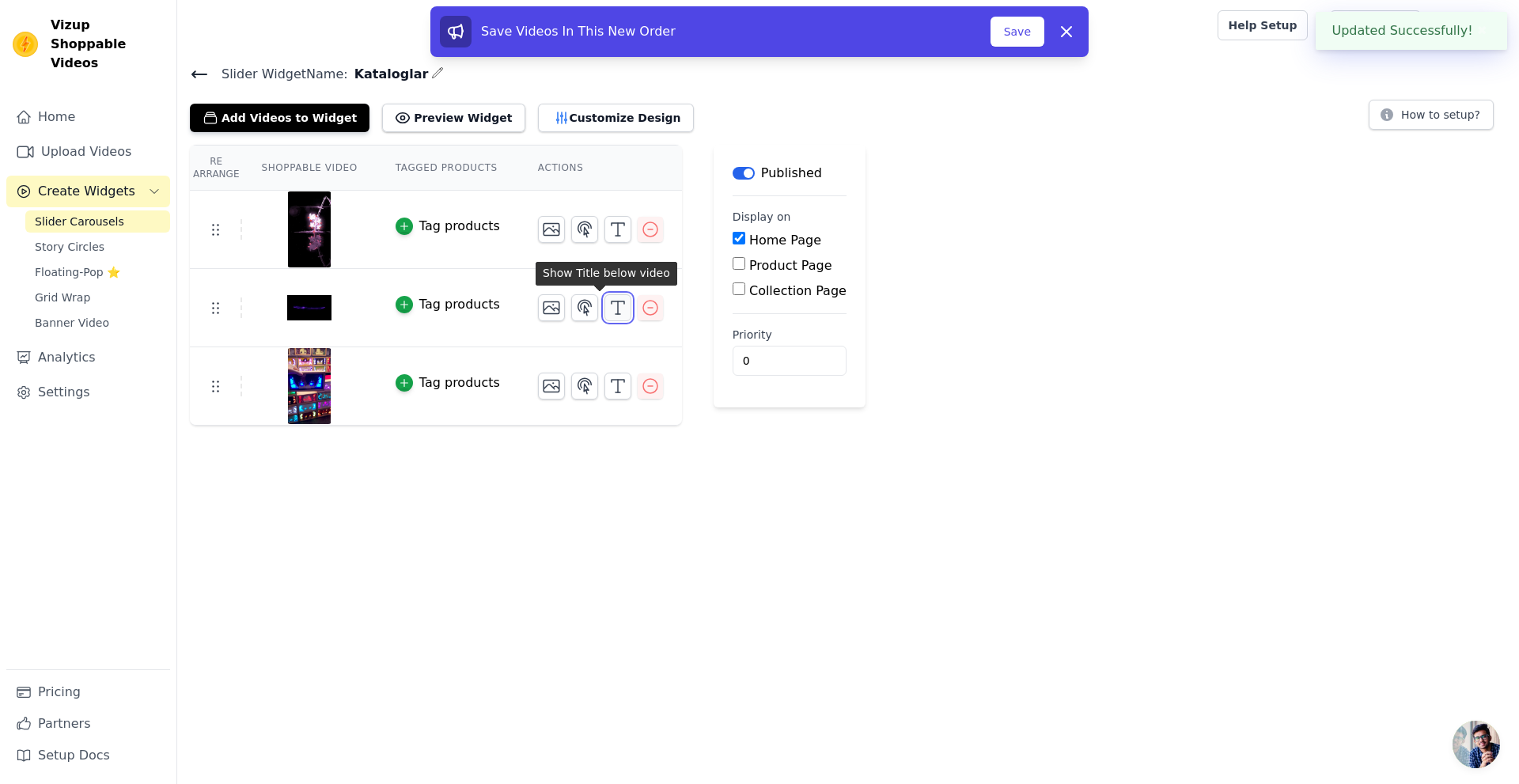
click at [608, 304] on icon "button" at bounding box center [617, 307] width 19 height 19
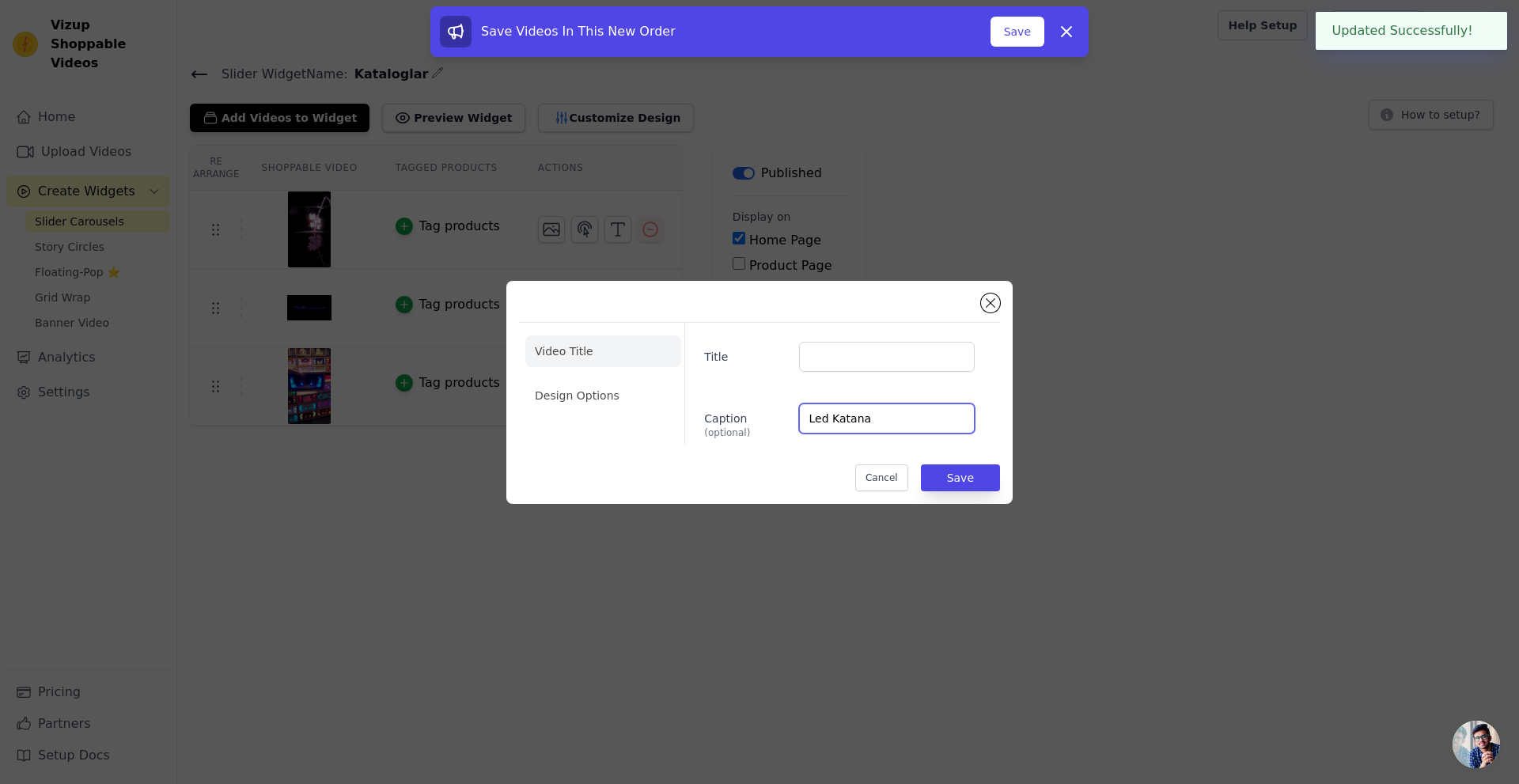
click at [903, 423] on input "Led Katana" at bounding box center [886, 419] width 175 height 30
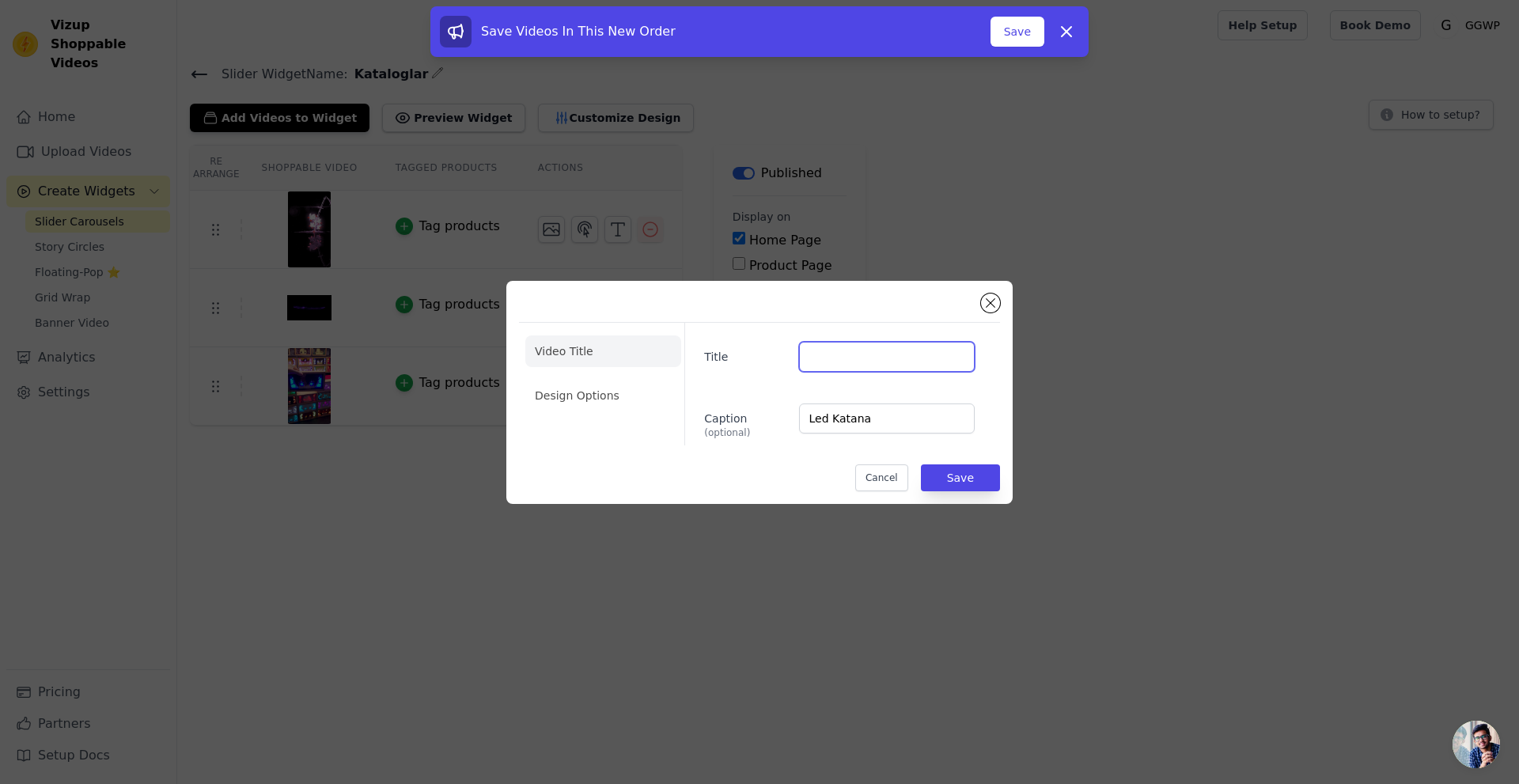
click at [862, 364] on input "Title" at bounding box center [886, 356] width 175 height 30
paste input "Led Katana"
type input "Led Katana"
click at [895, 419] on input "Led Katana" at bounding box center [886, 419] width 175 height 30
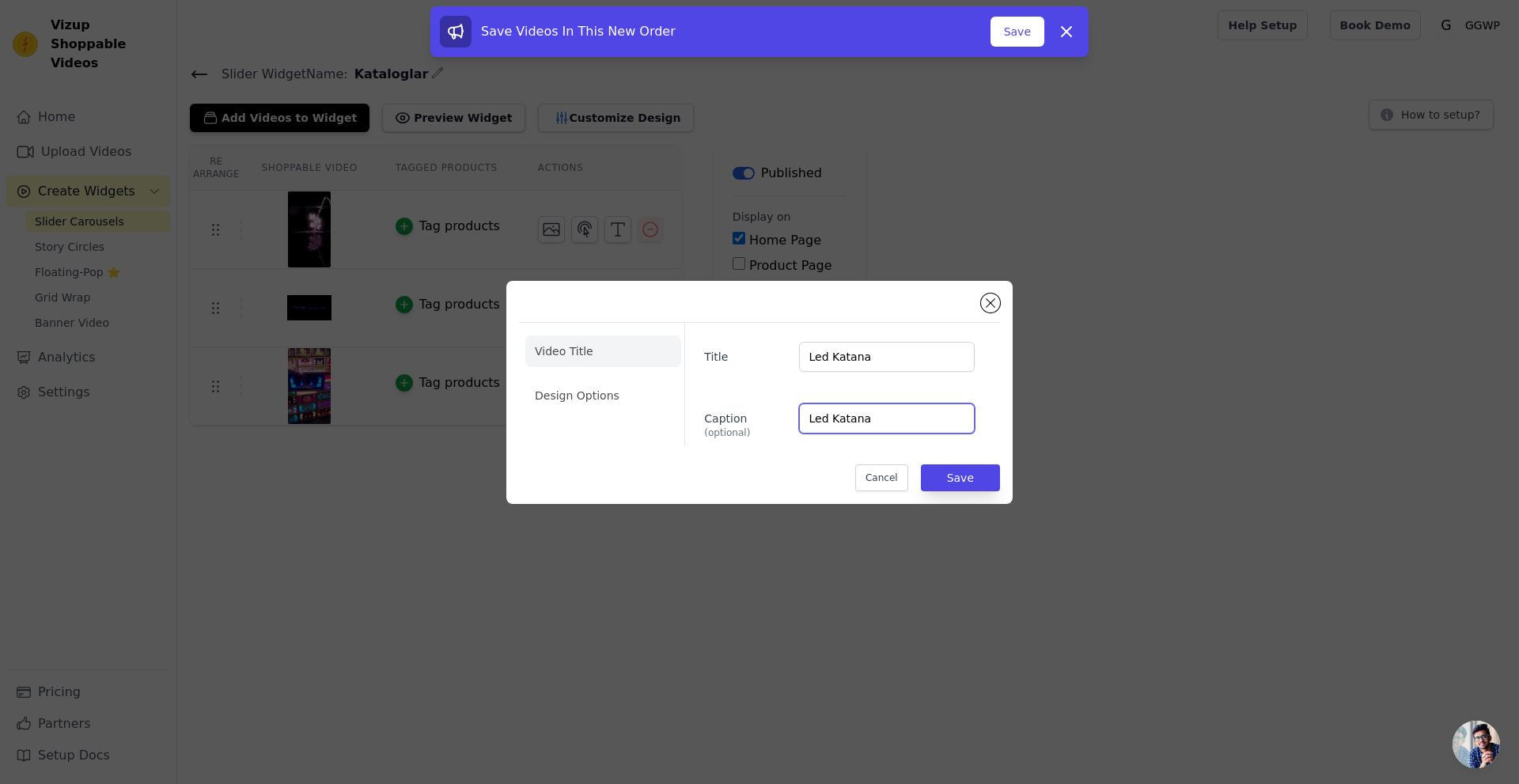
click at [895, 423] on input "Led Katana" at bounding box center [886, 419] width 175 height 30
click at [959, 475] on button "Save" at bounding box center [961, 477] width 79 height 27
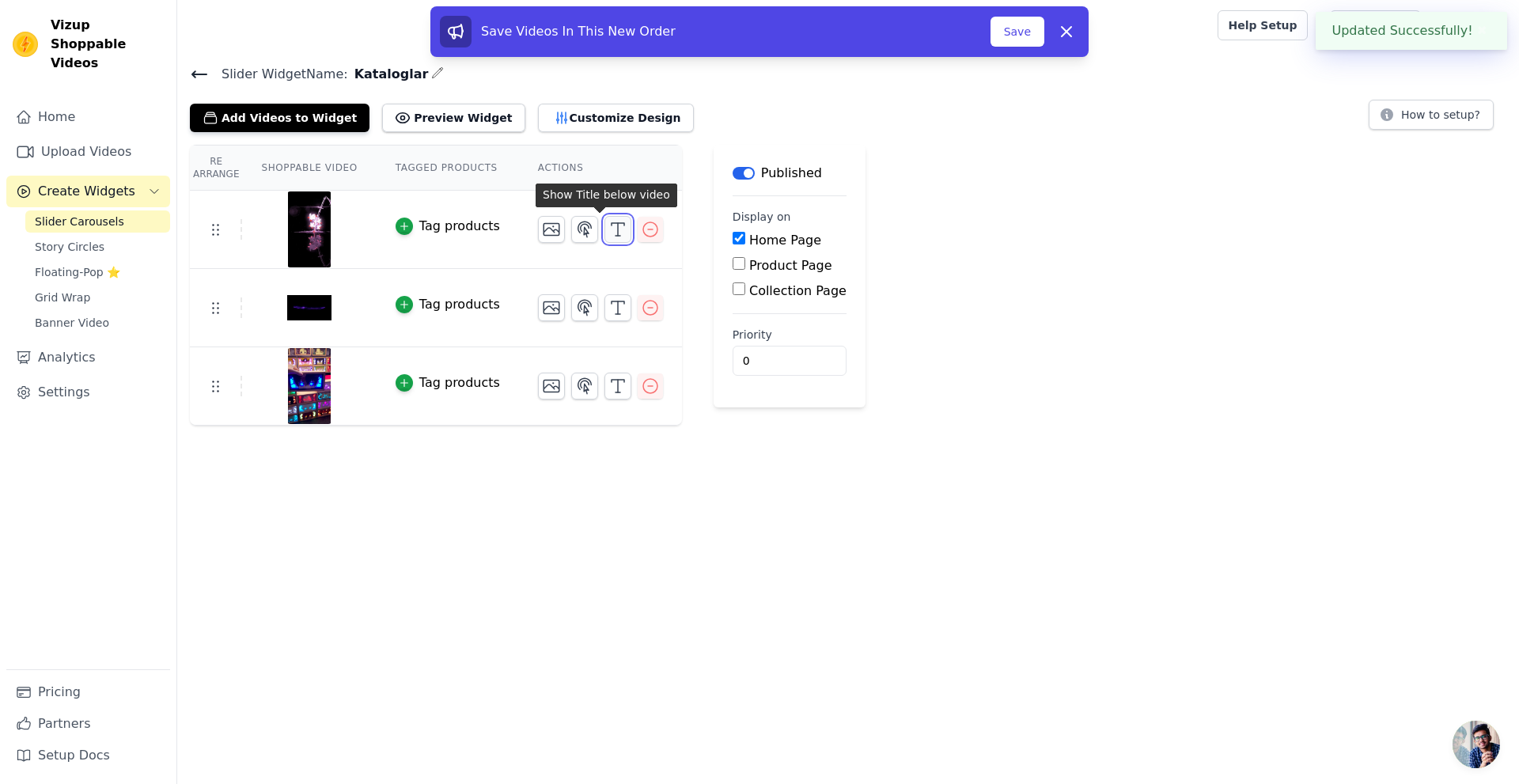
click at [608, 235] on icon "button" at bounding box center [617, 229] width 19 height 19
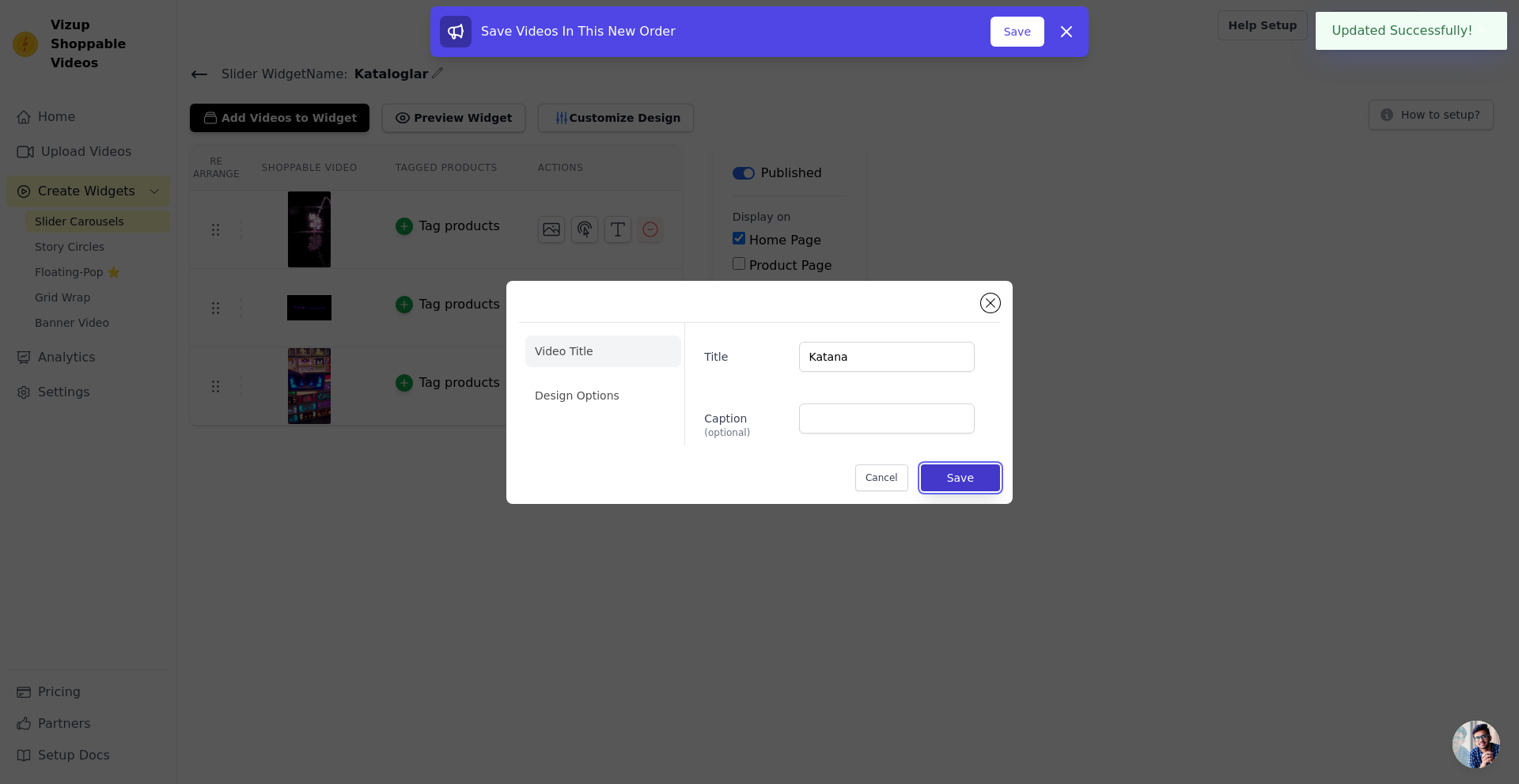
click at [959, 482] on button "Save" at bounding box center [961, 477] width 79 height 27
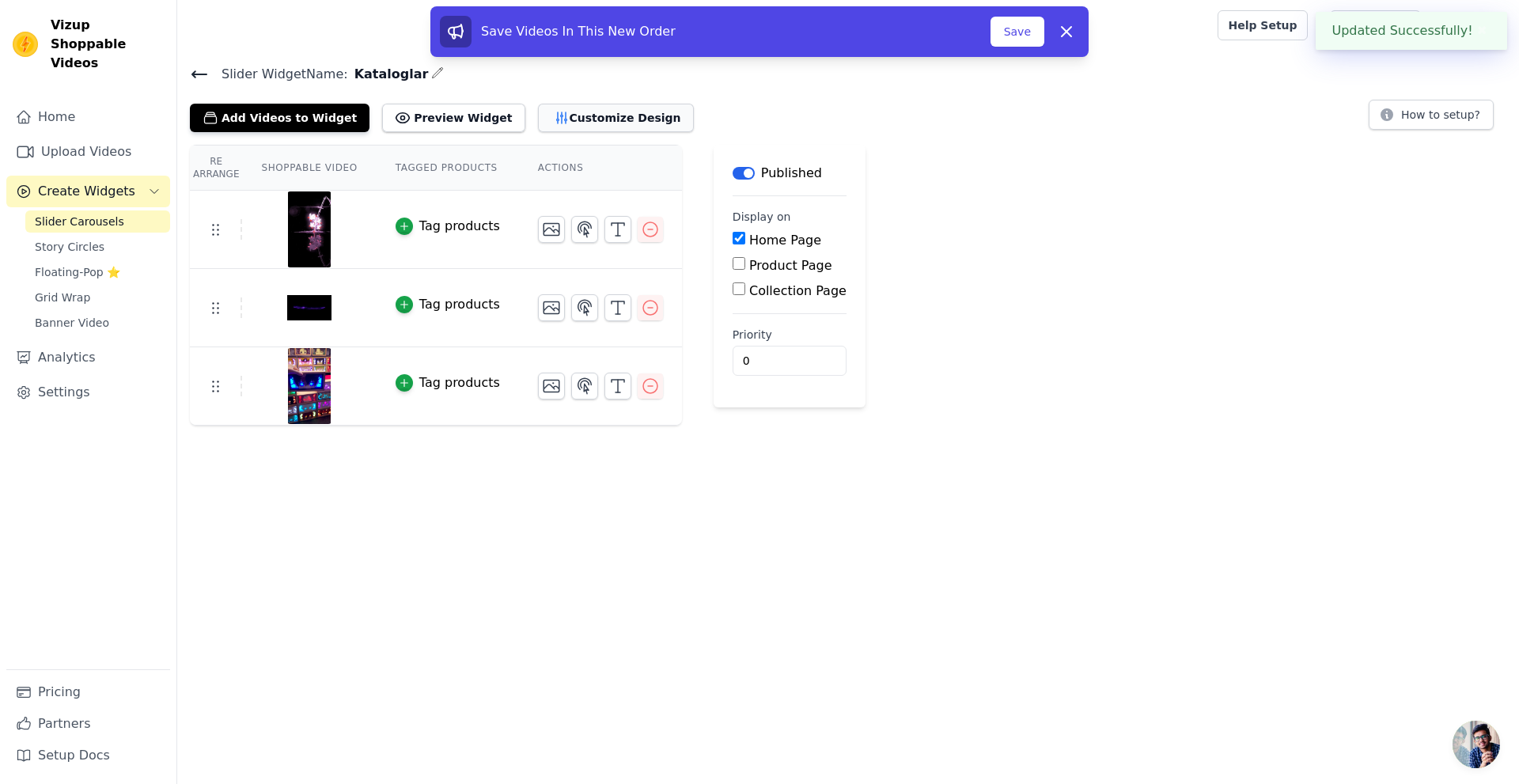
click at [566, 118] on button "Customize Design" at bounding box center [615, 118] width 155 height 29
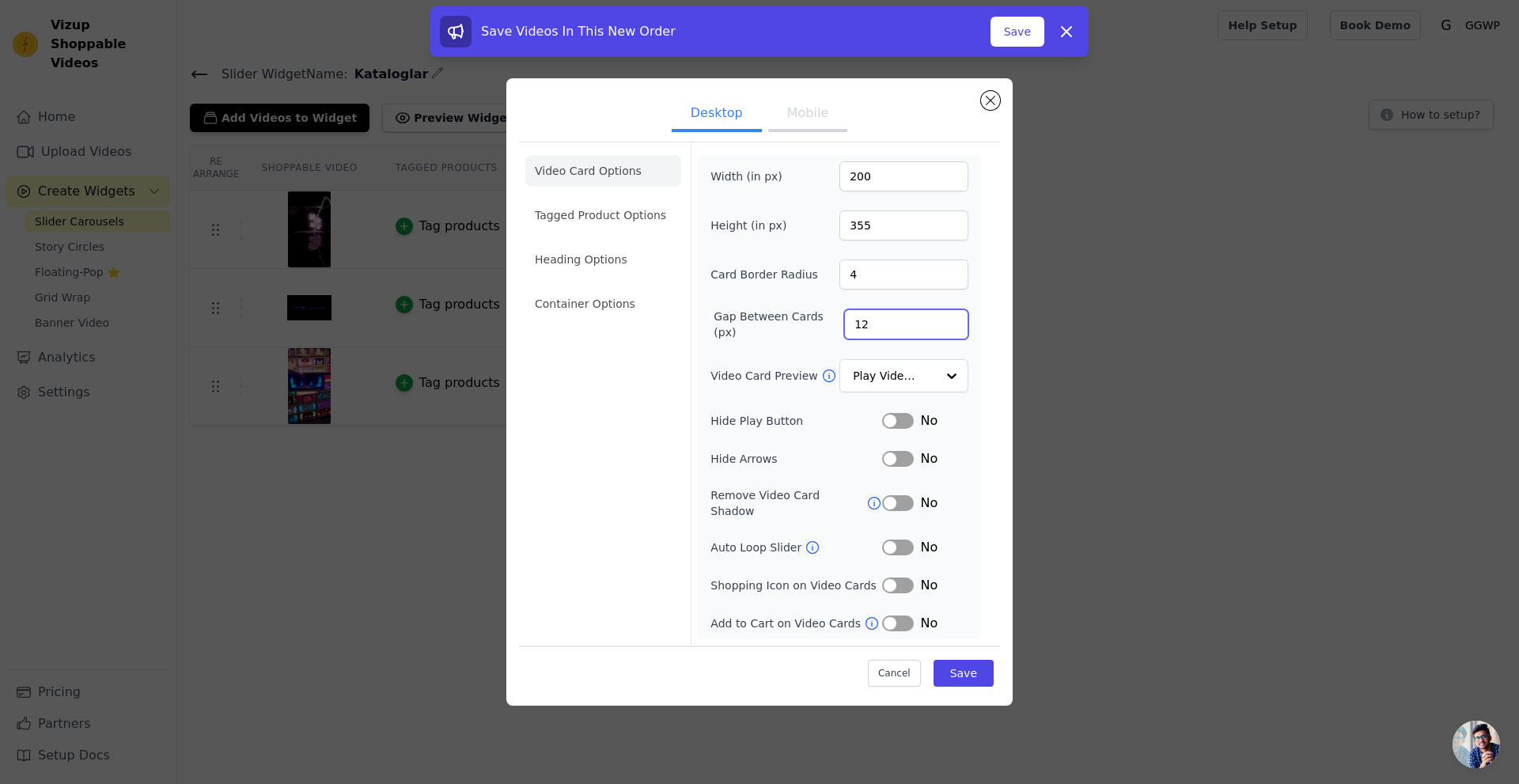
drag, startPoint x: 870, startPoint y: 333, endPoint x: 841, endPoint y: 333, distance: 29.0
click at [845, 333] on input "12" at bounding box center [906, 324] width 124 height 30
click at [941, 385] on div at bounding box center [951, 376] width 32 height 32
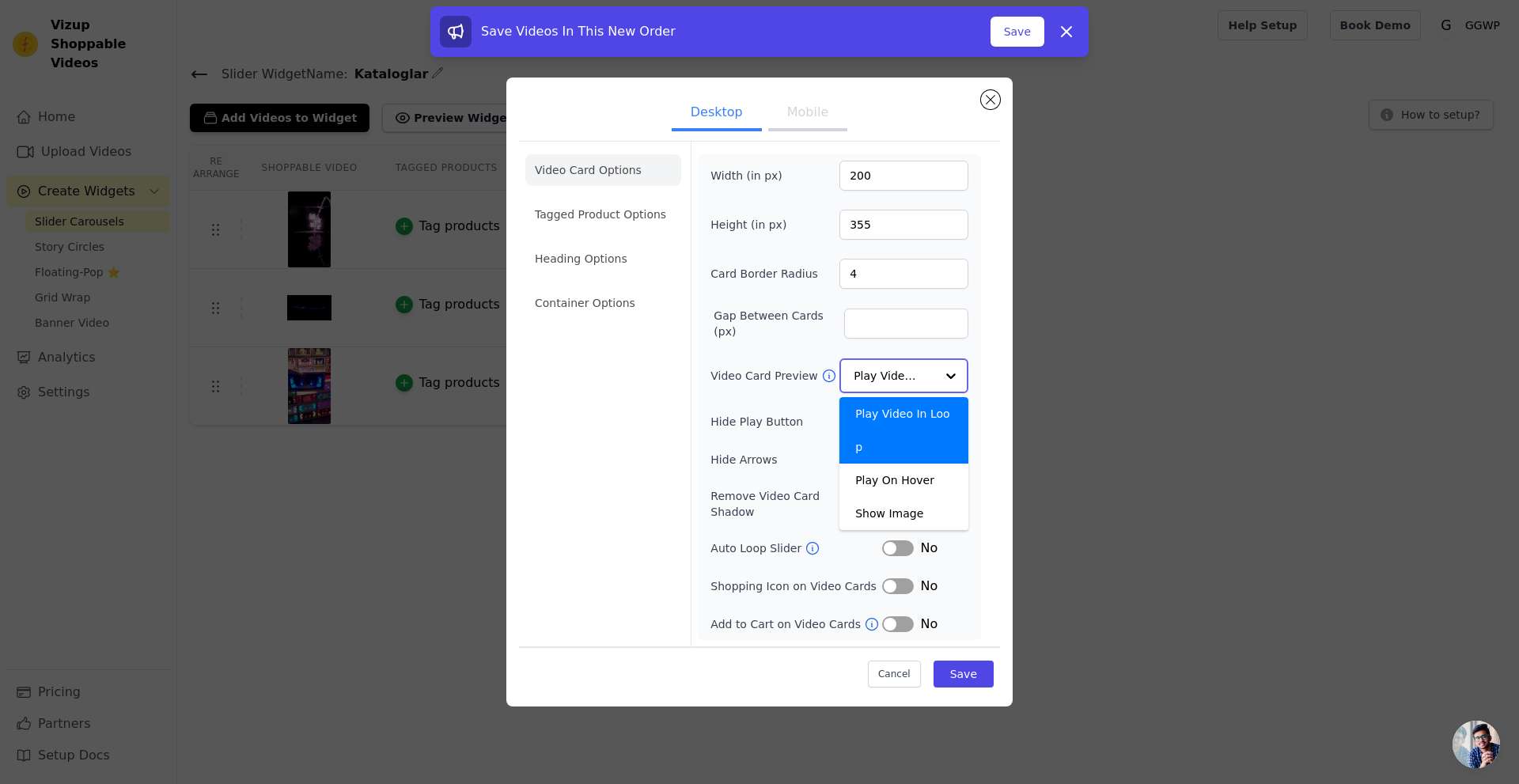
click at [941, 385] on div at bounding box center [951, 376] width 32 height 32
click at [983, 375] on form "Width (in px) 200 Height (in px) 355 Card Border Radius 4 Gap Between Cards (px…" at bounding box center [840, 394] width 297 height 503
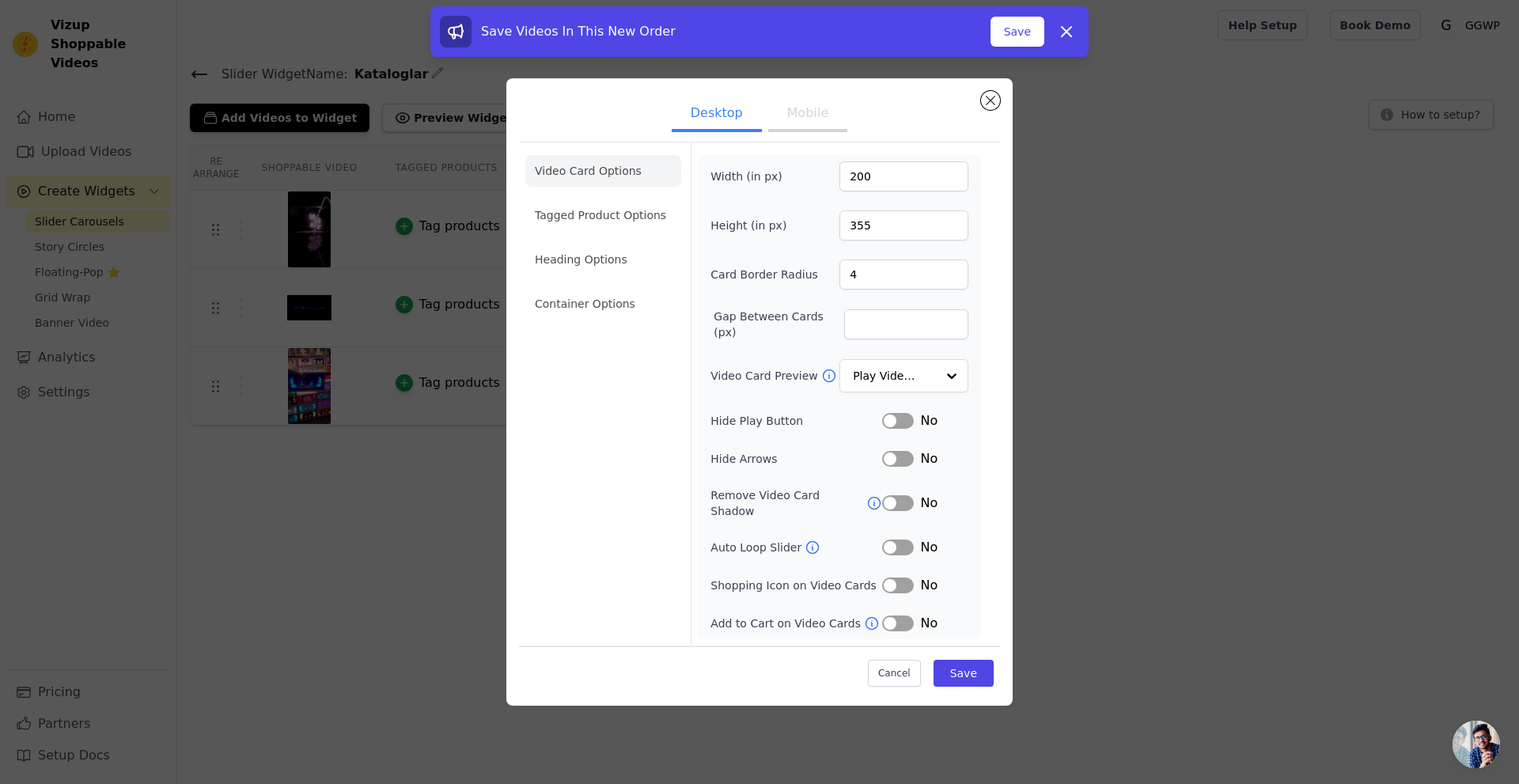
click at [804, 120] on button "Mobile" at bounding box center [808, 114] width 79 height 35
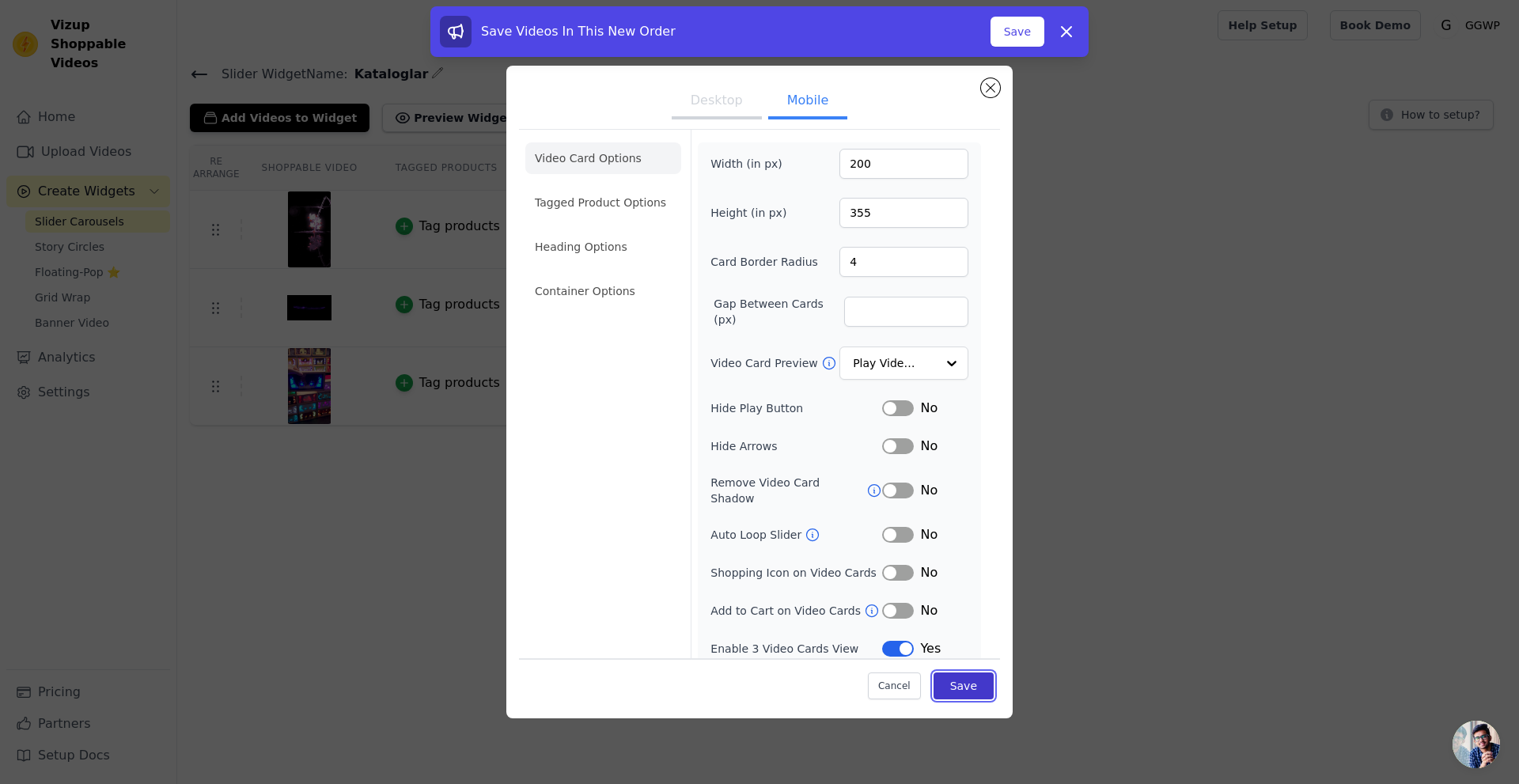
click at [967, 681] on button "Save" at bounding box center [963, 685] width 60 height 27
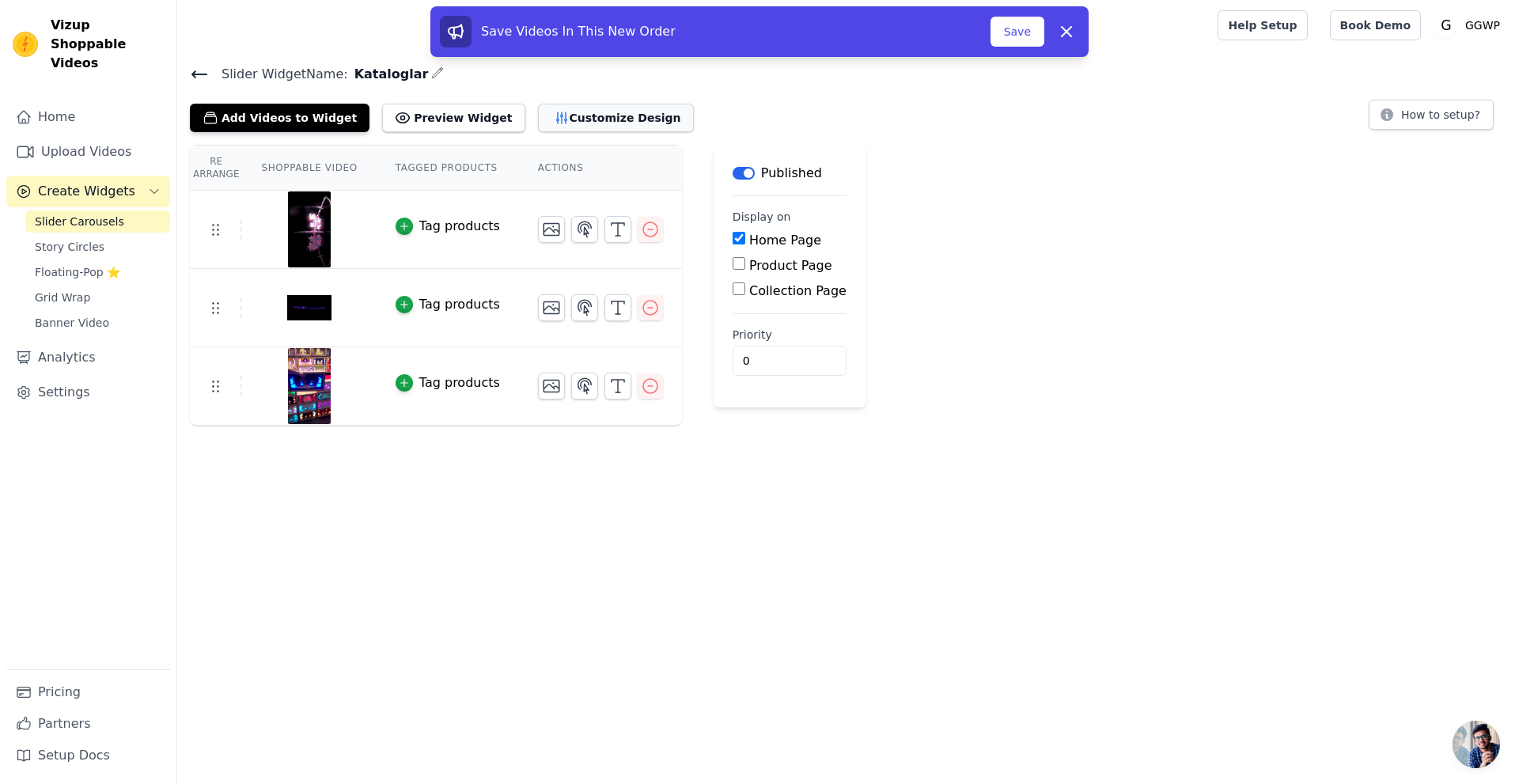
click at [557, 115] on button "Customize Design" at bounding box center [615, 118] width 155 height 29
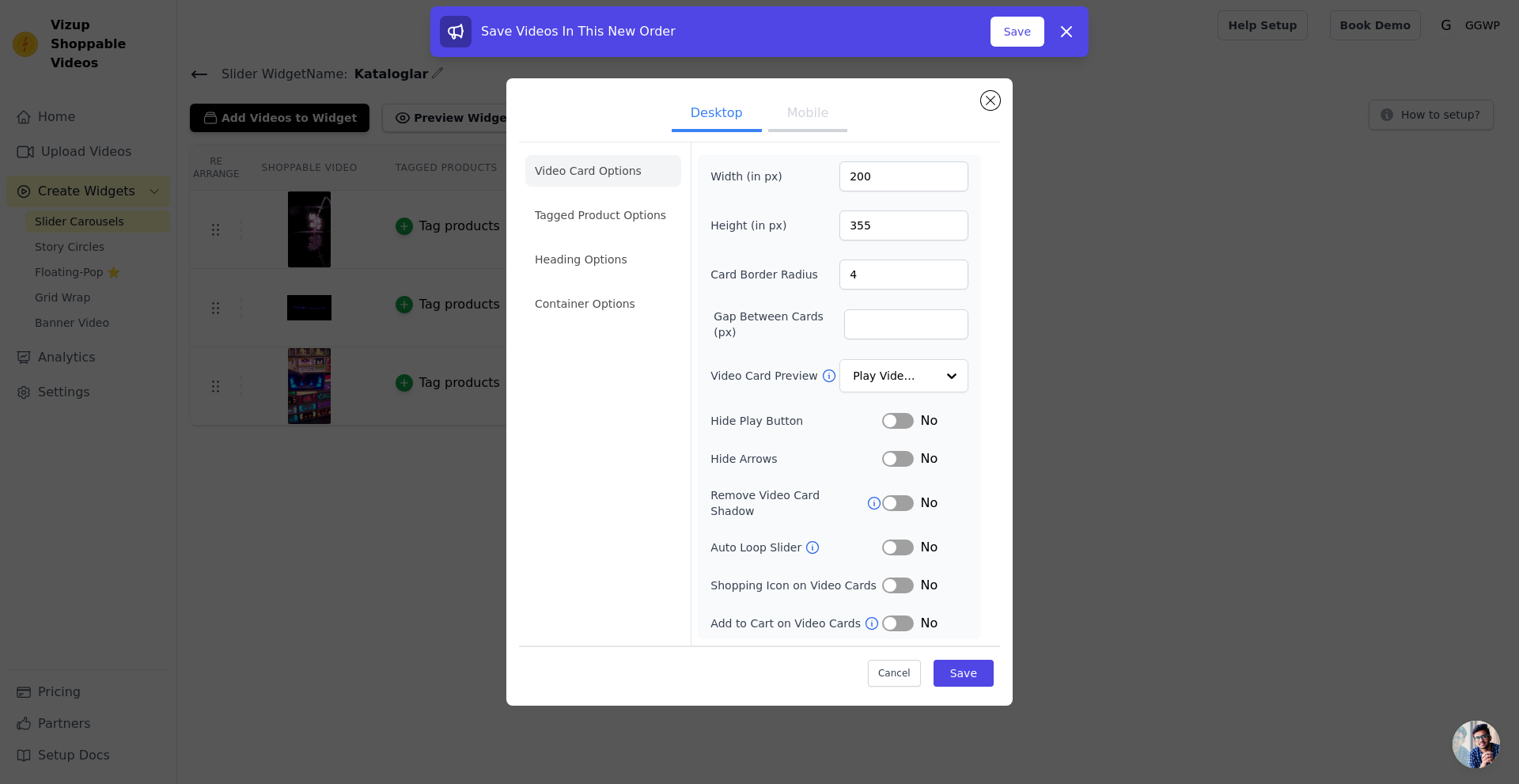
click at [607, 184] on li "Video Card Options" at bounding box center [603, 171] width 155 height 32
click at [609, 218] on li "Tagged Product Options" at bounding box center [603, 215] width 155 height 32
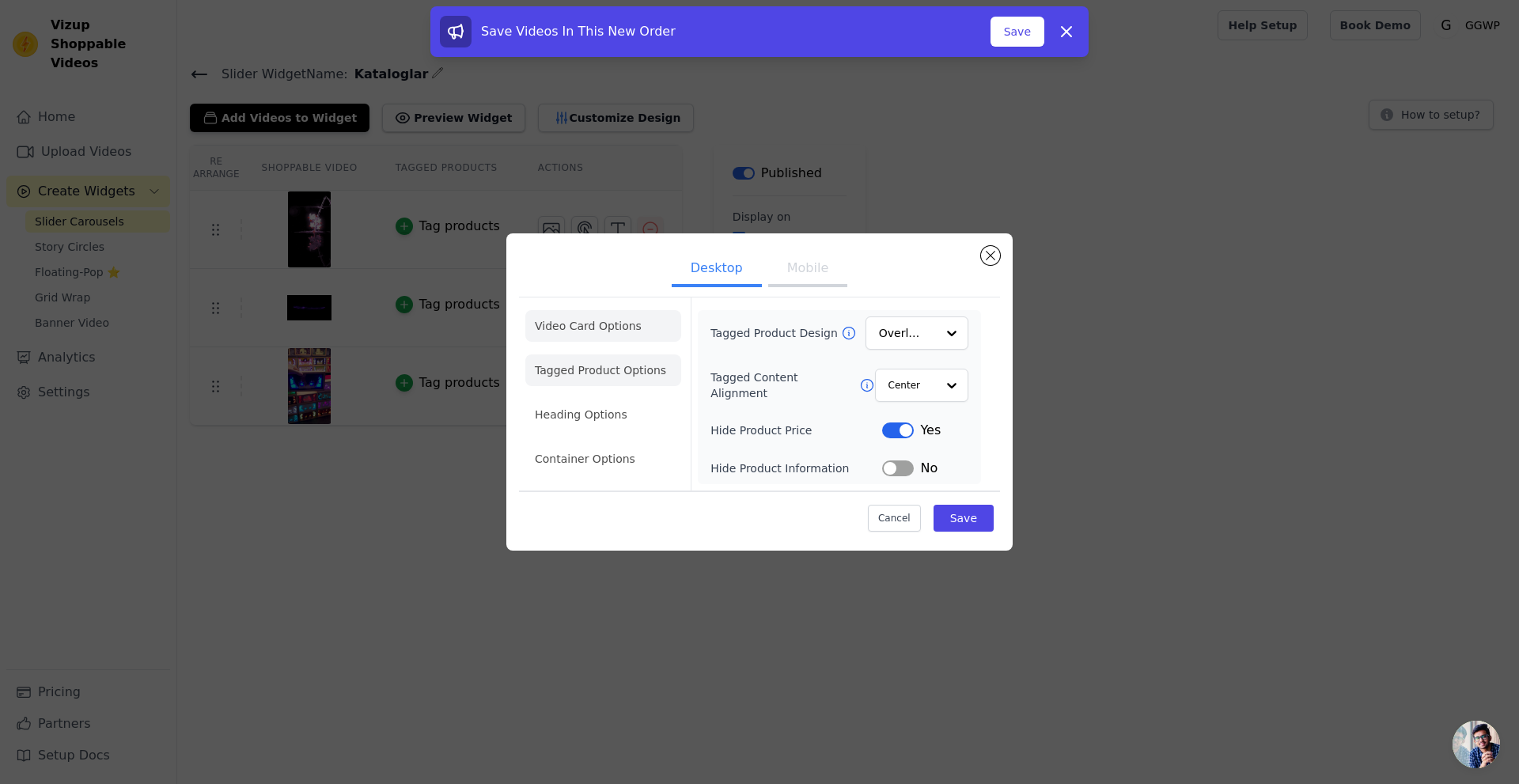
click at [604, 331] on li "Video Card Options" at bounding box center [603, 326] width 155 height 32
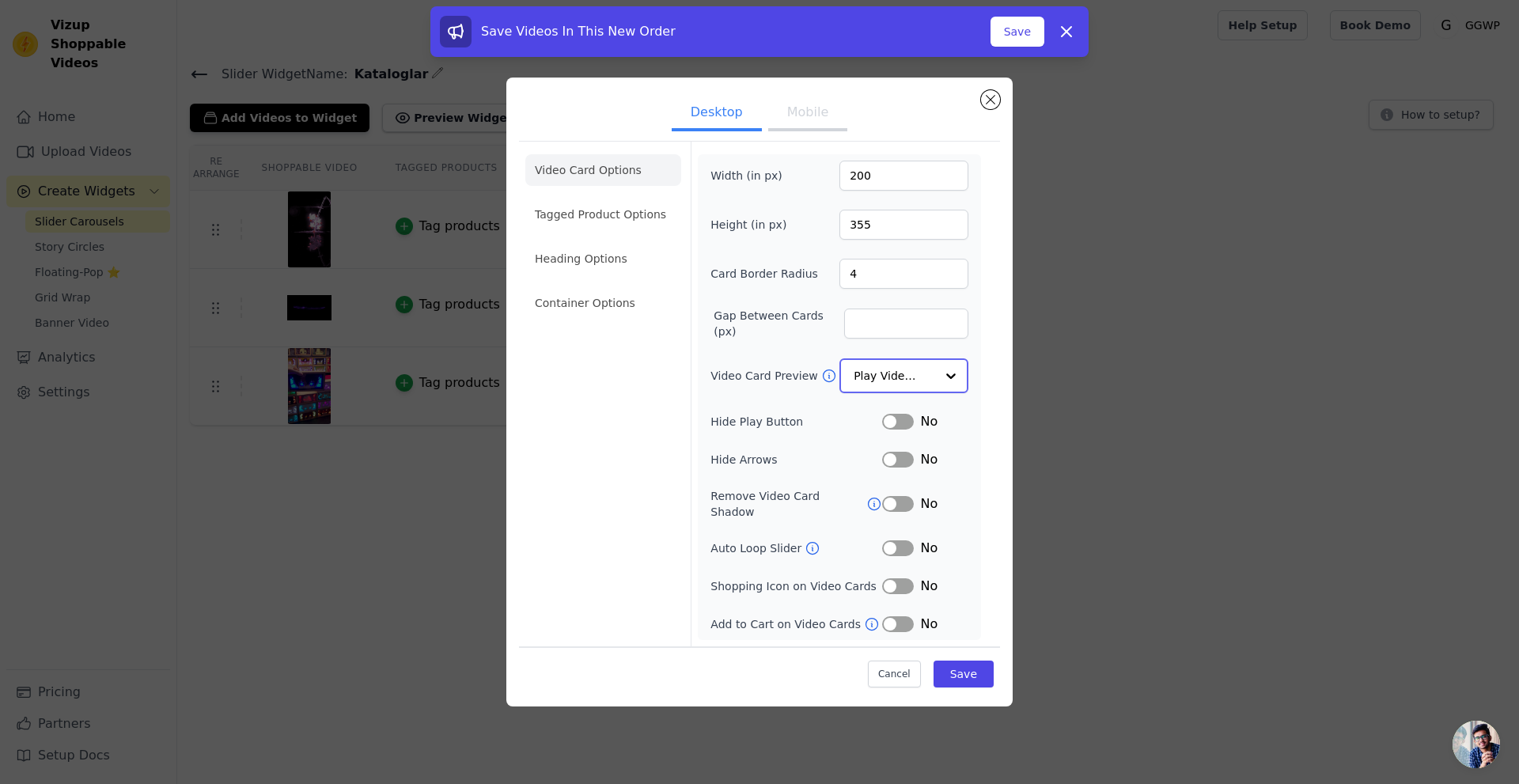
click at [934, 386] on input "Video Card Preview" at bounding box center [894, 376] width 81 height 32
click at [899, 541] on button "Label" at bounding box center [898, 547] width 32 height 16
click at [896, 464] on button "Label" at bounding box center [898, 458] width 32 height 16
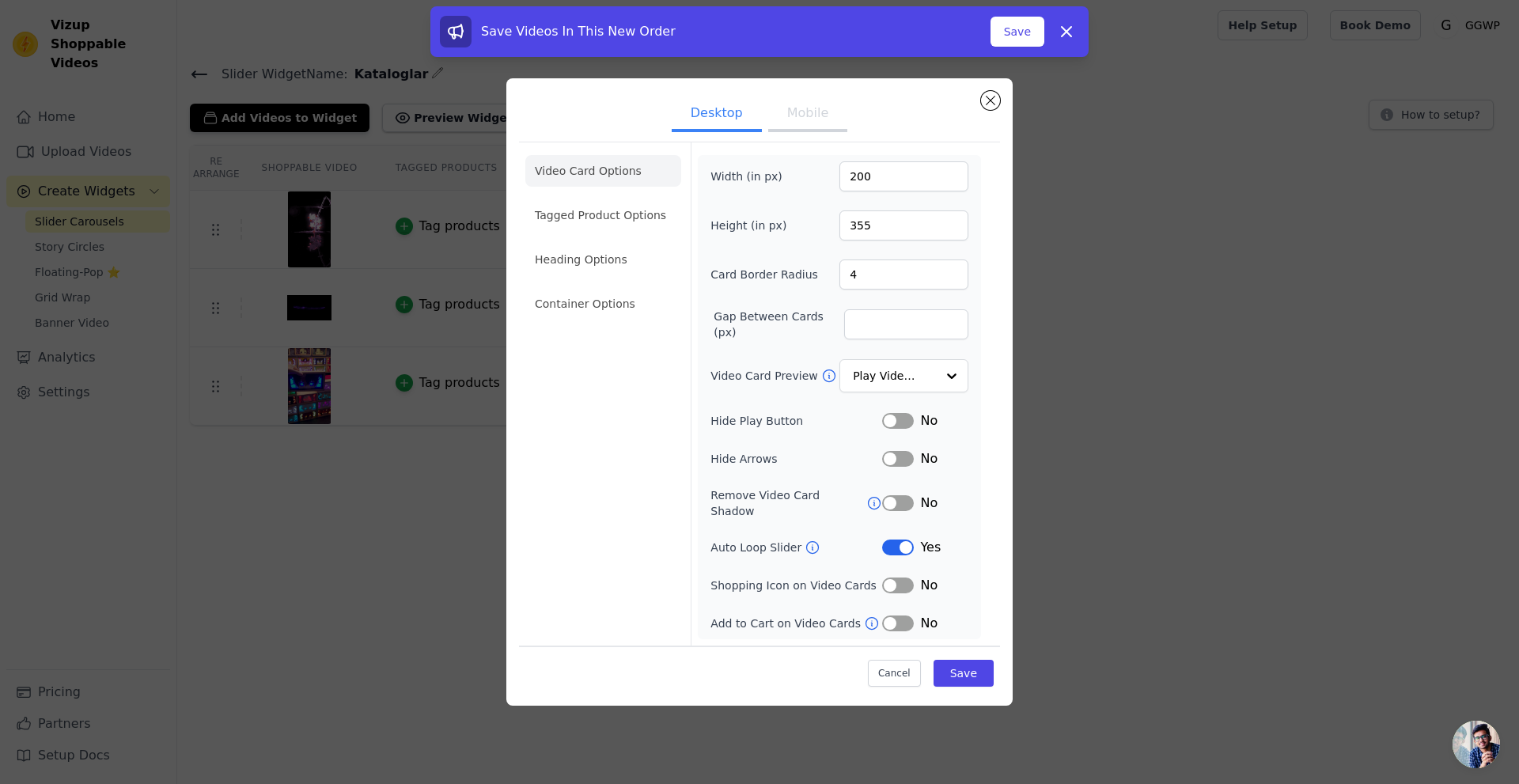
click at [899, 579] on button "Label" at bounding box center [898, 585] width 32 height 16
click at [904, 577] on button "Label" at bounding box center [898, 585] width 32 height 16
drag, startPoint x: 706, startPoint y: 277, endPoint x: 813, endPoint y: 273, distance: 107.1
click at [813, 273] on div "Width (in px) 200 Height (in px) 355 Card Border Radius 4 Gap Between Cards (px…" at bounding box center [840, 397] width 283 height 484
copy label "Card Border Radius"
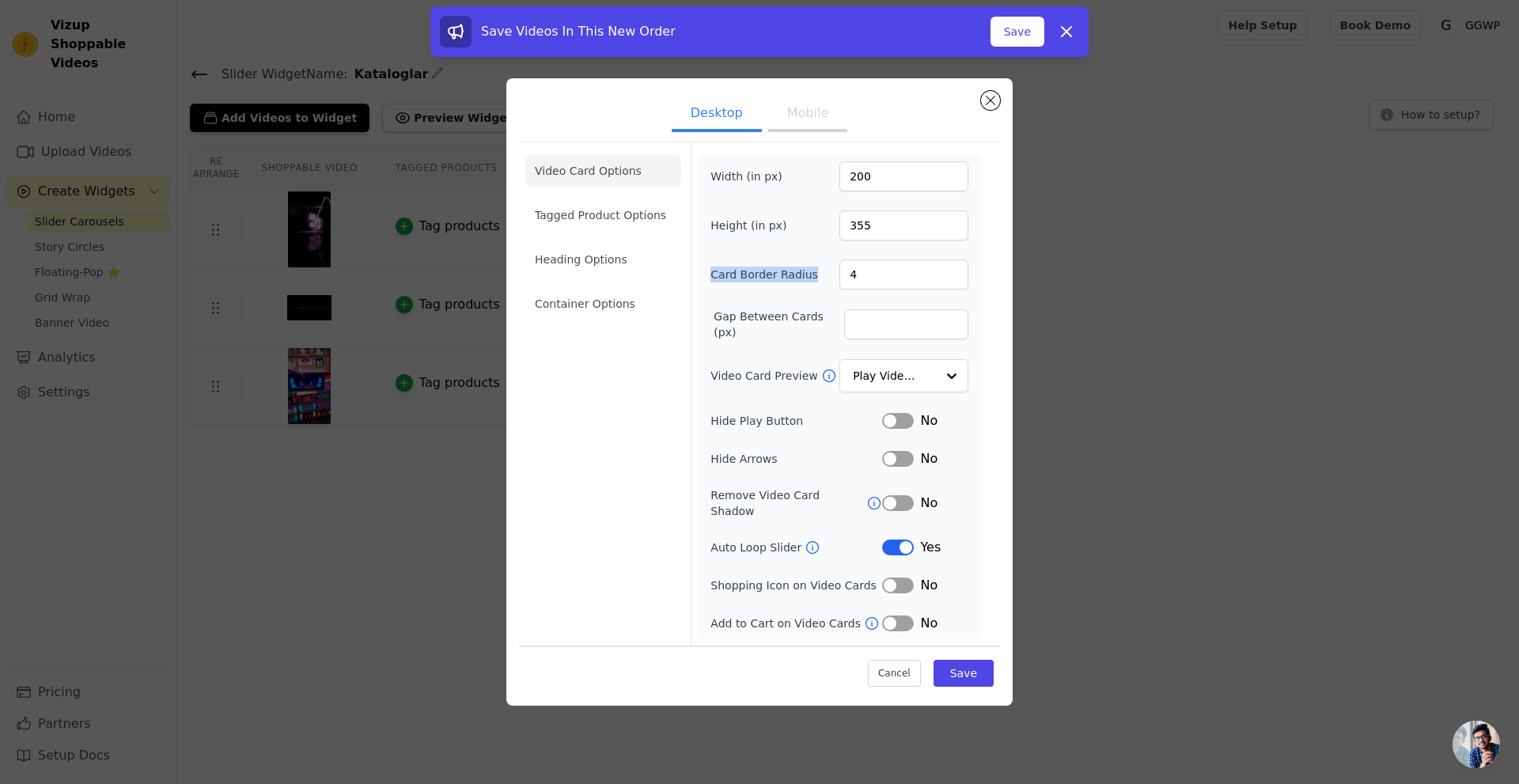
click at [783, 120] on button "Mobile" at bounding box center [808, 114] width 79 height 35
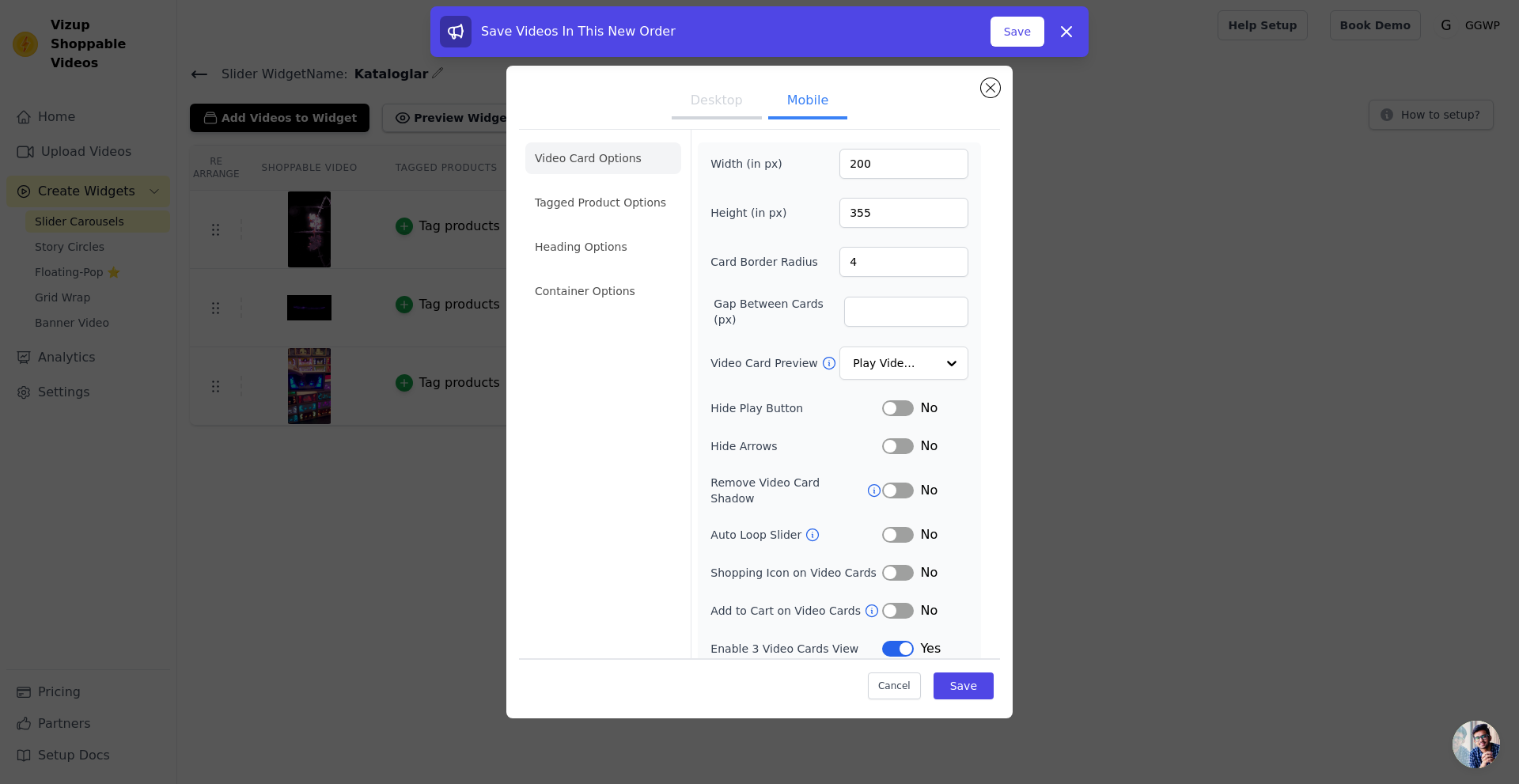
click at [891, 527] on button "Label" at bounding box center [898, 535] width 32 height 16
click at [896, 565] on button "Label" at bounding box center [898, 573] width 32 height 16
click at [600, 253] on li "Heading Options" at bounding box center [603, 246] width 155 height 32
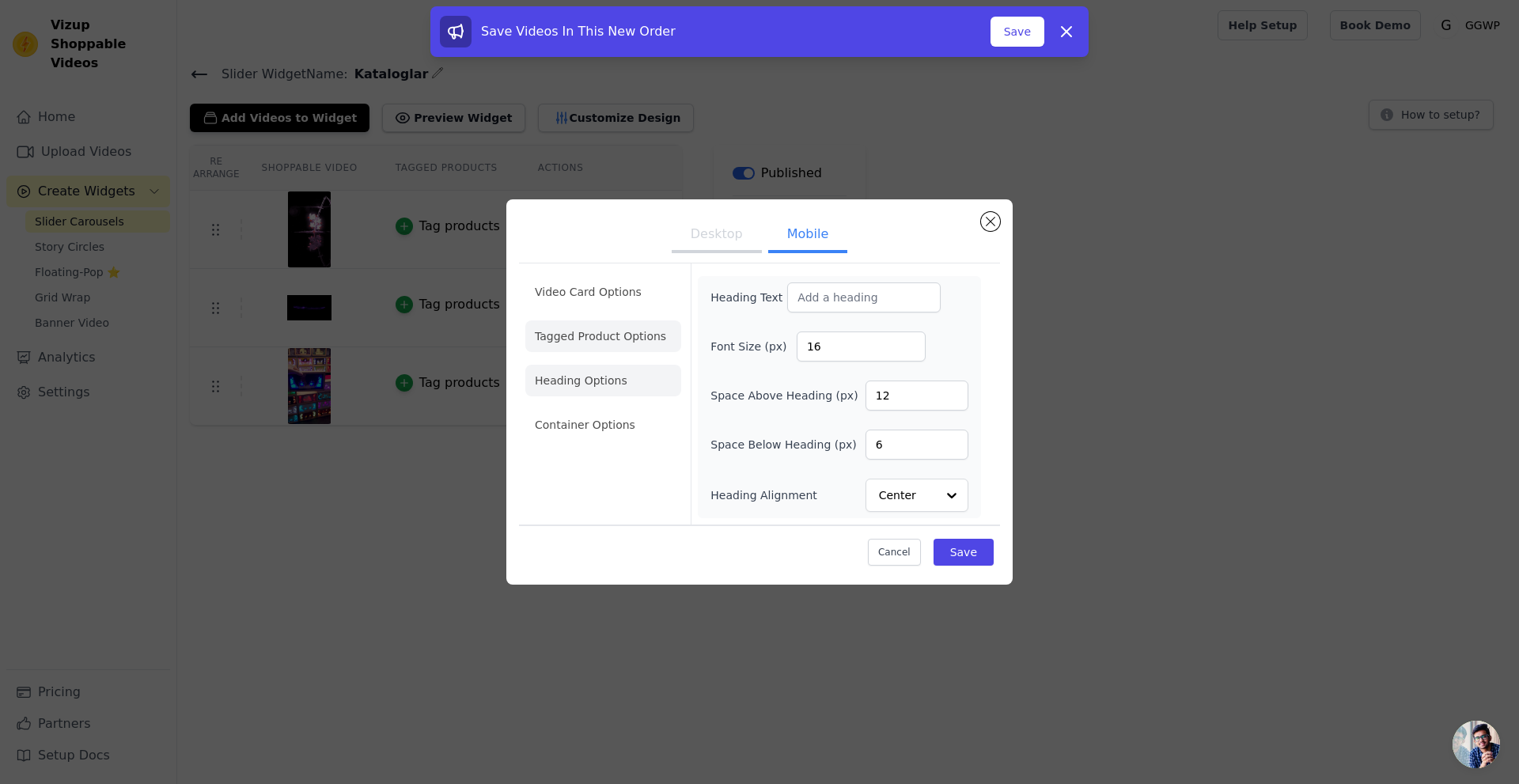
click at [593, 339] on li "Tagged Product Options" at bounding box center [603, 337] width 155 height 32
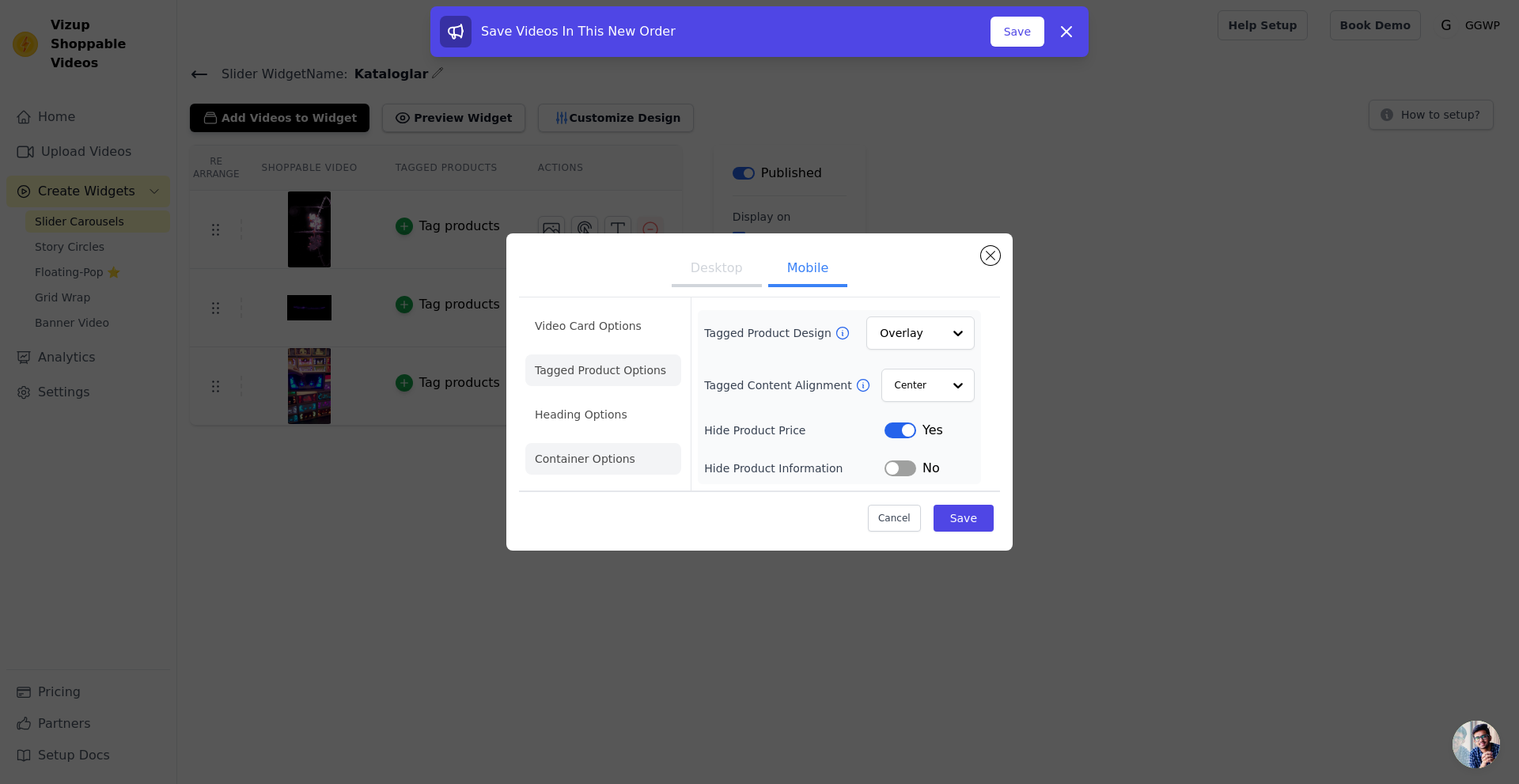
click at [600, 457] on li "Container Options" at bounding box center [603, 458] width 155 height 32
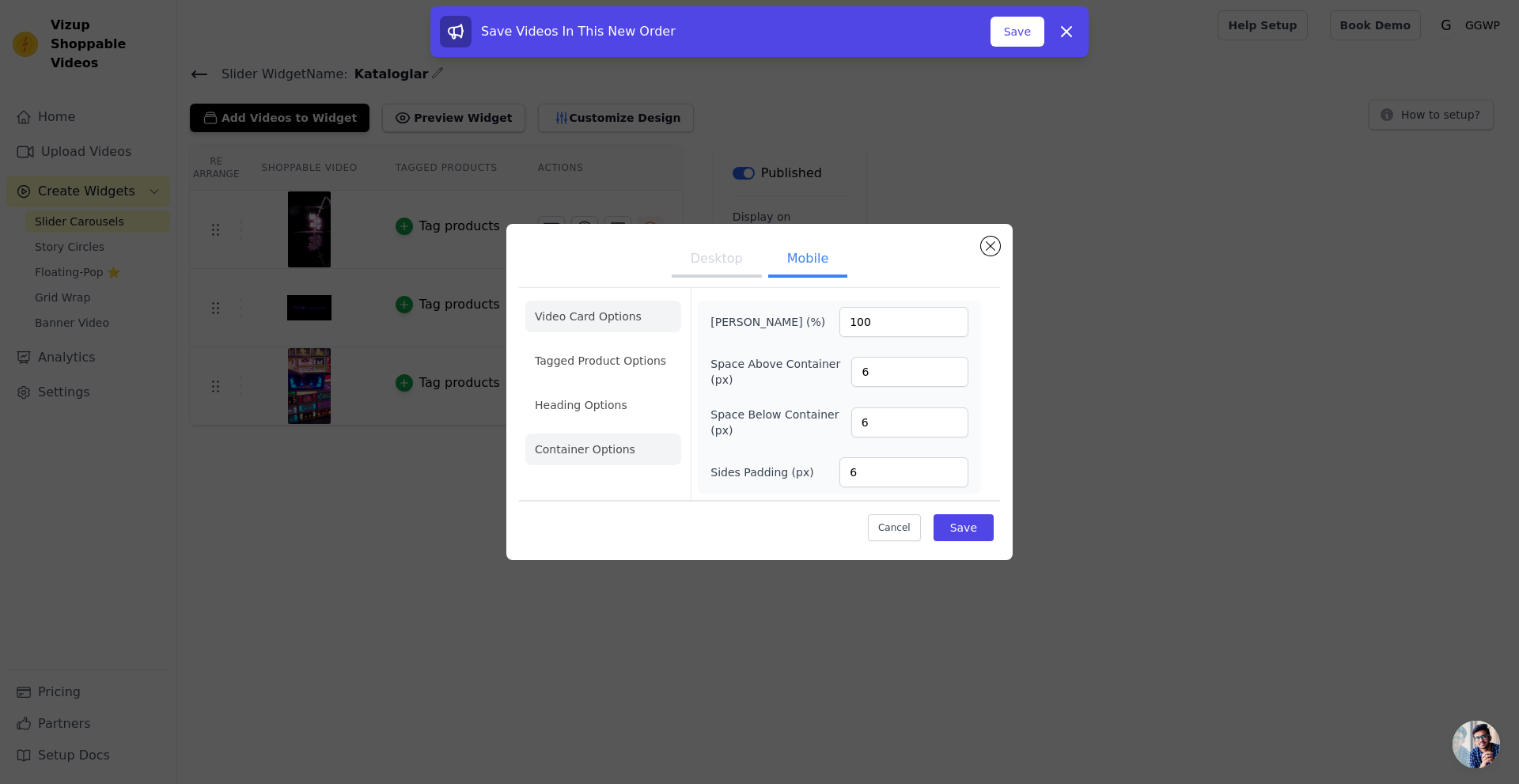
click at [594, 329] on li "Video Card Options" at bounding box center [603, 317] width 155 height 32
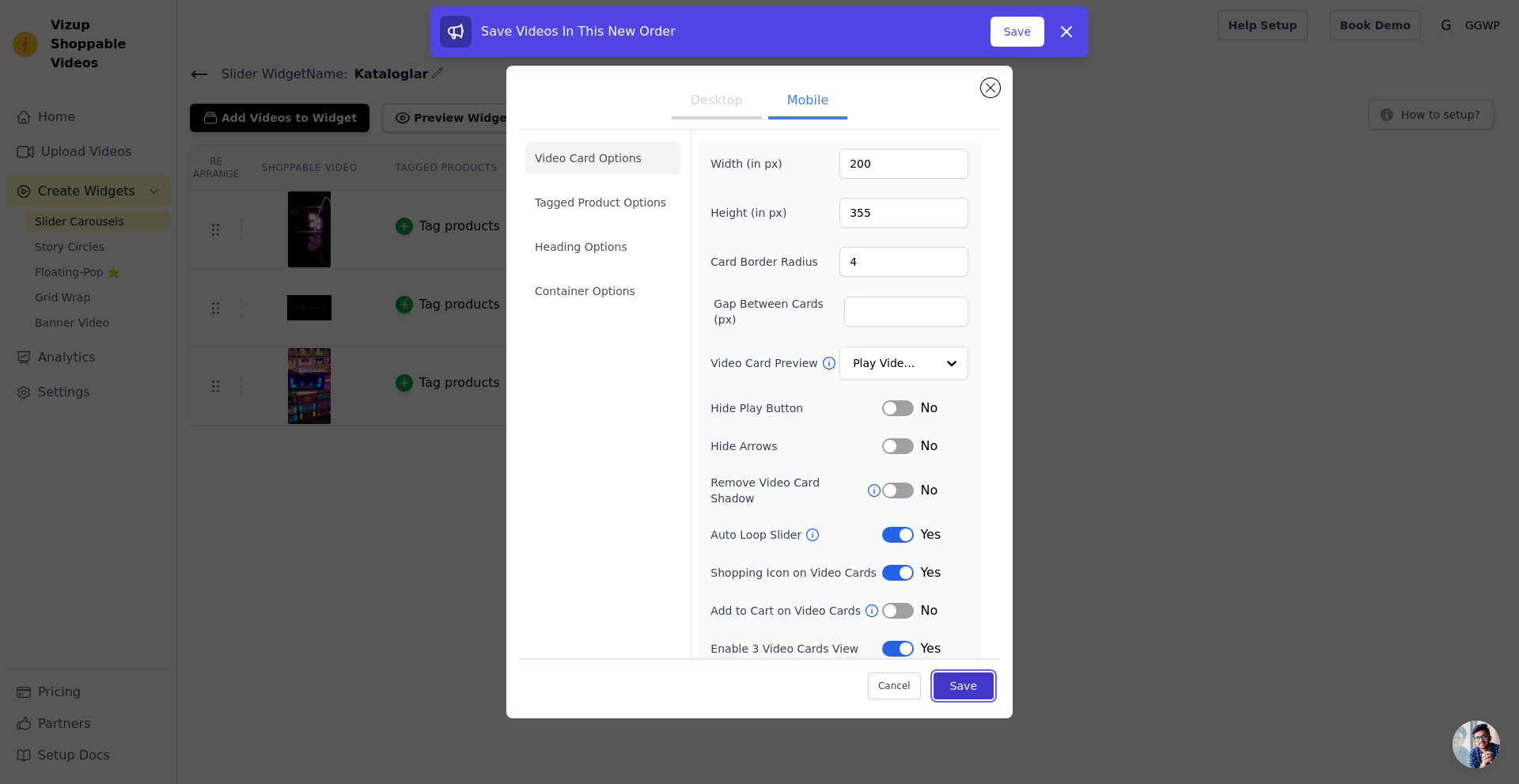
click at [977, 685] on button "Save" at bounding box center [963, 685] width 60 height 27
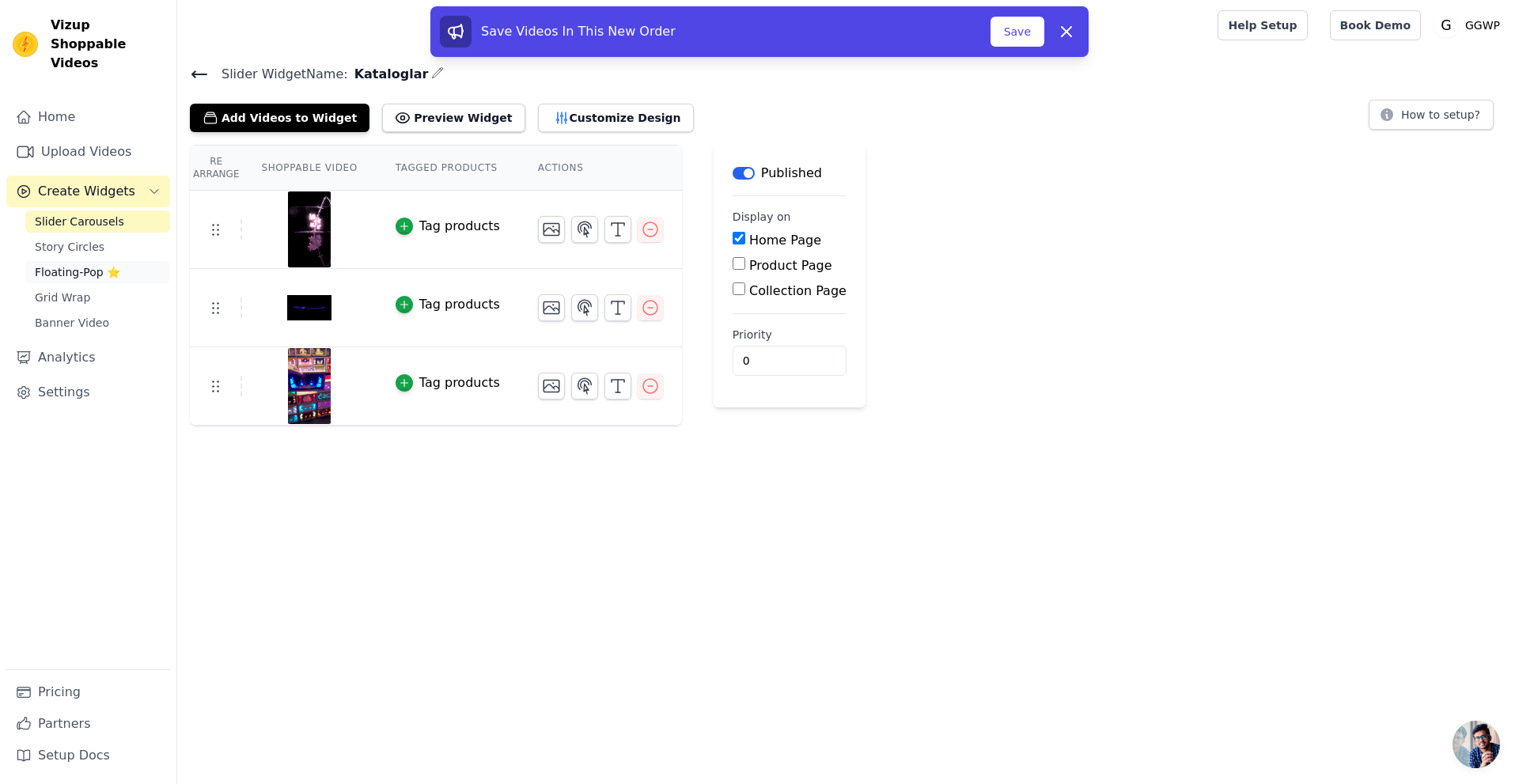
click at [81, 264] on span "Floating-Pop ⭐" at bounding box center [77, 272] width 85 height 16
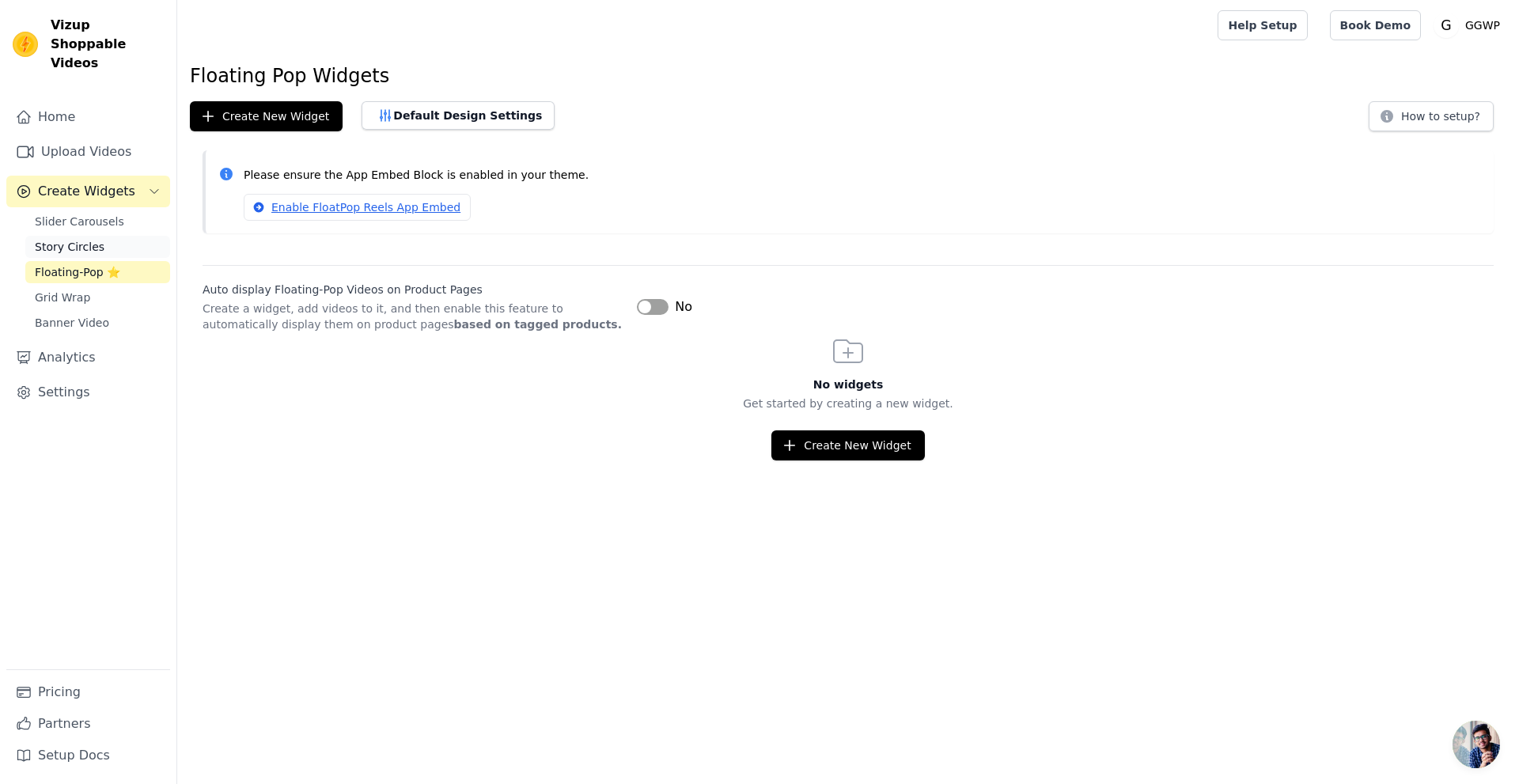
click at [79, 239] on span "Story Circles" at bounding box center [69, 246] width 69 height 16
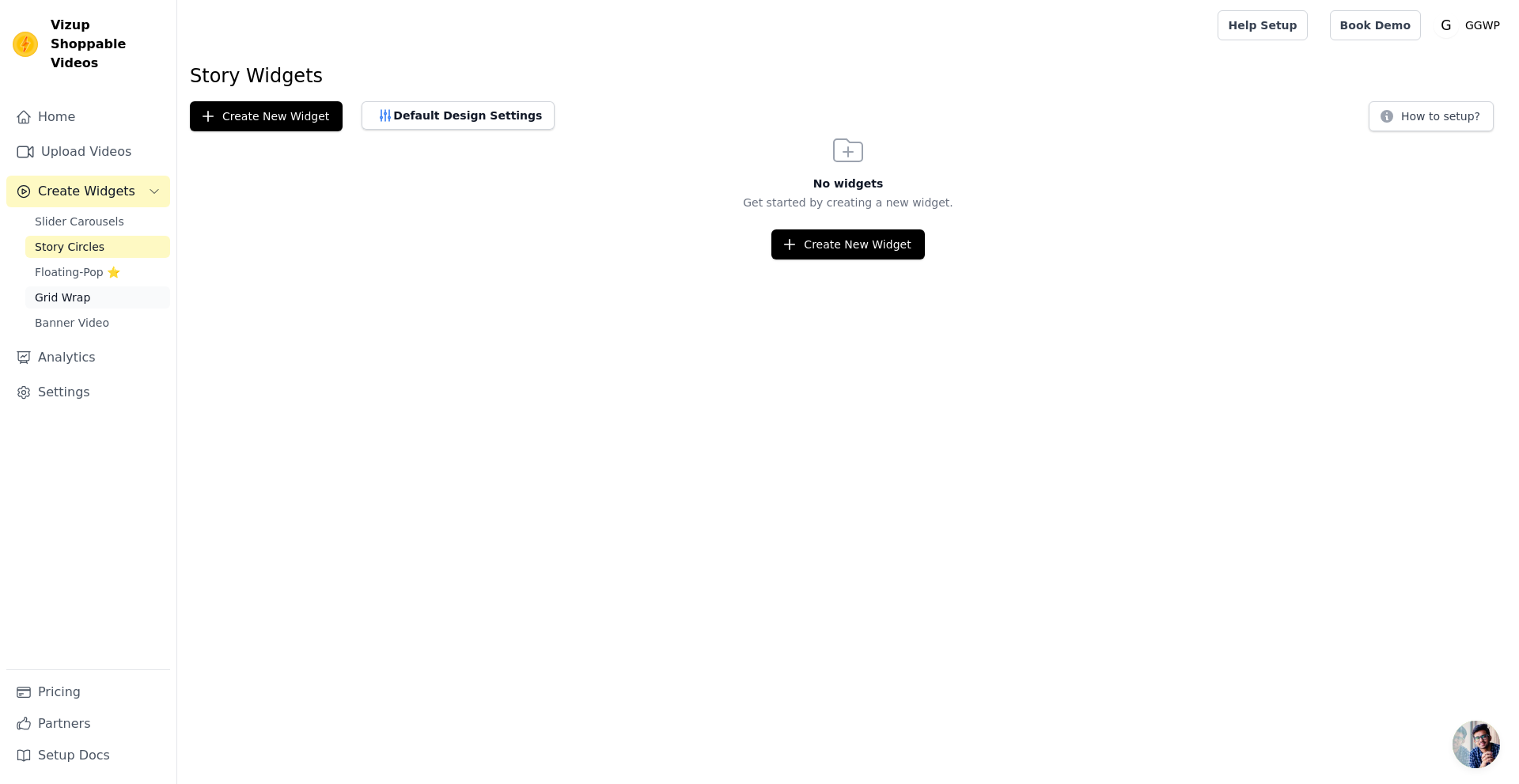
click at [67, 289] on span "Grid Wrap" at bounding box center [62, 297] width 55 height 16
